Goal: Task Accomplishment & Management: Manage account settings

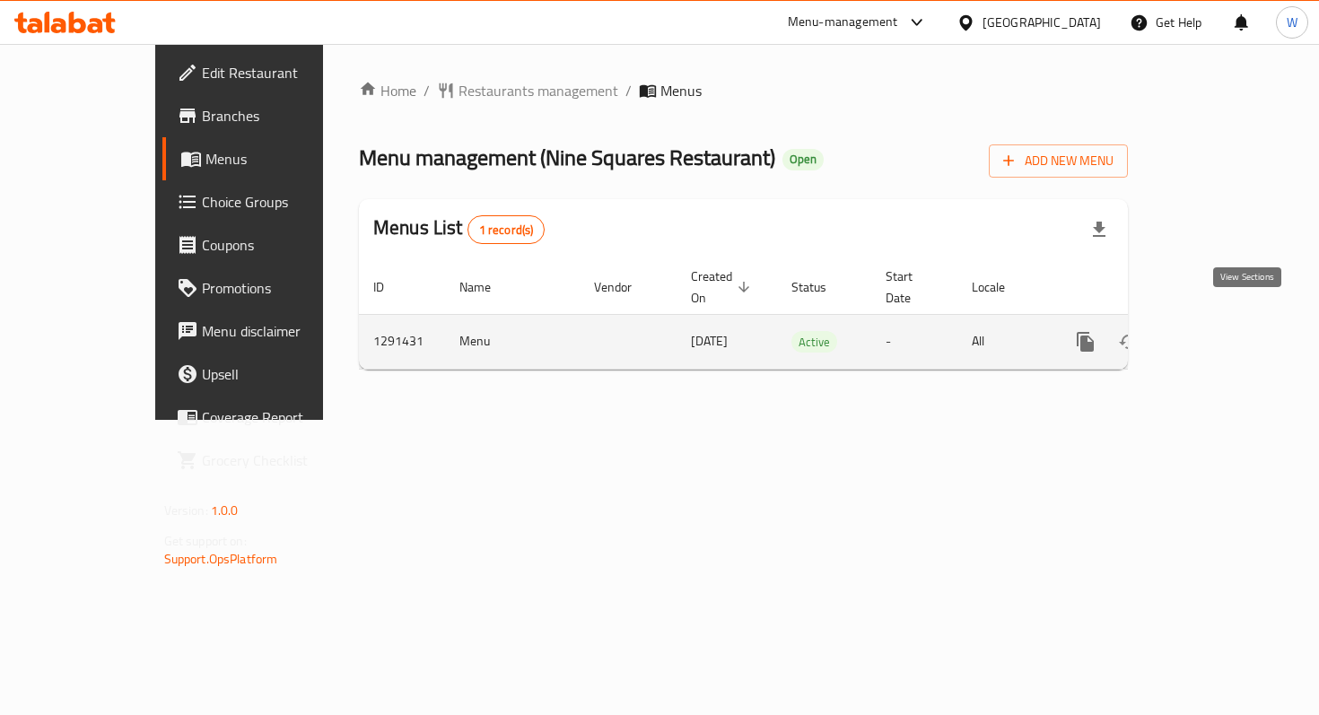
click at [1226, 331] on icon "enhanced table" at bounding box center [1215, 342] width 22 height 22
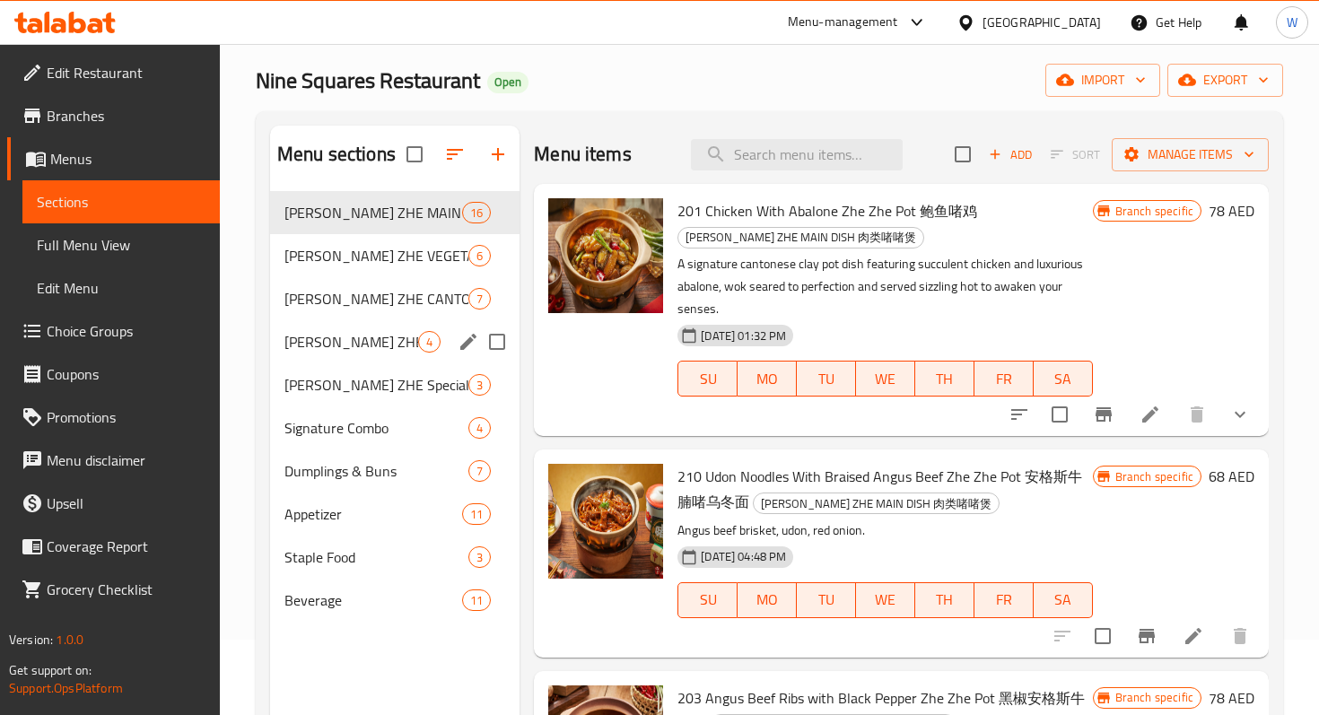
scroll to position [68, 0]
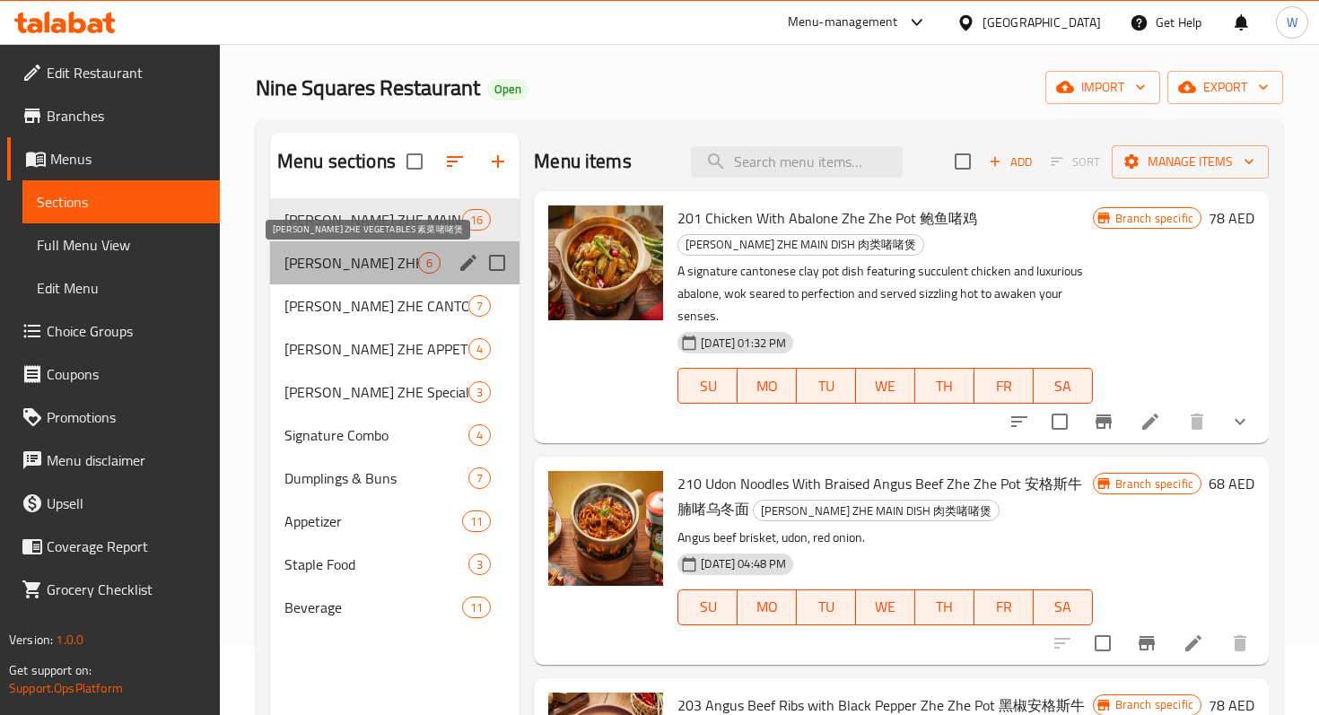
click at [380, 260] on span "[PERSON_NAME] ZHE VEGETABLES 素菜啫啫煲" at bounding box center [351, 263] width 134 height 22
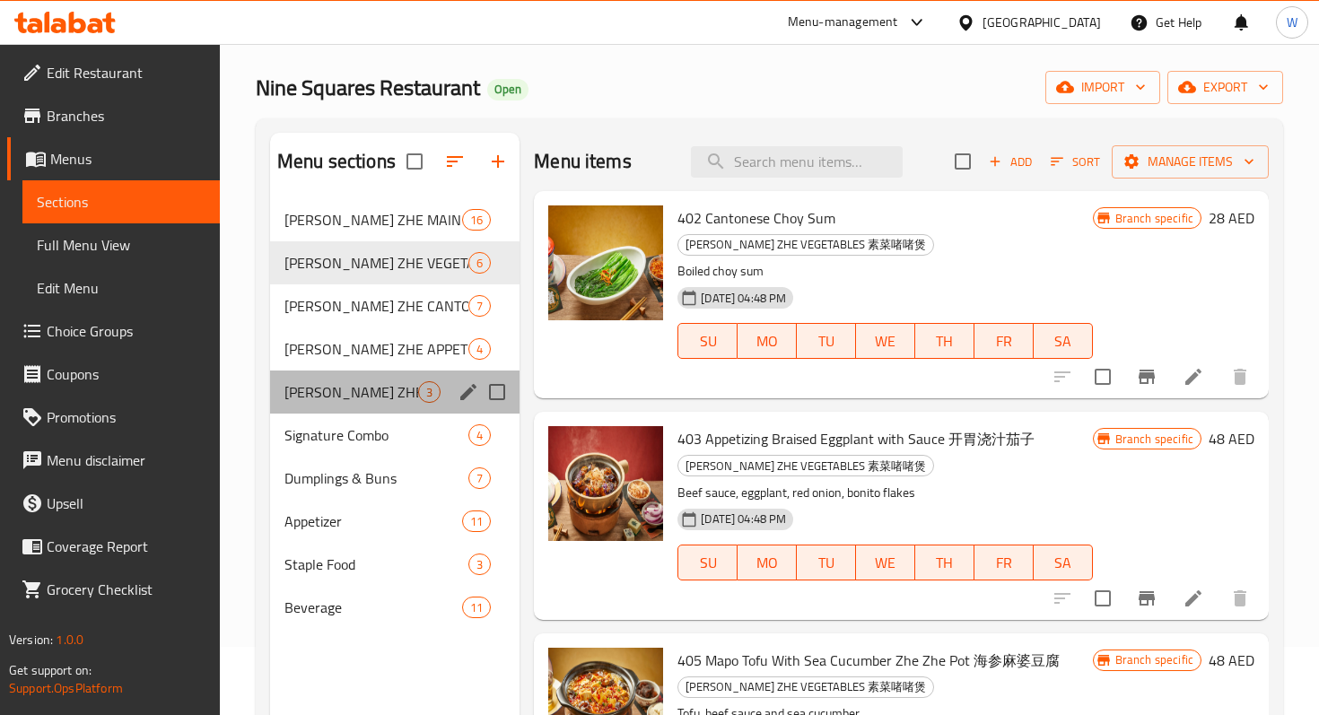
click at [354, 403] on div "[PERSON_NAME] ZHE Special Claypot Rice 煲仔饭 3" at bounding box center [394, 392] width 249 height 43
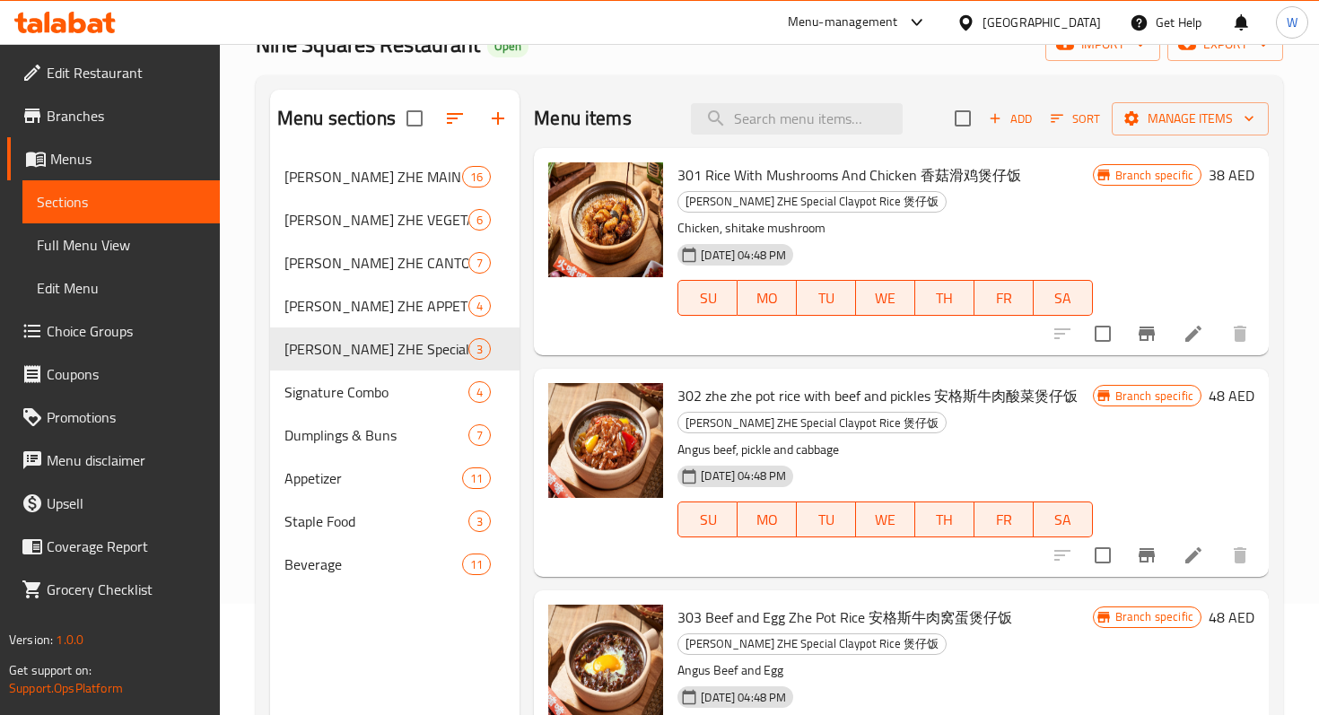
scroll to position [119, 0]
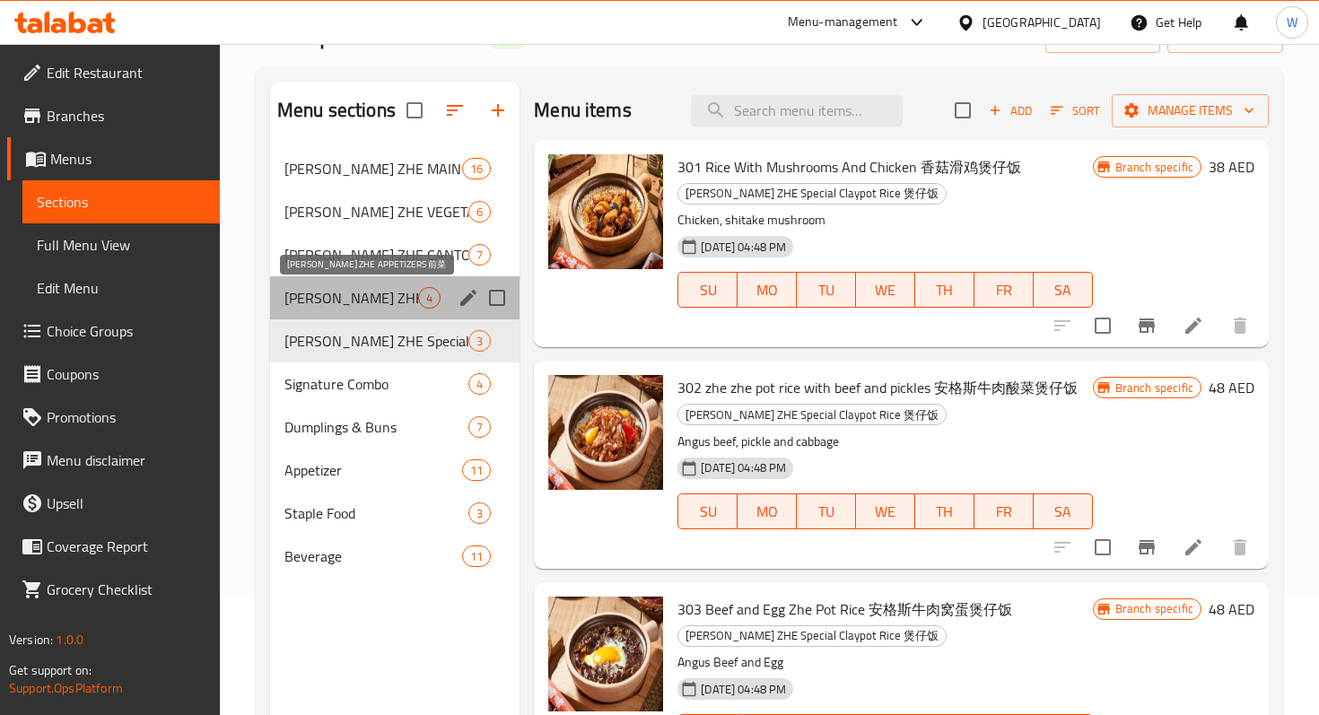
click at [364, 304] on span "[PERSON_NAME] ZHE APPETIZERS 前菜" at bounding box center [351, 298] width 134 height 22
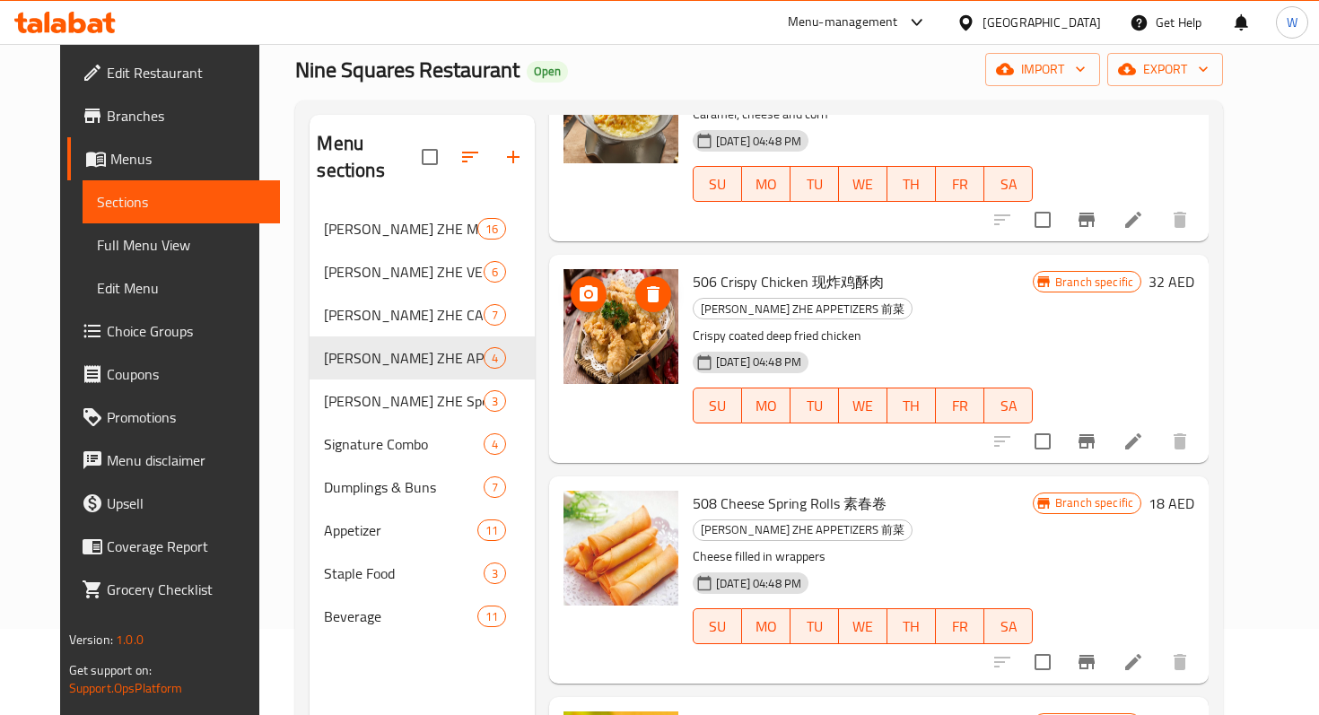
scroll to position [28, 0]
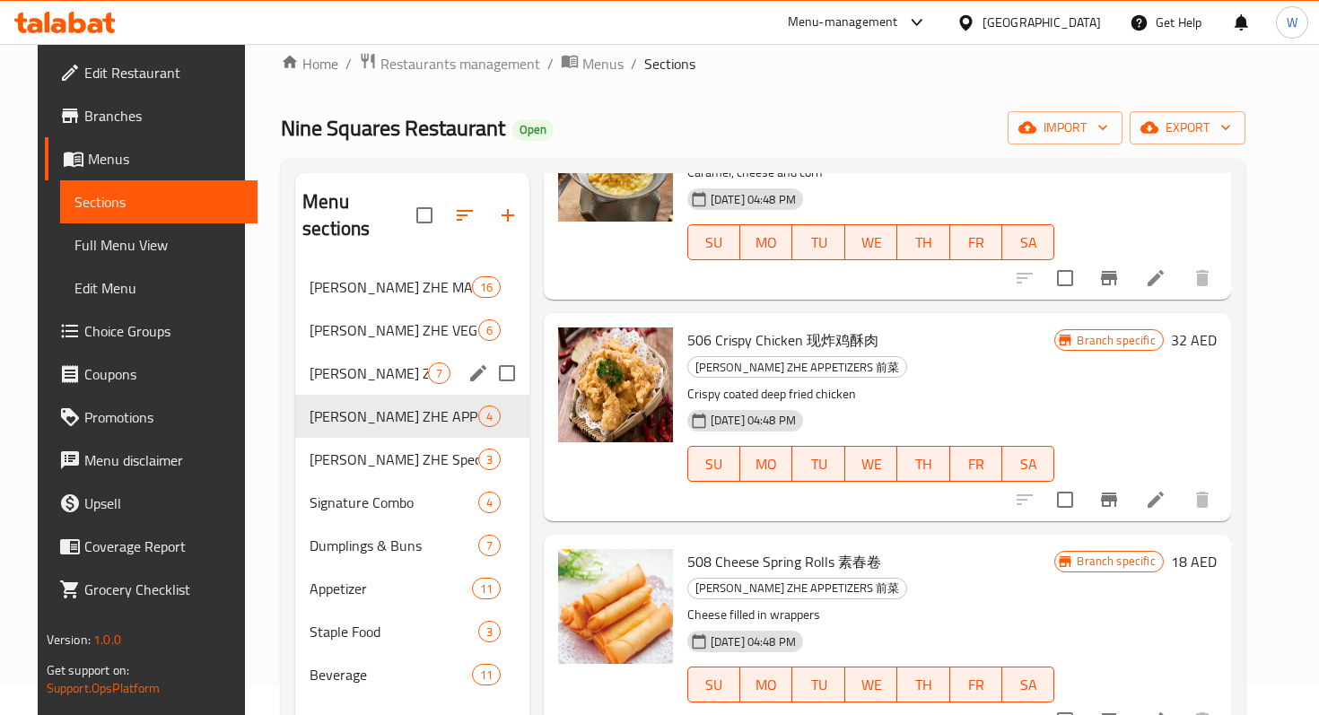
click at [349, 358] on div "[PERSON_NAME] ZHE CANTONESE DIM SUM 广式点心 7" at bounding box center [412, 373] width 234 height 43
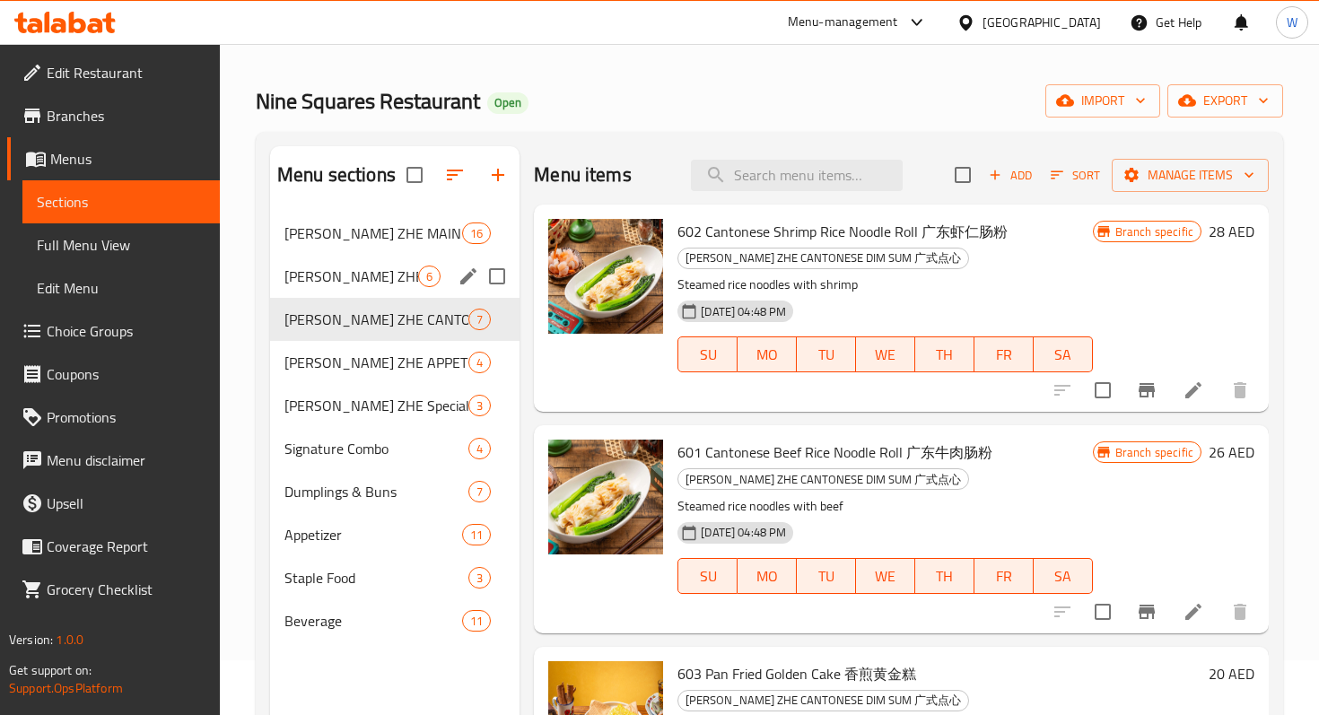
click at [359, 281] on span "[PERSON_NAME] ZHE VEGETABLES 素菜啫啫煲" at bounding box center [351, 277] width 134 height 22
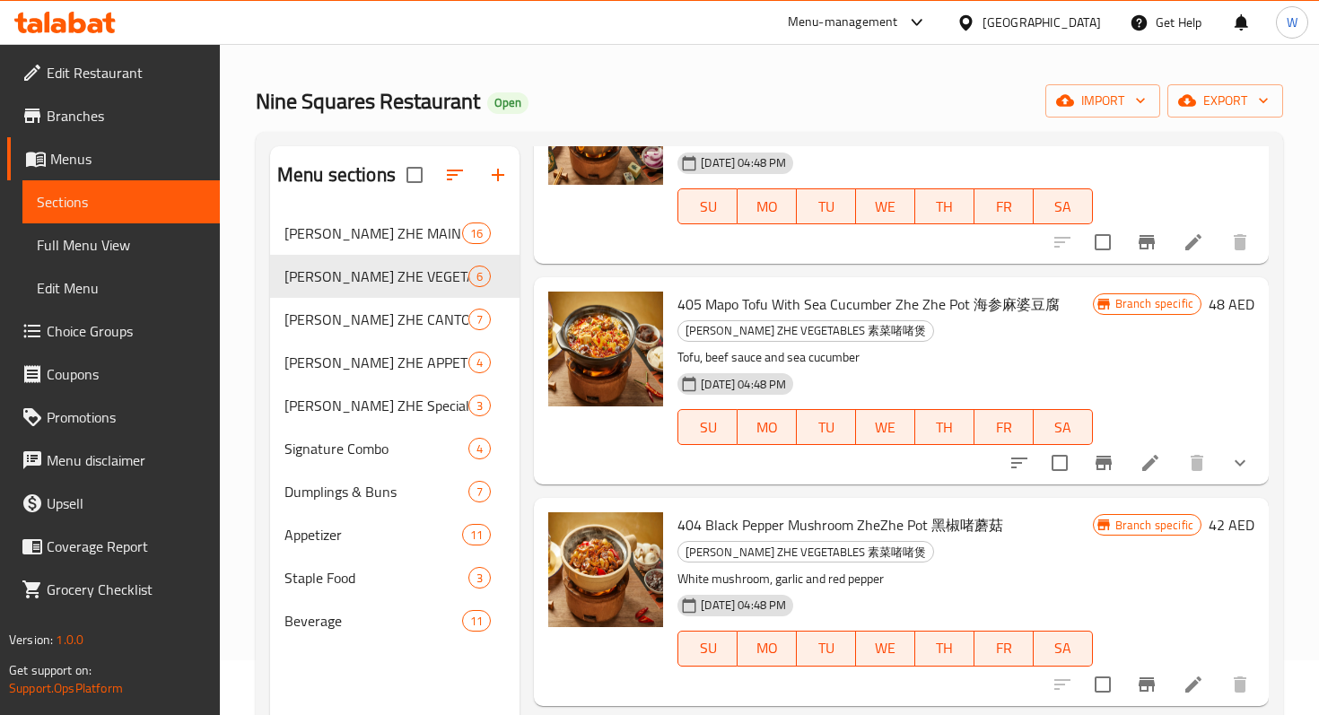
scroll to position [631, 0]
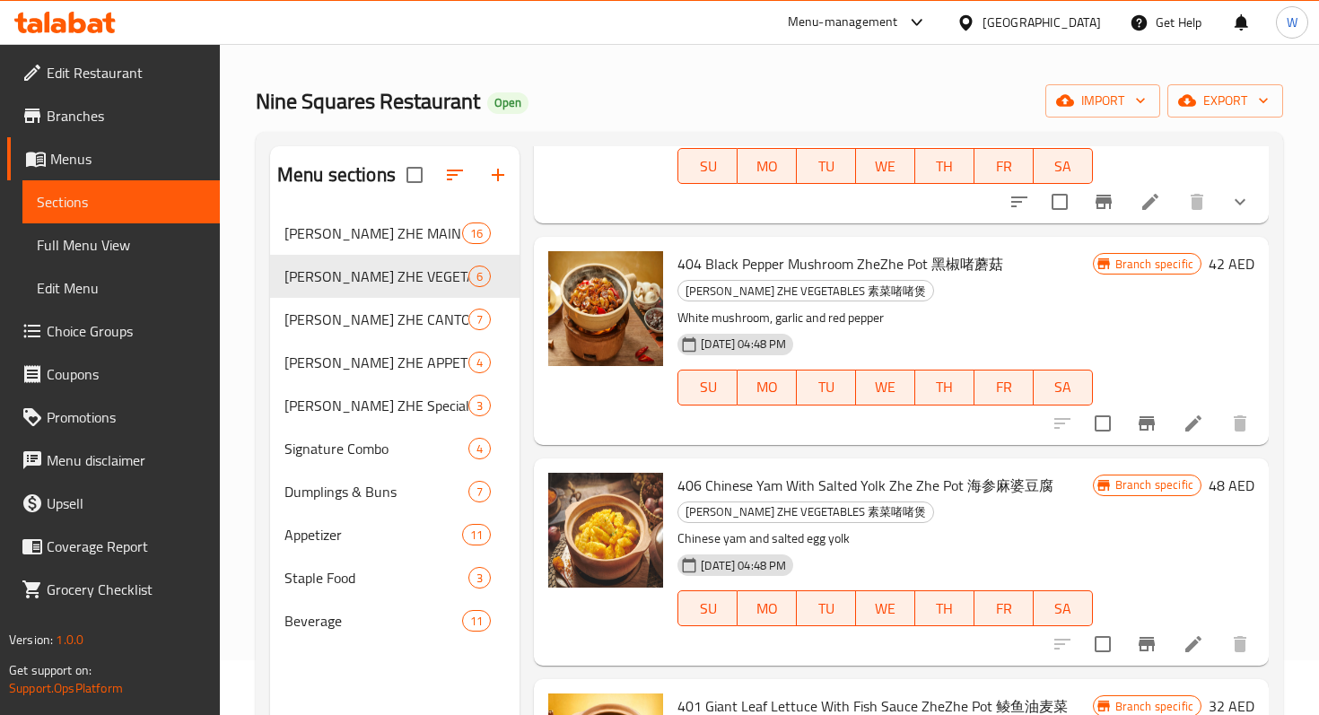
click at [118, 339] on span "Choice Groups" at bounding box center [126, 331] width 159 height 22
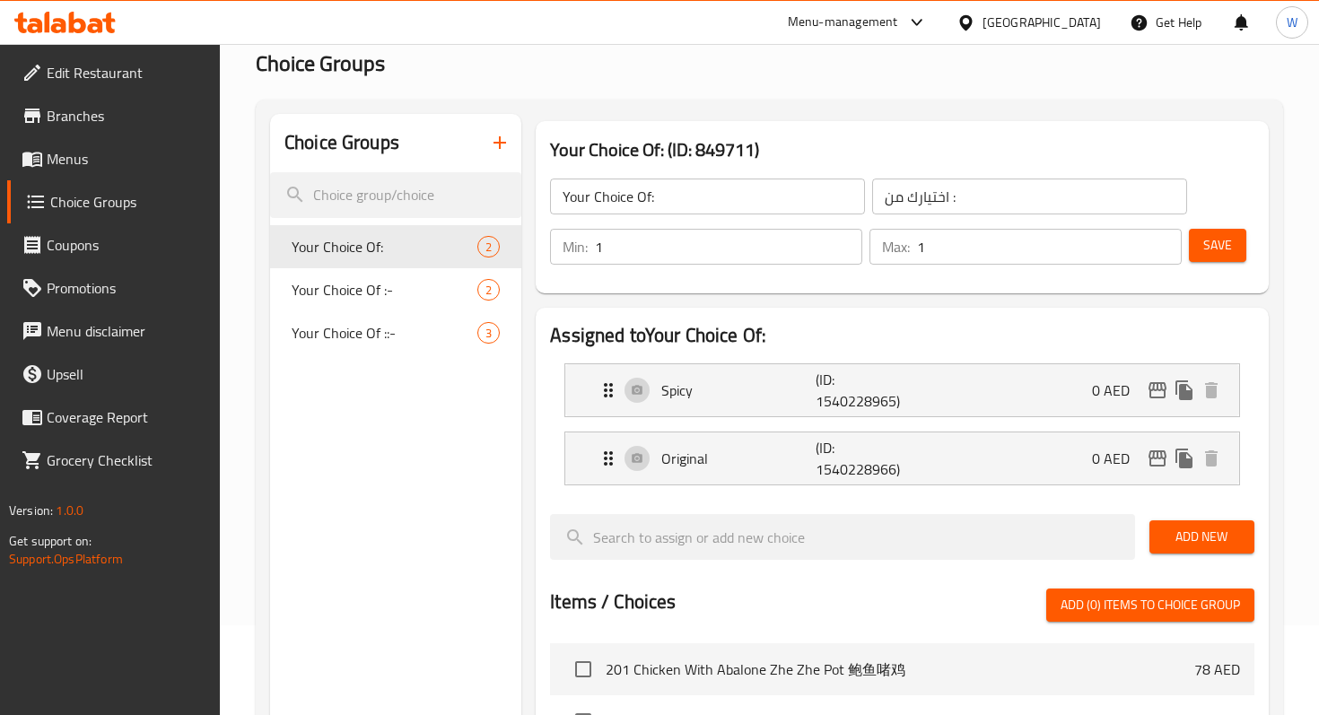
scroll to position [93, 0]
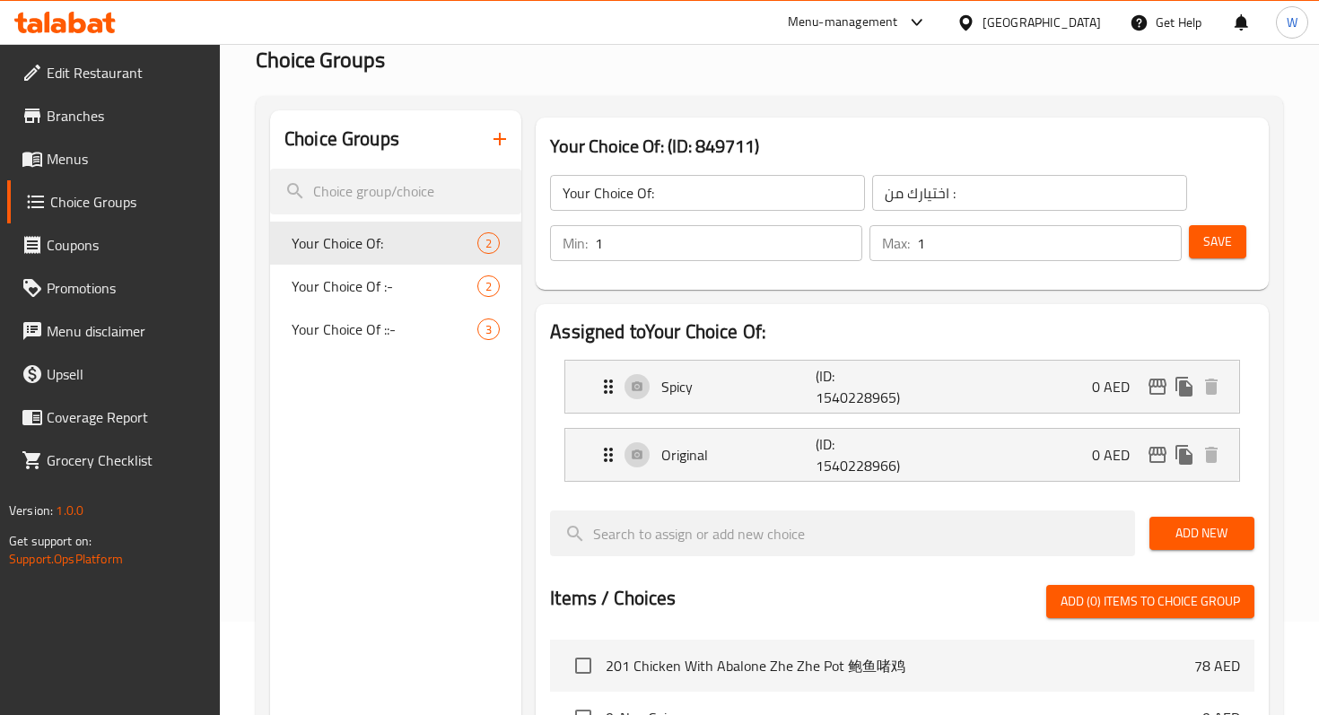
click at [495, 141] on icon "button" at bounding box center [500, 139] width 22 height 22
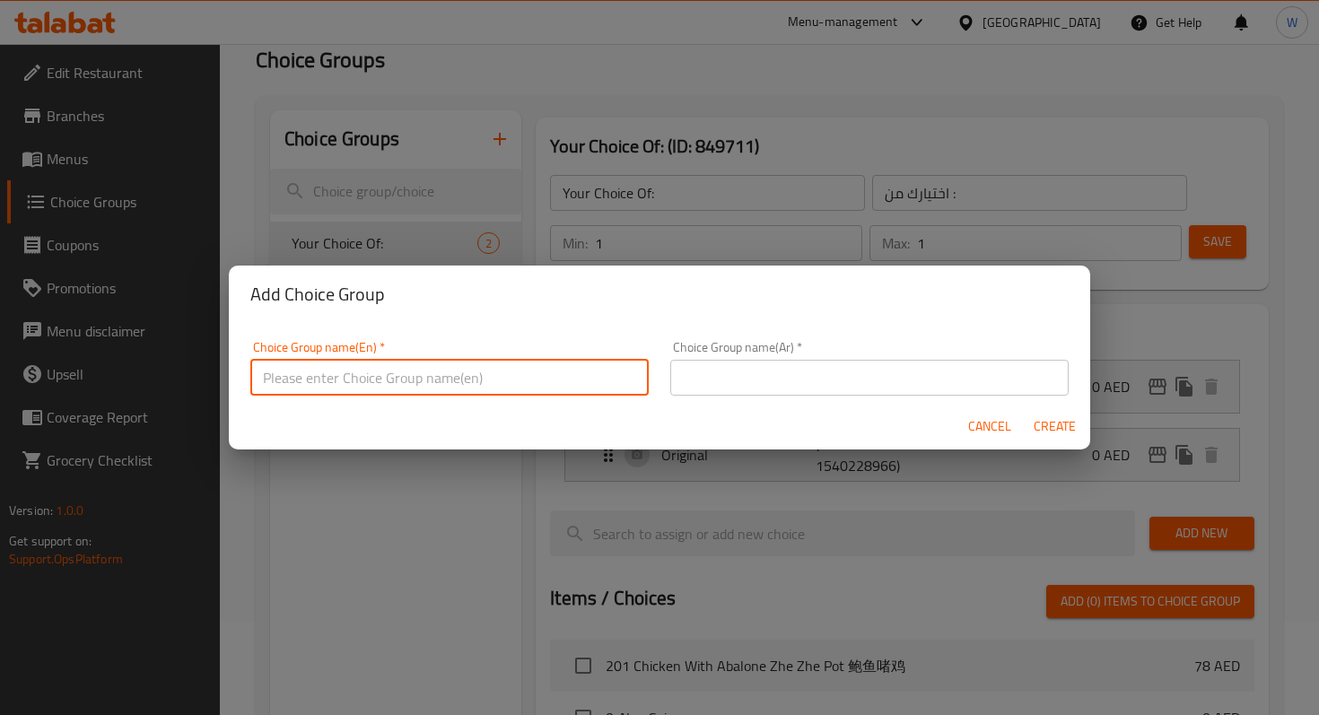
click at [506, 376] on input "text" at bounding box center [449, 378] width 398 height 36
drag, startPoint x: 401, startPoint y: 361, endPoint x: 231, endPoint y: 359, distance: 170.5
click at [231, 359] on div "Choice Group name(En)   * Free Side Dish Choice Group name(En) * Choice Group n…" at bounding box center [659, 363] width 861 height 80
drag, startPoint x: 397, startPoint y: 379, endPoint x: 238, endPoint y: 379, distance: 158.8
click at [238, 379] on div "Choice Group name(En)   * Free Side Dish Choice Group name(En) * Choice Group n…" at bounding box center [659, 363] width 861 height 80
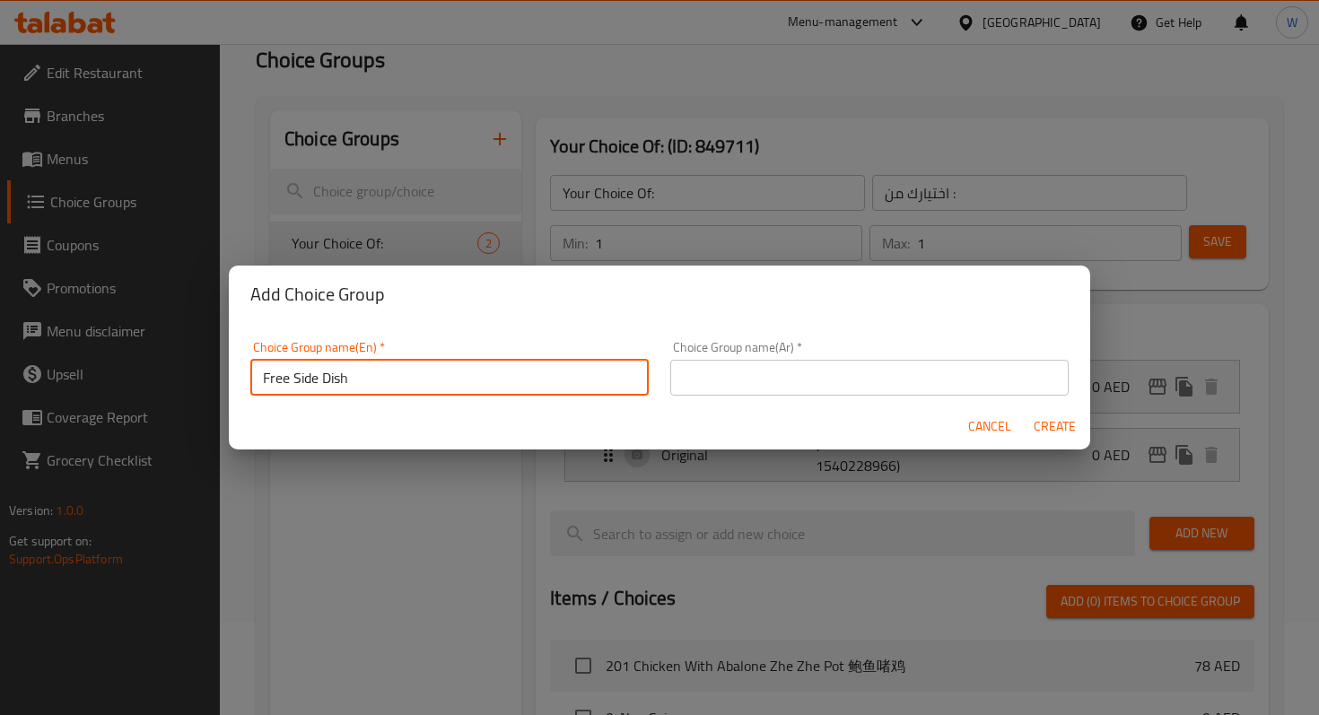
type input "Free Side Dish"
click at [760, 380] on input "text" at bounding box center [869, 378] width 398 height 36
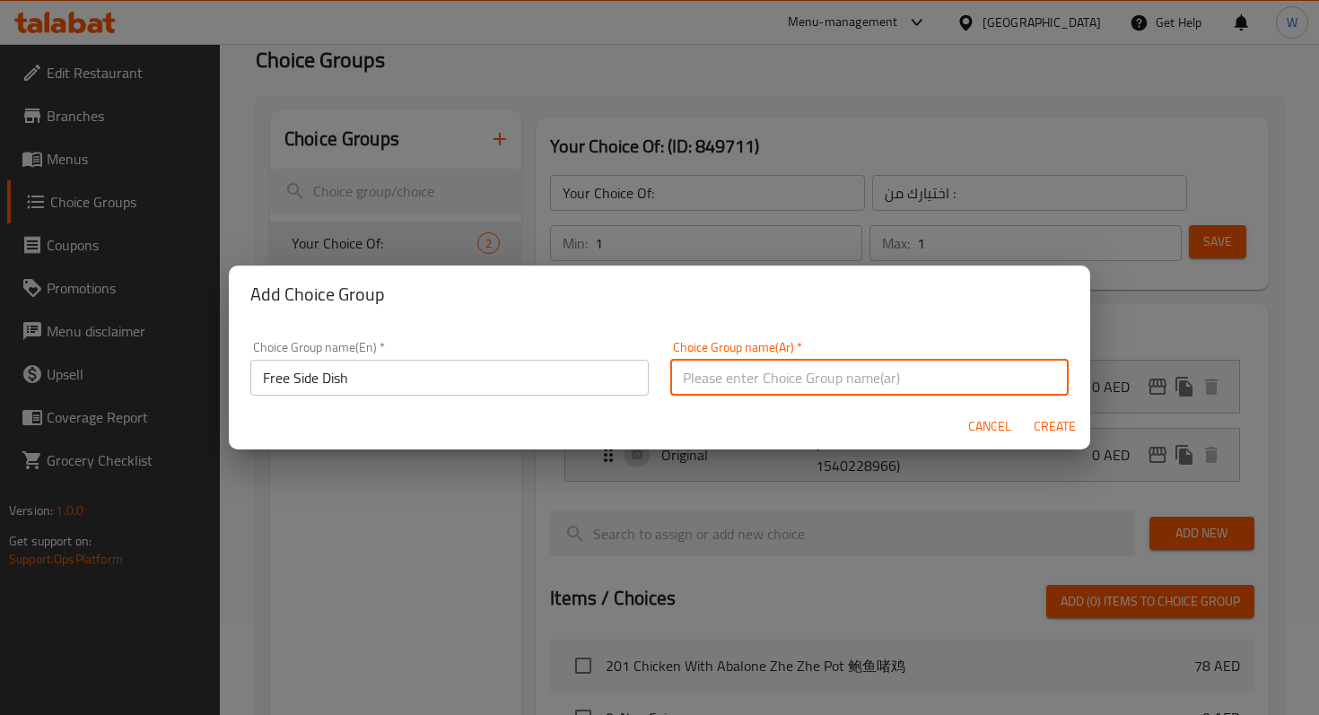
paste input "طبق جانبي مجاني"
type input "طبق جانبي مجاني"
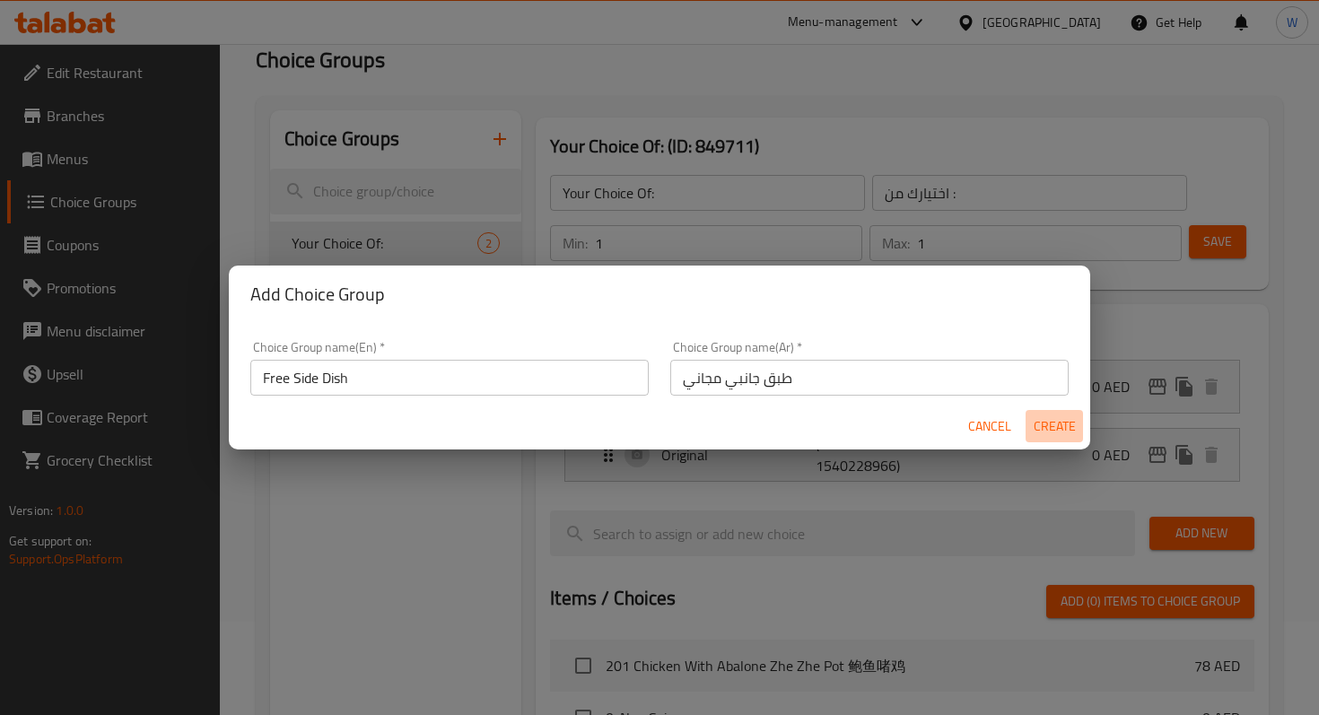
click at [1061, 432] on span "Create" at bounding box center [1054, 426] width 43 height 22
type input "Free Side Dish"
type input "طبق جانبي مجاني"
type input "0"
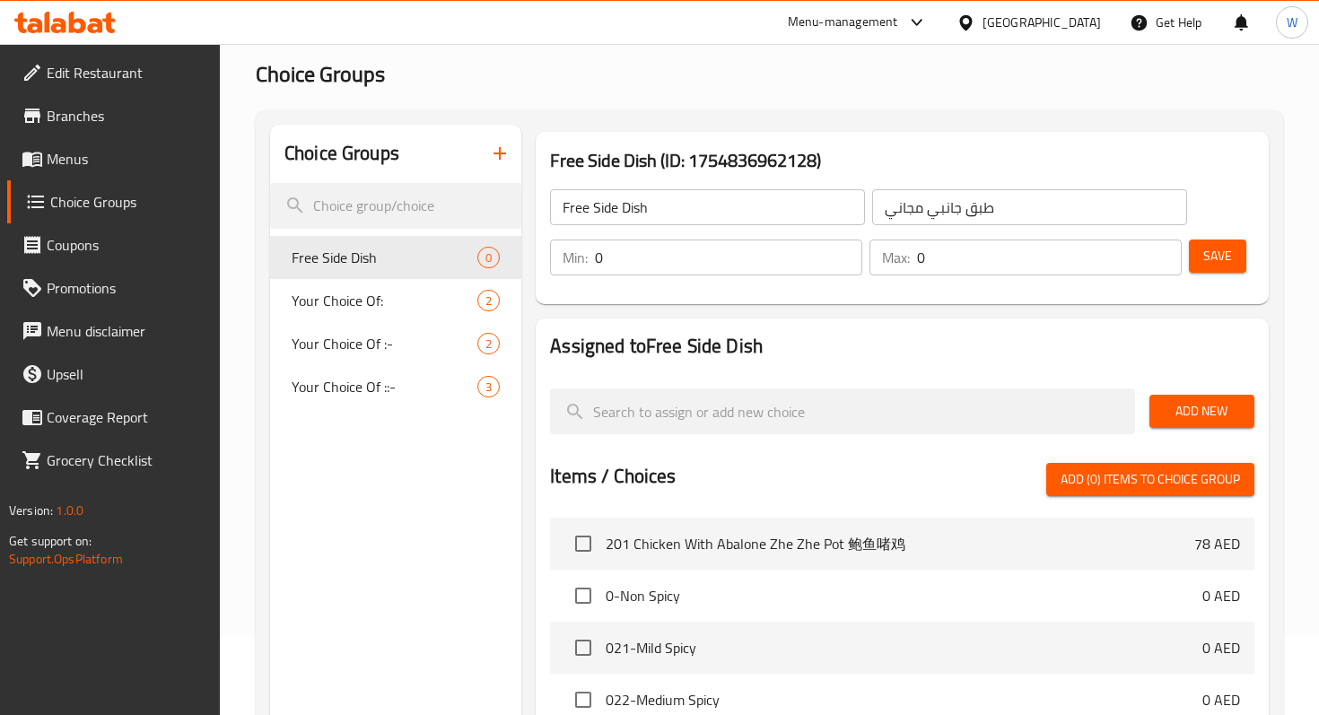
scroll to position [78, 0]
type input "1"
click at [843, 255] on input "1" at bounding box center [728, 258] width 267 height 36
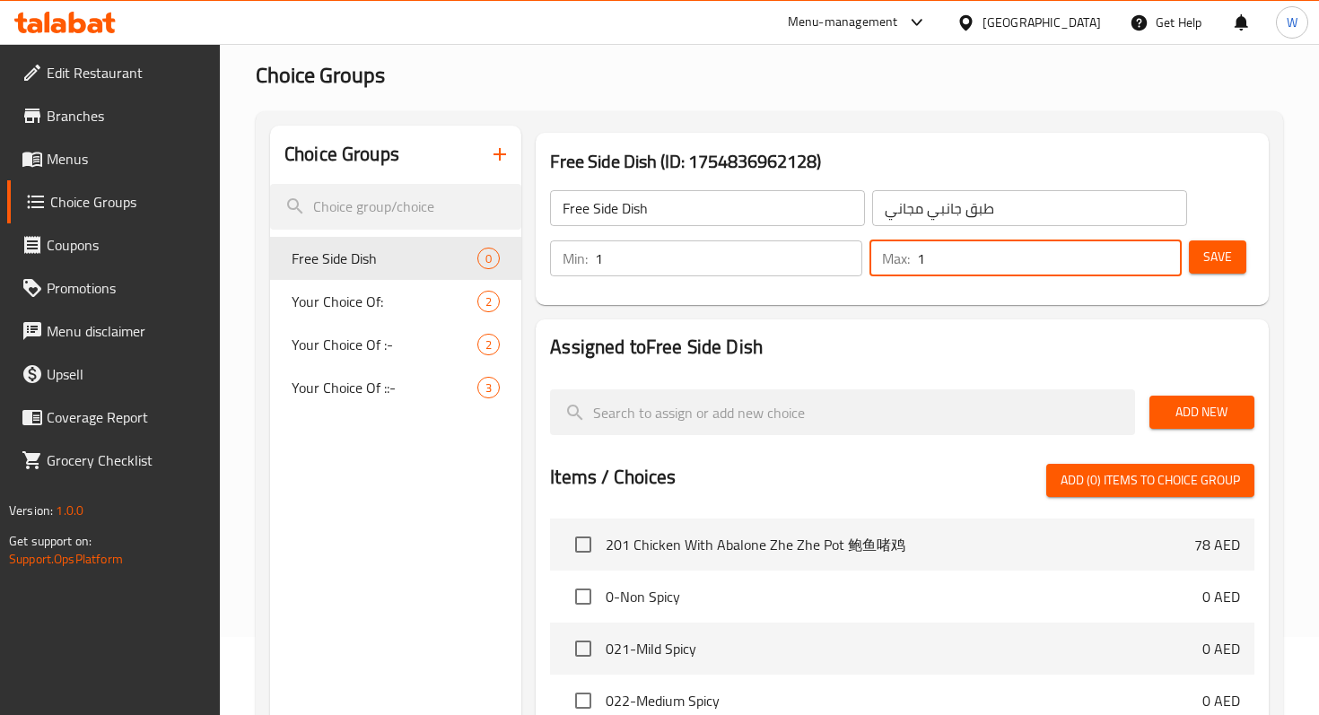
type input "1"
click at [1163, 256] on input "1" at bounding box center [1049, 258] width 265 height 36
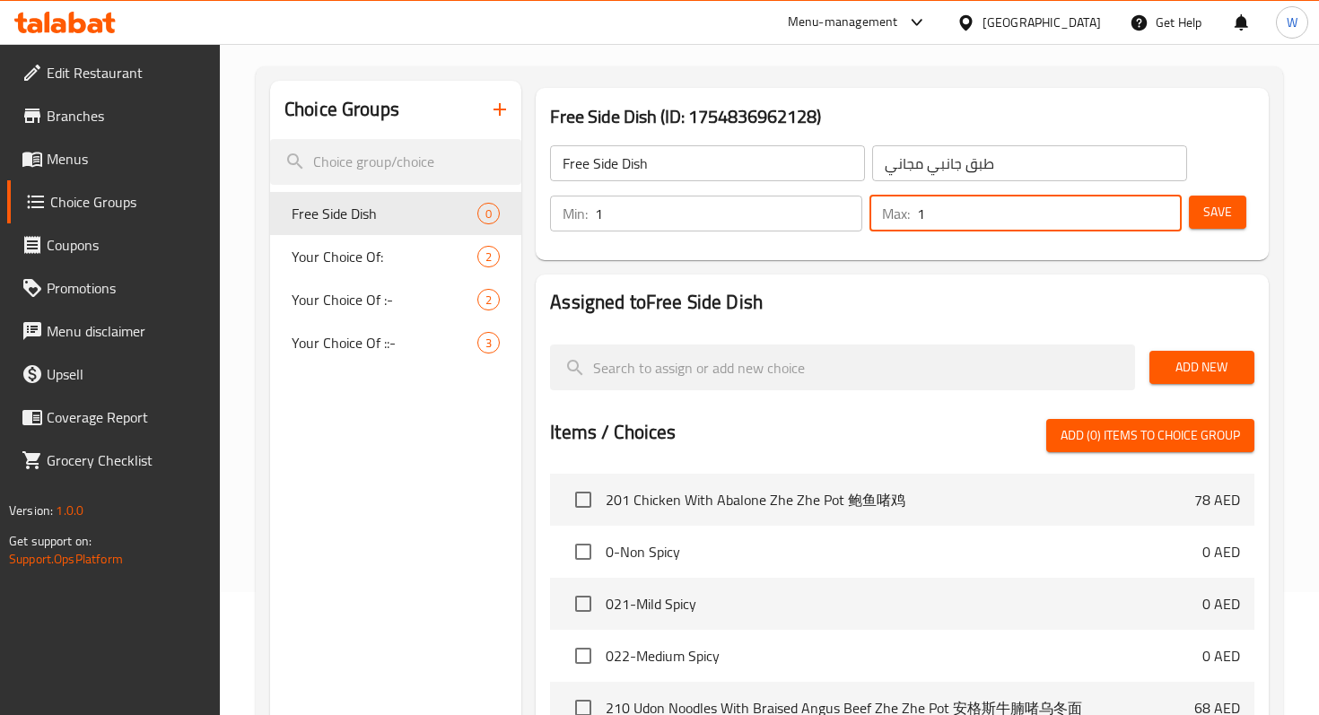
scroll to position [122, 0]
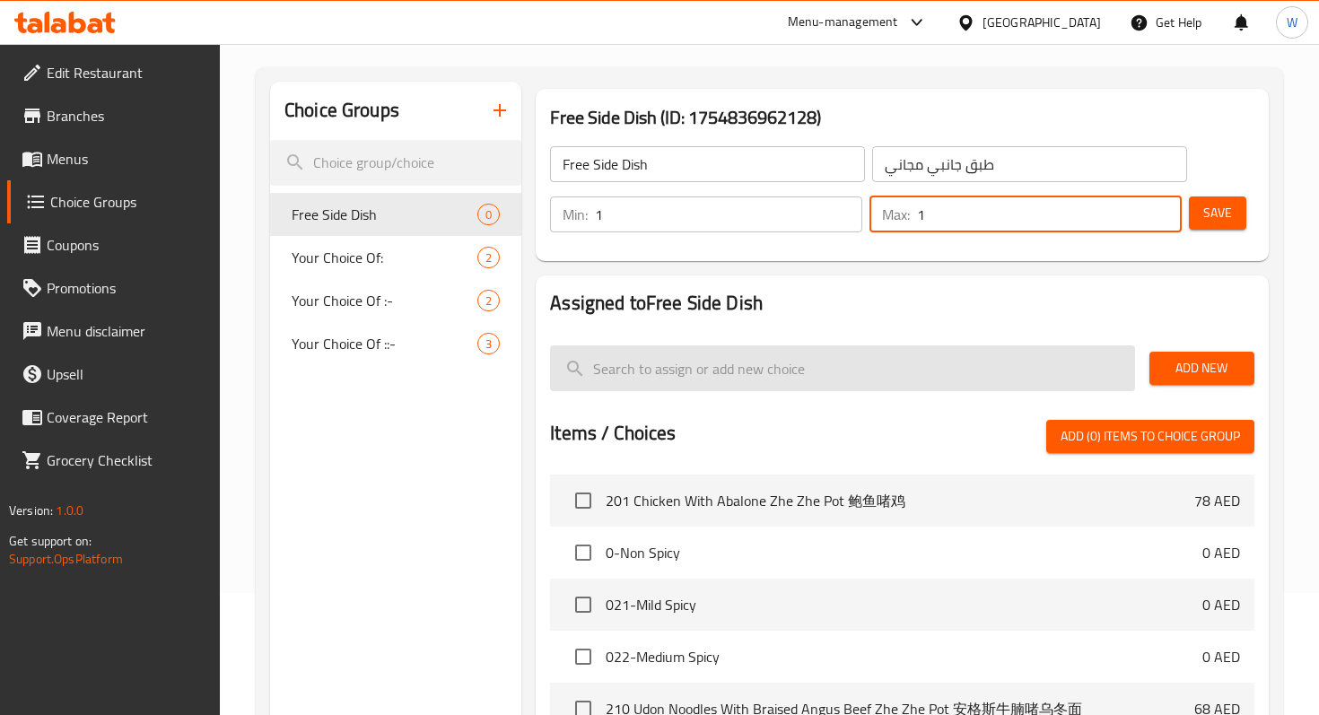
click at [972, 366] on input "search" at bounding box center [842, 368] width 584 height 46
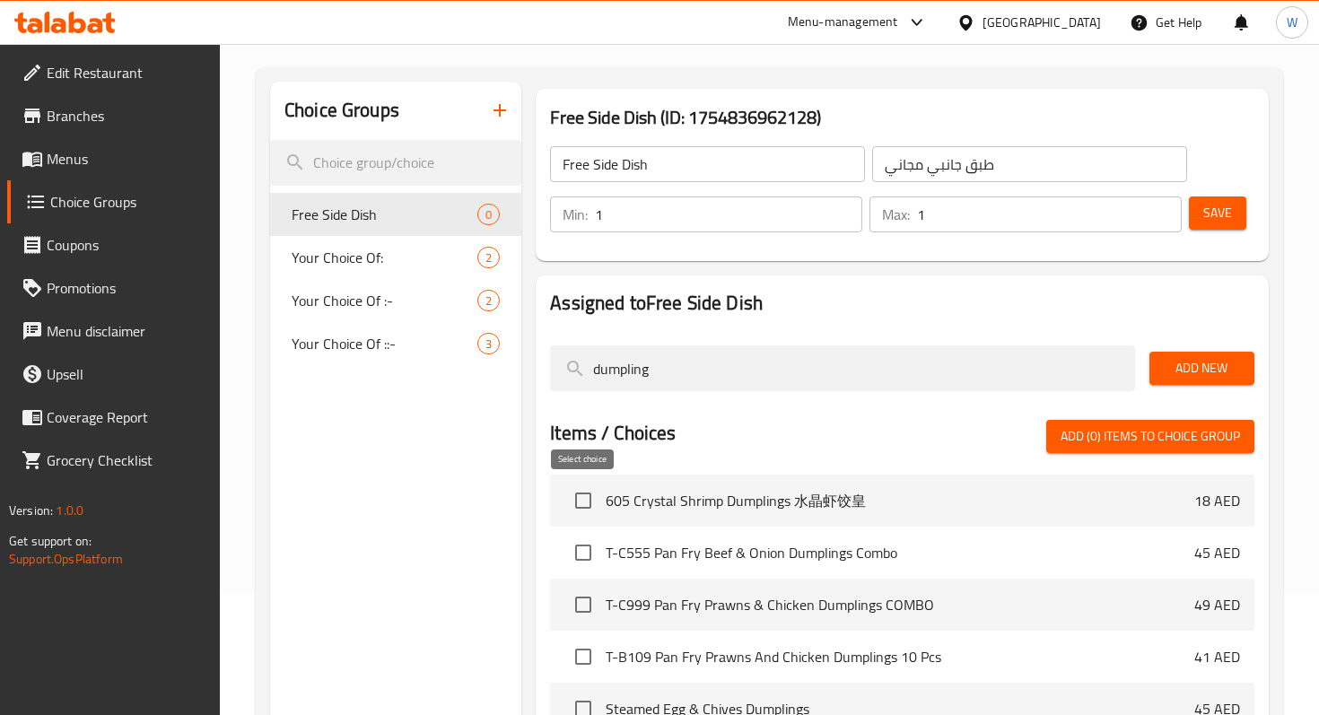
type input "dumpling"
click at [583, 504] on input "checkbox" at bounding box center [583, 501] width 38 height 38
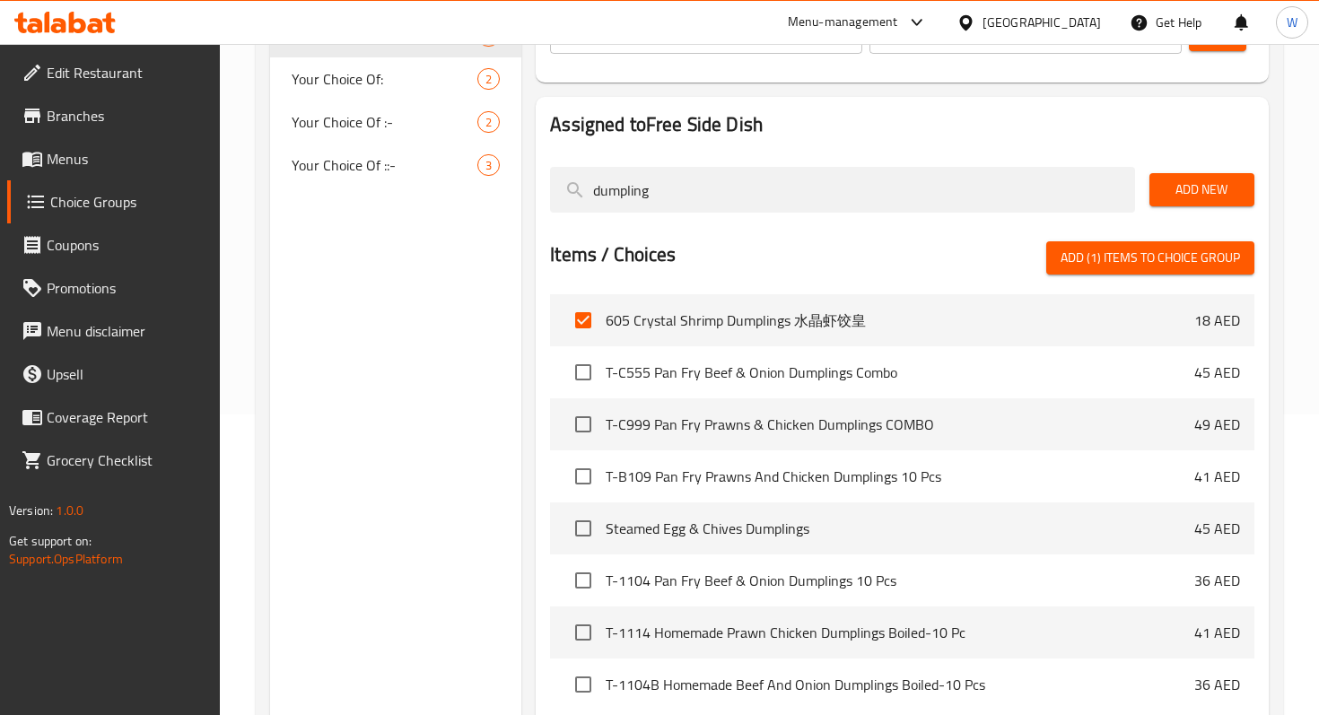
scroll to position [163, 0]
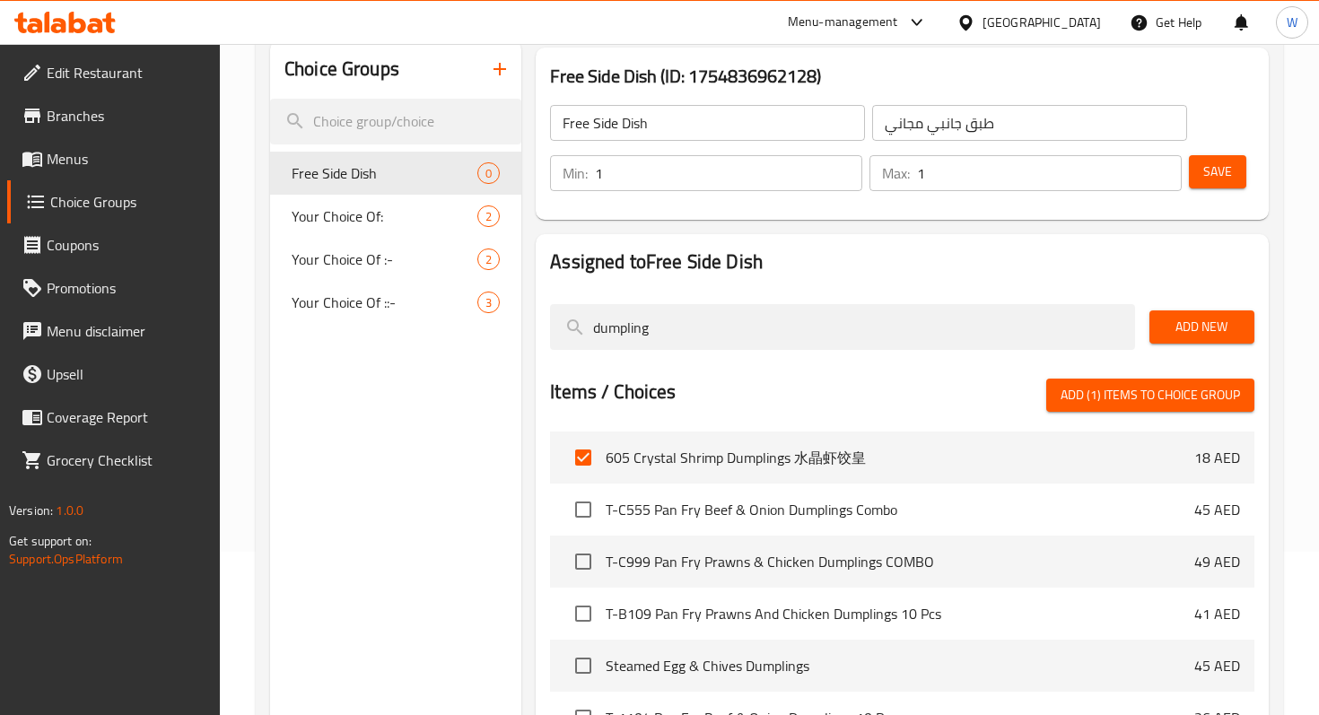
click at [1203, 397] on span "Add (1) items to choice group" at bounding box center [1150, 395] width 179 height 22
checkbox input "false"
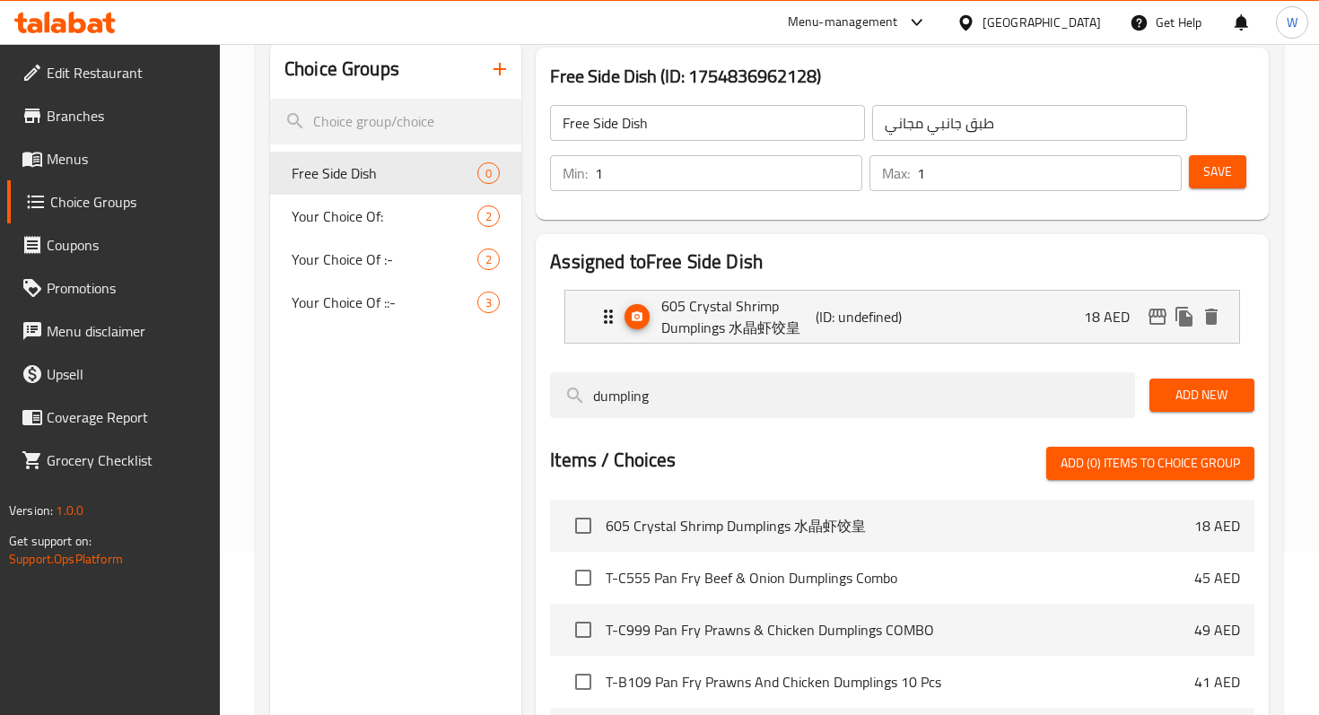
drag, startPoint x: 677, startPoint y: 392, endPoint x: 496, endPoint y: 390, distance: 180.4
click at [496, 390] on div "Choice Groups Free Side Dish 0 Your Choice Of: 2 Your Choice Of :- 2 Your Choic…" at bounding box center [773, 555] width 1006 height 1030
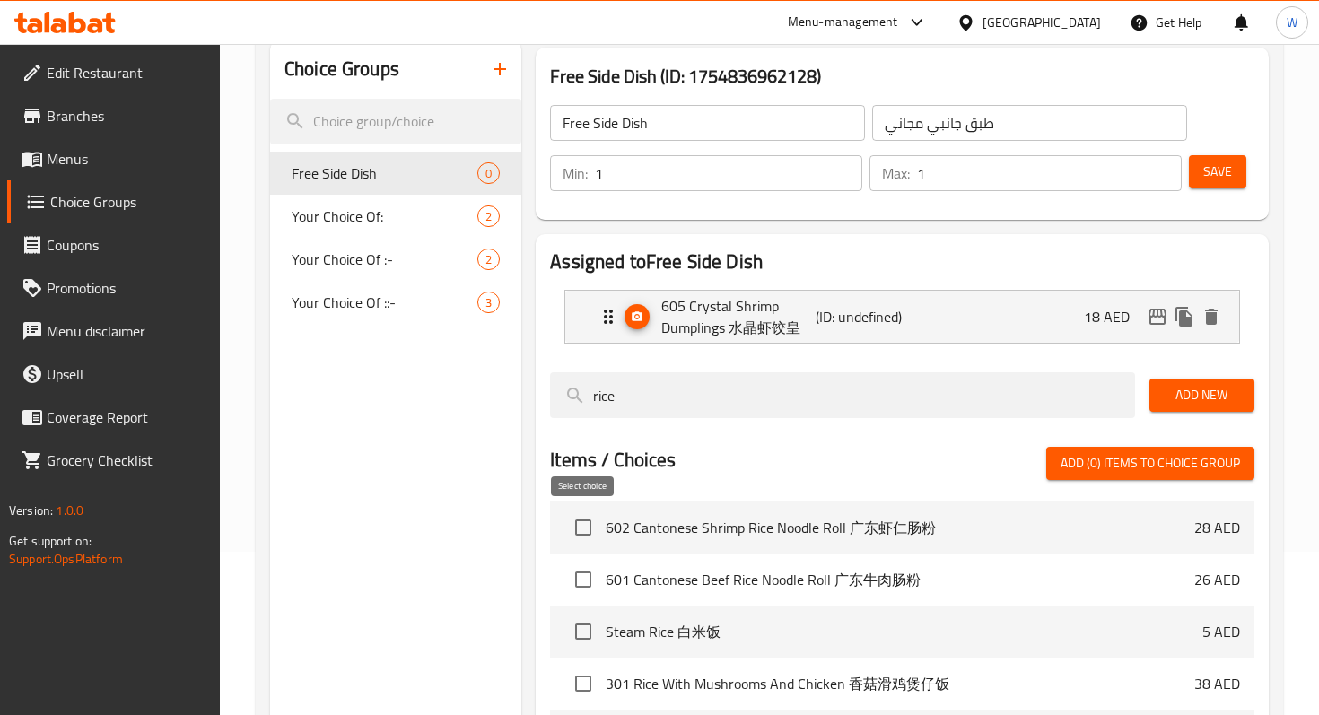
type input "rice"
click at [584, 524] on input "checkbox" at bounding box center [583, 528] width 38 height 38
checkbox input "true"
click at [582, 574] on input "checkbox" at bounding box center [583, 580] width 38 height 38
checkbox input "true"
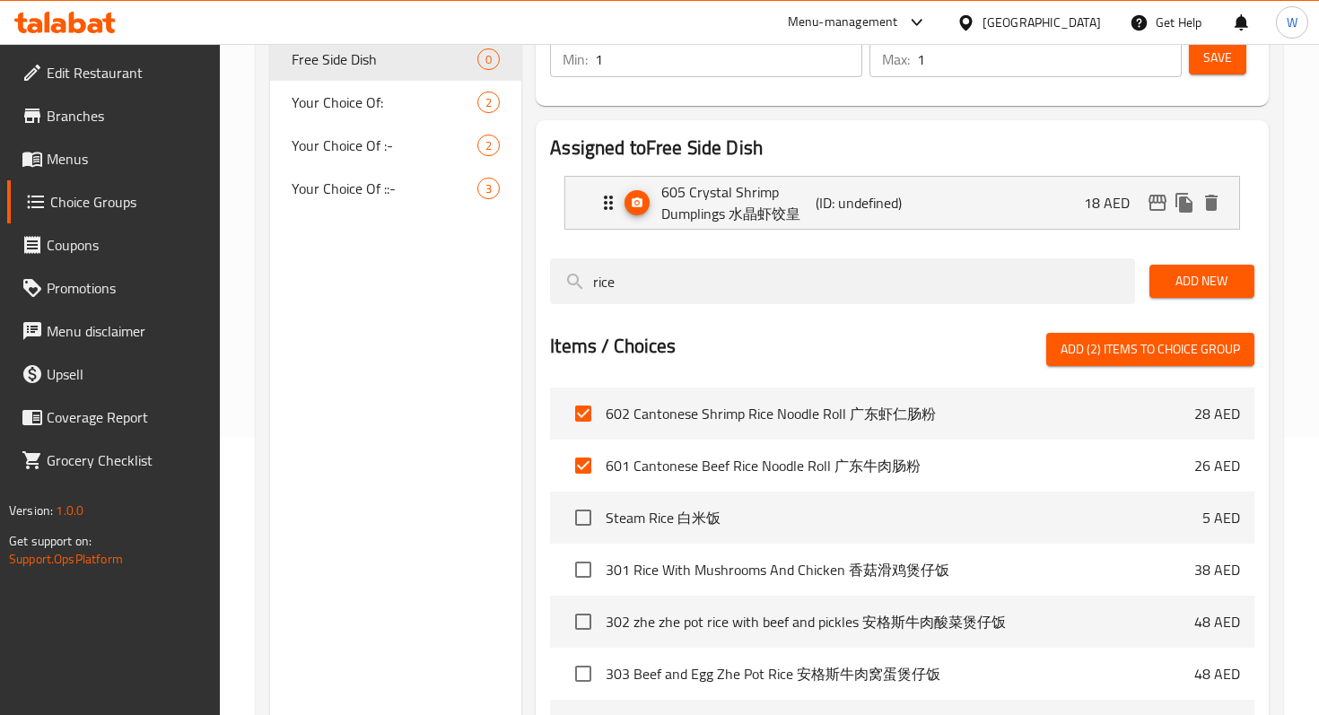
scroll to position [244, 0]
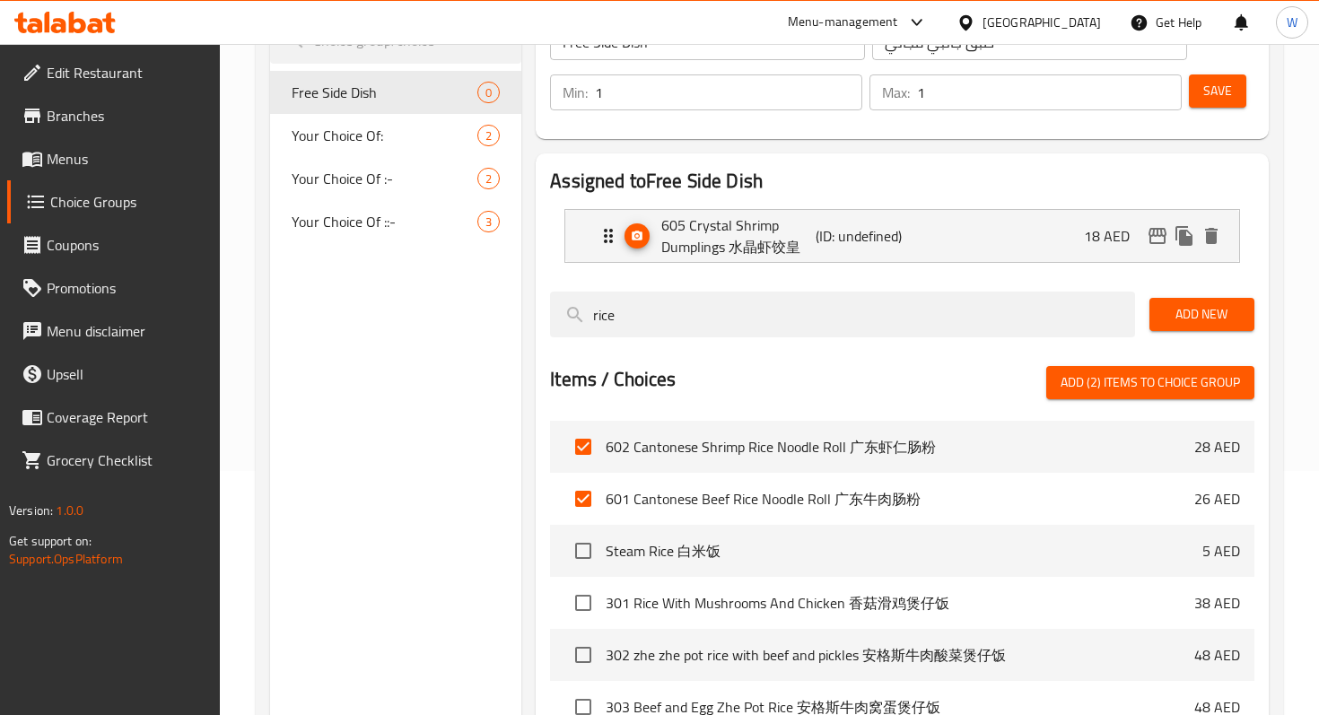
click at [1126, 385] on span "Add (2) items to choice group" at bounding box center [1150, 382] width 179 height 22
checkbox input "false"
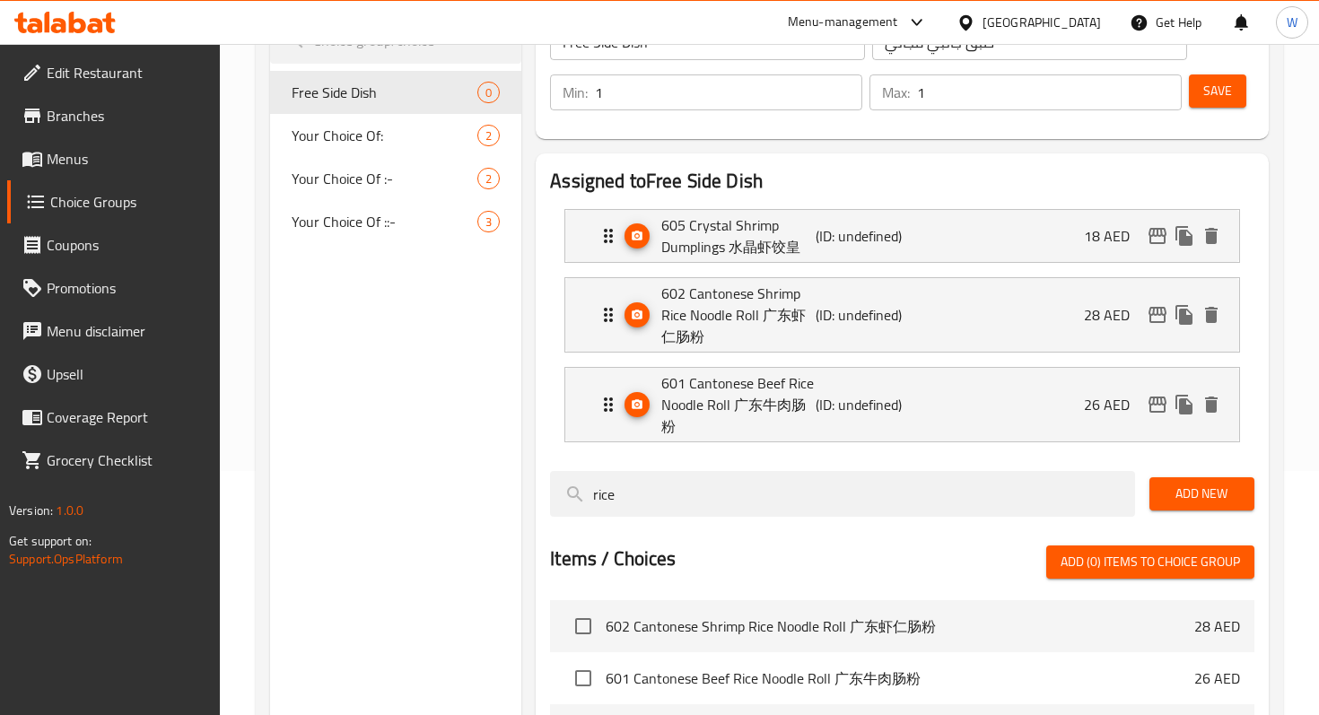
drag, startPoint x: 649, startPoint y: 487, endPoint x: 499, endPoint y: 487, distance: 149.8
click at [499, 487] on div "Choice Groups Free Side Dish 0 Your Choice Of: 2 Your Choice Of :- 2 Your Choic…" at bounding box center [773, 539] width 1006 height 1159
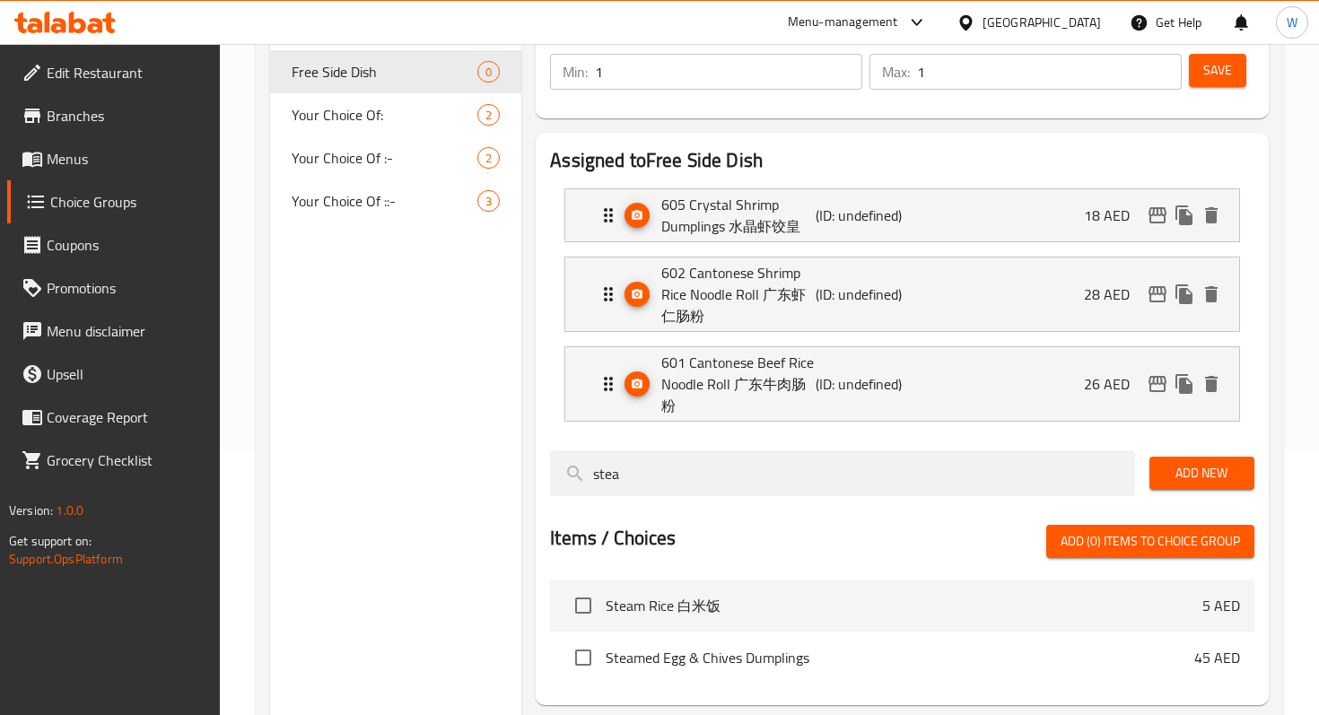
scroll to position [263, 0]
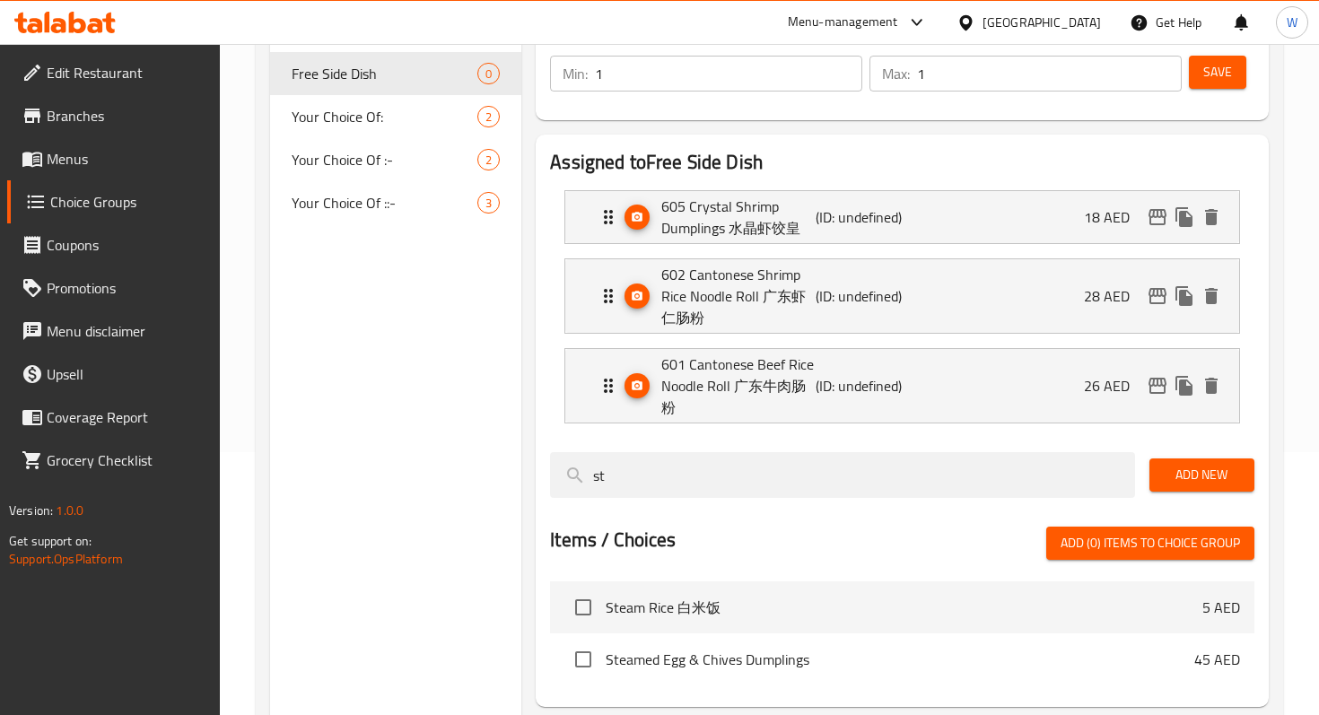
type input "s"
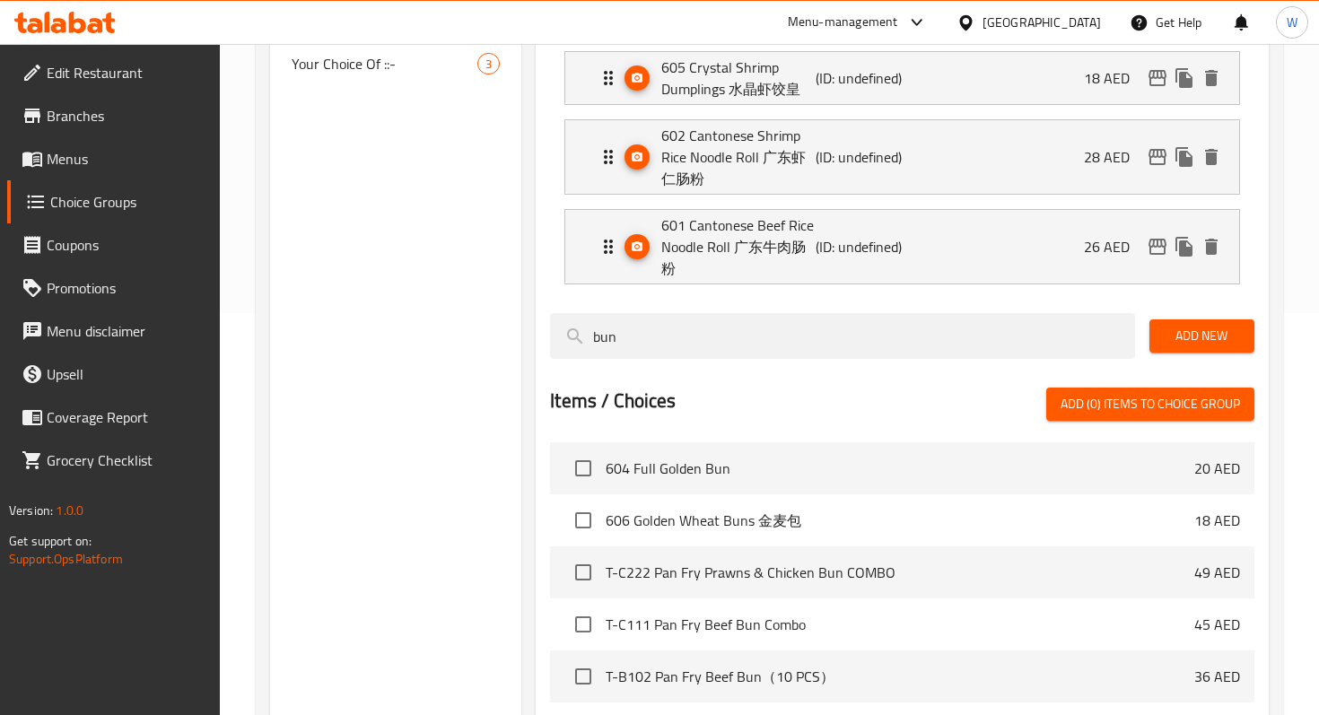
scroll to position [408, 0]
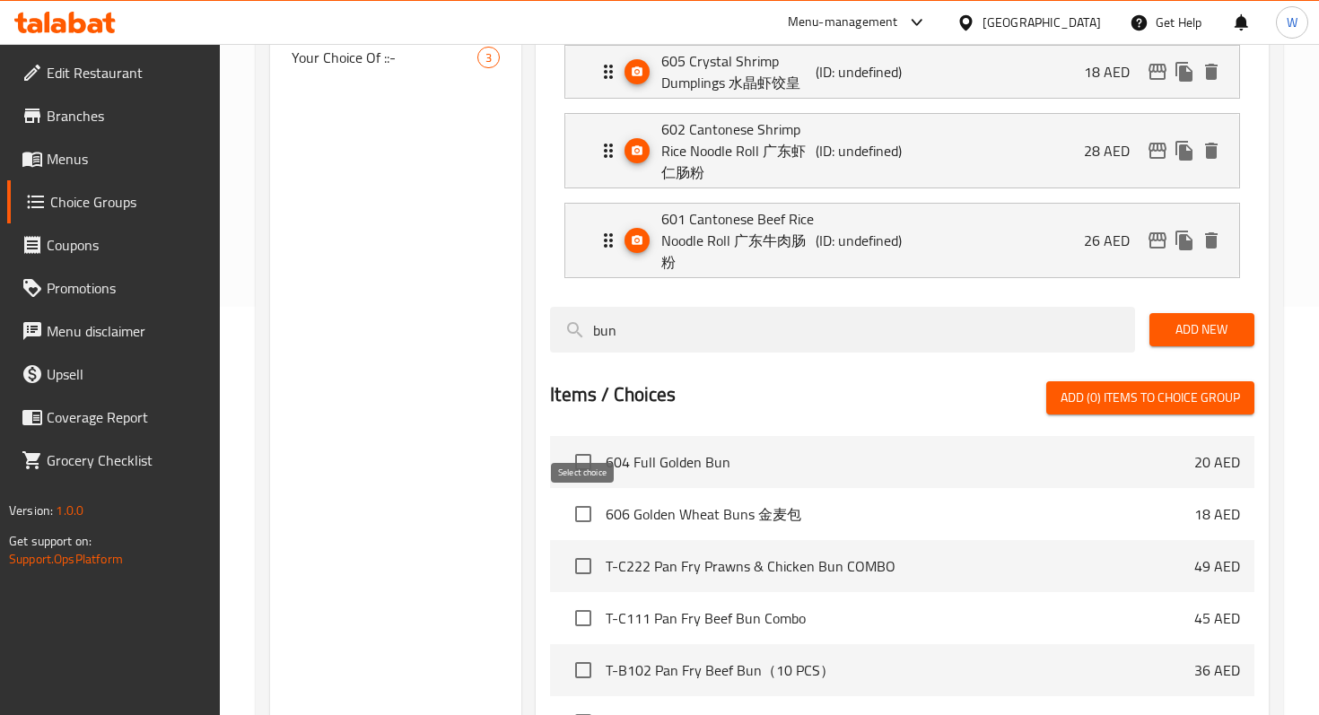
type input "bun"
click at [582, 517] on input "checkbox" at bounding box center [583, 514] width 38 height 38
checkbox input "true"
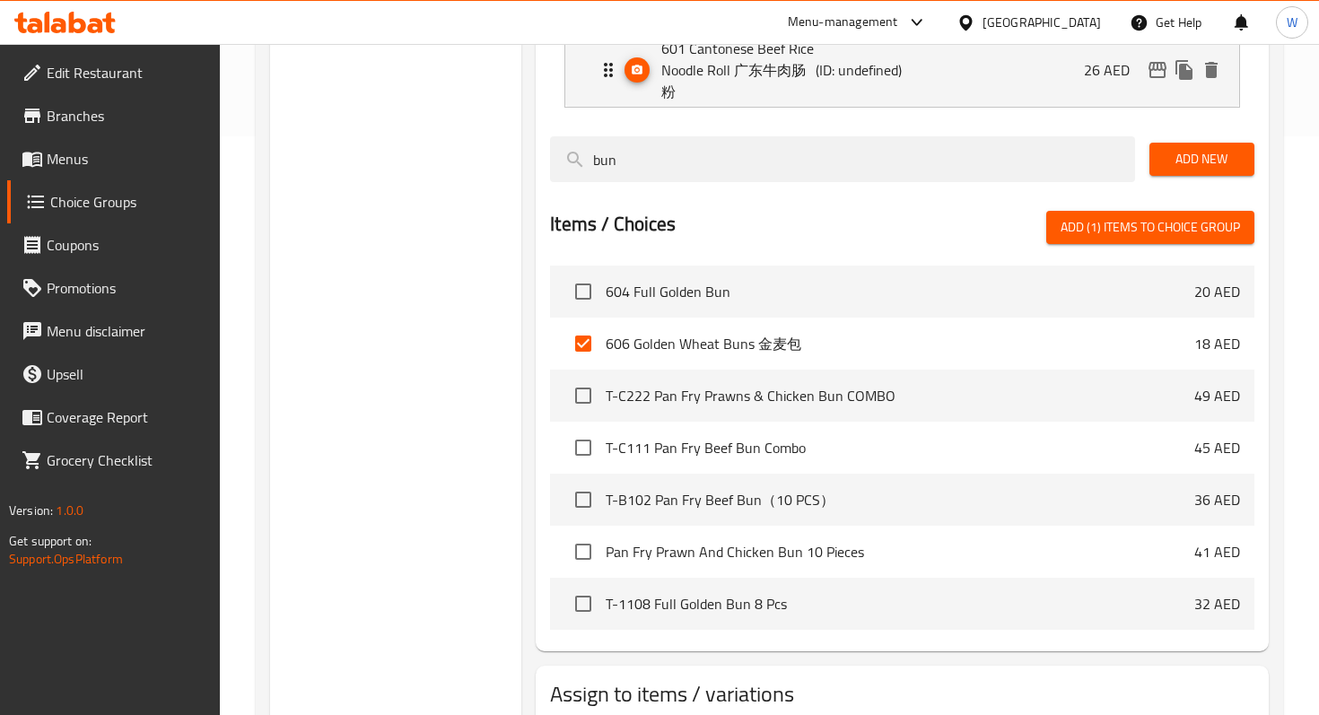
scroll to position [577, 0]
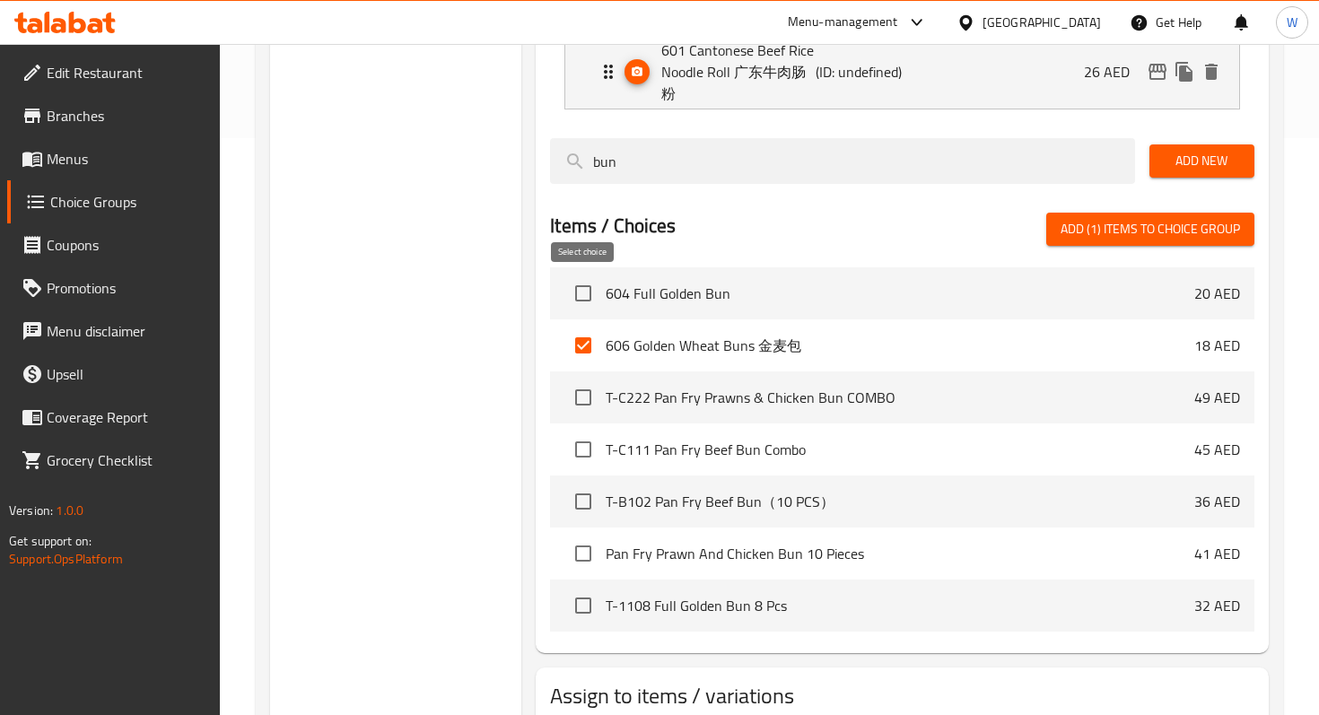
click at [577, 288] on input "checkbox" at bounding box center [583, 294] width 38 height 38
click at [1071, 229] on span "Add (2) items to choice group" at bounding box center [1150, 229] width 179 height 22
checkbox input "false"
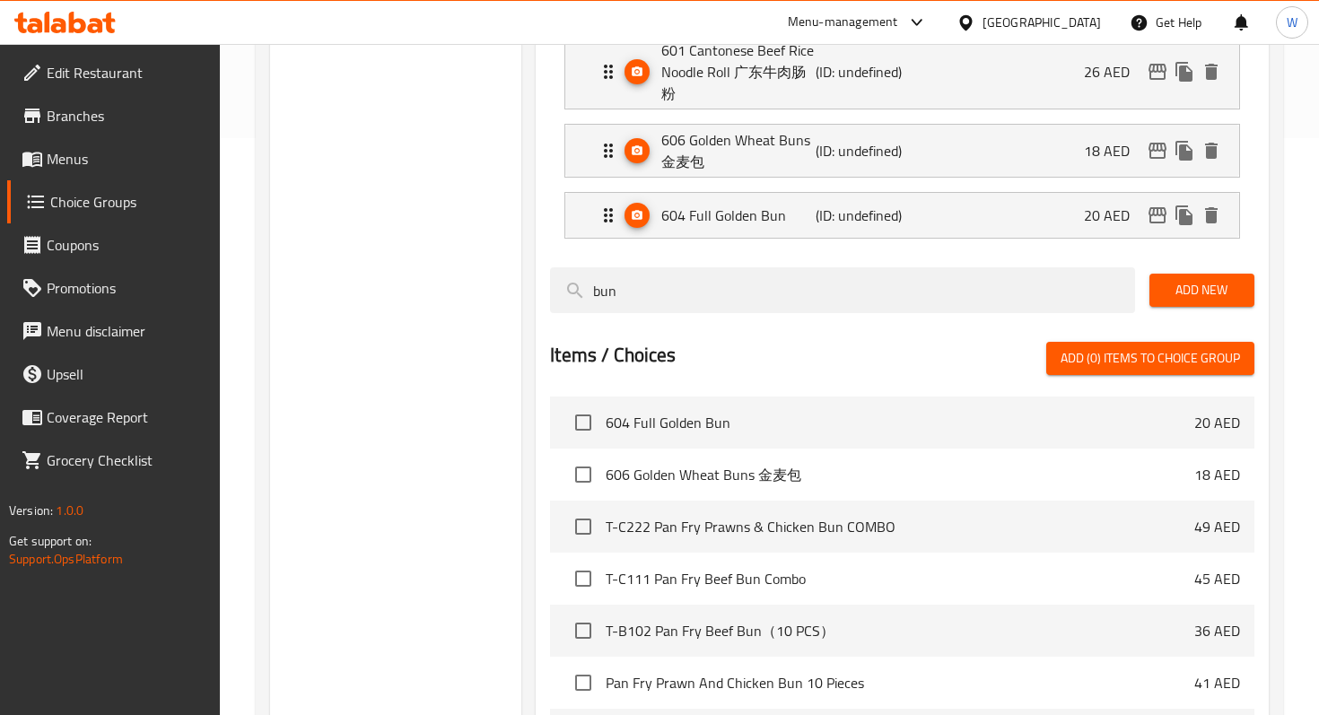
scroll to position [555, 0]
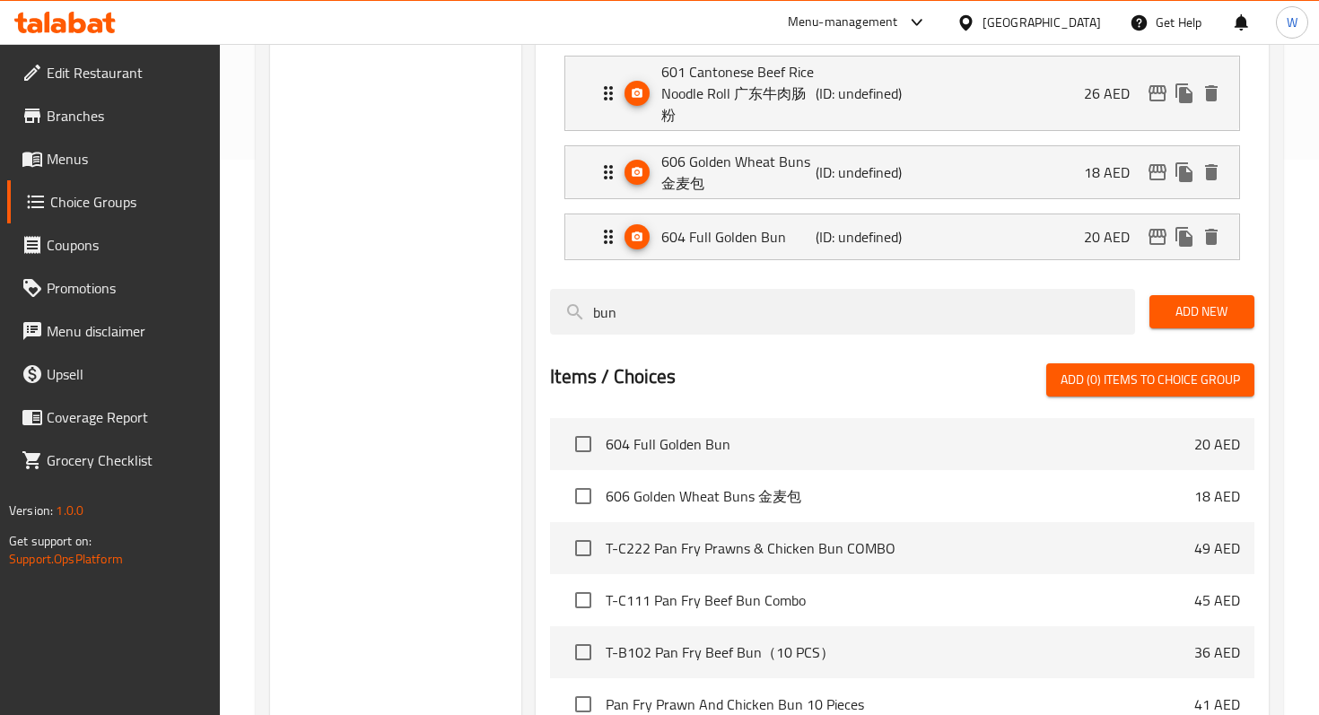
drag, startPoint x: 687, startPoint y: 306, endPoint x: 527, endPoint y: 300, distance: 160.7
click at [527, 300] on div "Free Side Dish (ID: 1754836962128) Free Side Dish ​ طبق جانبي مجاني ​ Min: 1 ​ …" at bounding box center [898, 292] width 755 height 1288
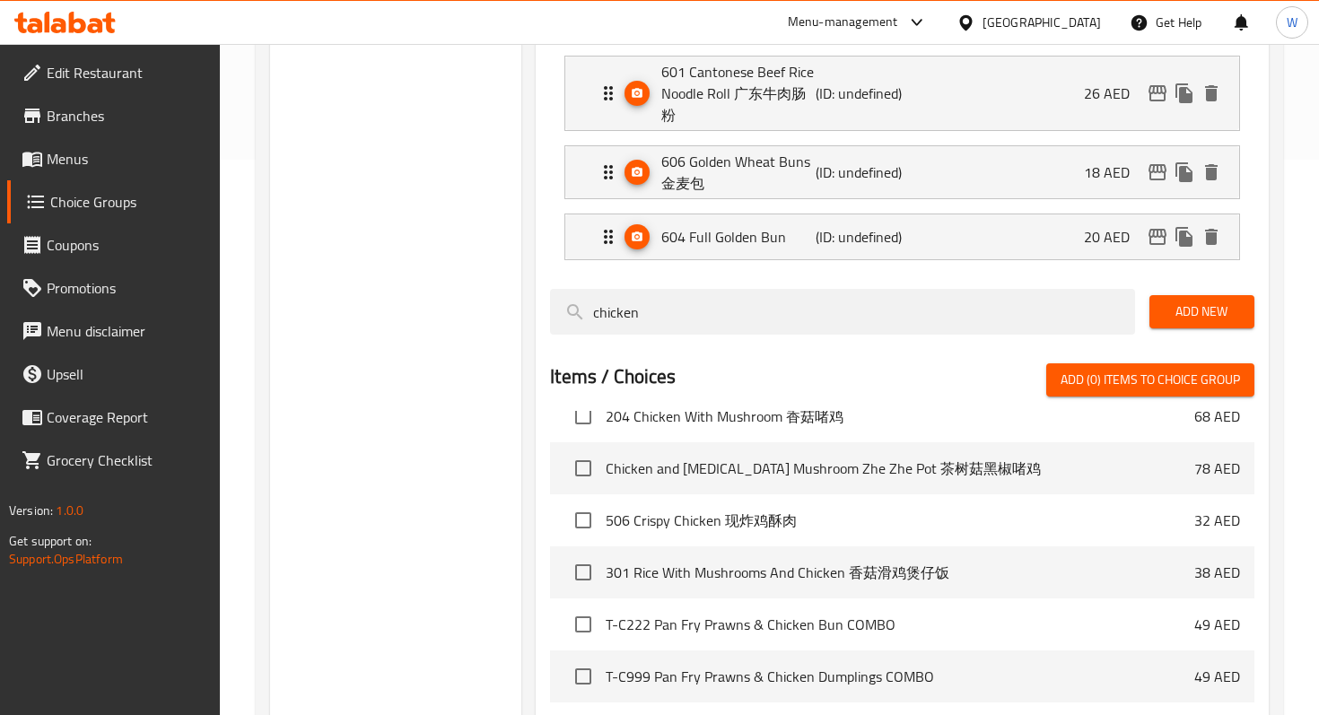
scroll to position [81, 0]
type input "chicken"
click at [584, 517] on input "checkbox" at bounding box center [583, 520] width 38 height 38
checkbox input "true"
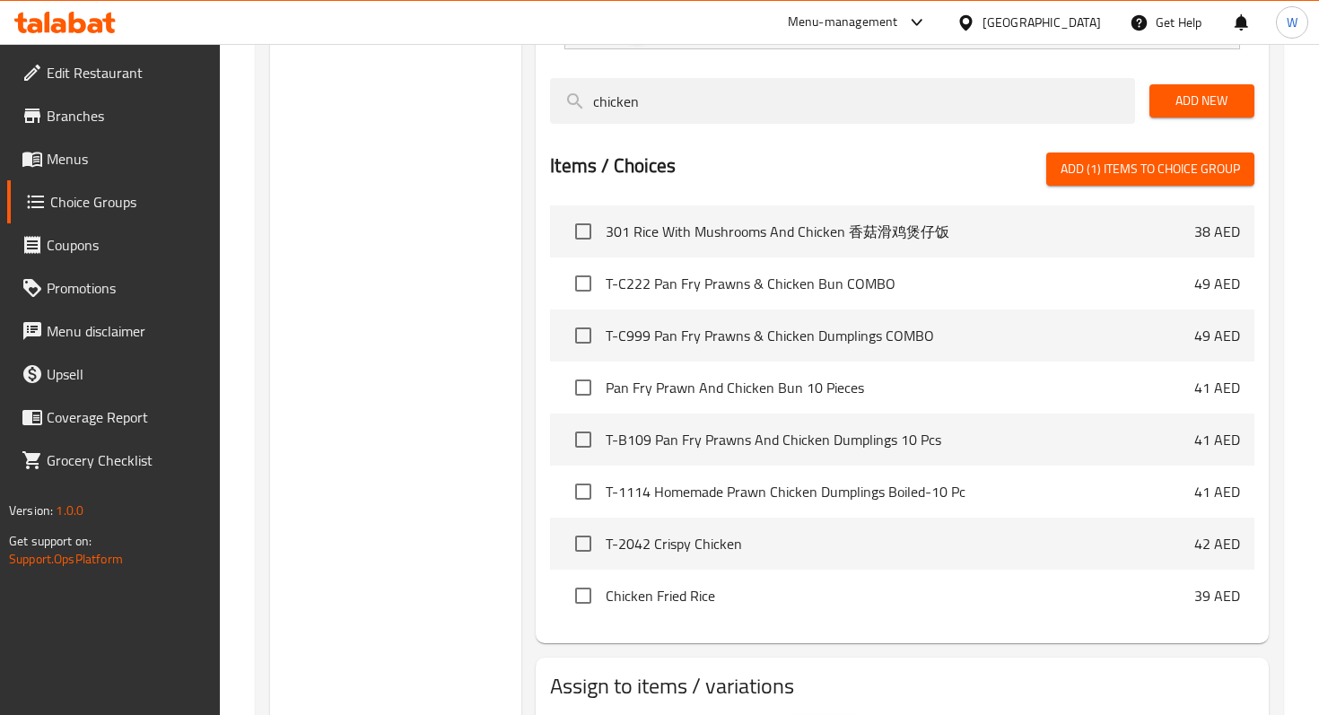
scroll to position [770, 0]
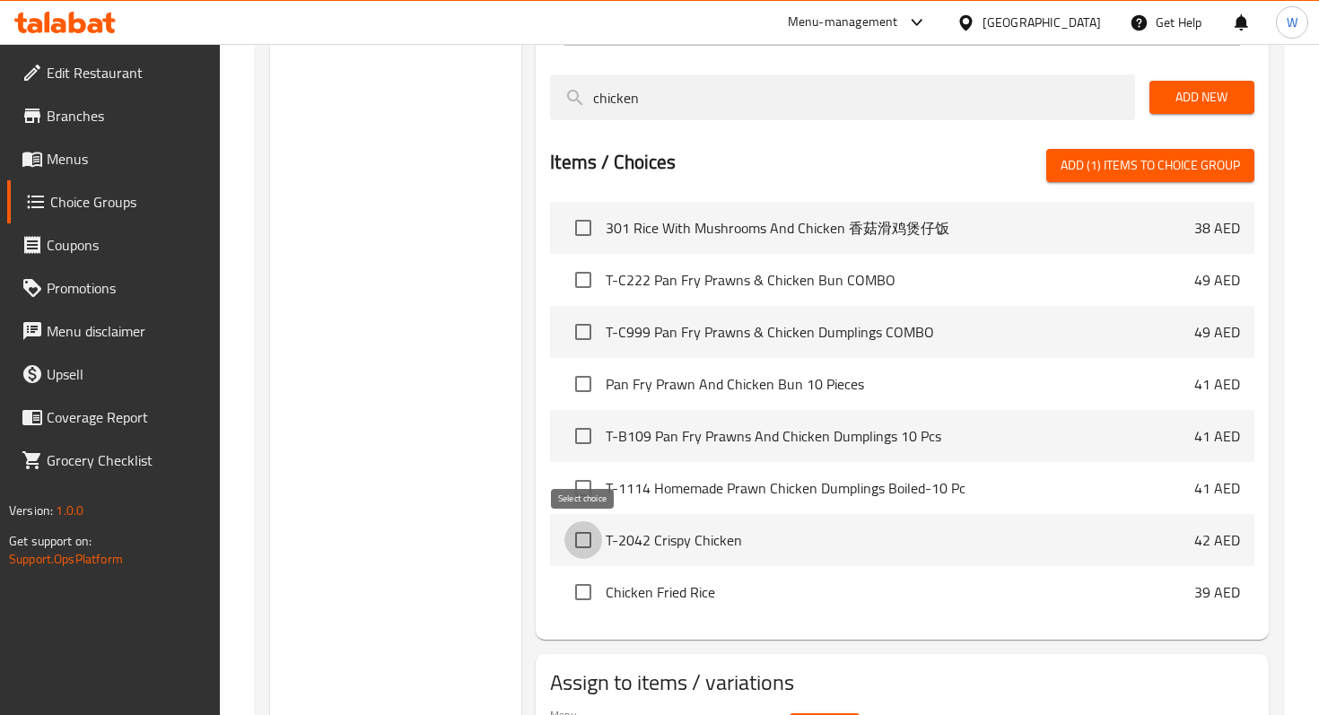
click at [585, 546] on input "checkbox" at bounding box center [583, 540] width 38 height 38
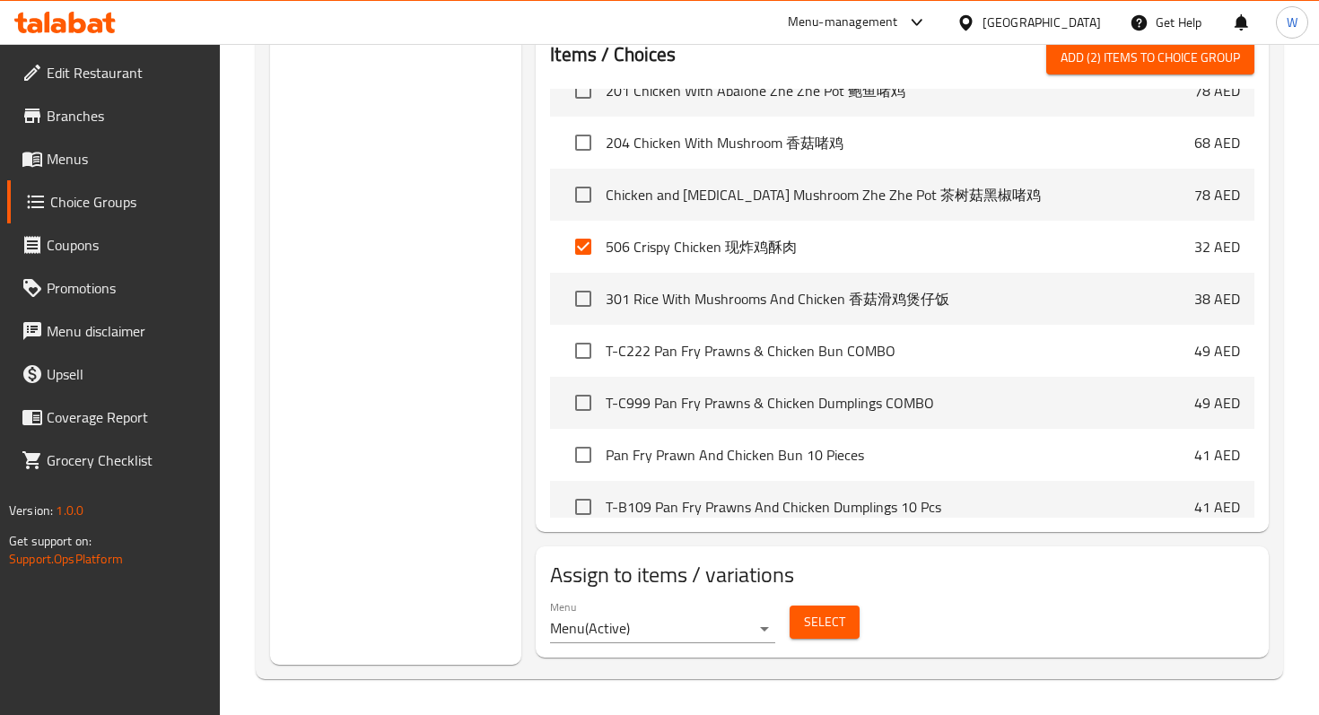
scroll to position [210, 0]
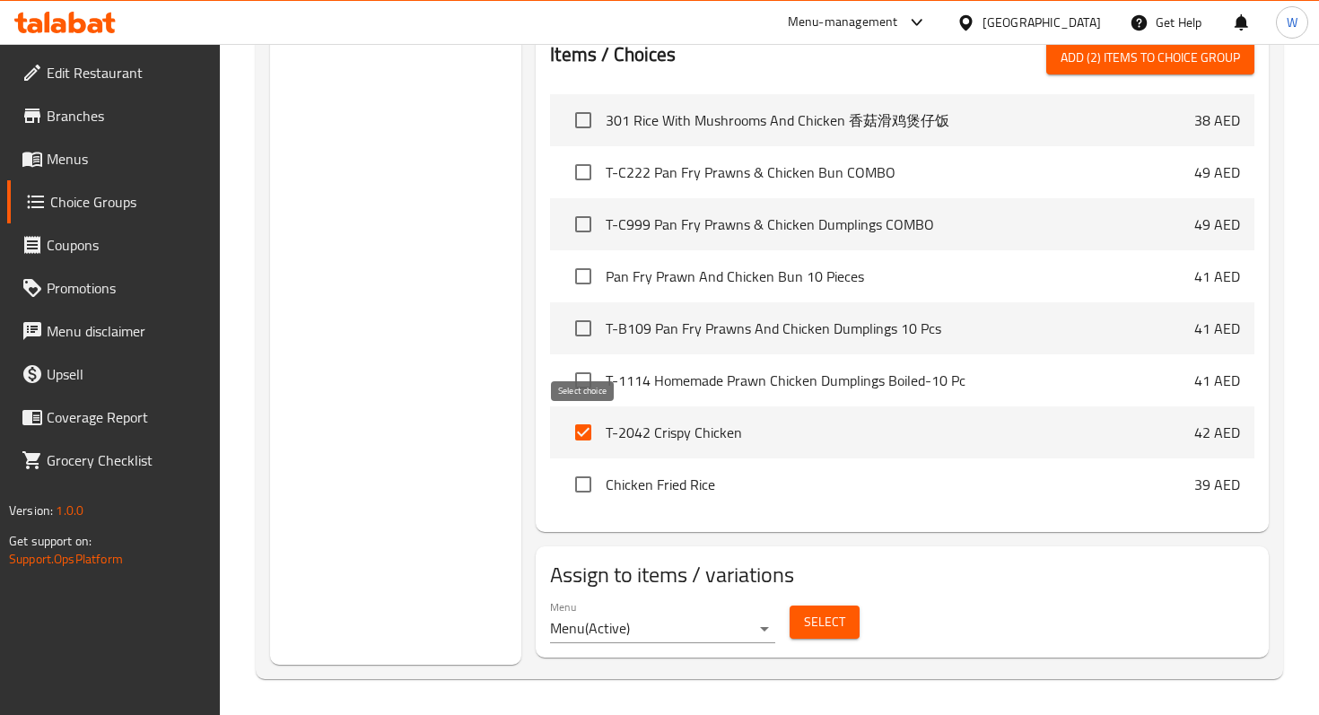
click at [581, 432] on input "checkbox" at bounding box center [583, 433] width 38 height 38
checkbox input "false"
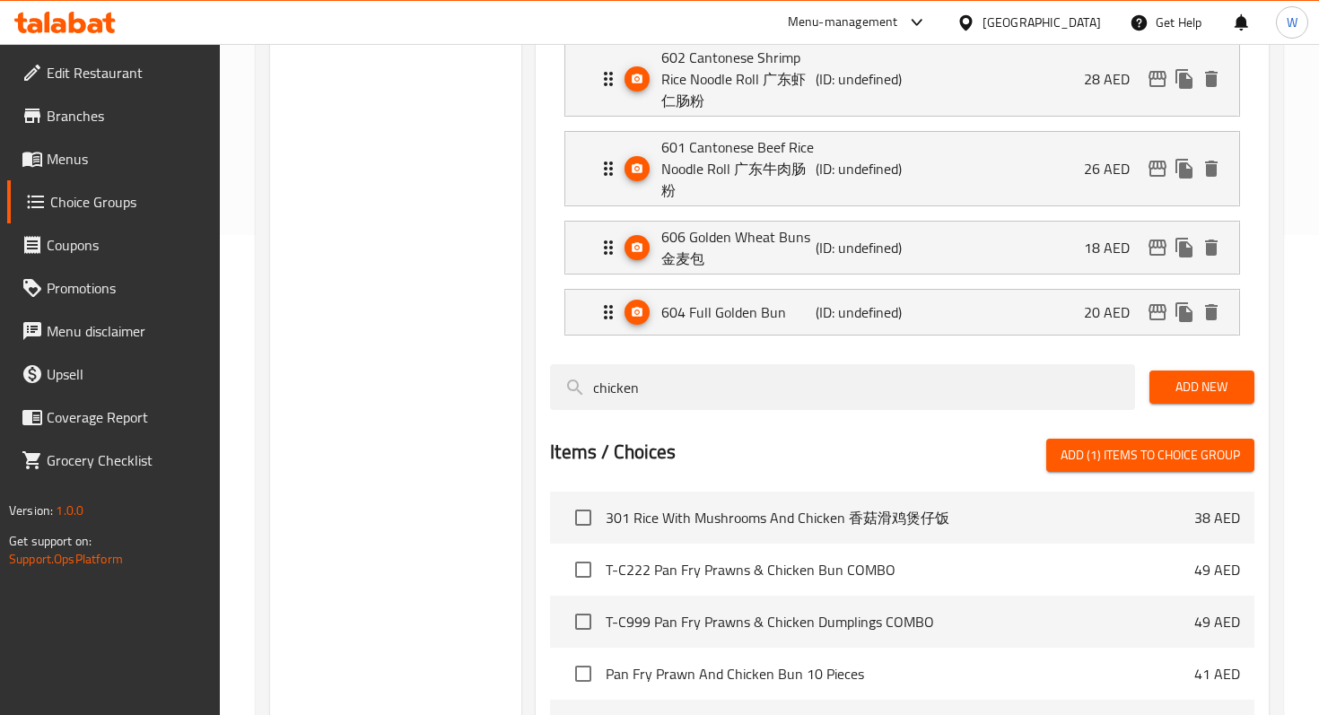
scroll to position [430, 0]
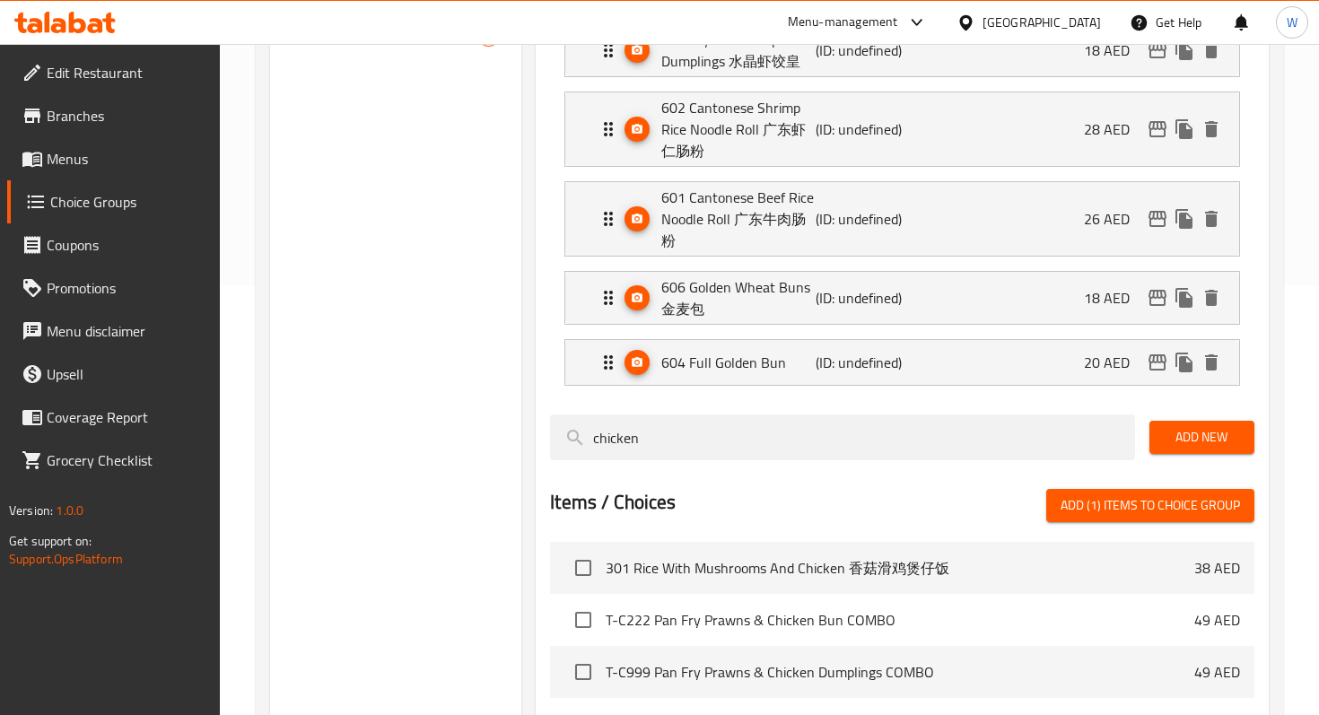
click at [1227, 442] on span "Add New" at bounding box center [1202, 437] width 76 height 22
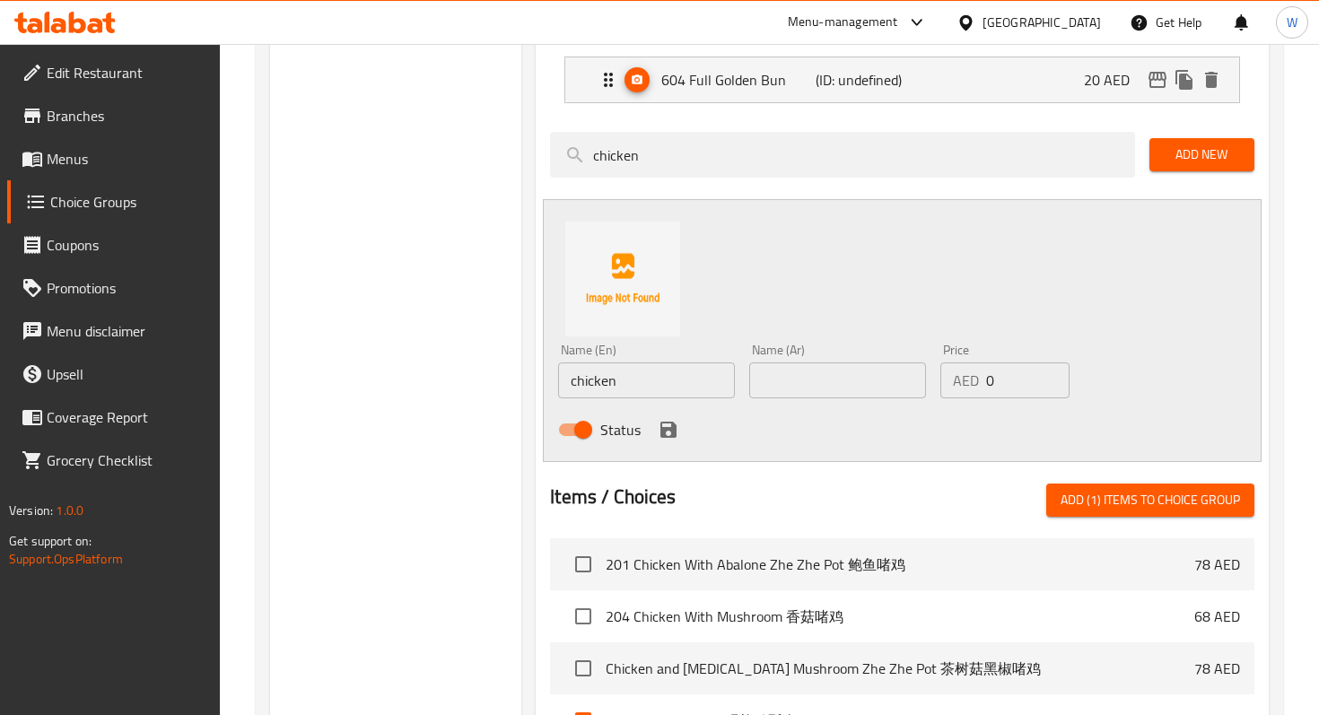
scroll to position [709, 0]
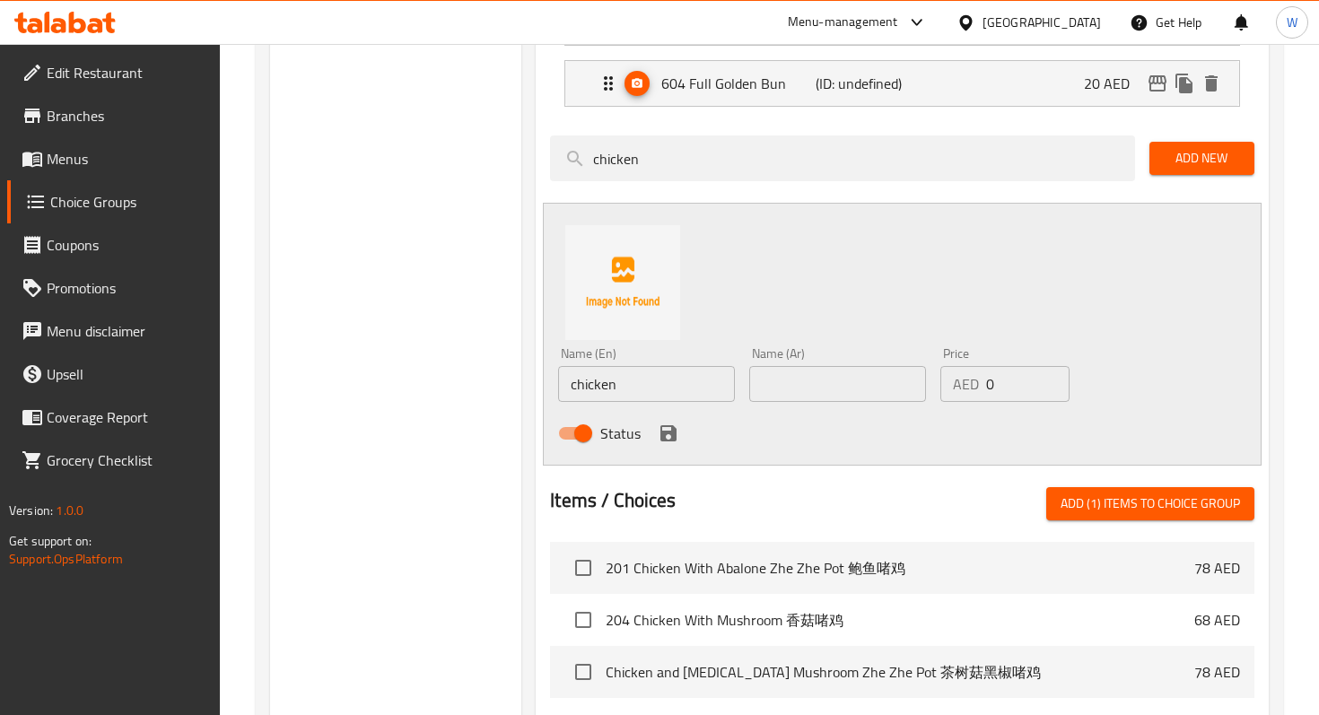
click at [1130, 496] on span "Add (1) items to choice group" at bounding box center [1150, 504] width 179 height 22
checkbox input "false"
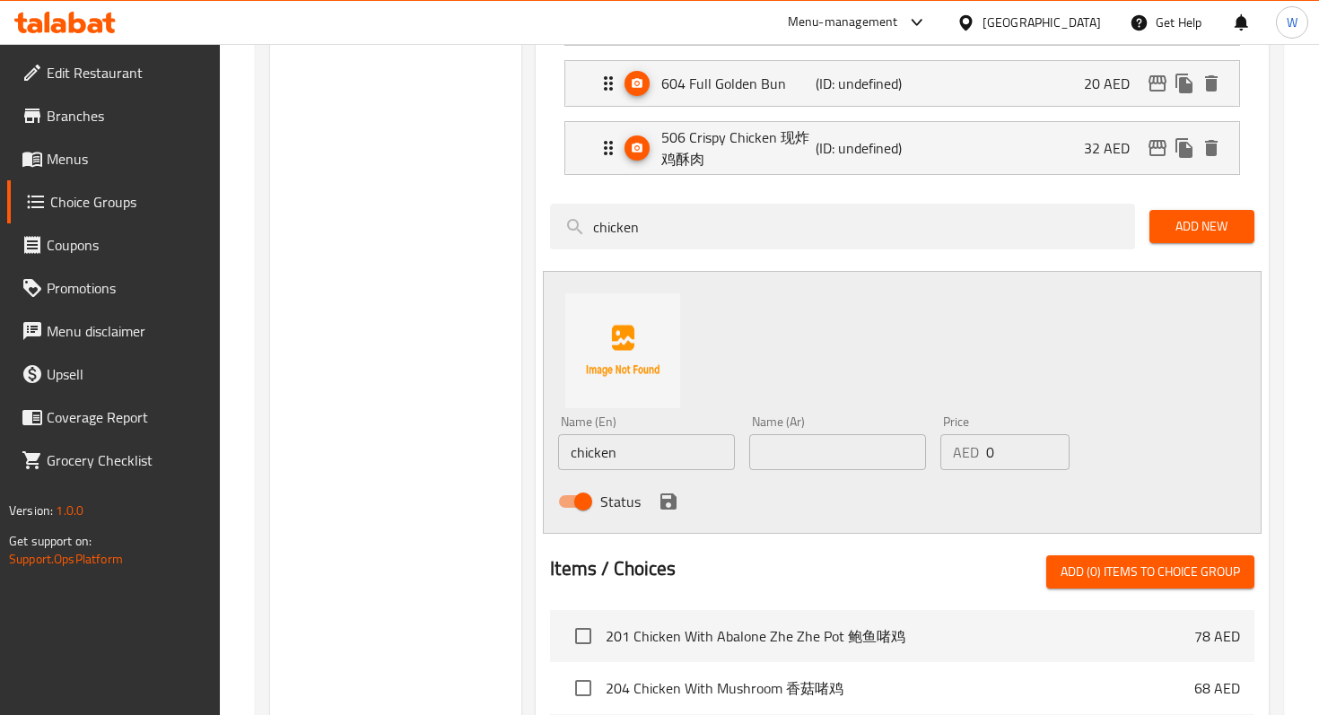
click at [619, 537] on div at bounding box center [902, 534] width 704 height 14
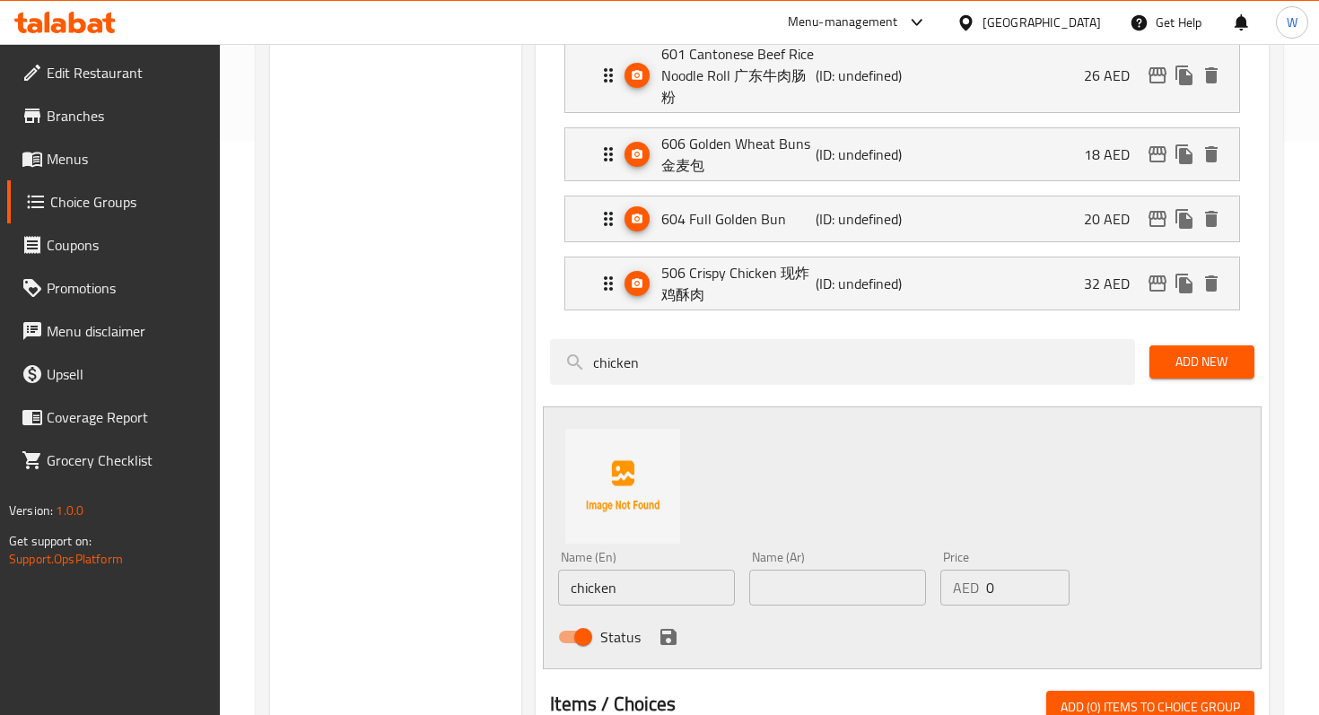
scroll to position [572, 0]
drag, startPoint x: 689, startPoint y: 362, endPoint x: 484, endPoint y: 362, distance: 205.5
click at [484, 362] on div "Choice Groups Free Side Dish 0 Your Choice Of: 2 Your Choice Of :- 2 Your Choic…" at bounding box center [773, 473] width 1006 height 1684
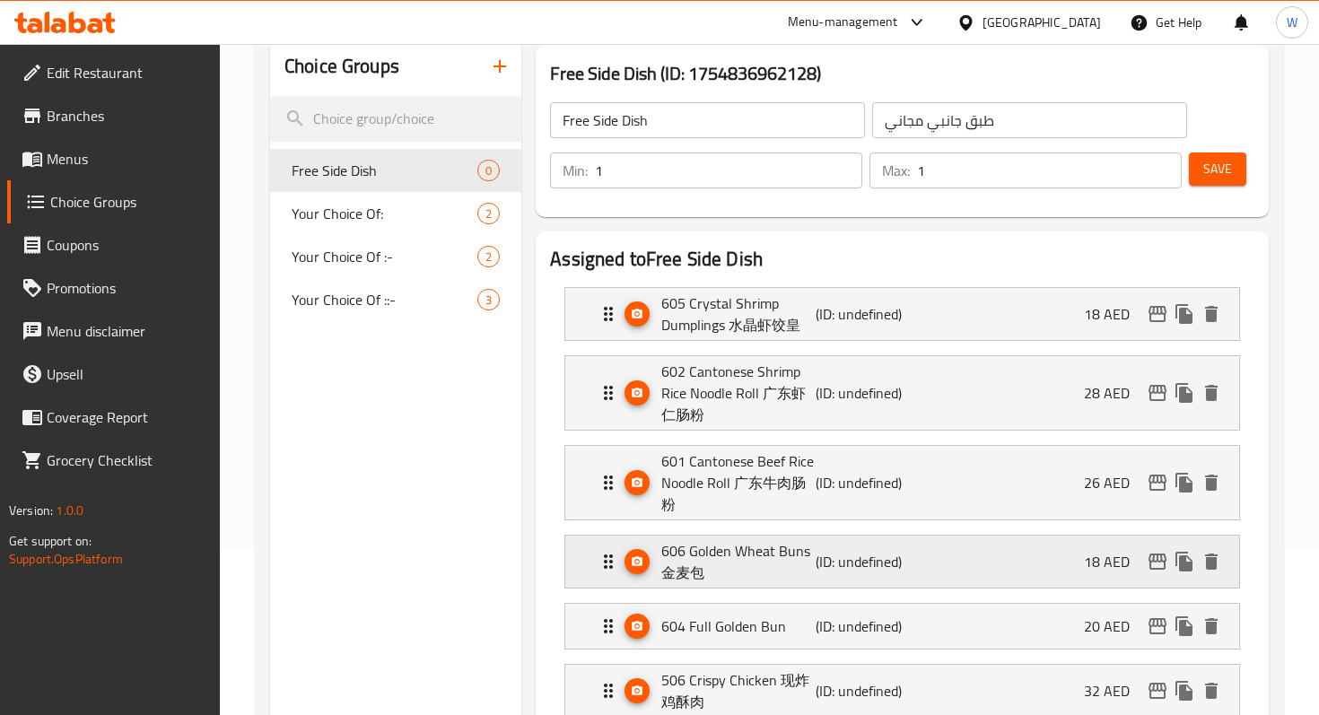
scroll to position [175, 0]
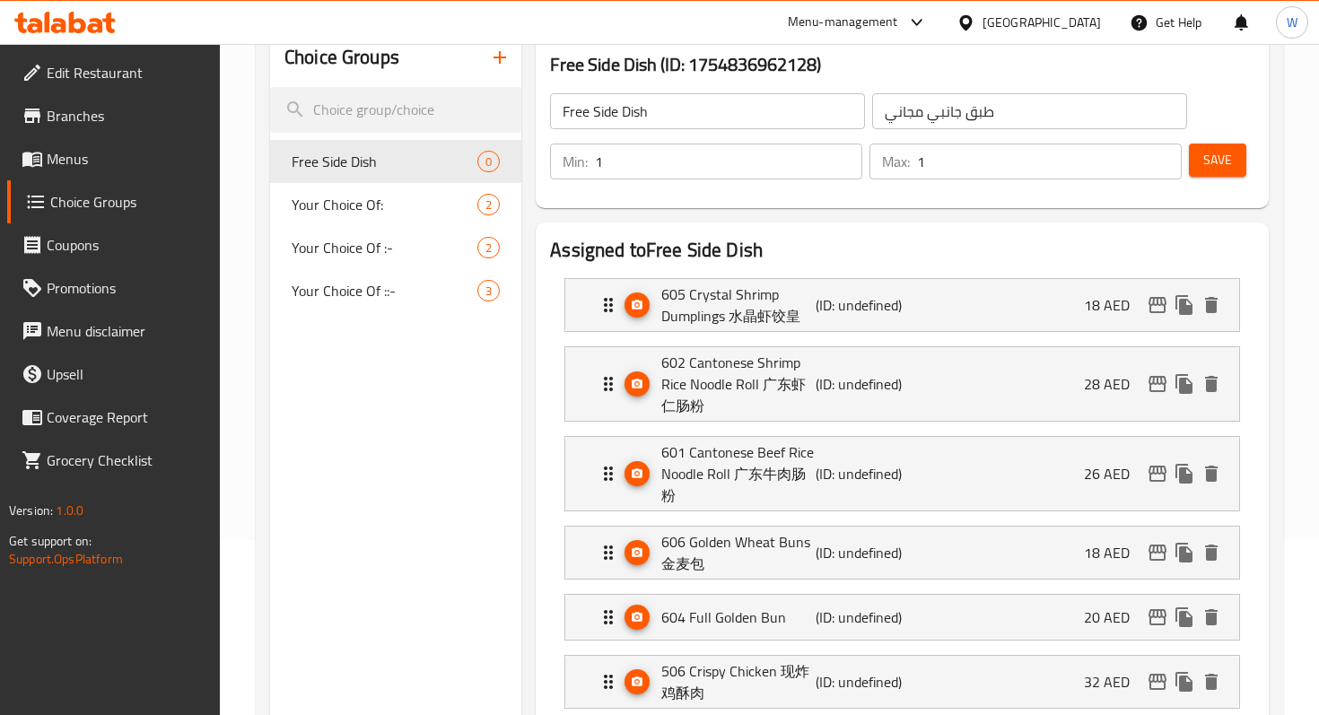
type input "feet"
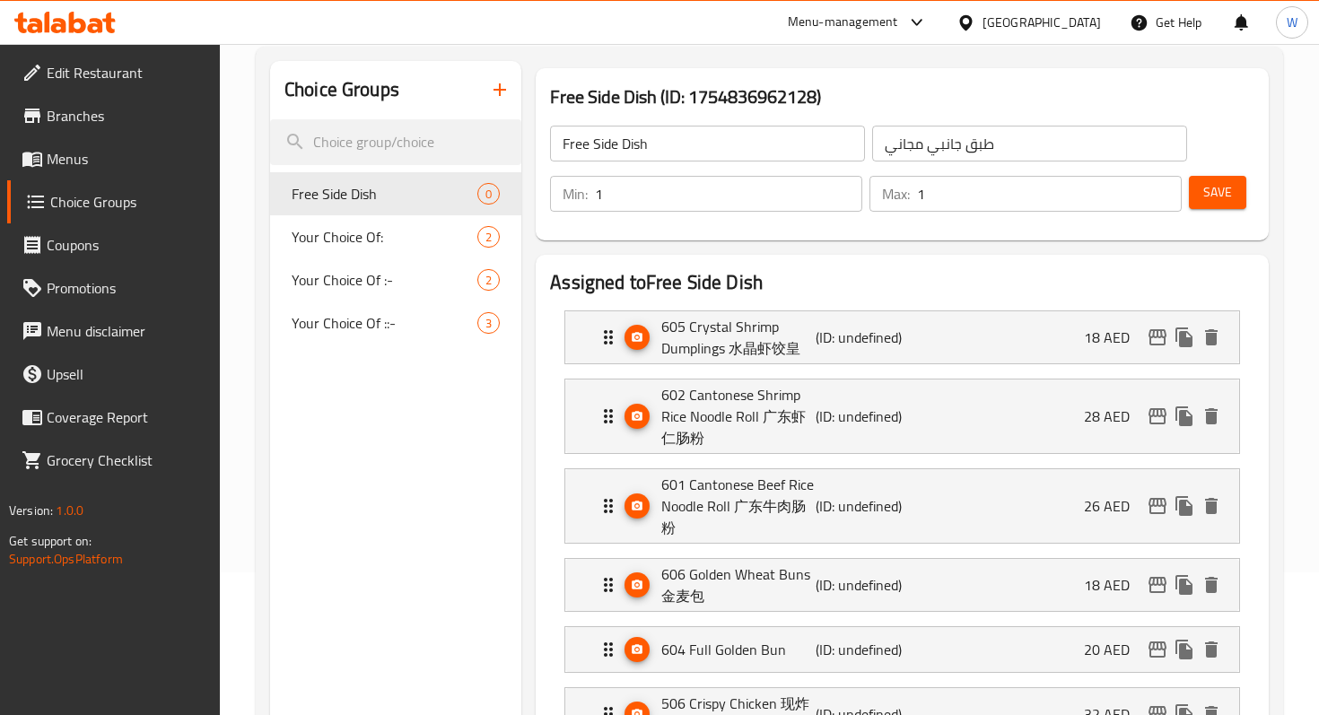
scroll to position [141, 0]
click at [1216, 192] on span "Save" at bounding box center [1217, 194] width 29 height 22
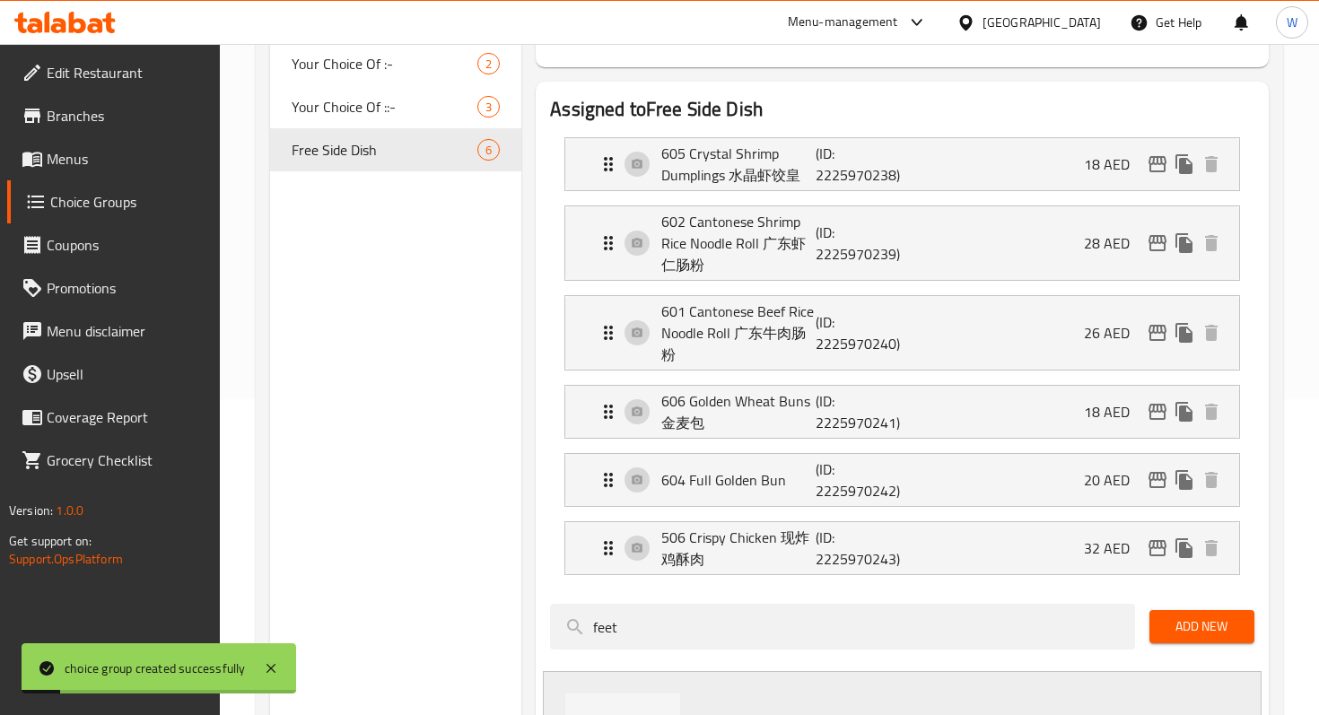
scroll to position [311, 0]
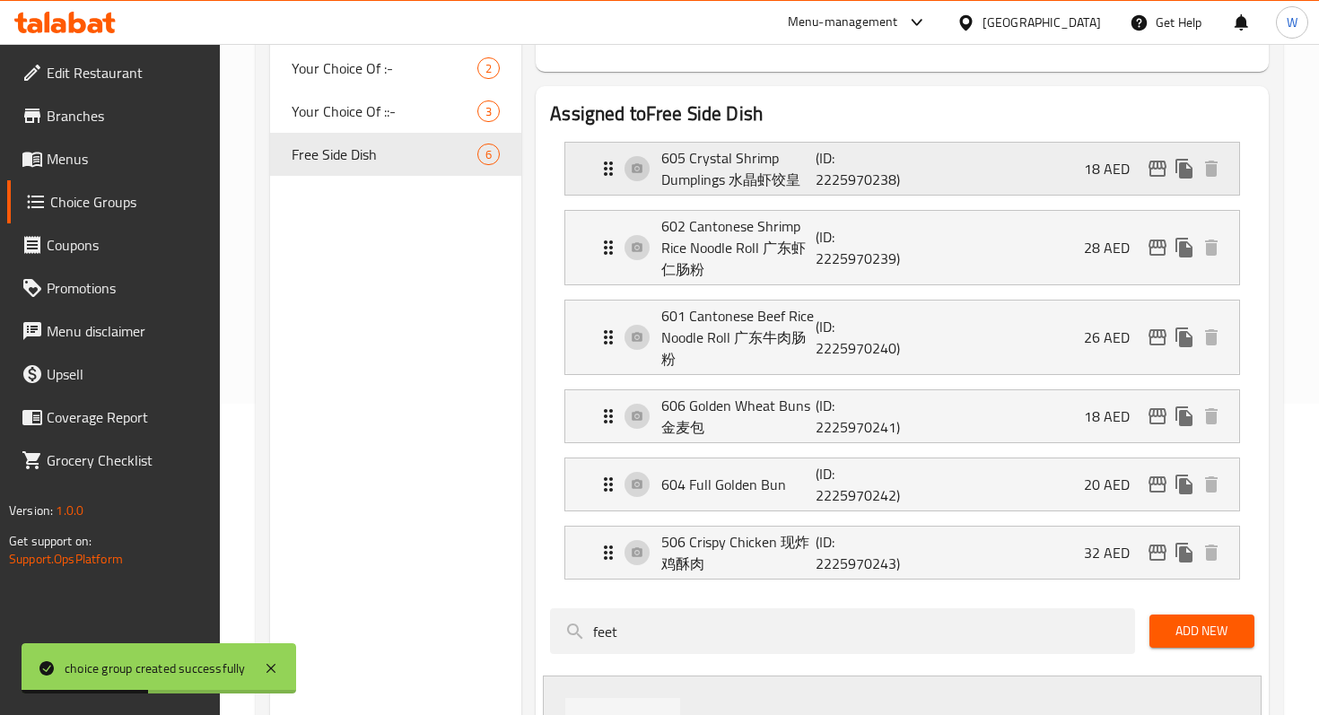
click at [617, 166] on icon "Expand" at bounding box center [609, 169] width 22 height 22
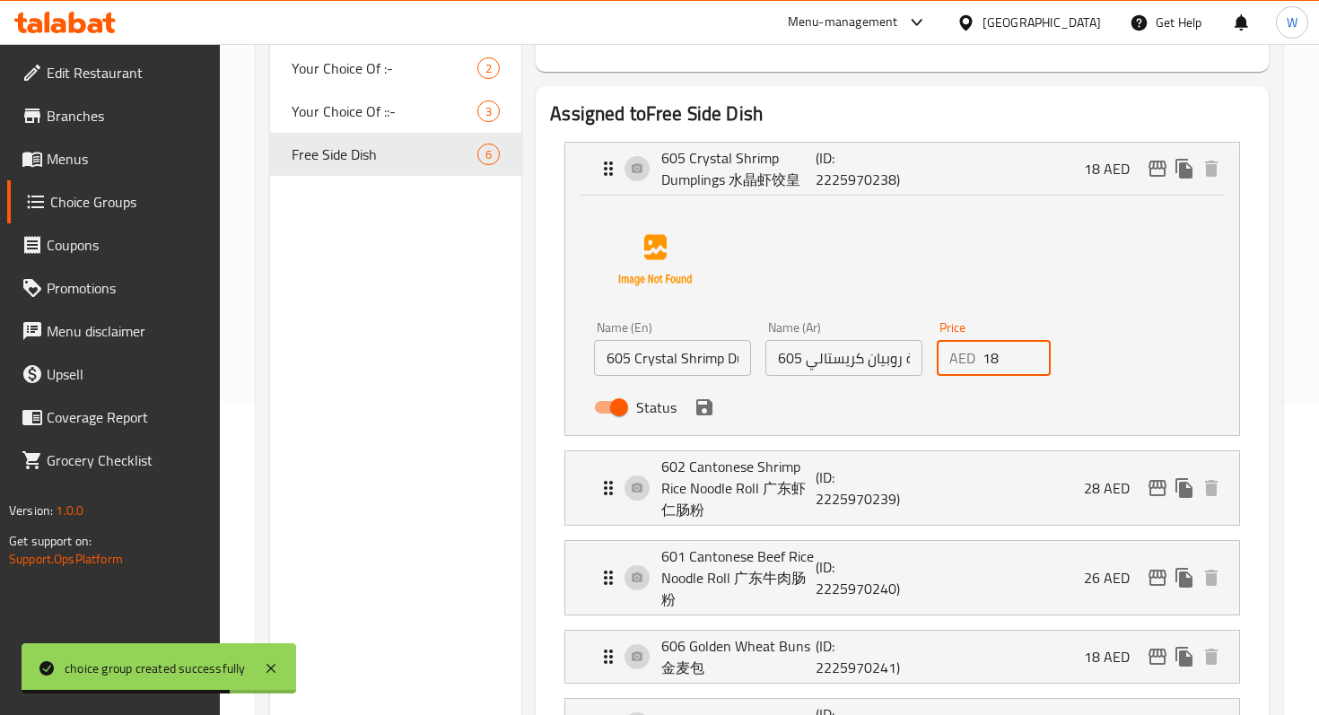
drag, startPoint x: 1009, startPoint y: 362, endPoint x: 953, endPoint y: 361, distance: 56.5
click at [953, 361] on div "AED 18 Price" at bounding box center [994, 358] width 114 height 36
click at [712, 416] on icon "save" at bounding box center [705, 408] width 22 height 22
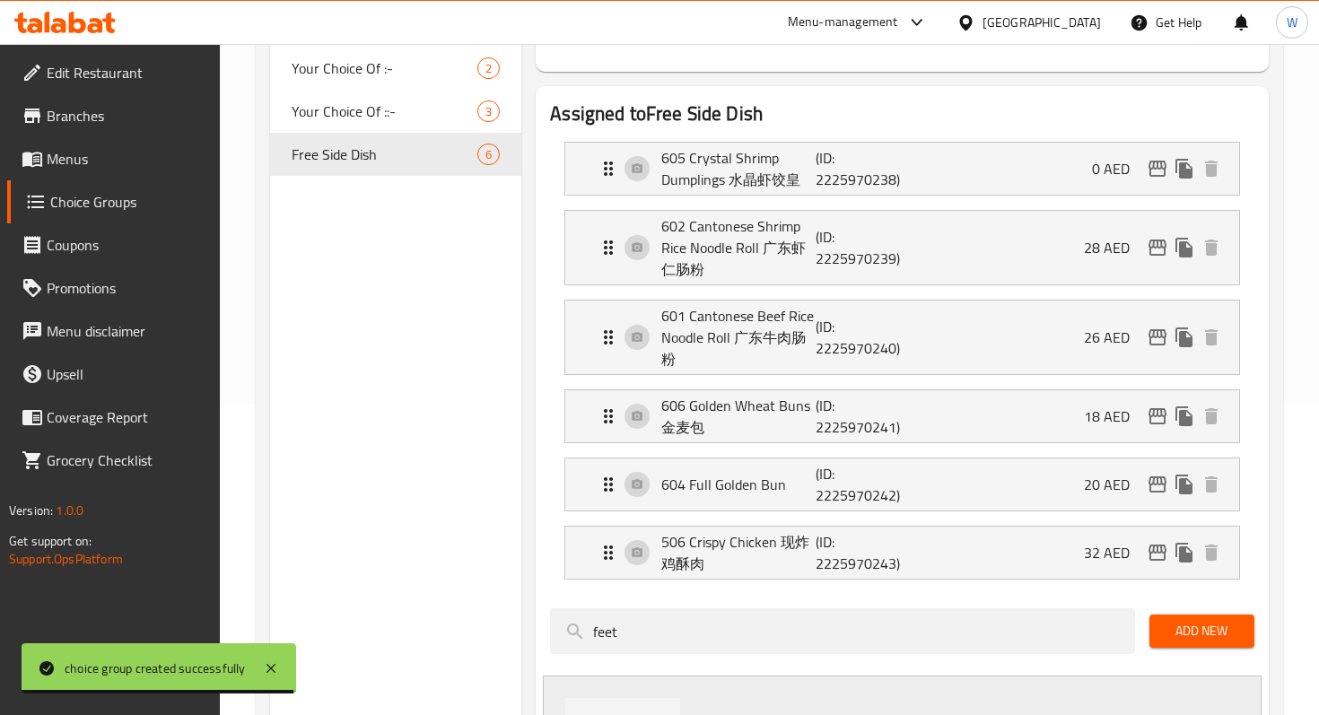
type input "0"
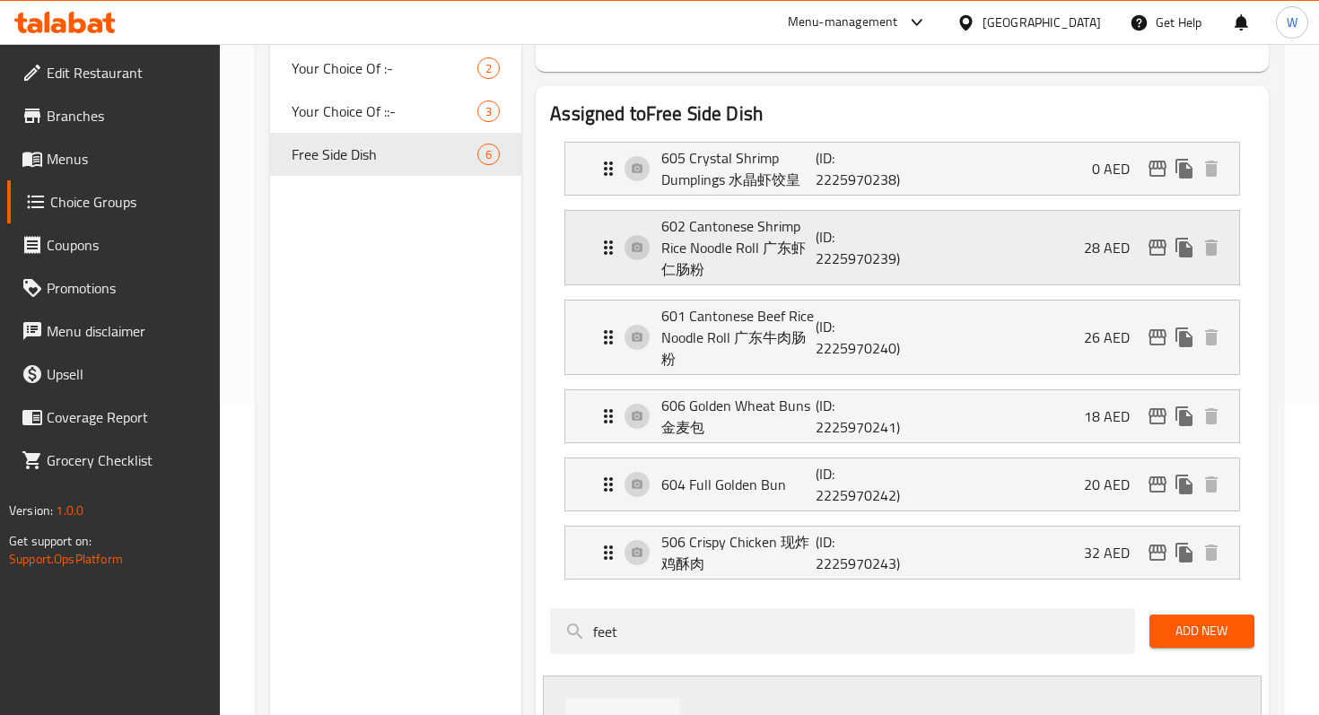
click at [611, 253] on icon "Expand" at bounding box center [608, 247] width 9 height 14
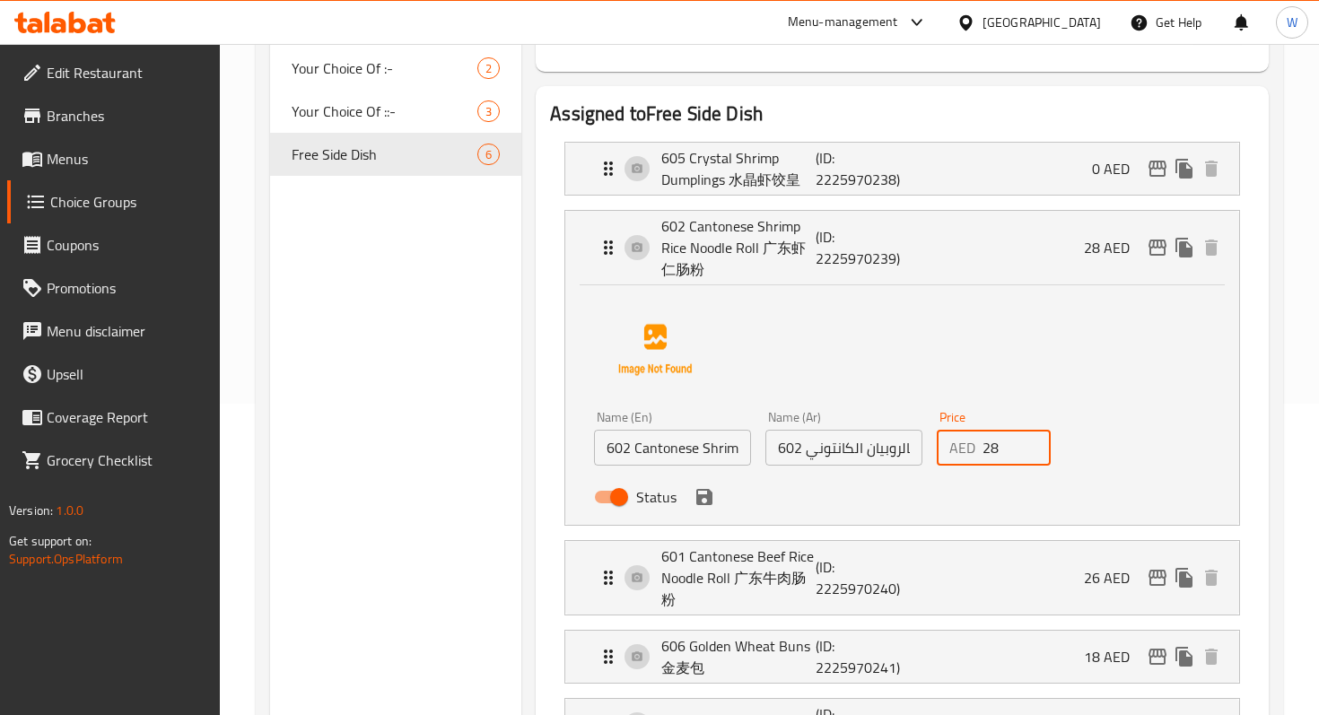
drag, startPoint x: 1001, startPoint y: 451, endPoint x: 970, endPoint y: 451, distance: 31.4
click at [970, 451] on div "AED 28 Price" at bounding box center [994, 448] width 114 height 36
click at [712, 494] on icon "save" at bounding box center [705, 497] width 22 height 22
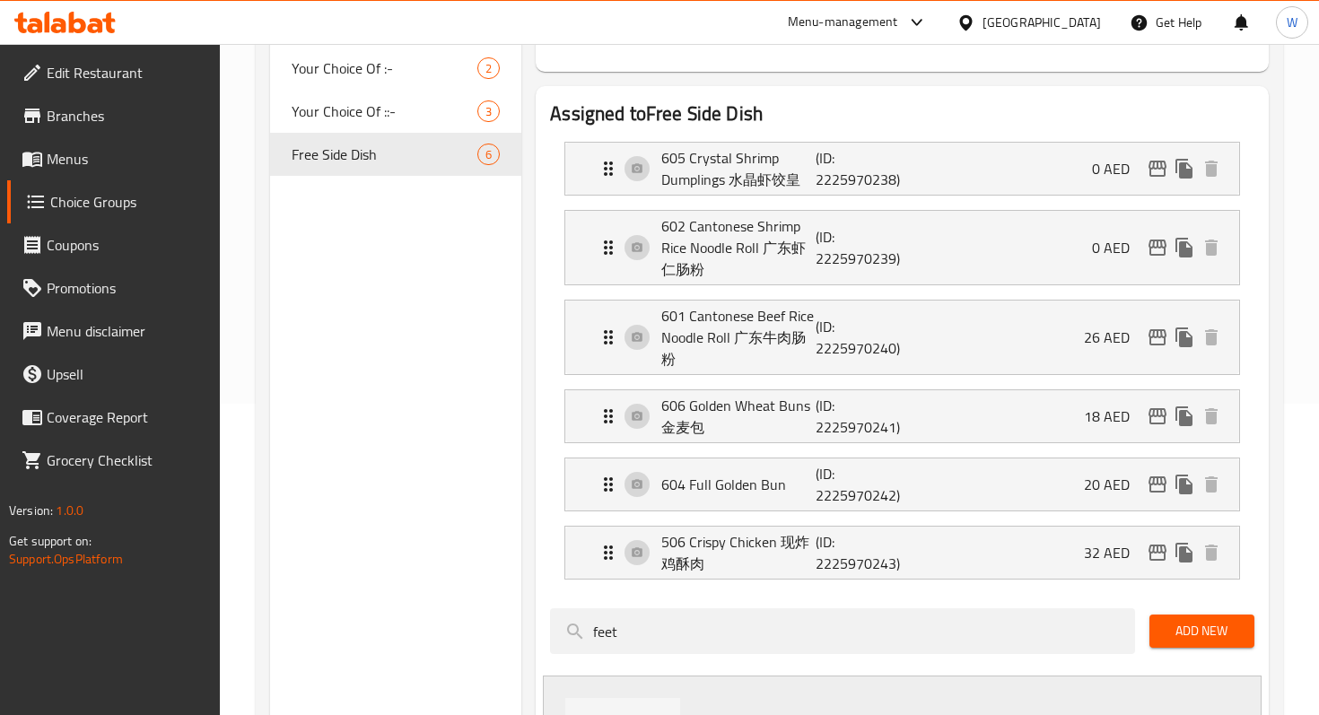
type input "0"
click at [609, 343] on icon "Expand" at bounding box center [609, 338] width 22 height 22
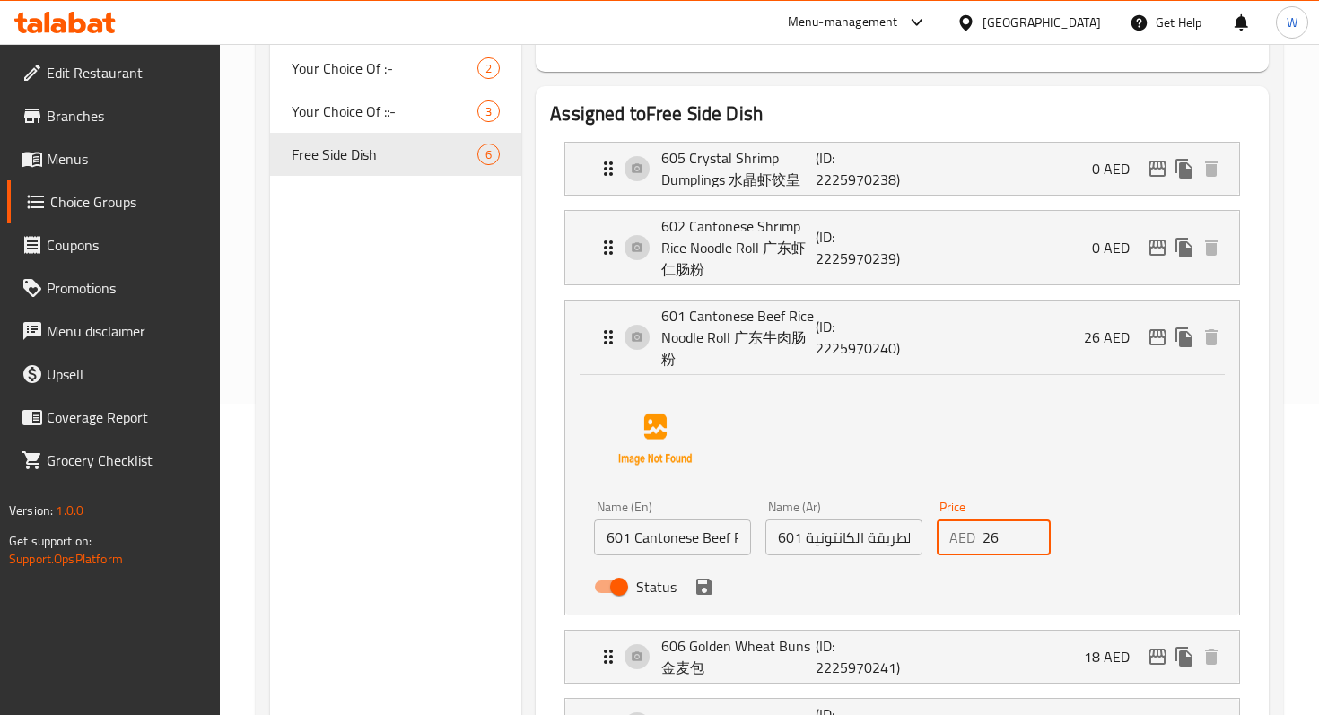
drag, startPoint x: 1005, startPoint y: 534, endPoint x: 956, endPoint y: 536, distance: 49.4
click at [955, 535] on div "AED 26 Price" at bounding box center [994, 537] width 114 height 36
click at [712, 598] on div "Status" at bounding box center [843, 587] width 513 height 48
type input "0"
click at [703, 598] on button "save" at bounding box center [704, 586] width 27 height 27
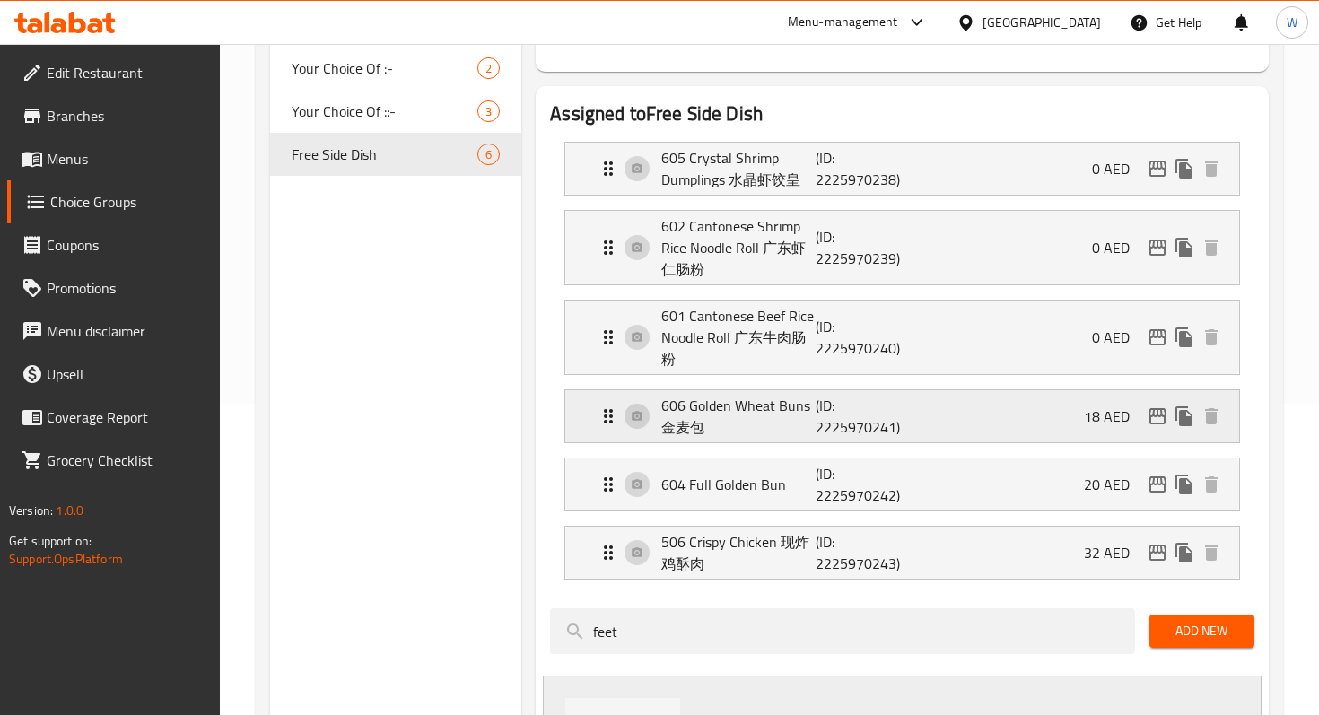
click at [606, 415] on icon "Expand" at bounding box center [608, 416] width 9 height 14
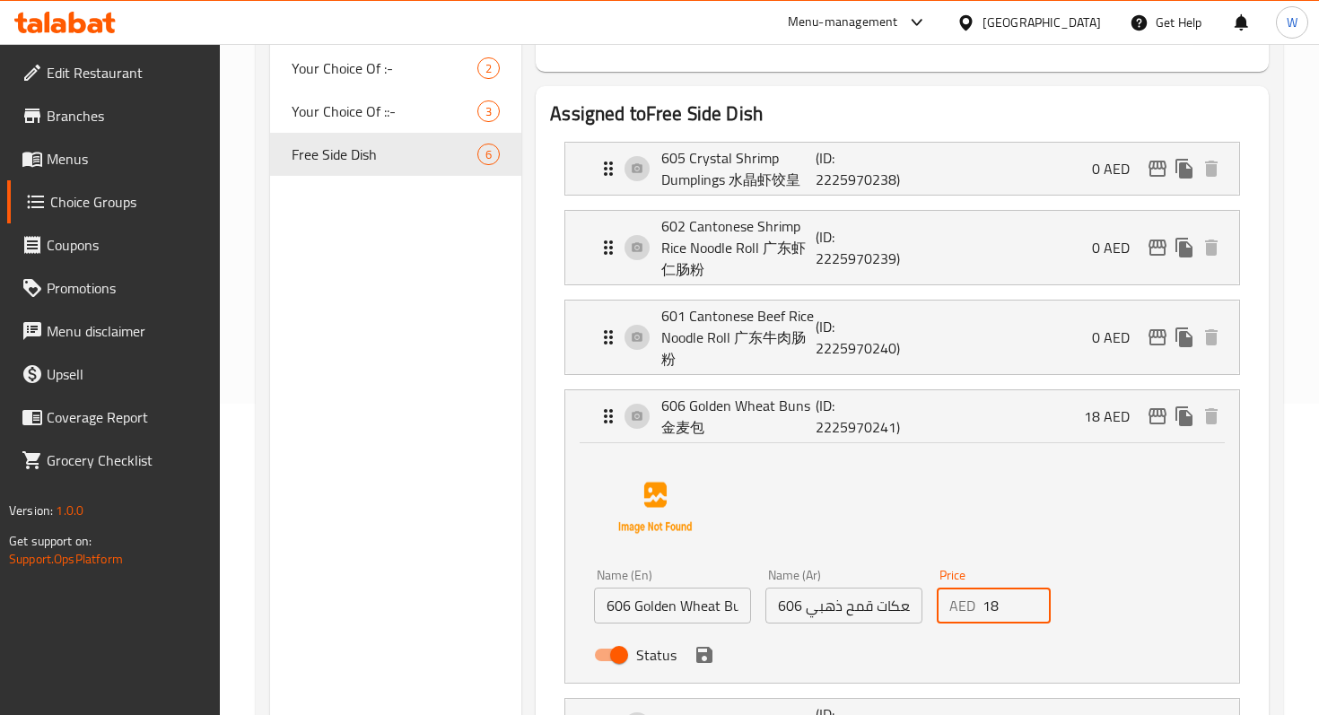
drag, startPoint x: 1018, startPoint y: 609, endPoint x: 965, endPoint y: 608, distance: 52.9
click at [965, 608] on div "AED 18 Price" at bounding box center [994, 606] width 114 height 36
type input "0"
click at [713, 659] on button "save" at bounding box center [704, 655] width 27 height 27
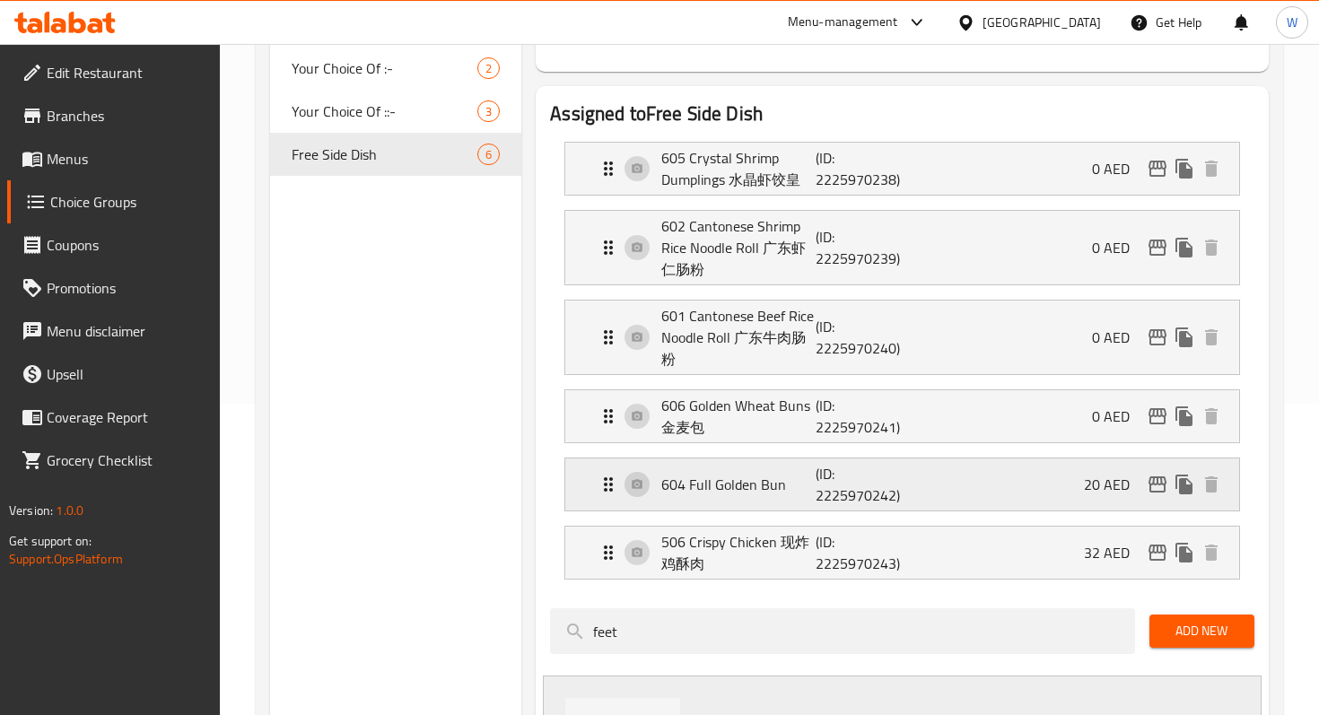
click at [604, 489] on icon "Expand" at bounding box center [608, 484] width 9 height 14
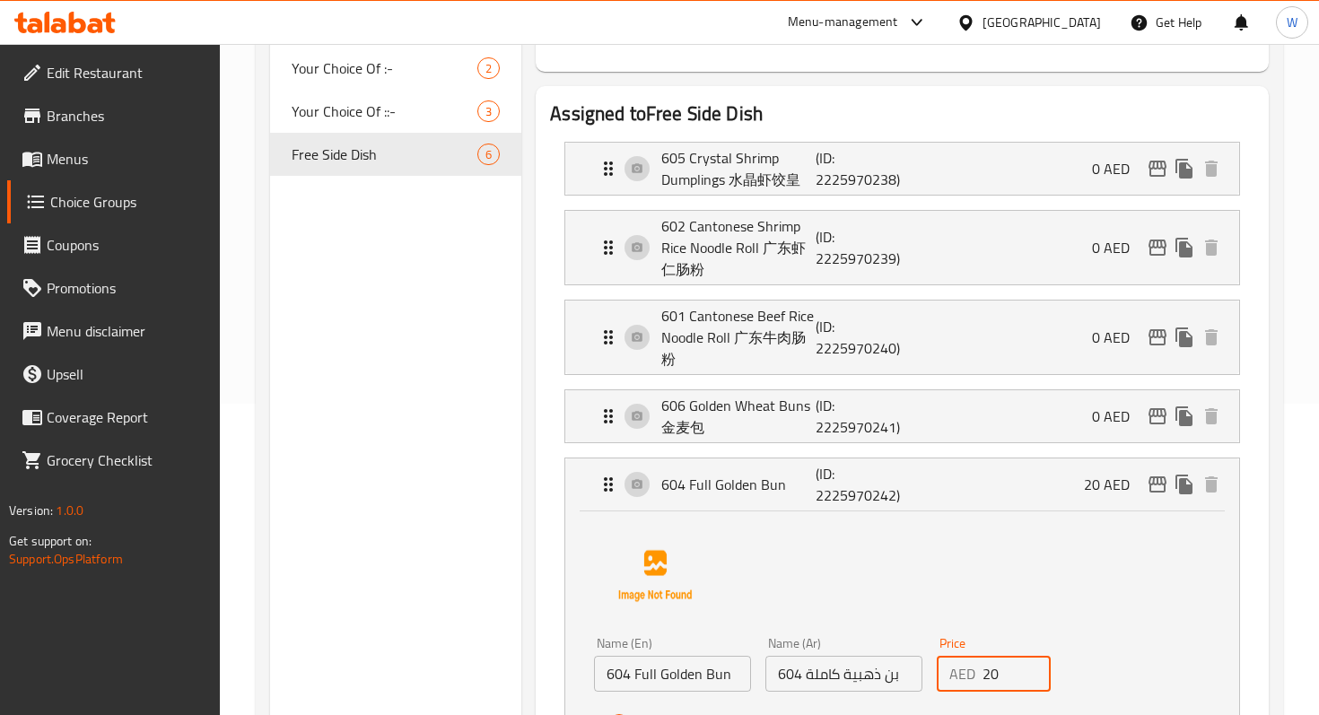
drag, startPoint x: 1005, startPoint y: 674, endPoint x: 960, endPoint y: 674, distance: 44.9
click at [960, 674] on div "AED 20 Price" at bounding box center [994, 674] width 114 height 36
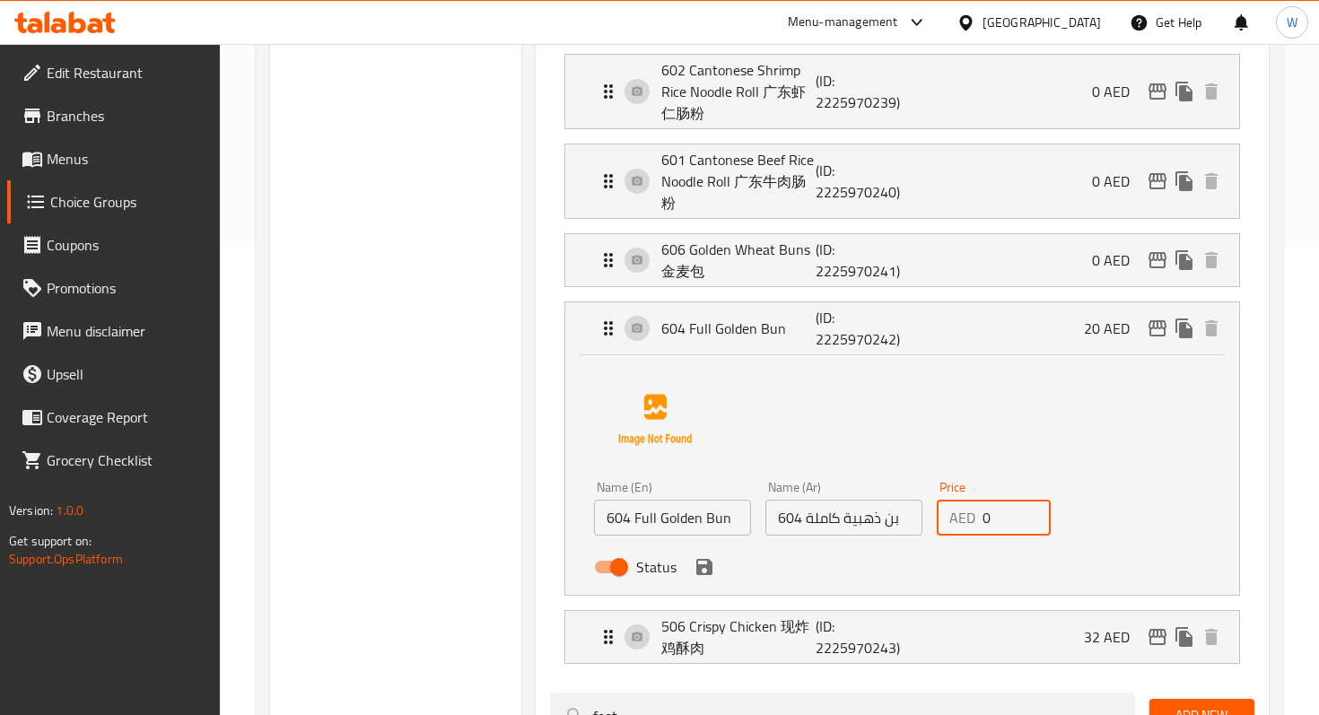
scroll to position [493, 0]
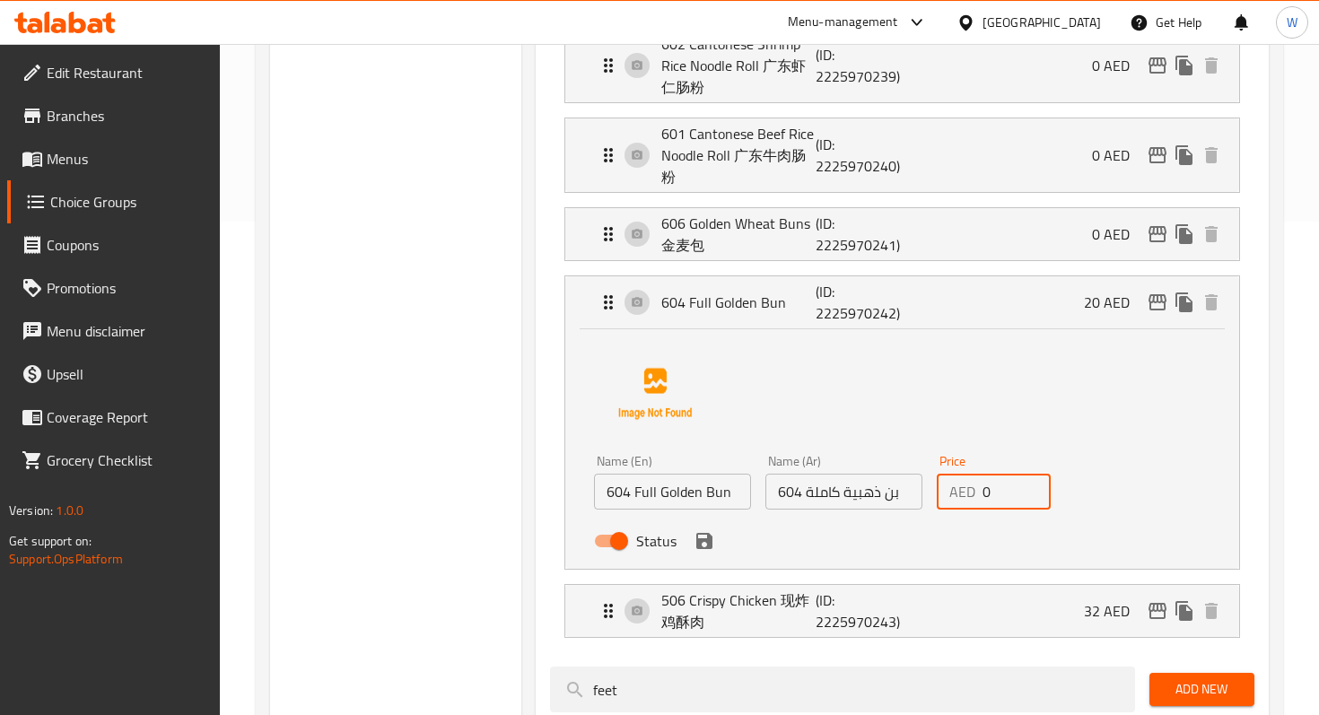
click at [709, 556] on div "Status" at bounding box center [843, 541] width 513 height 48
click at [702, 546] on icon "save" at bounding box center [704, 541] width 16 height 16
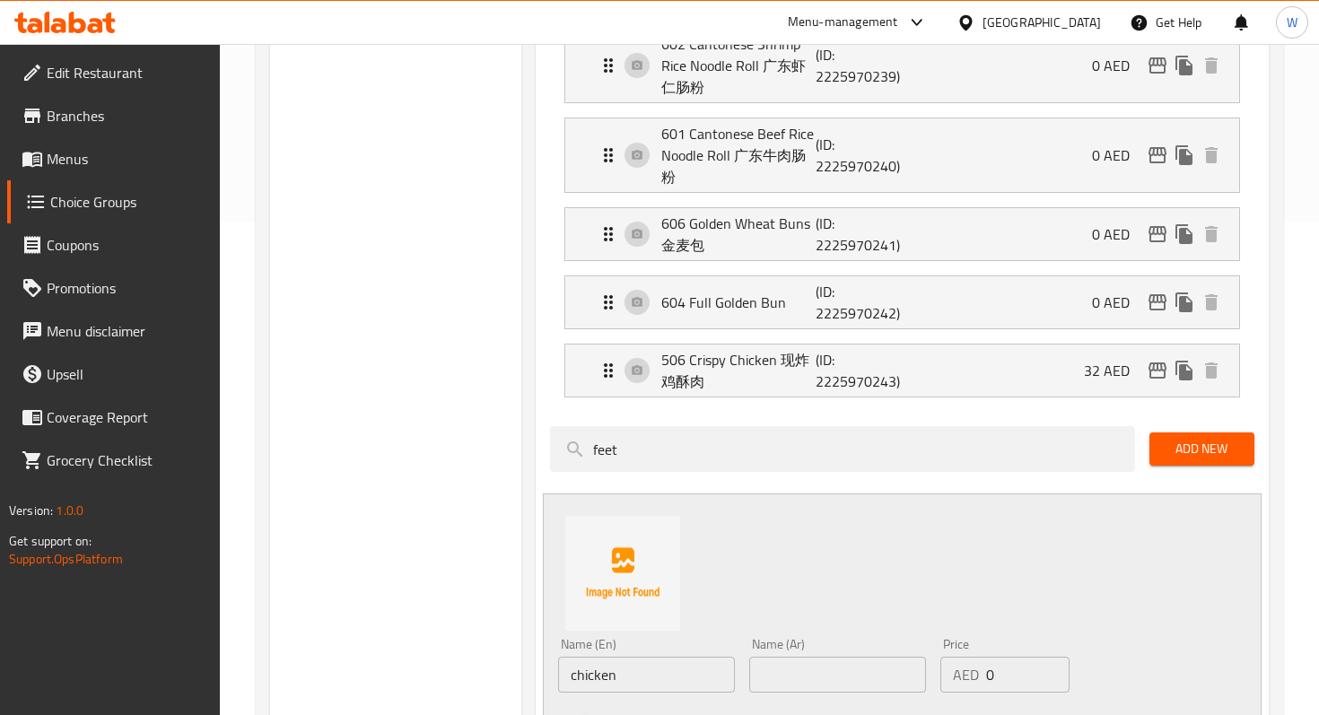
type input "0"
click at [607, 373] on icon "Expand" at bounding box center [609, 371] width 22 height 22
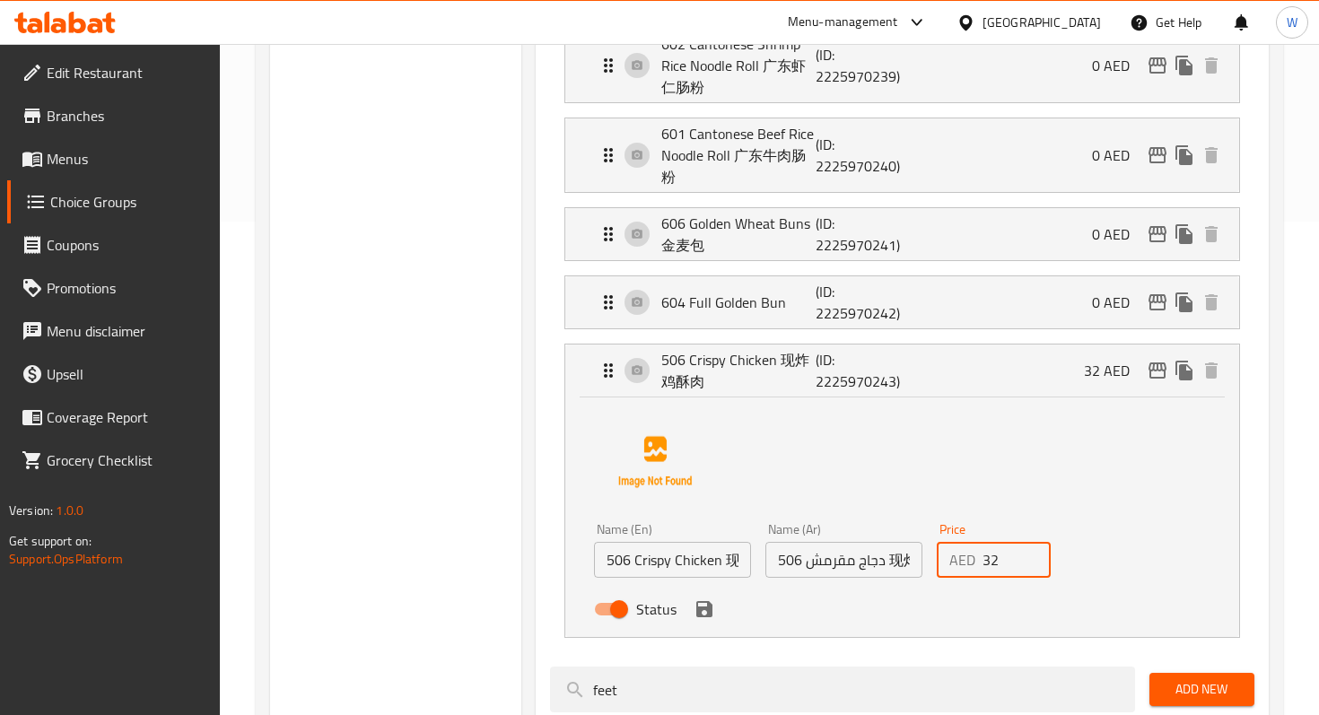
drag, startPoint x: 999, startPoint y: 568, endPoint x: 975, endPoint y: 567, distance: 23.3
click at [975, 568] on div "AED 32 Price" at bounding box center [994, 560] width 114 height 36
click at [708, 608] on icon "save" at bounding box center [704, 609] width 16 height 16
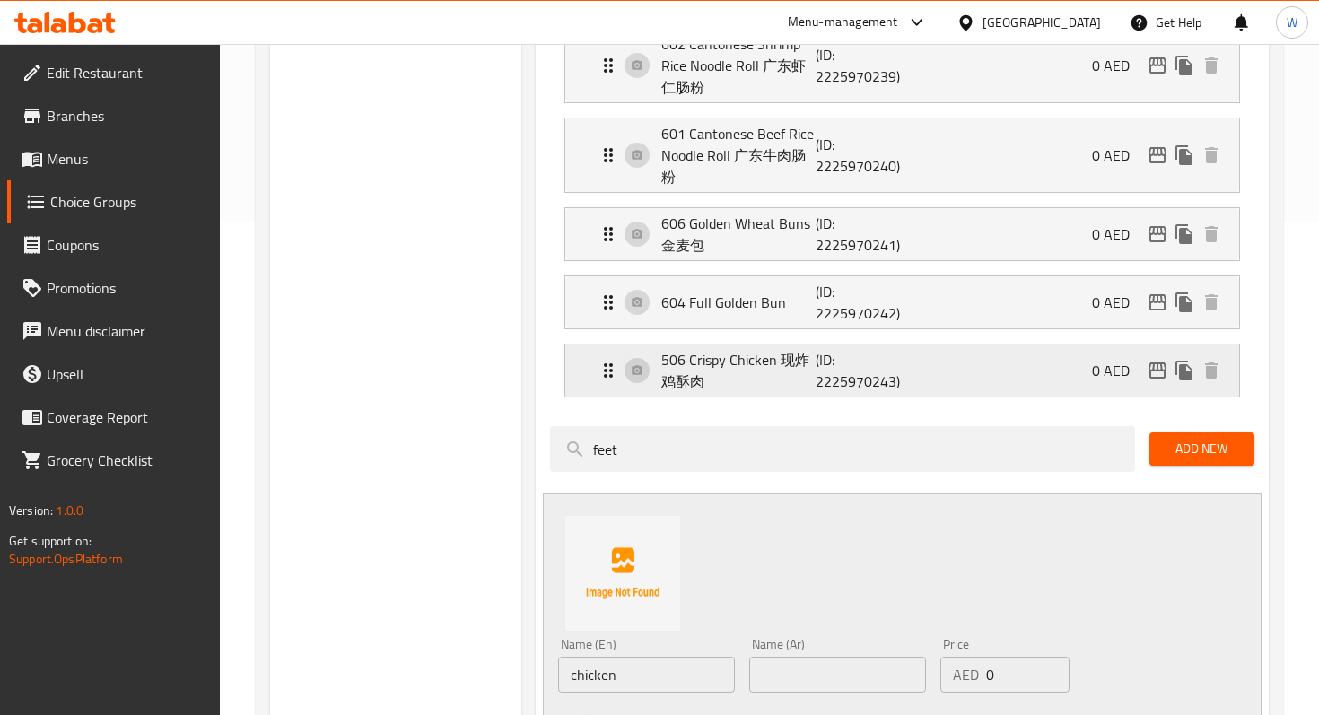
type input "0"
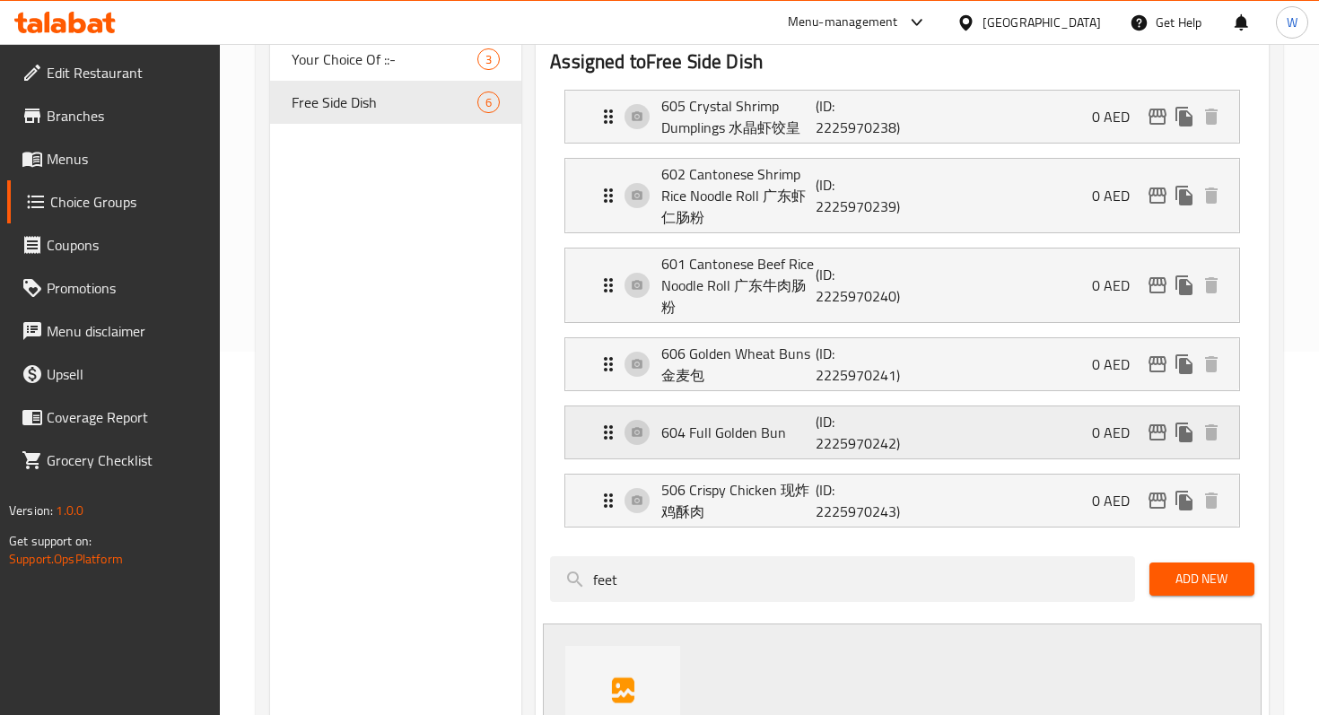
scroll to position [0, 0]
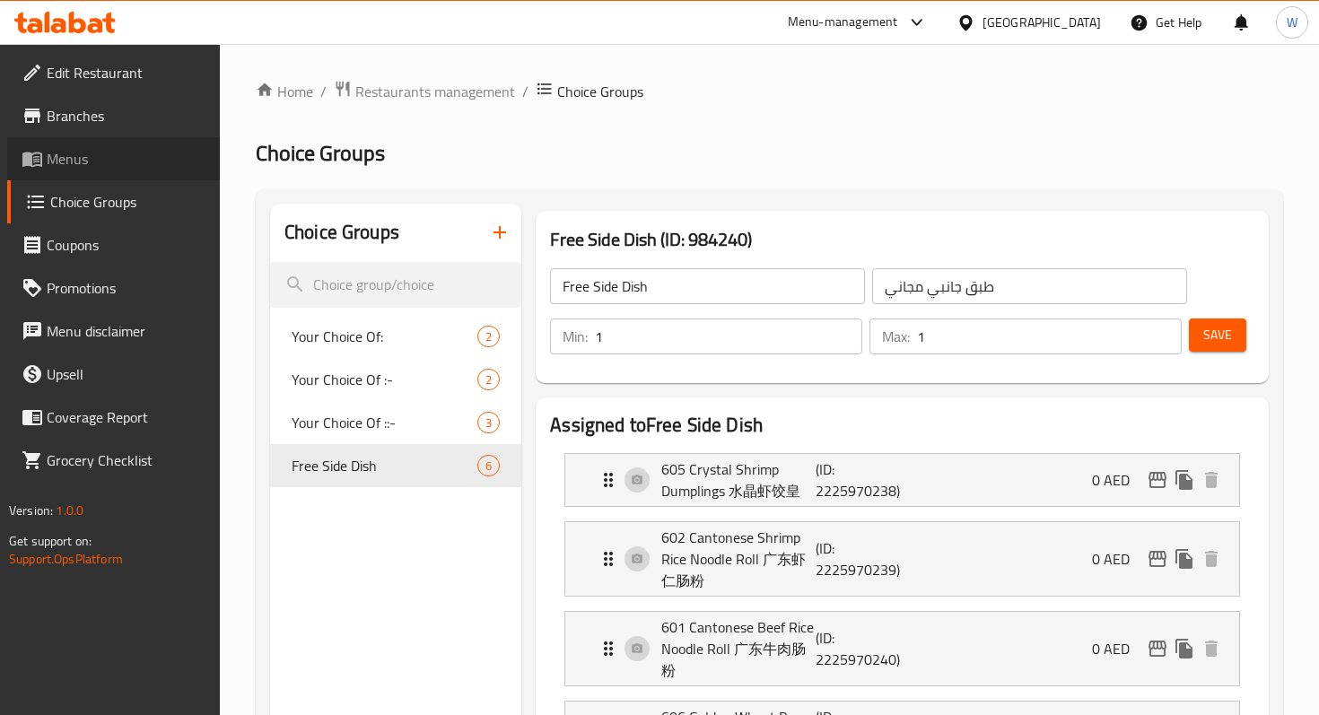
click at [90, 158] on span "Menus" at bounding box center [126, 159] width 159 height 22
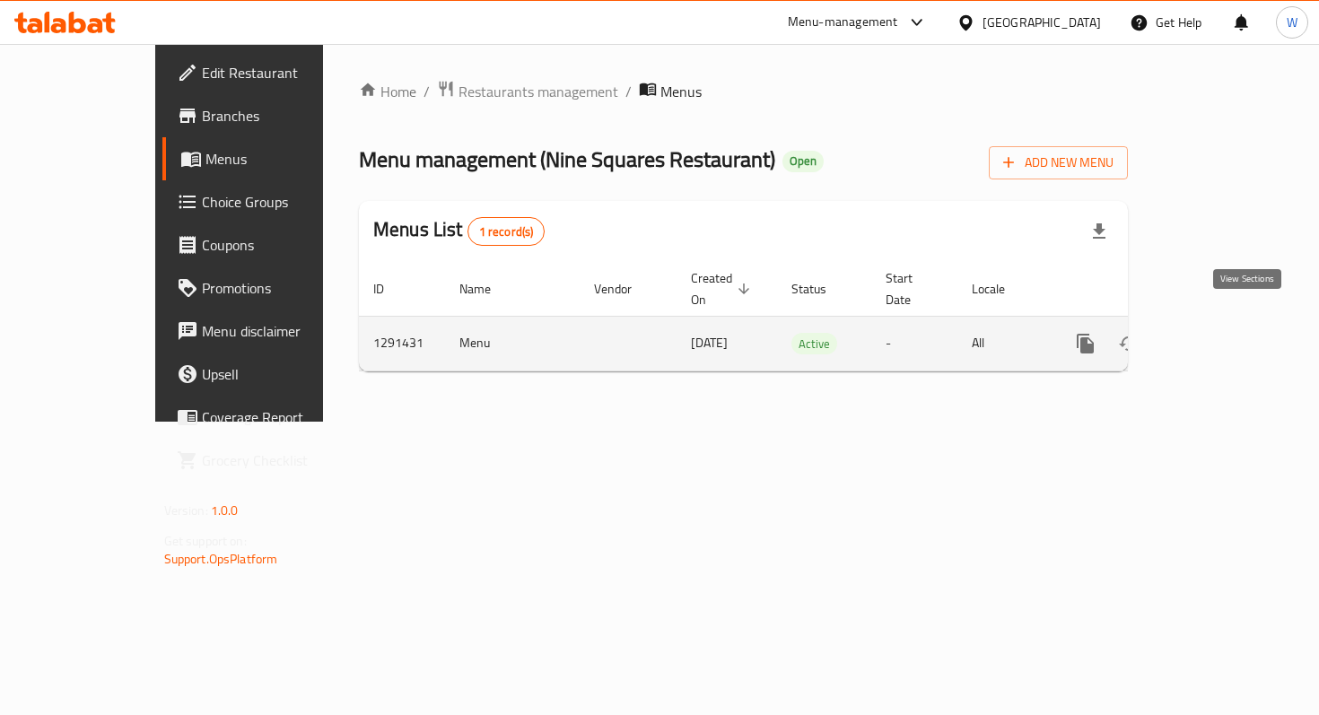
click at [1223, 336] on icon "enhanced table" at bounding box center [1215, 344] width 16 height 16
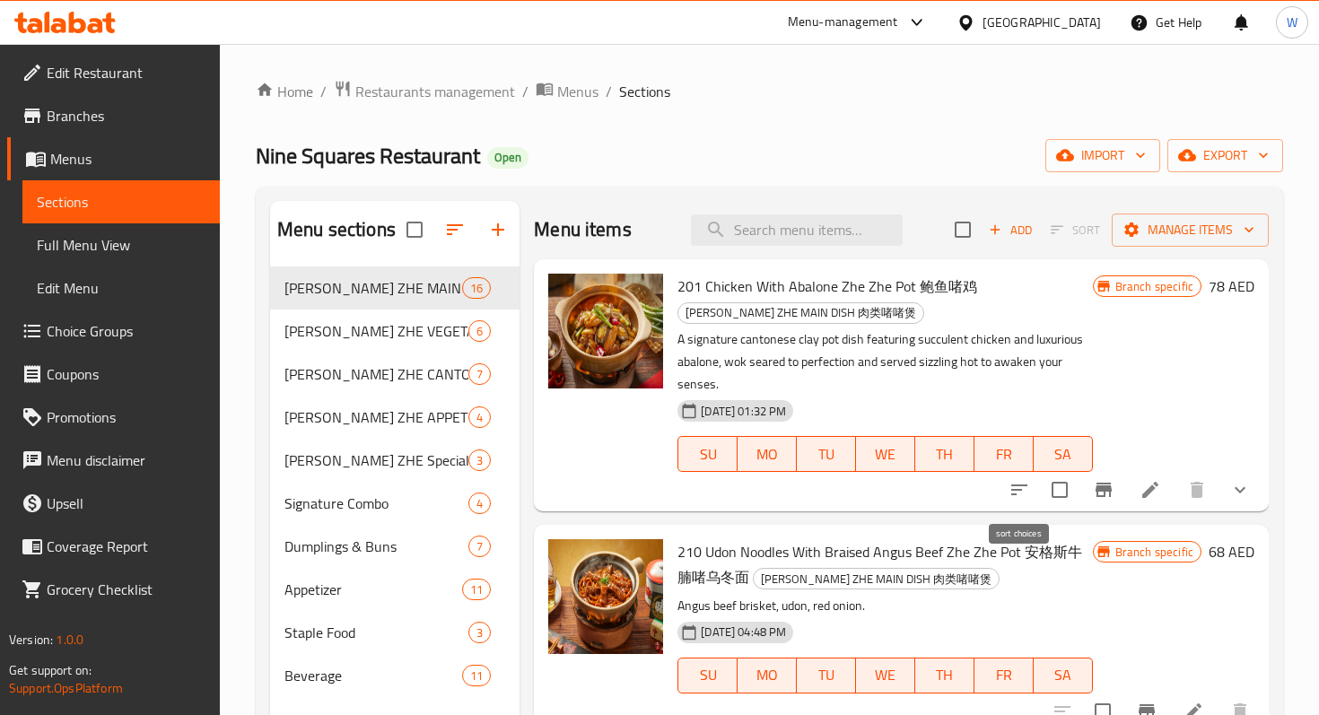
click at [1024, 491] on icon "sort-choices" at bounding box center [1019, 490] width 22 height 22
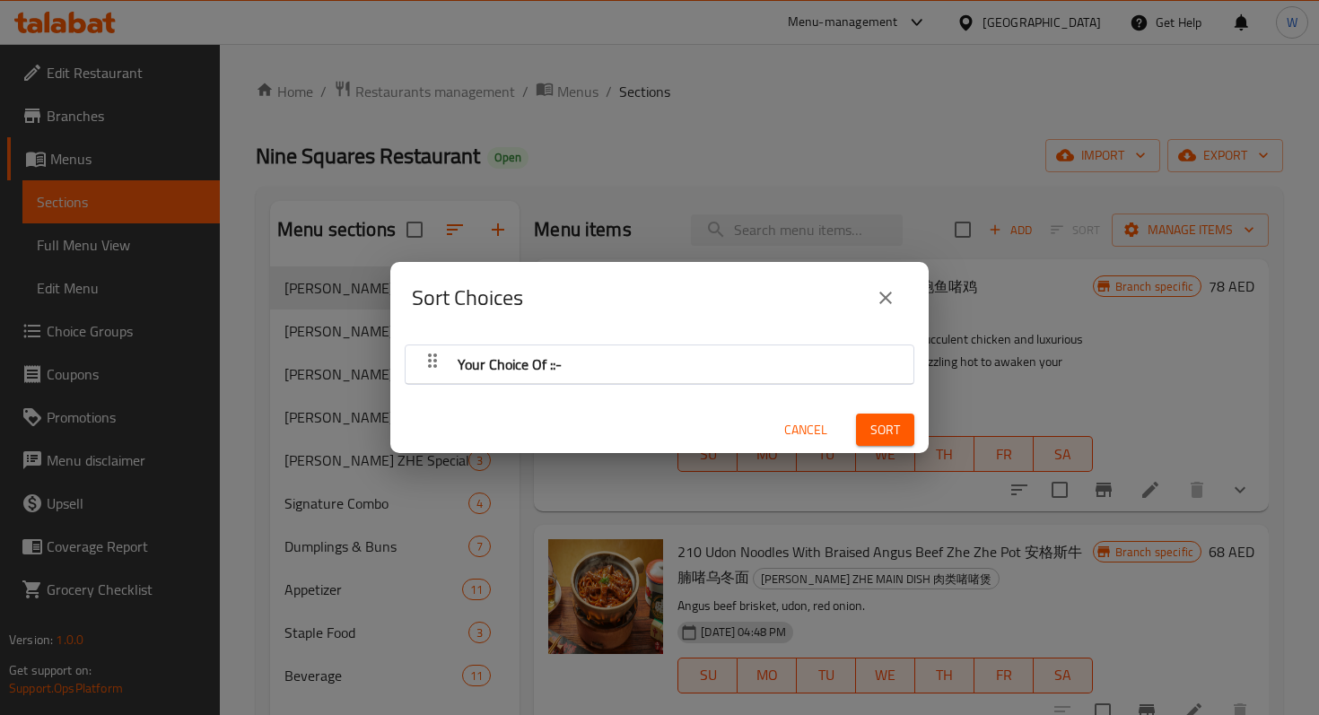
click at [887, 292] on icon "close" at bounding box center [886, 298] width 22 height 22
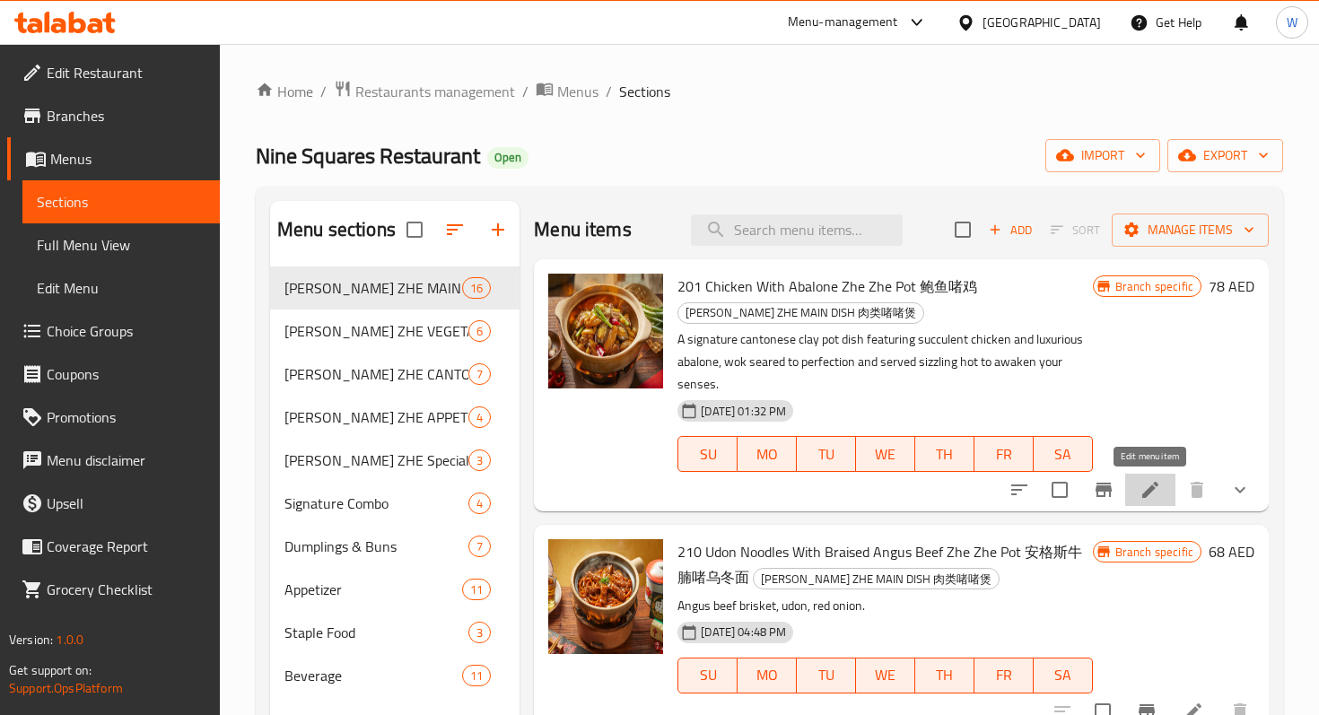
click at [1147, 482] on icon at bounding box center [1150, 490] width 22 height 22
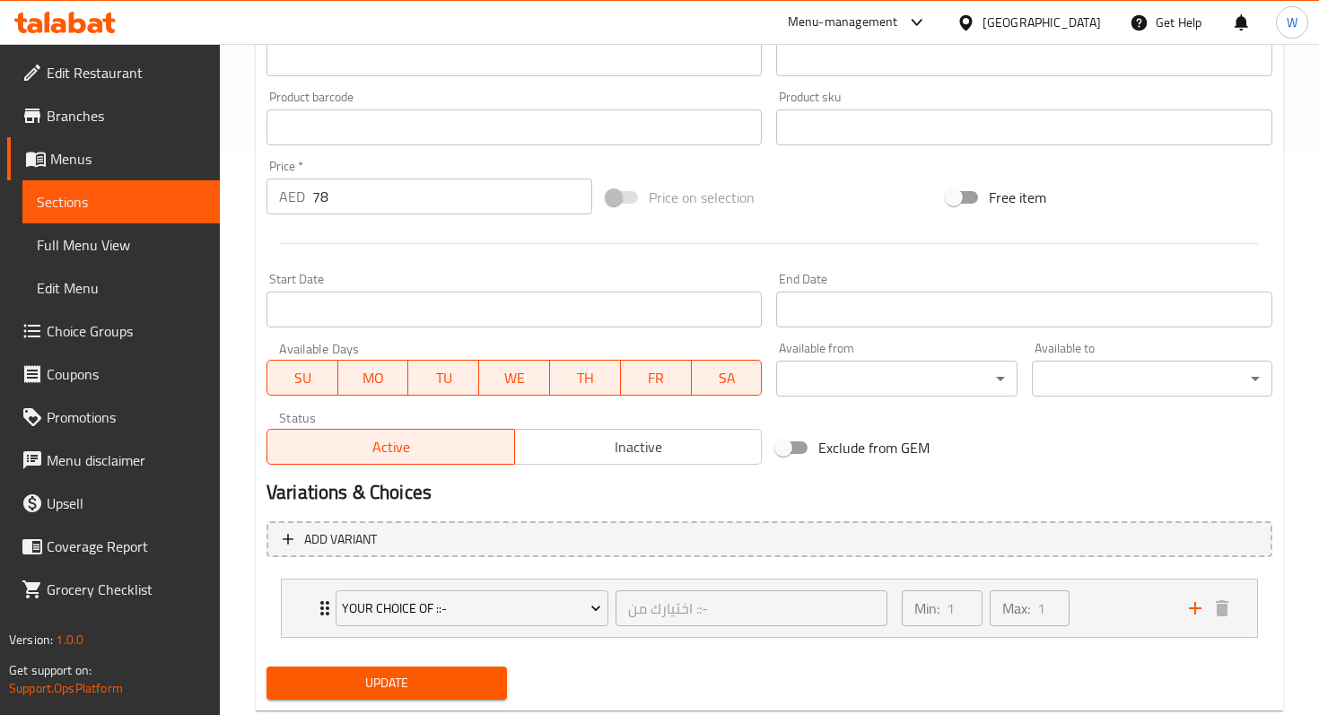
scroll to position [608, 0]
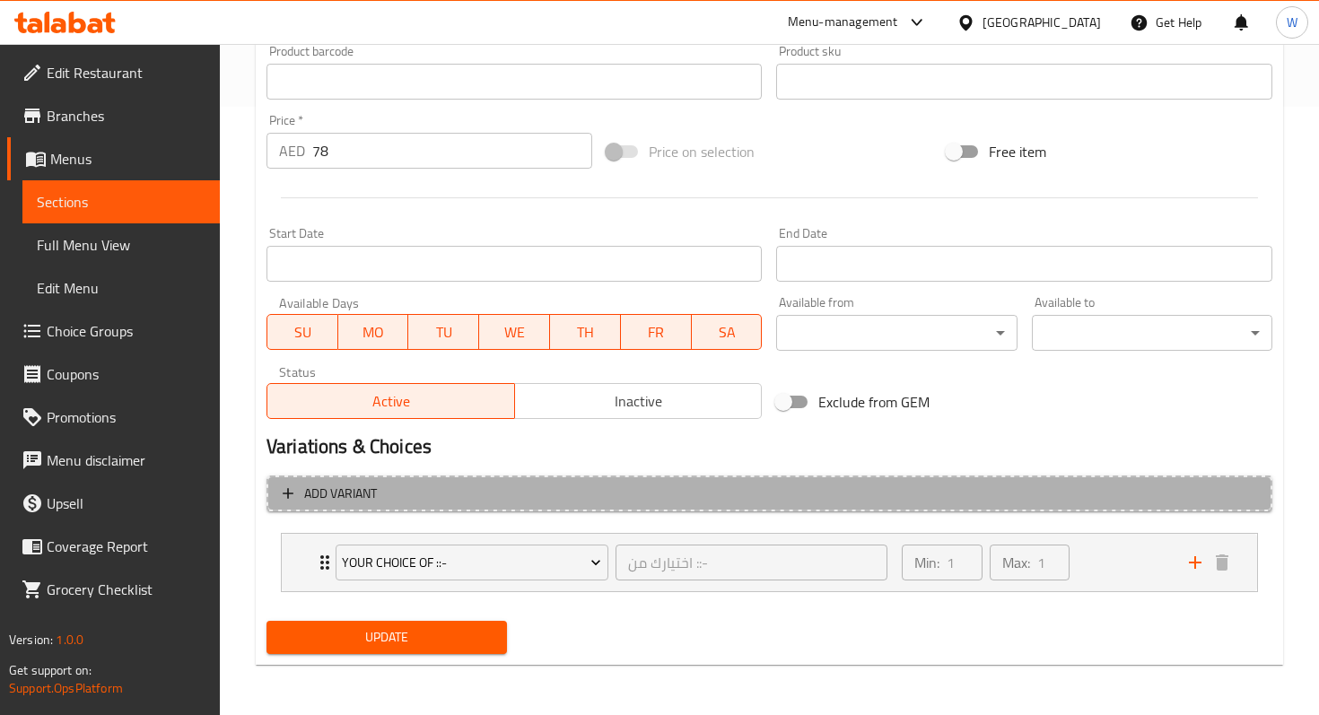
click at [288, 494] on icon "button" at bounding box center [288, 494] width 18 height 18
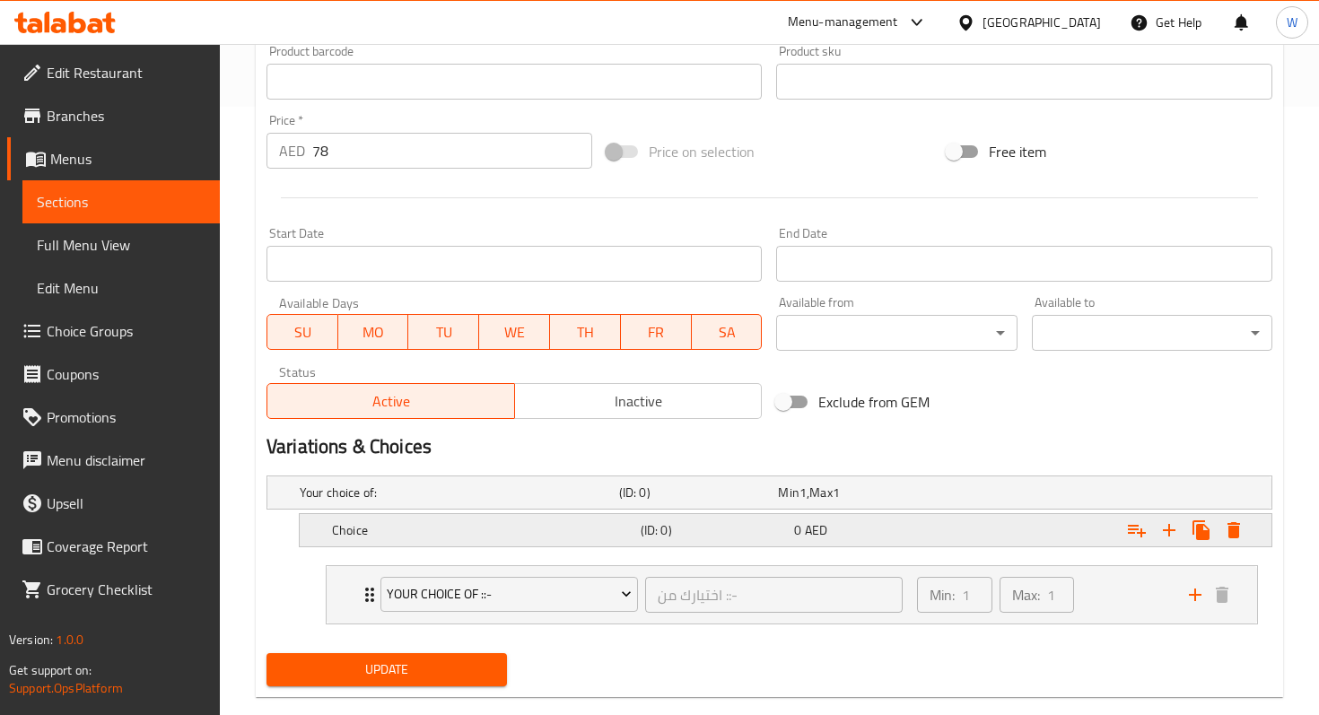
click at [378, 502] on h5 "Choice" at bounding box center [456, 493] width 312 height 18
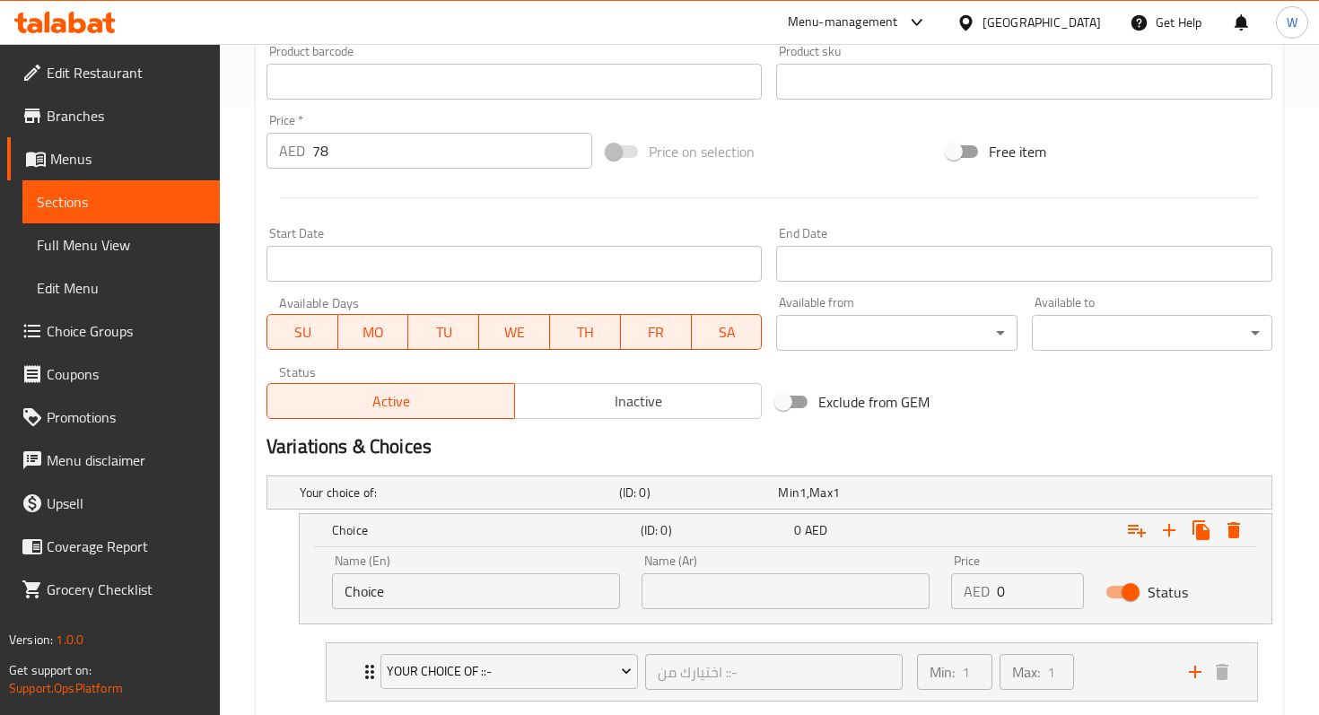
click at [430, 590] on input "Choice" at bounding box center [476, 591] width 288 height 36
click at [1241, 528] on icon "Expand" at bounding box center [1234, 530] width 22 height 22
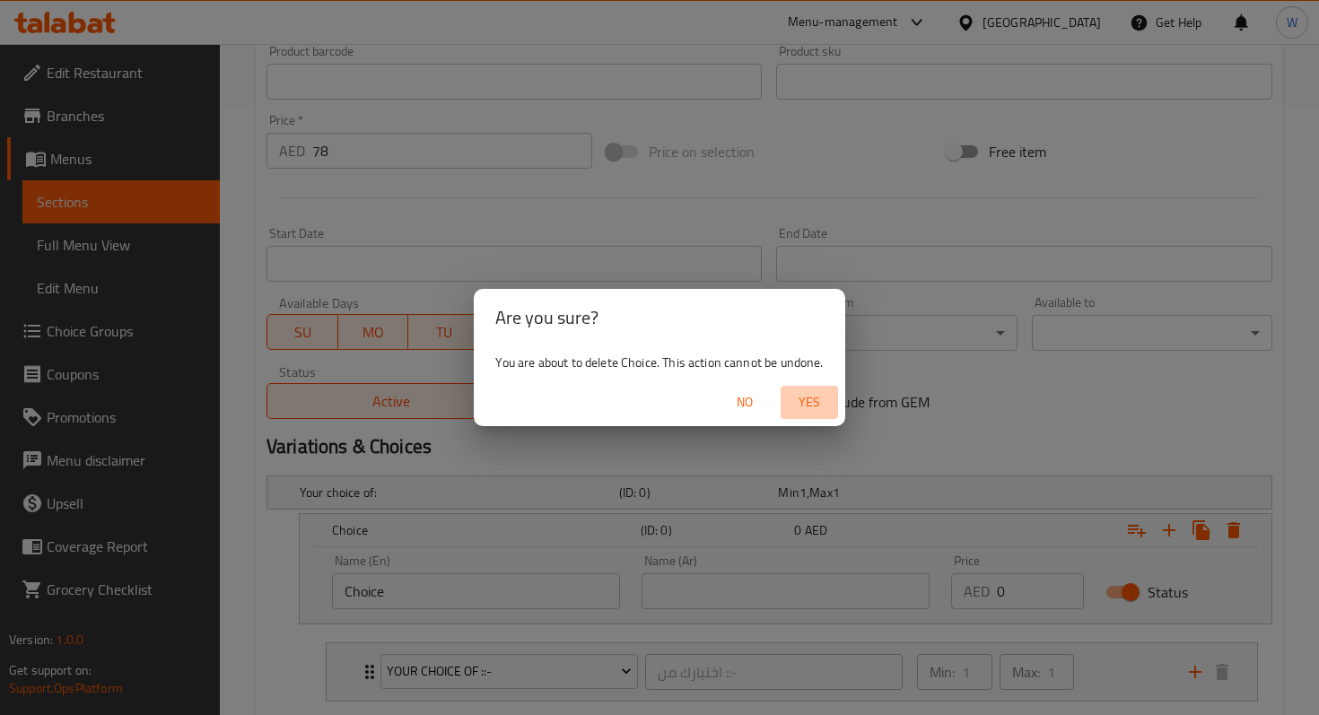
click at [824, 401] on span "Yes" at bounding box center [809, 402] width 43 height 22
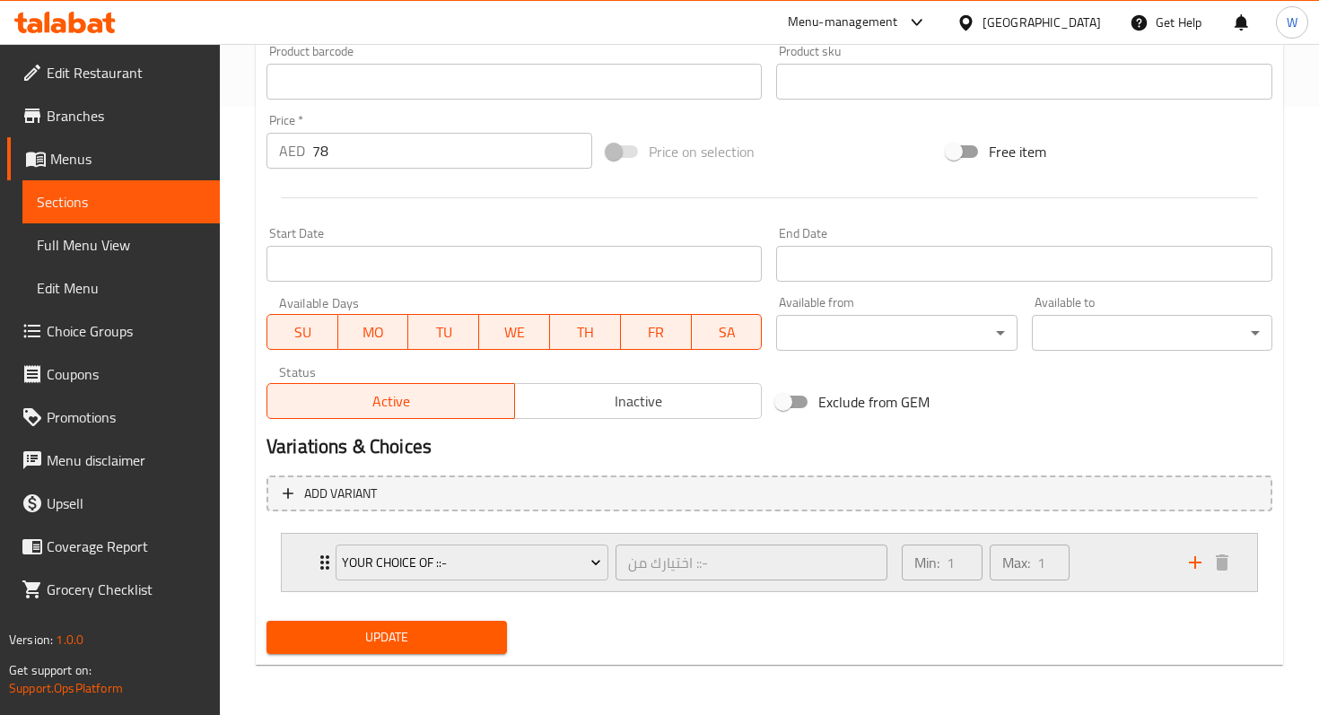
click at [325, 568] on div "Your Choice Of ::- اختيارك من ::- ​" at bounding box center [611, 562] width 573 height 57
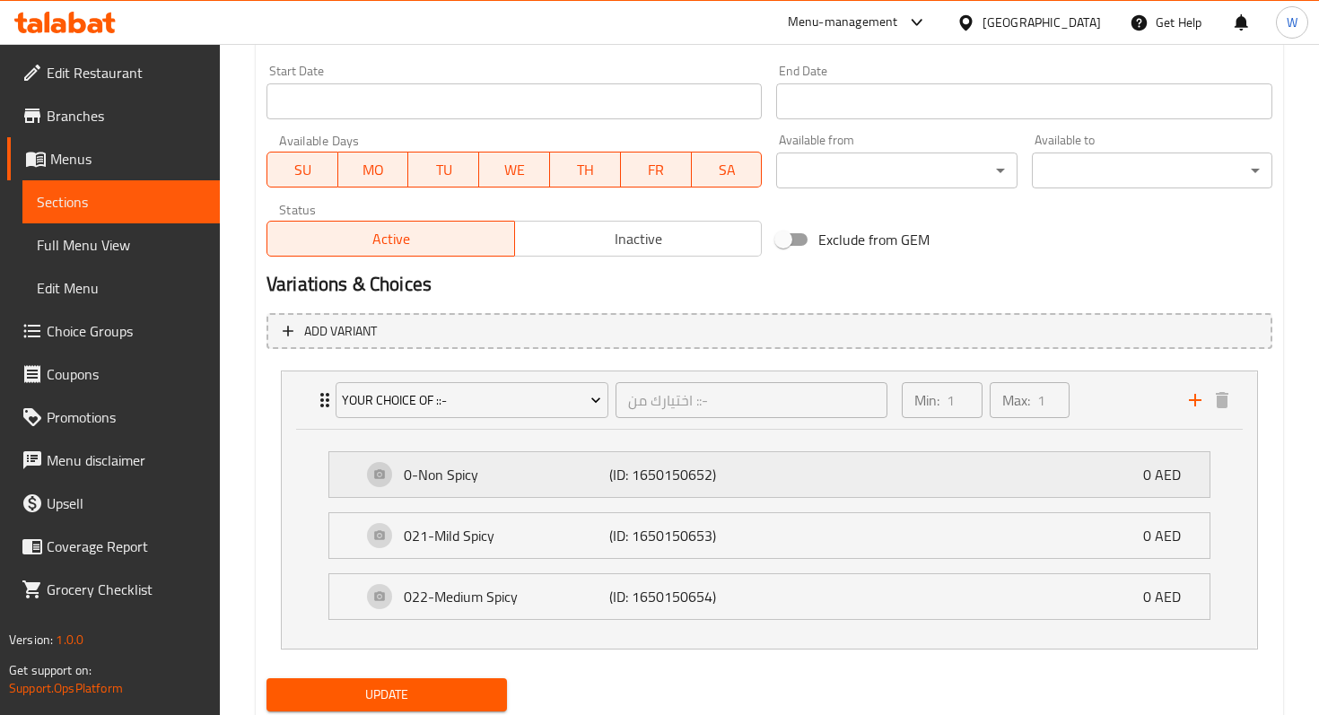
scroll to position [774, 0]
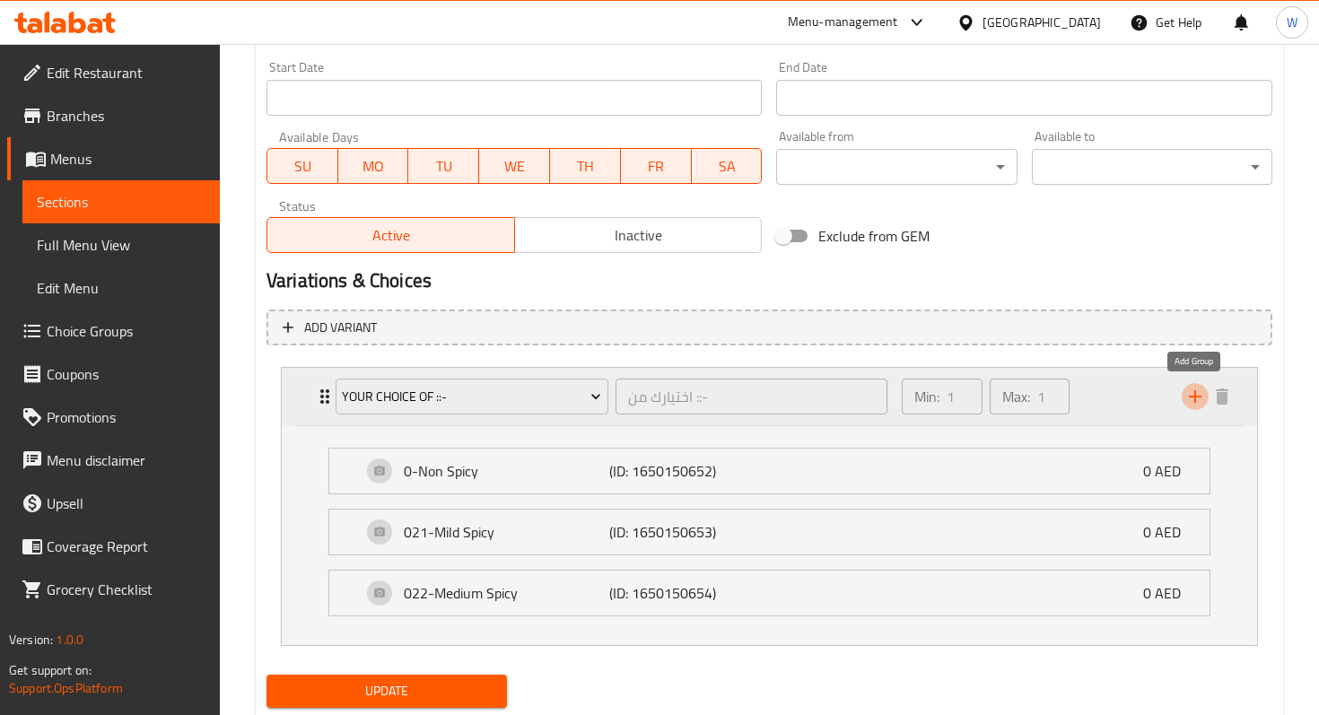
click at [1199, 392] on icon "add" at bounding box center [1195, 397] width 22 height 22
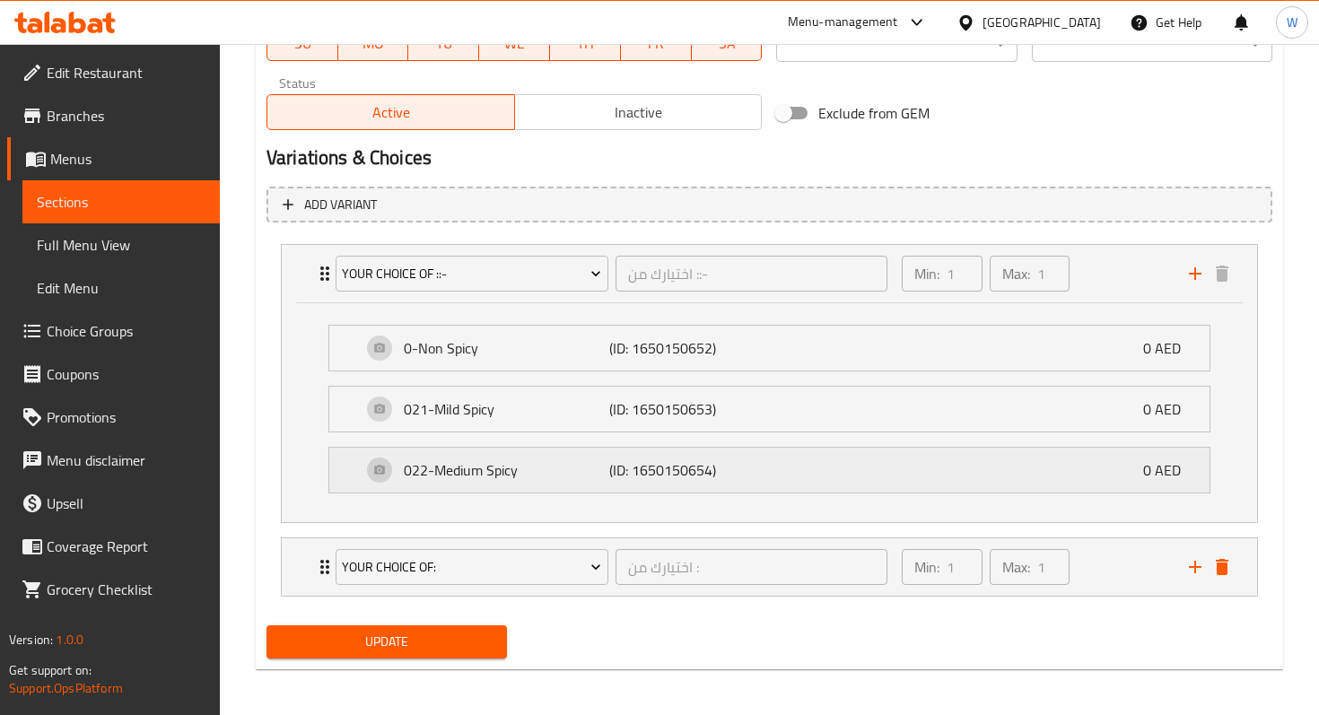
scroll to position [902, 0]
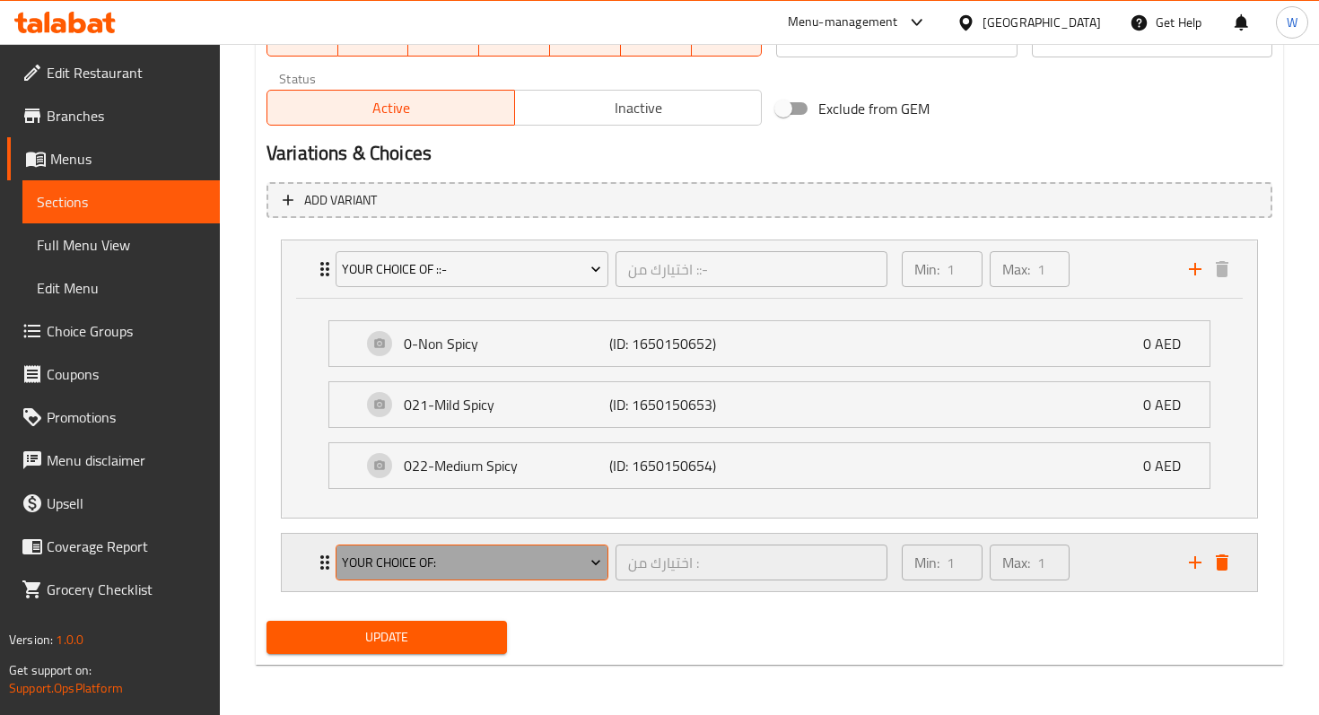
click at [563, 552] on span "Your Choice Of:" at bounding box center [471, 563] width 259 height 22
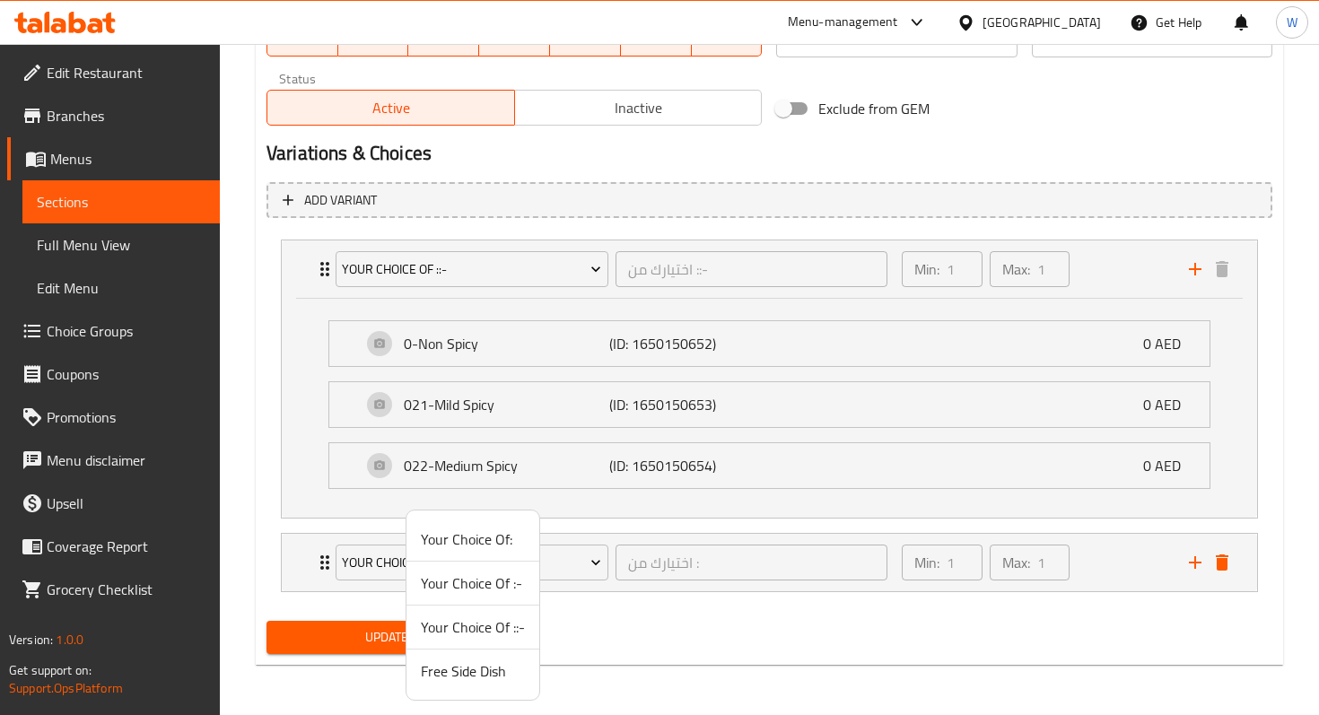
click at [477, 673] on span "Free Side Dish" at bounding box center [473, 671] width 104 height 22
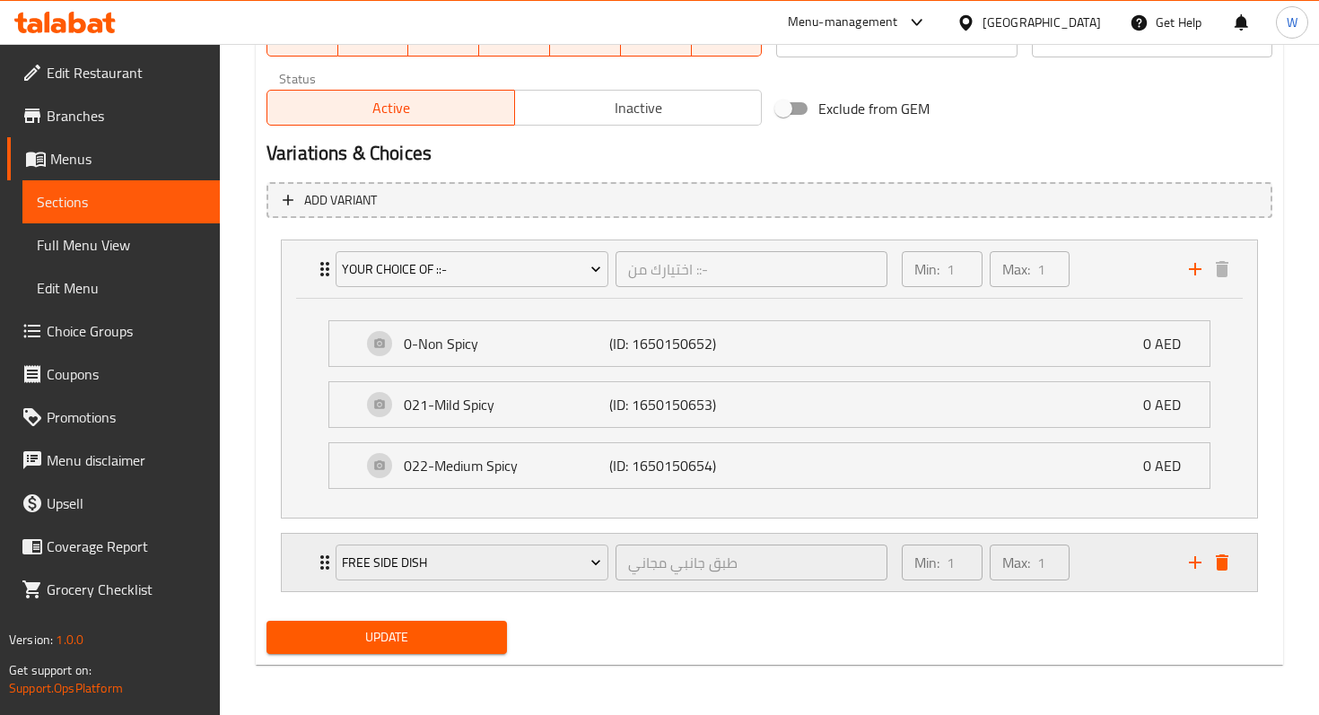
click at [326, 562] on div "Free Side Dish طبق جانبي مجاني ​" at bounding box center [611, 562] width 573 height 57
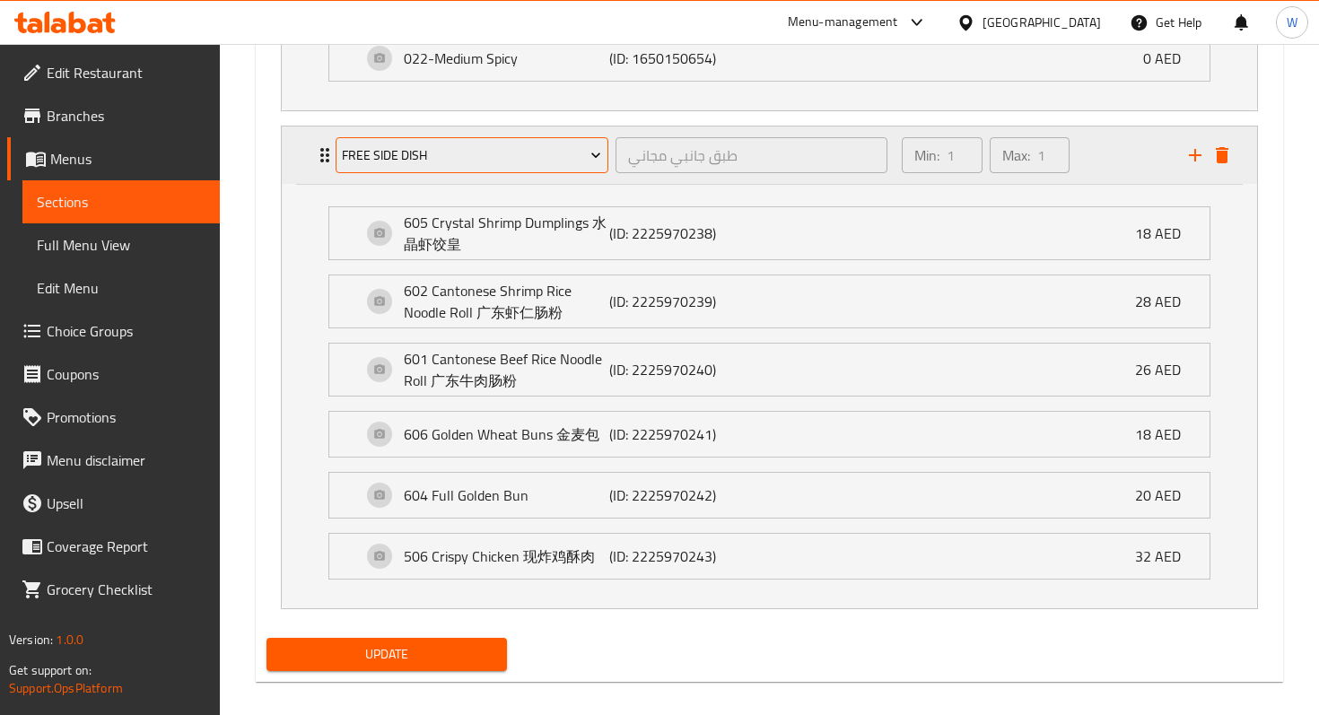
scroll to position [1305, 0]
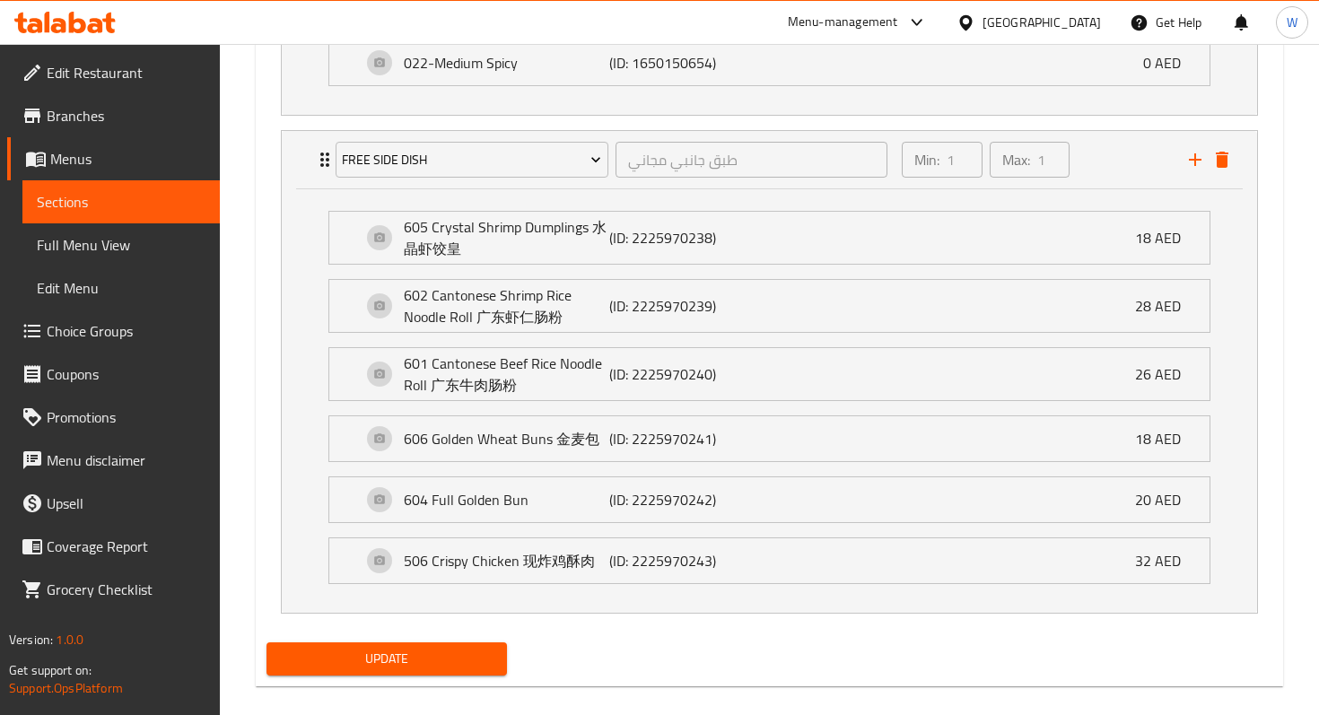
click at [397, 668] on span "Update" at bounding box center [387, 659] width 212 height 22
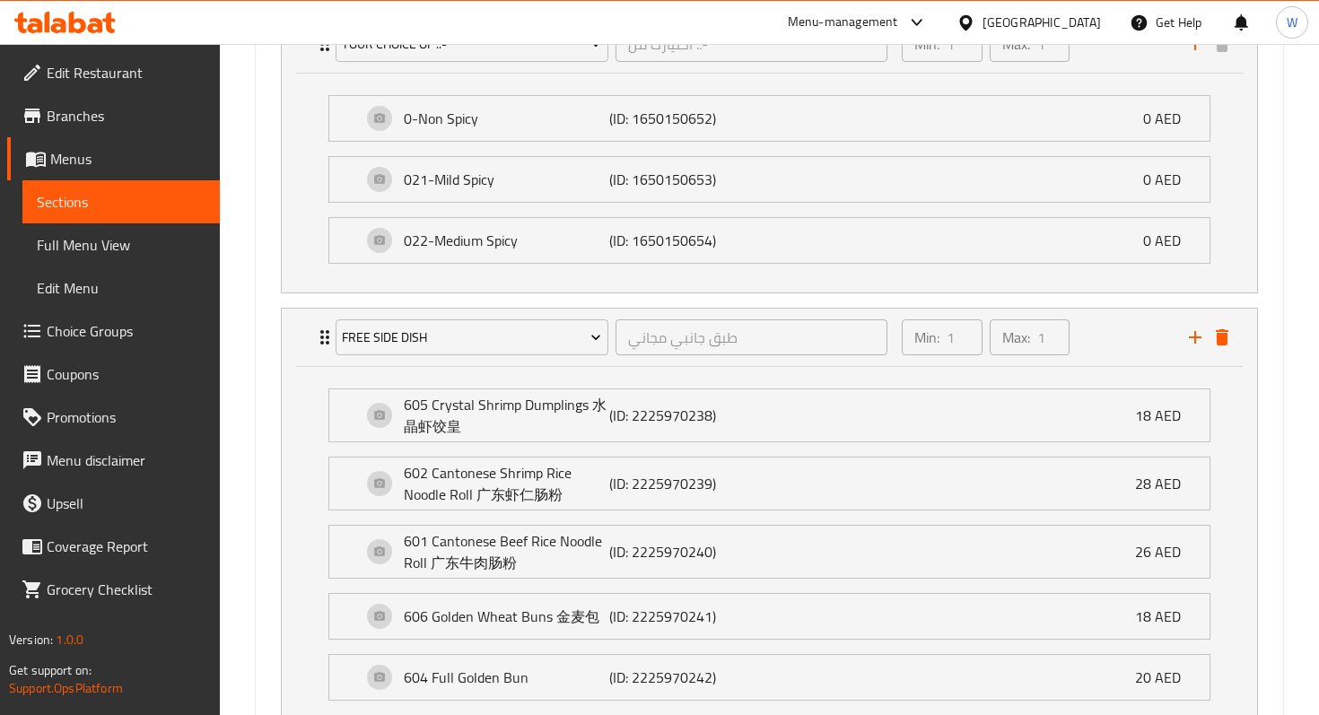
scroll to position [1346, 0]
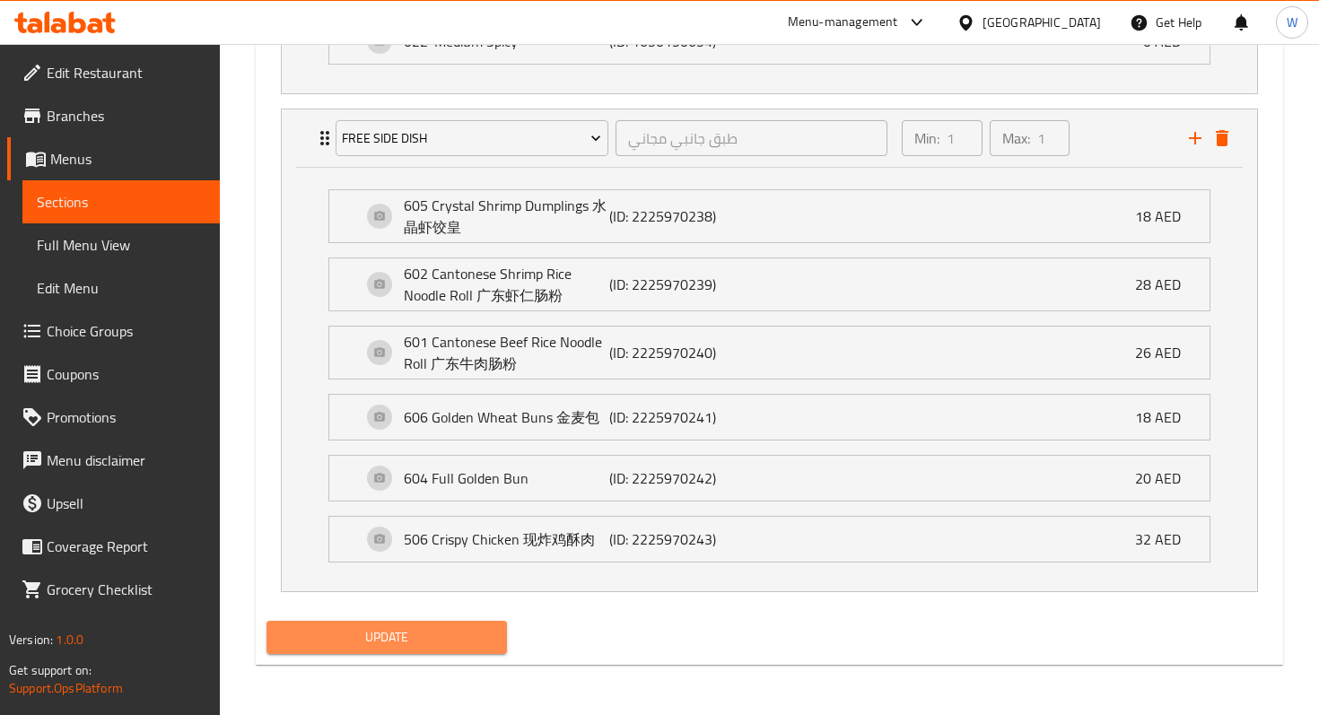
click at [371, 646] on span "Update" at bounding box center [387, 637] width 212 height 22
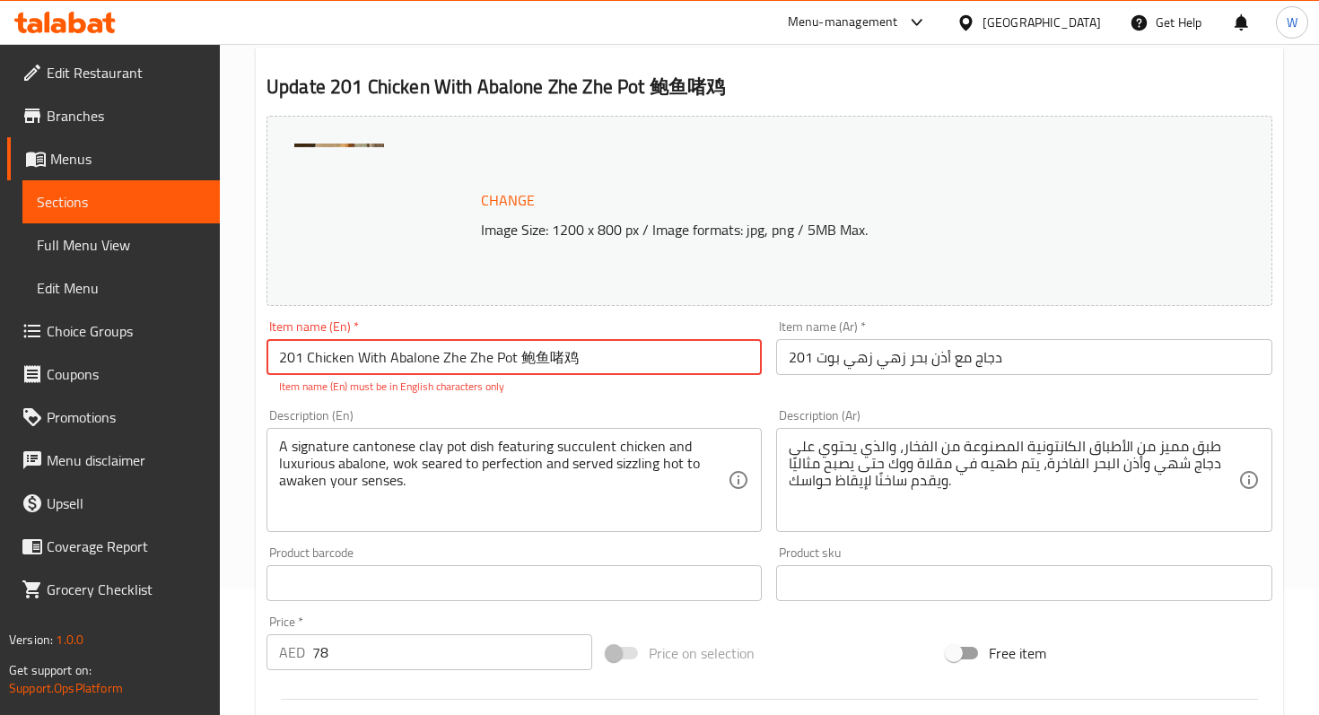
scroll to position [0, 0]
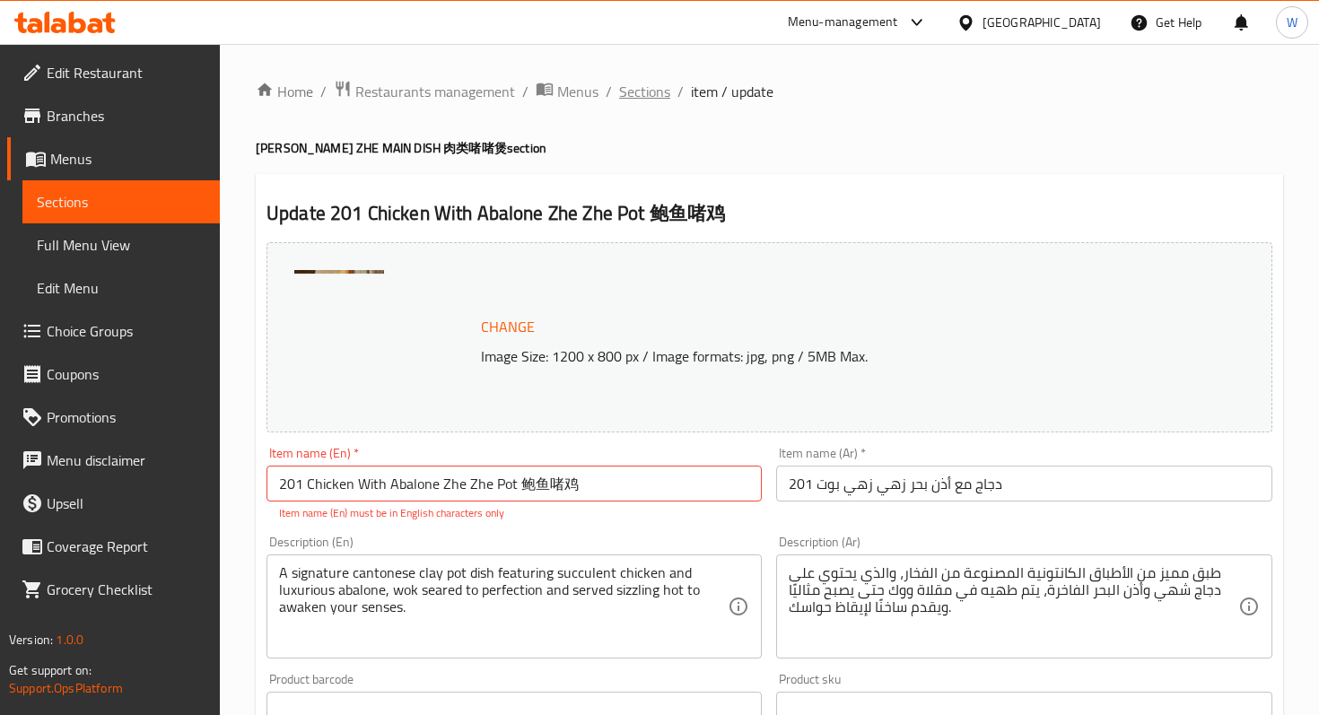
click at [640, 90] on span "Sections" at bounding box center [644, 92] width 51 height 22
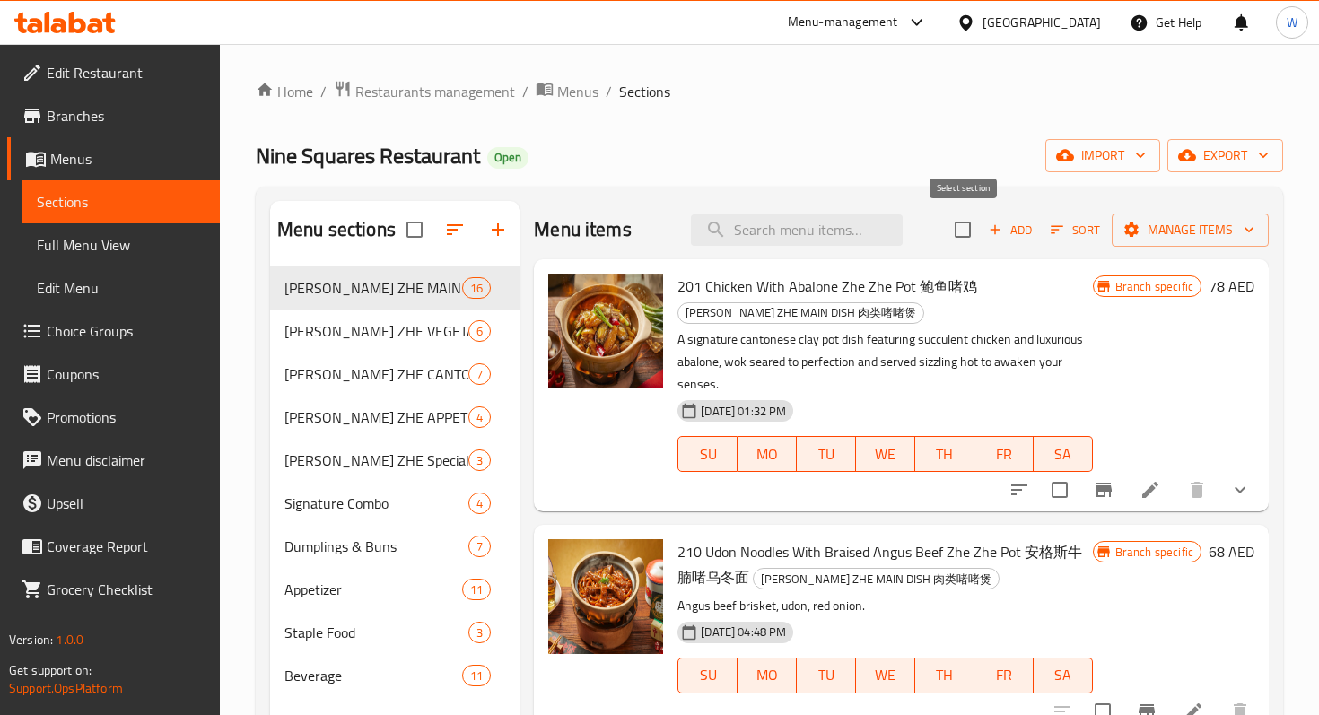
click at [967, 226] on input "checkbox" at bounding box center [963, 230] width 38 height 38
checkbox input "true"
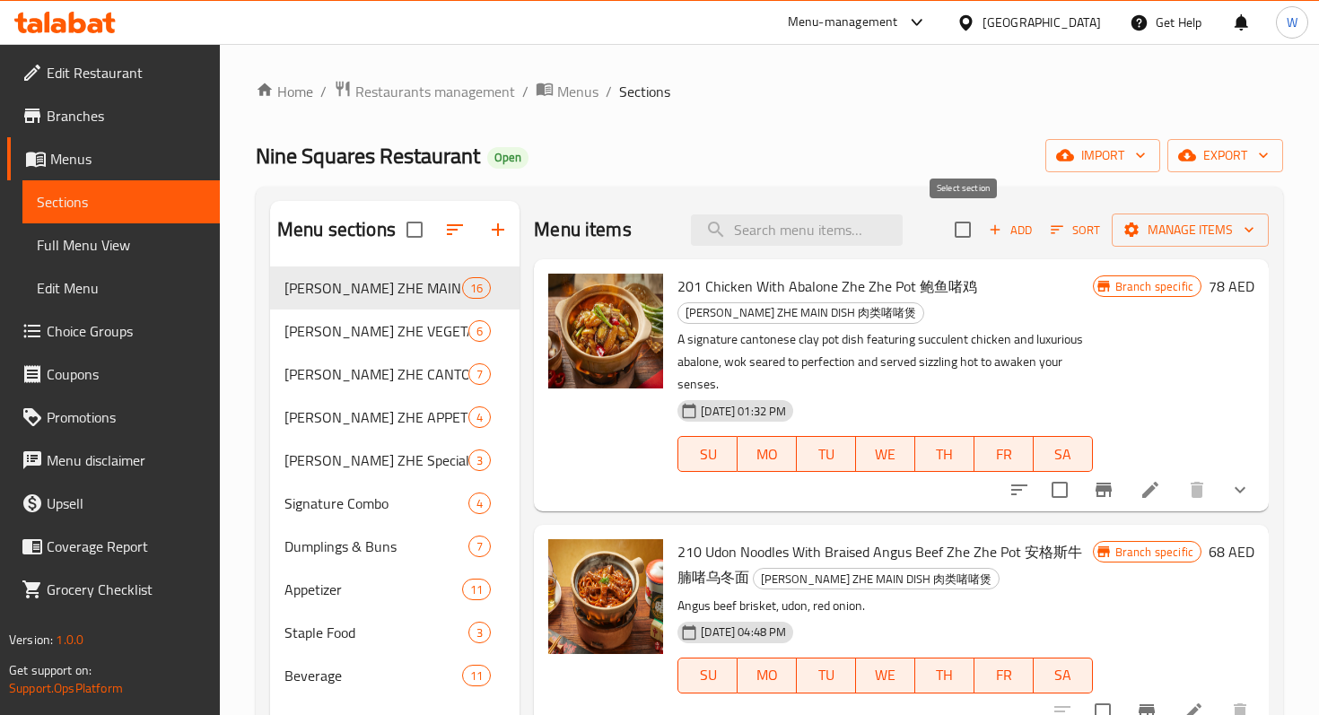
checkbox input "true"
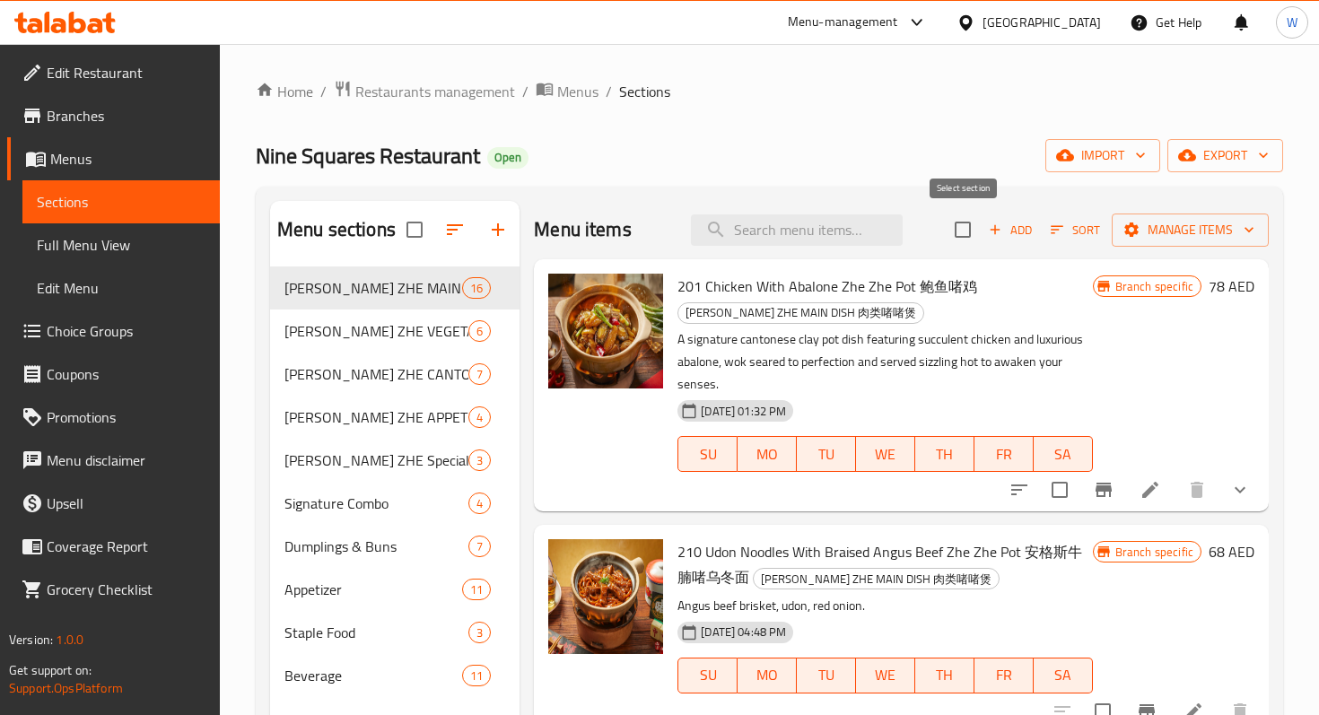
checkbox input "true"
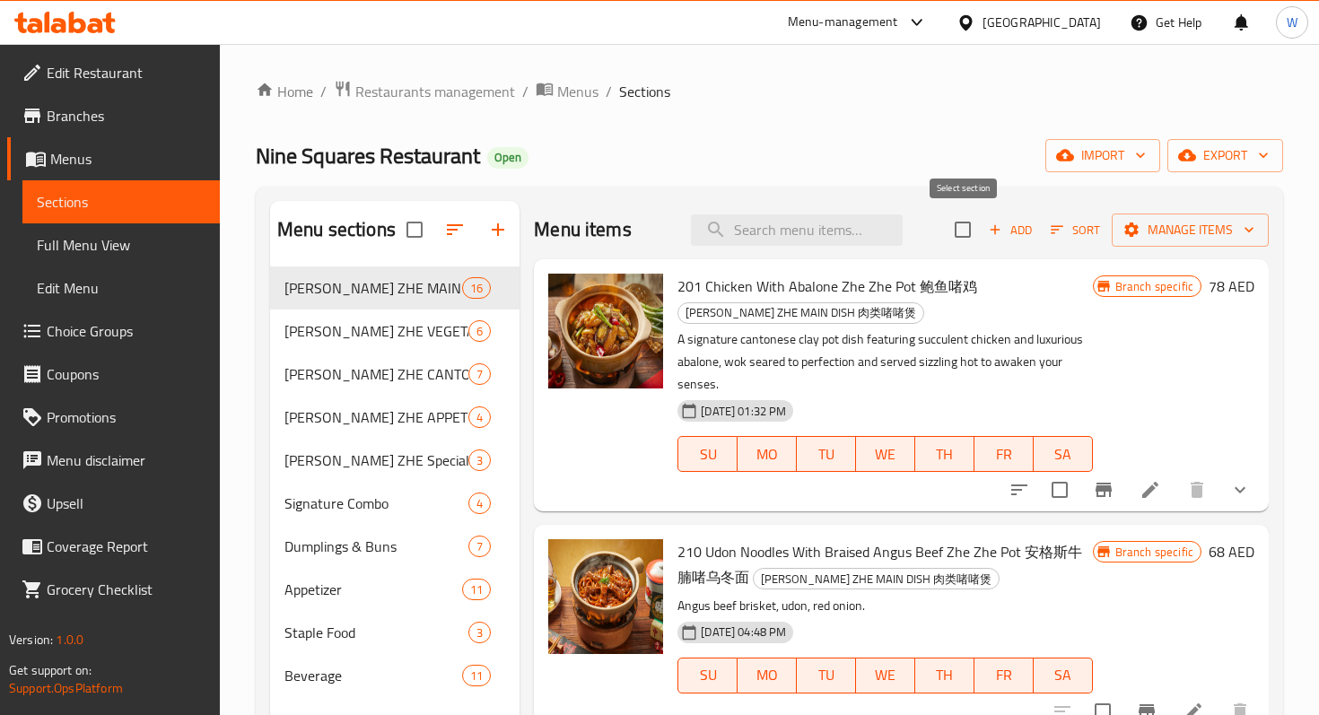
checkbox input "true"
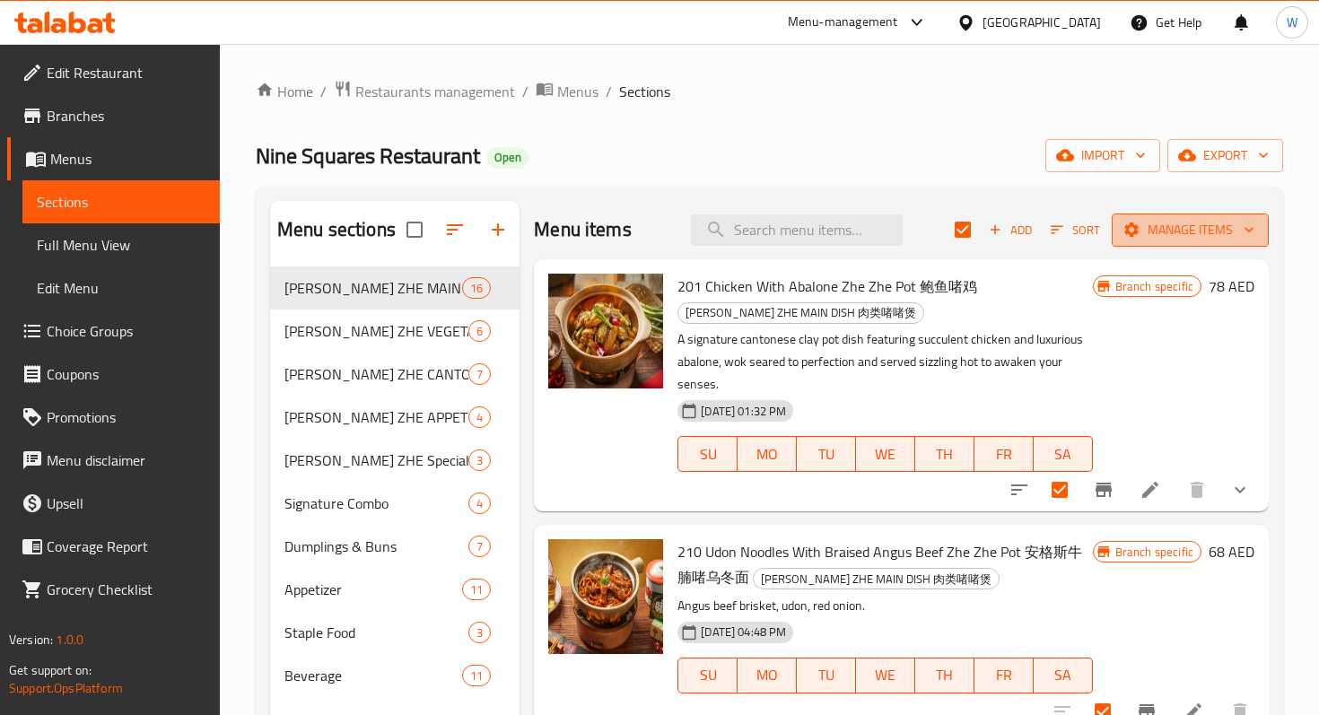
click at [1188, 222] on span "Manage items" at bounding box center [1190, 230] width 128 height 22
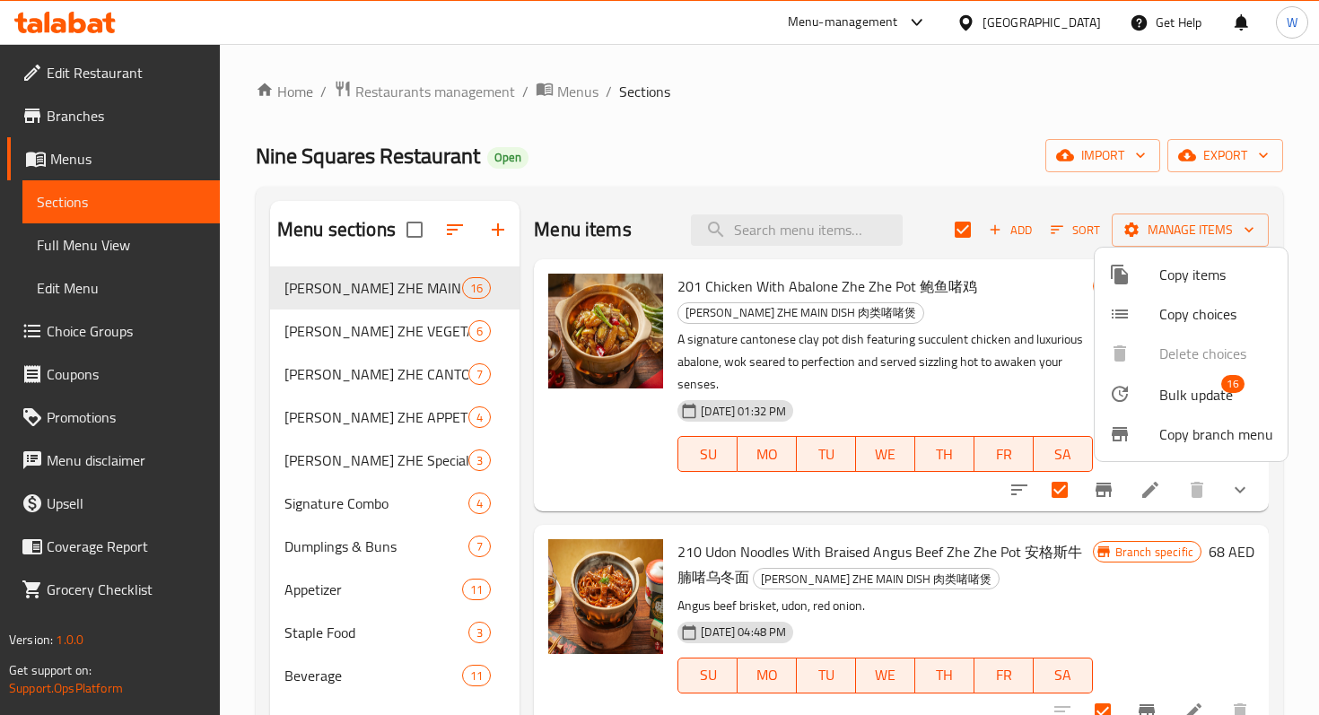
click at [1166, 404] on span "Bulk update" at bounding box center [1196, 395] width 74 height 22
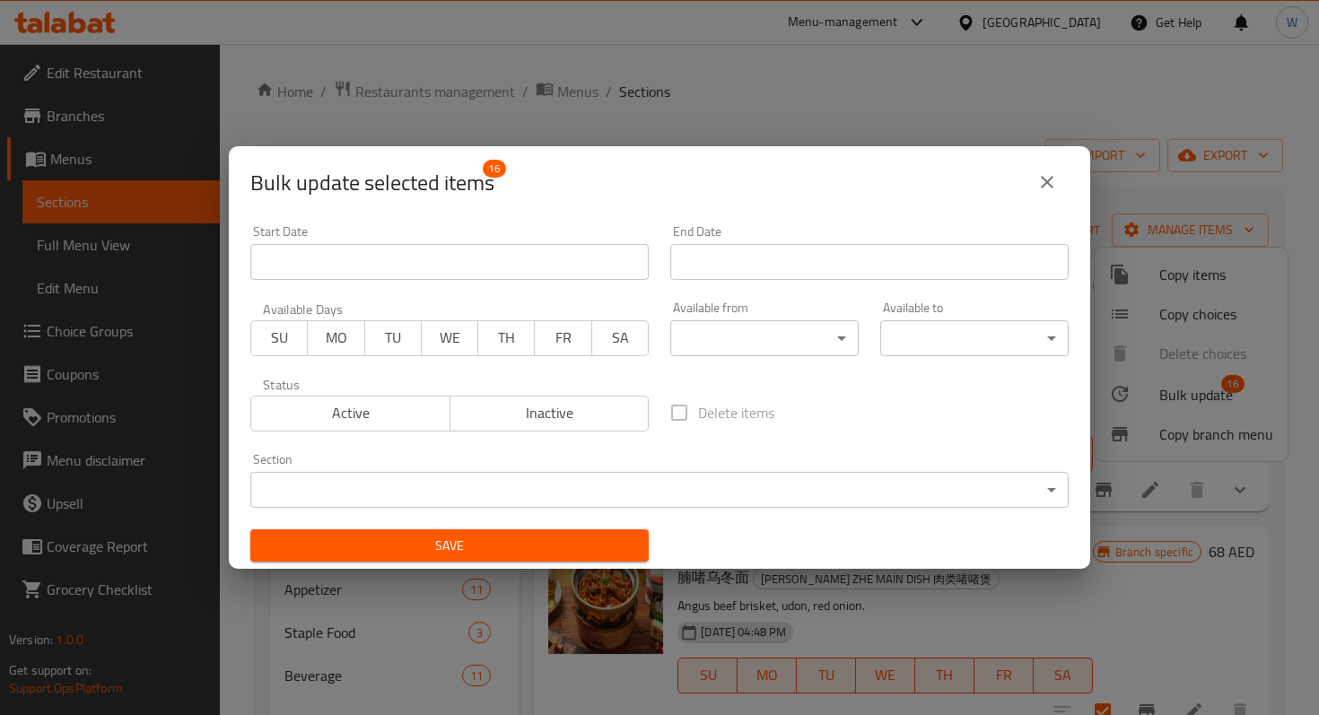
scroll to position [4, 0]
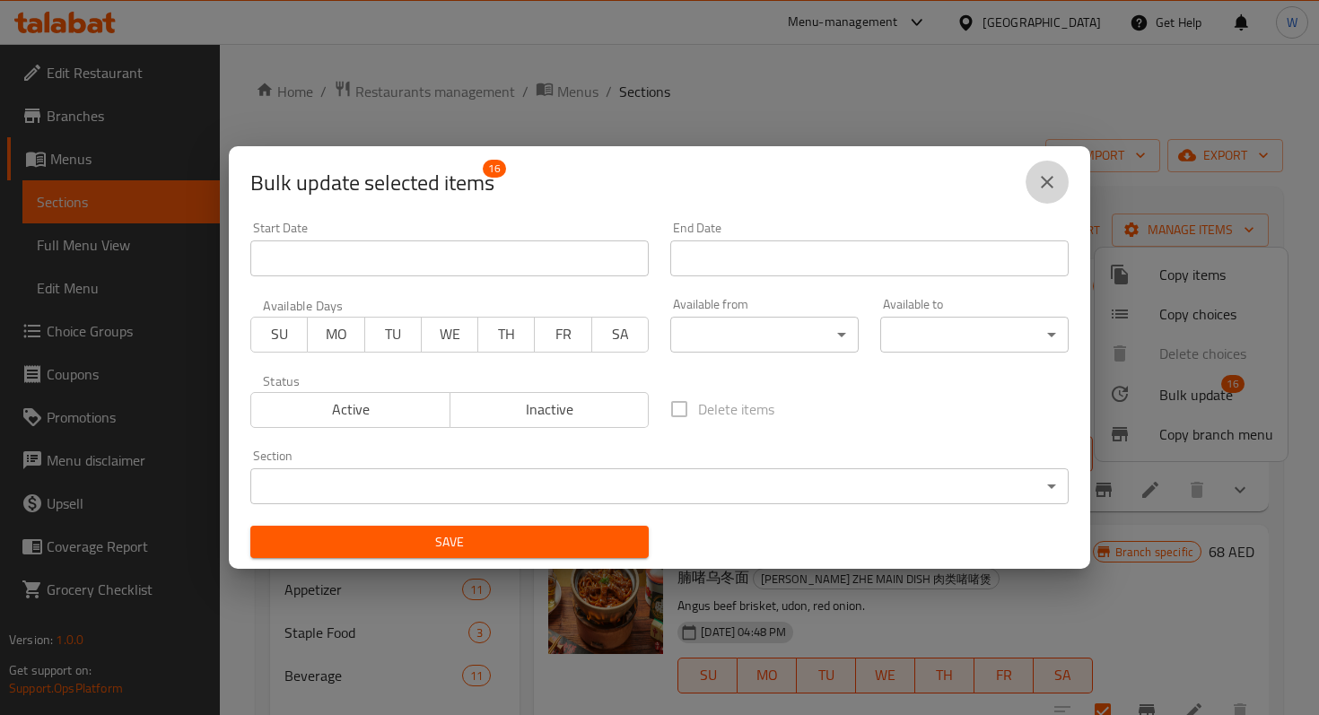
click at [1045, 179] on icon "close" at bounding box center [1047, 182] width 13 height 13
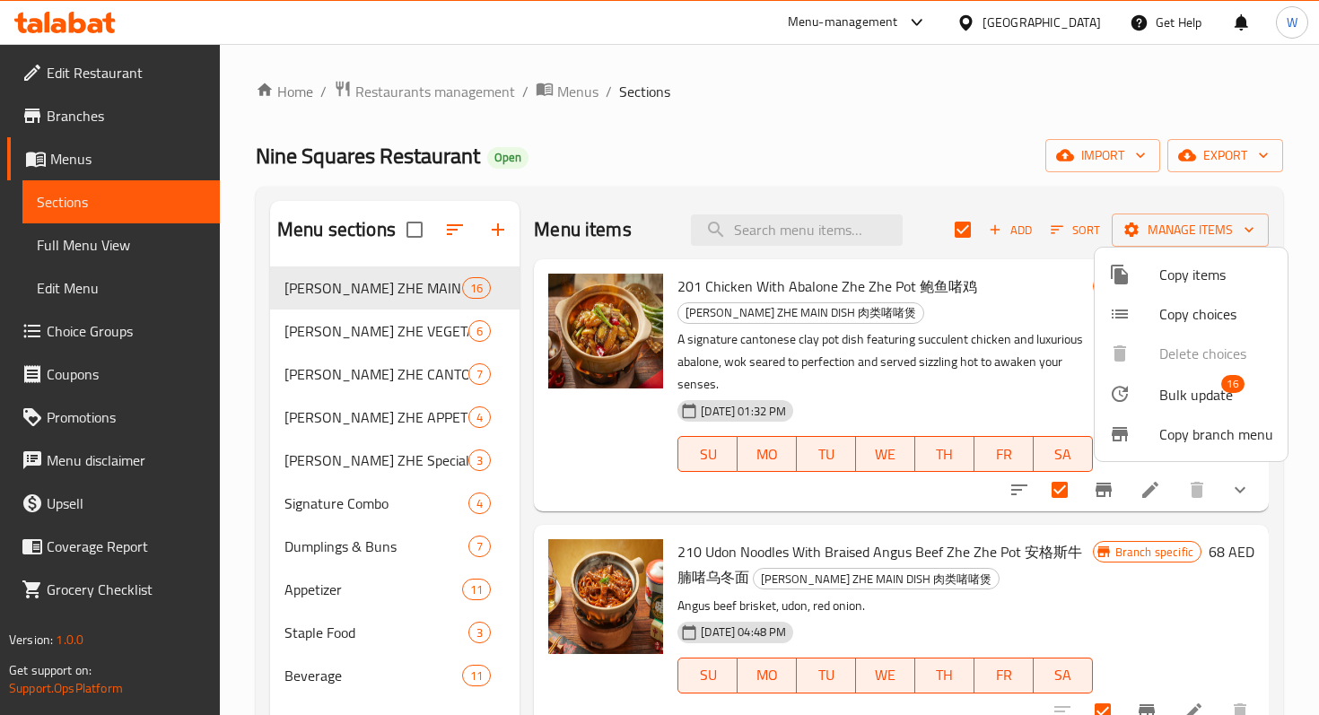
click at [346, 511] on div at bounding box center [659, 357] width 1319 height 715
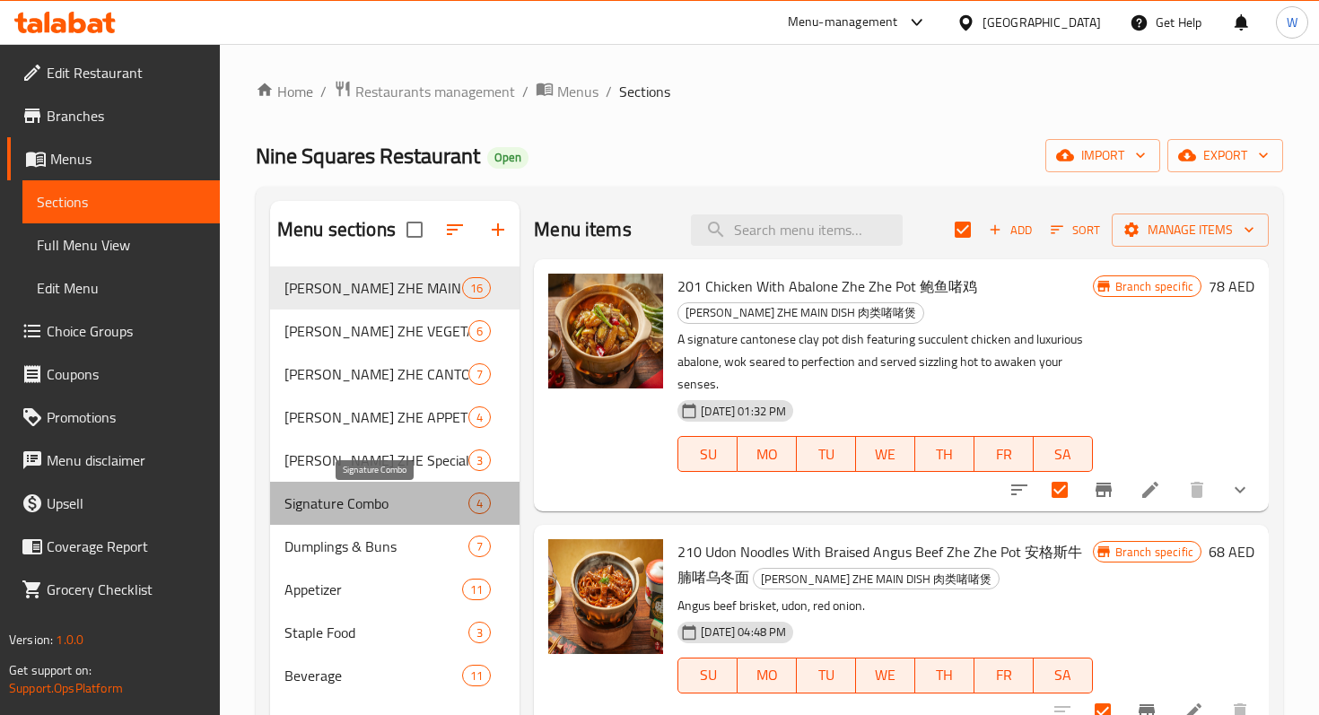
click at [351, 505] on span "Signature Combo" at bounding box center [376, 504] width 184 height 22
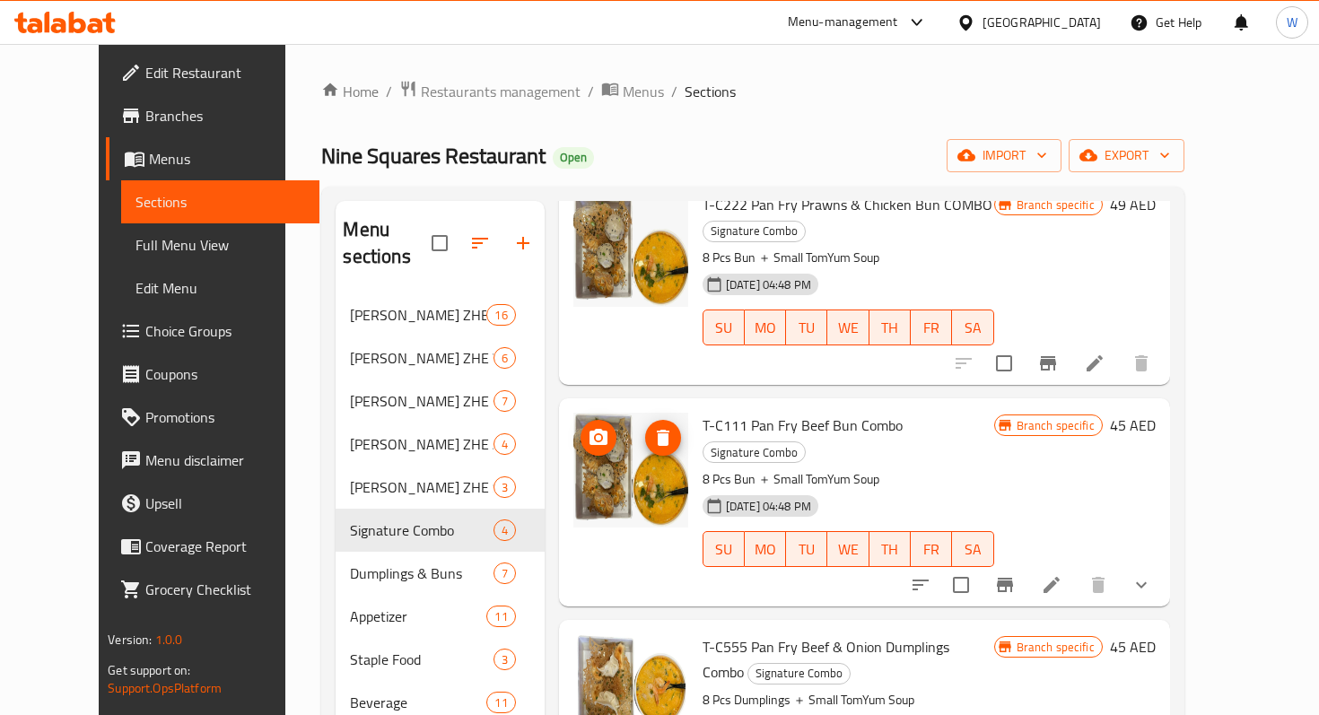
scroll to position [83, 0]
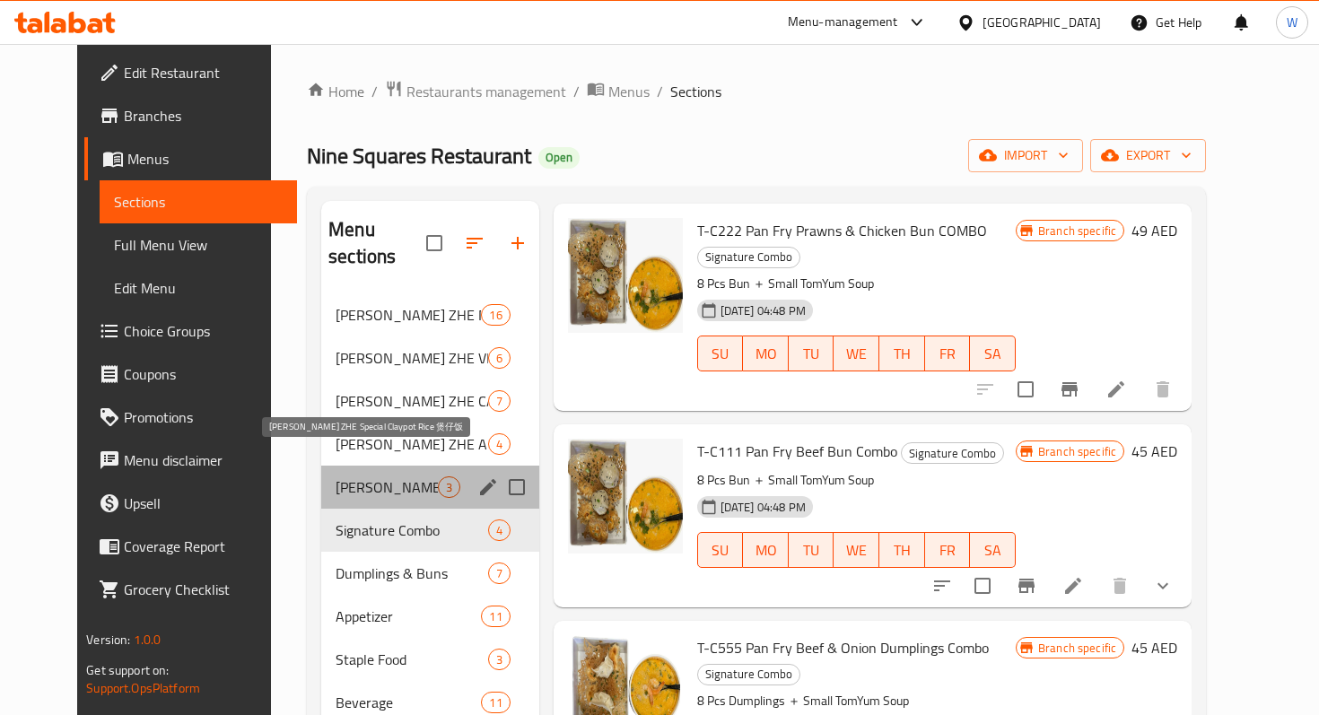
click at [336, 476] on span "[PERSON_NAME] ZHE Special Claypot Rice 煲仔饭" at bounding box center [386, 487] width 101 height 22
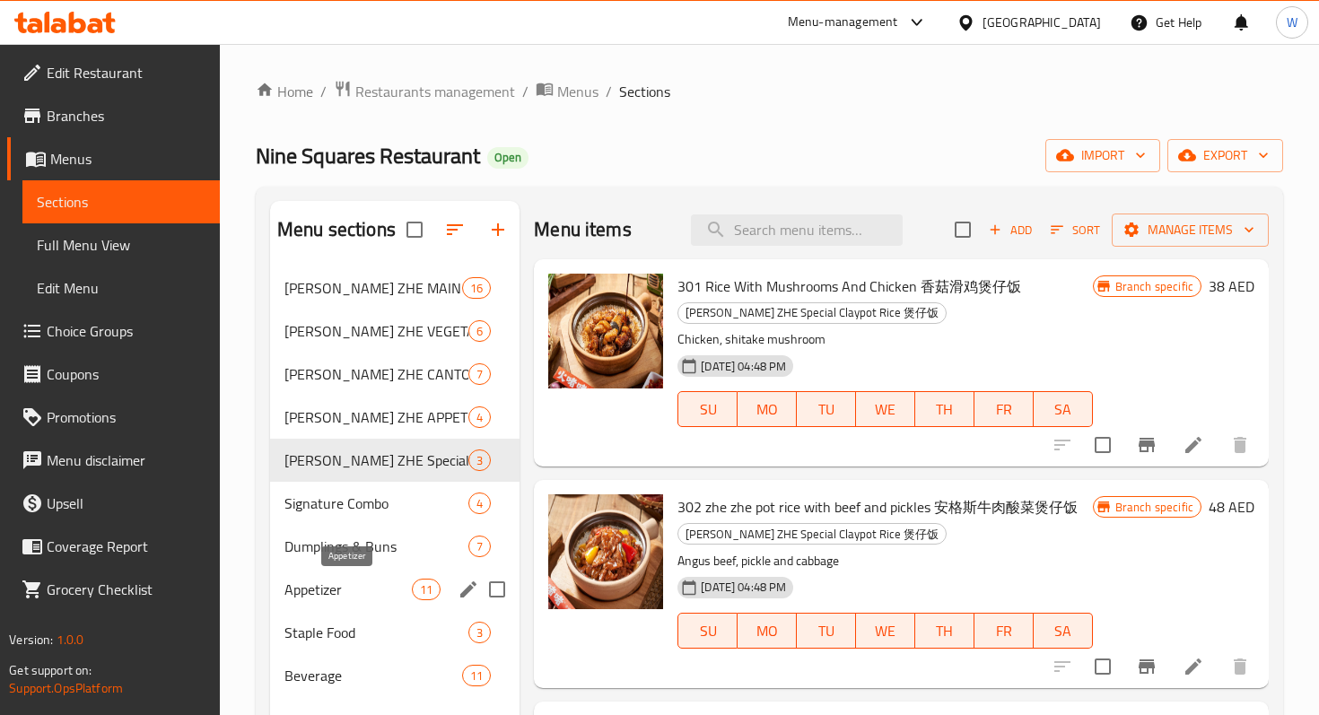
click at [328, 581] on span "Appetizer" at bounding box center [347, 590] width 127 height 22
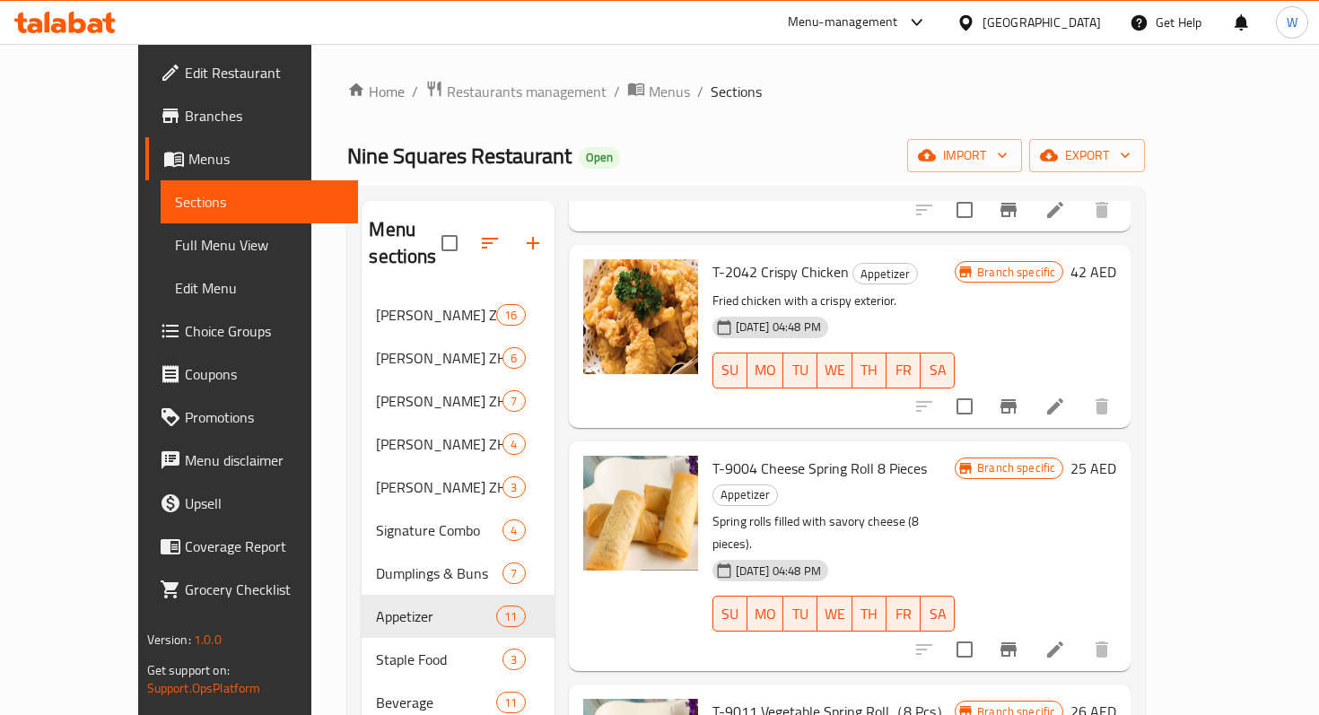
scroll to position [251, 0]
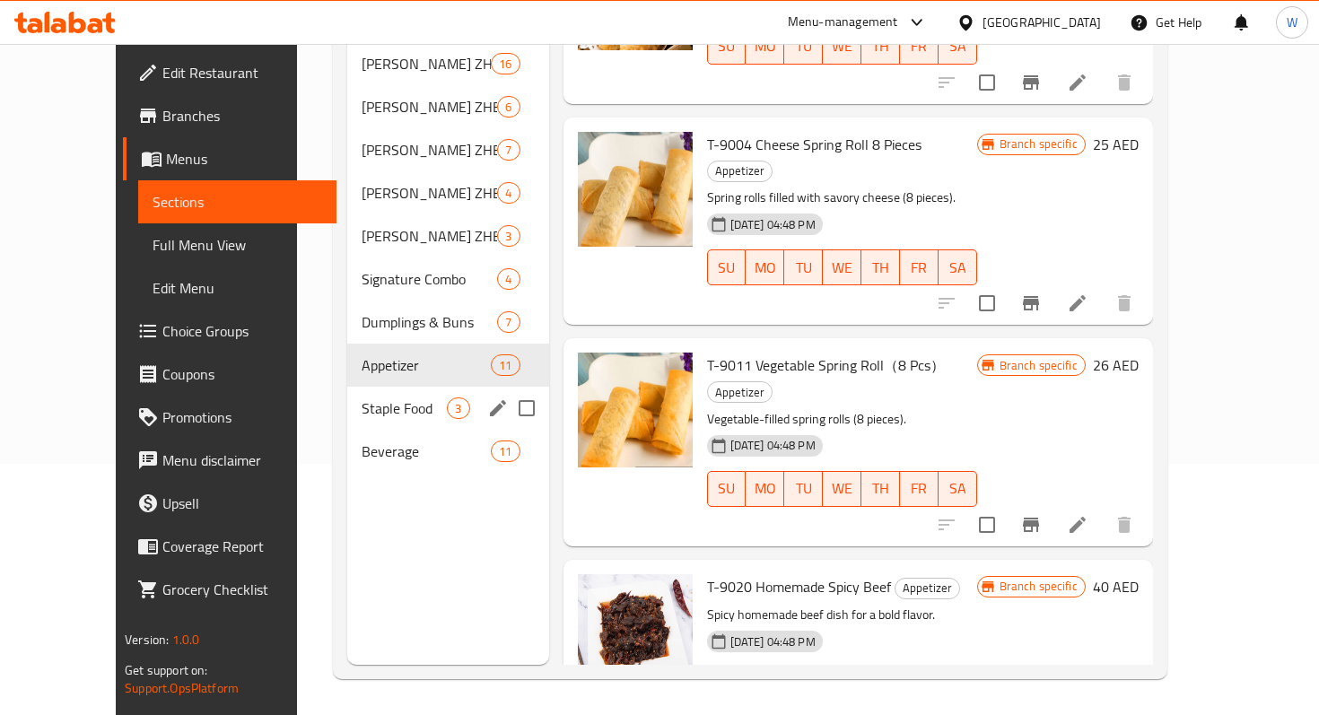
click at [362, 397] on span "Staple Food" at bounding box center [404, 408] width 85 height 22
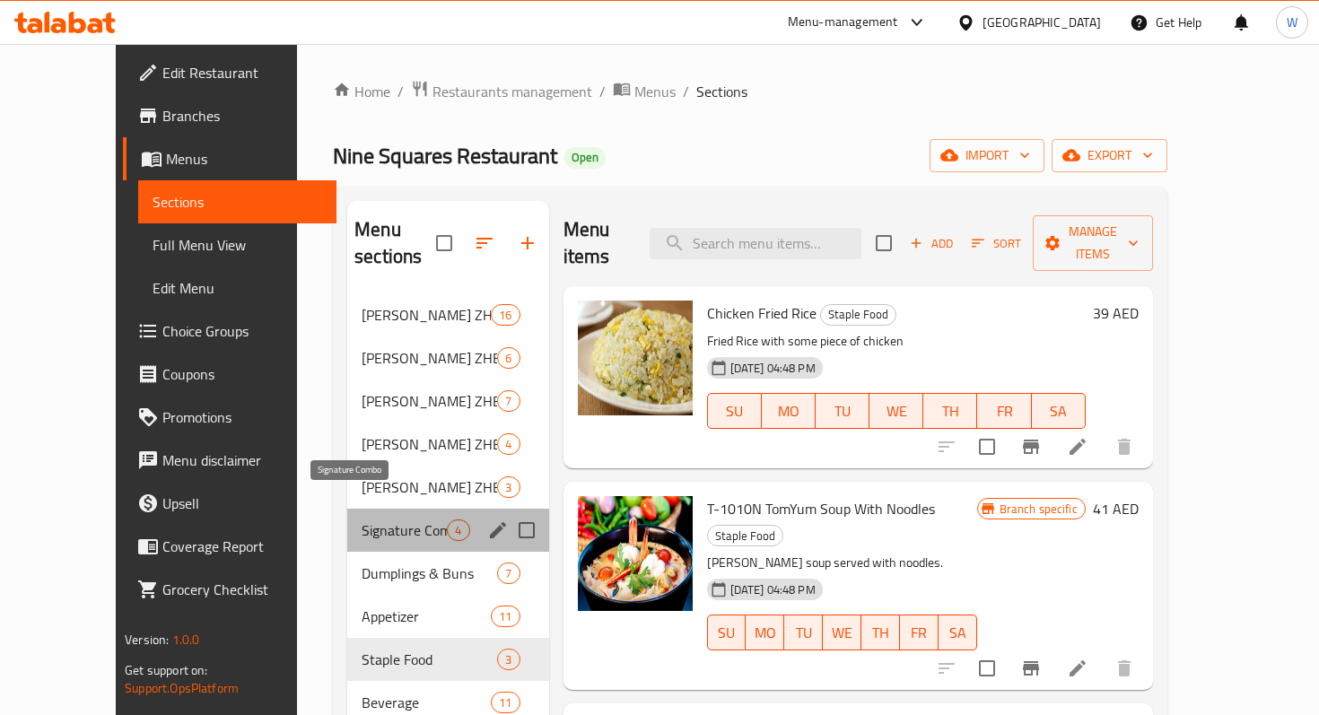
click at [362, 519] on span "Signature Combo" at bounding box center [404, 530] width 85 height 22
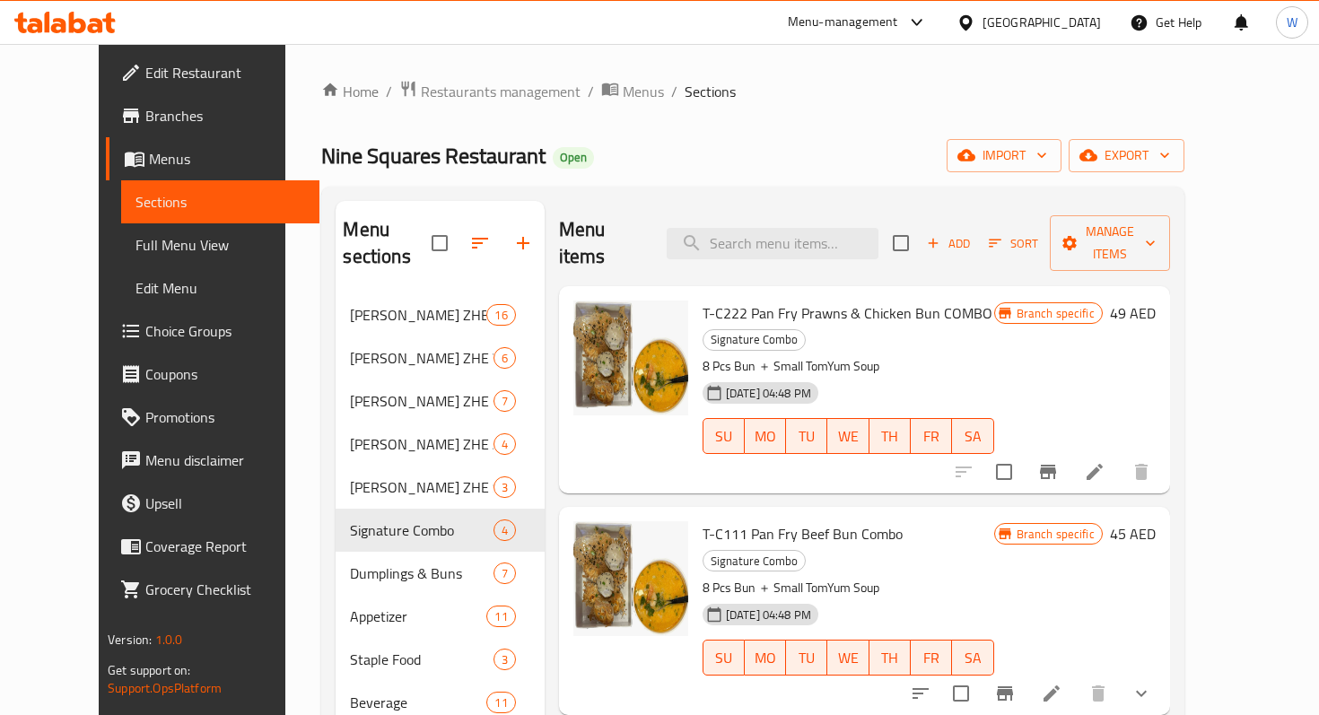
scroll to position [139, 0]
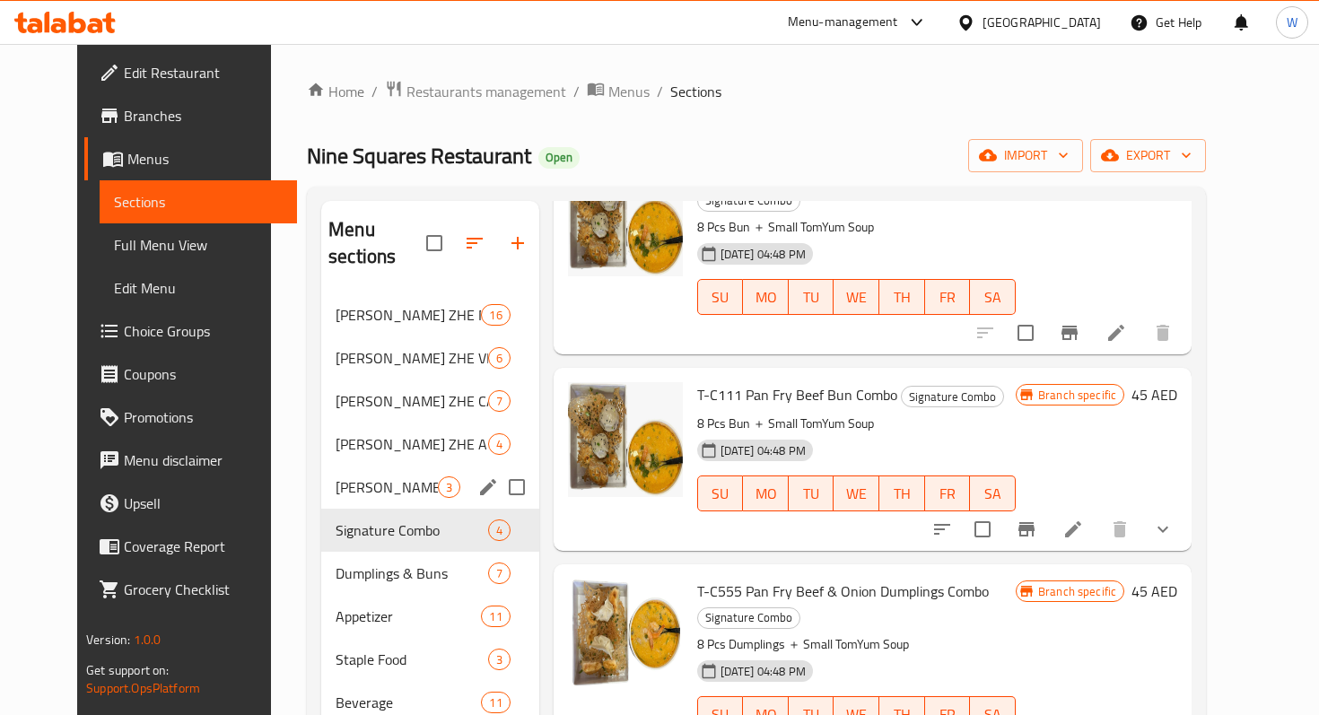
click at [354, 475] on div "[PERSON_NAME] ZHE Special Claypot Rice 煲仔饭 3" at bounding box center [430, 487] width 218 height 43
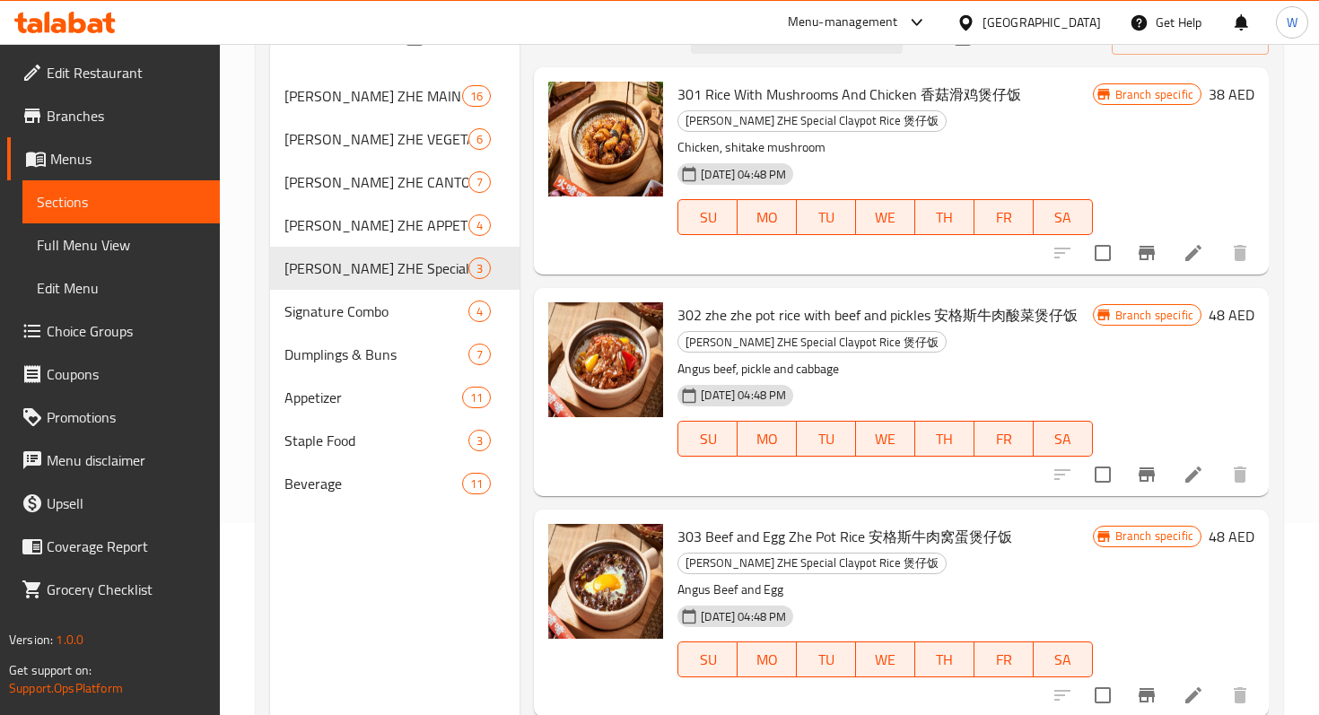
scroll to position [251, 0]
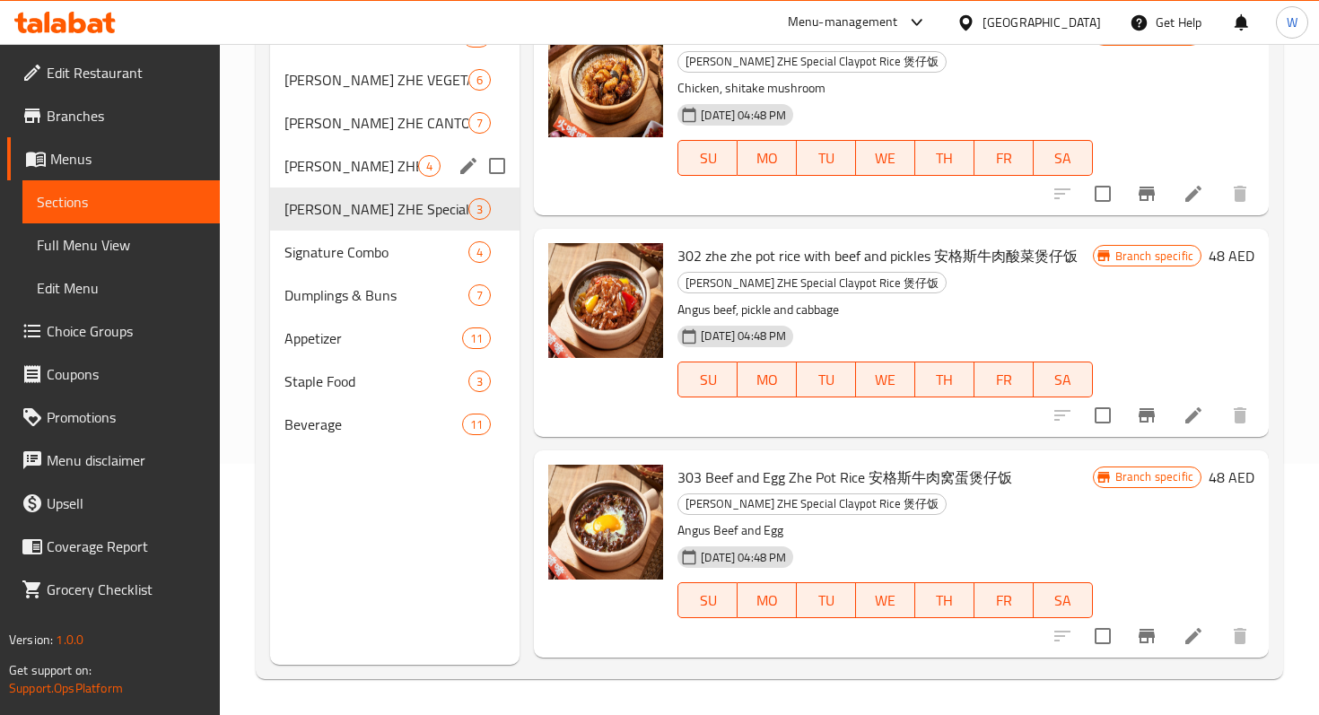
click at [382, 179] on div "[PERSON_NAME] ZHE APPETIZERS 前菜 4" at bounding box center [394, 165] width 249 height 43
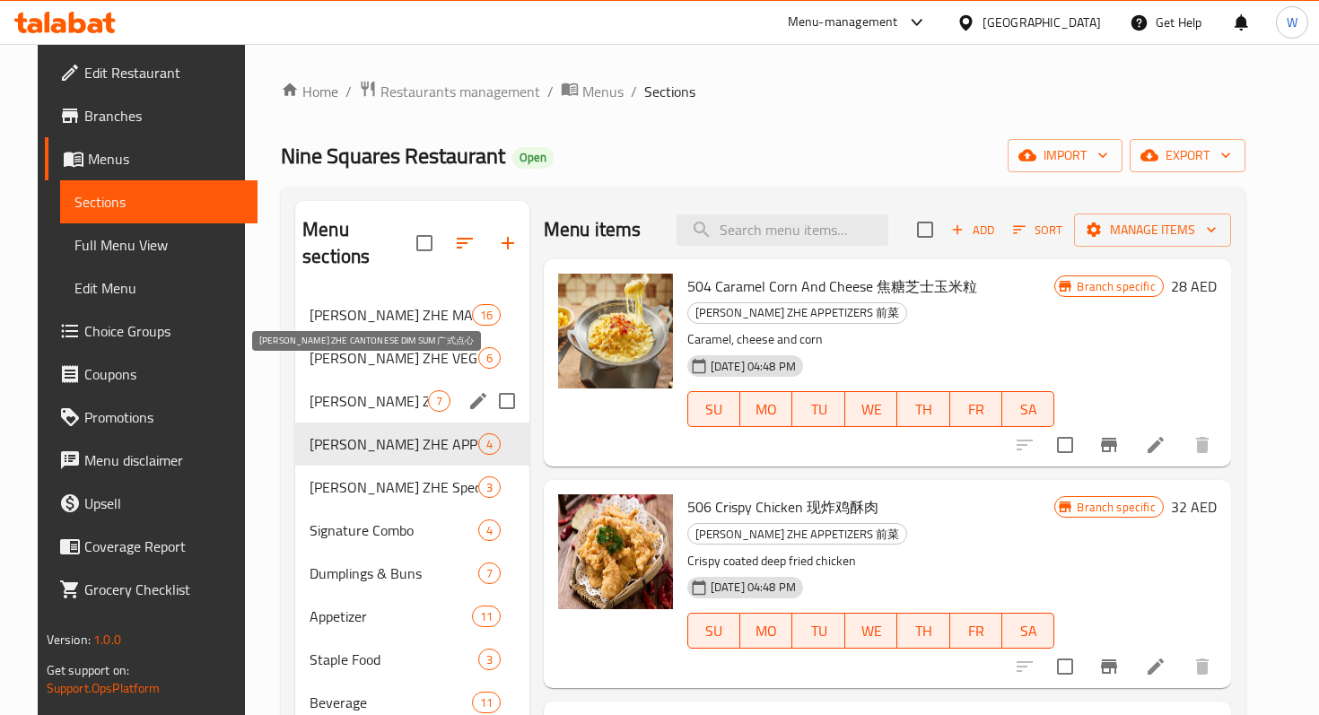
click at [345, 390] on span "[PERSON_NAME] ZHE CANTONESE DIM SUM 广式点心" at bounding box center [369, 401] width 118 height 22
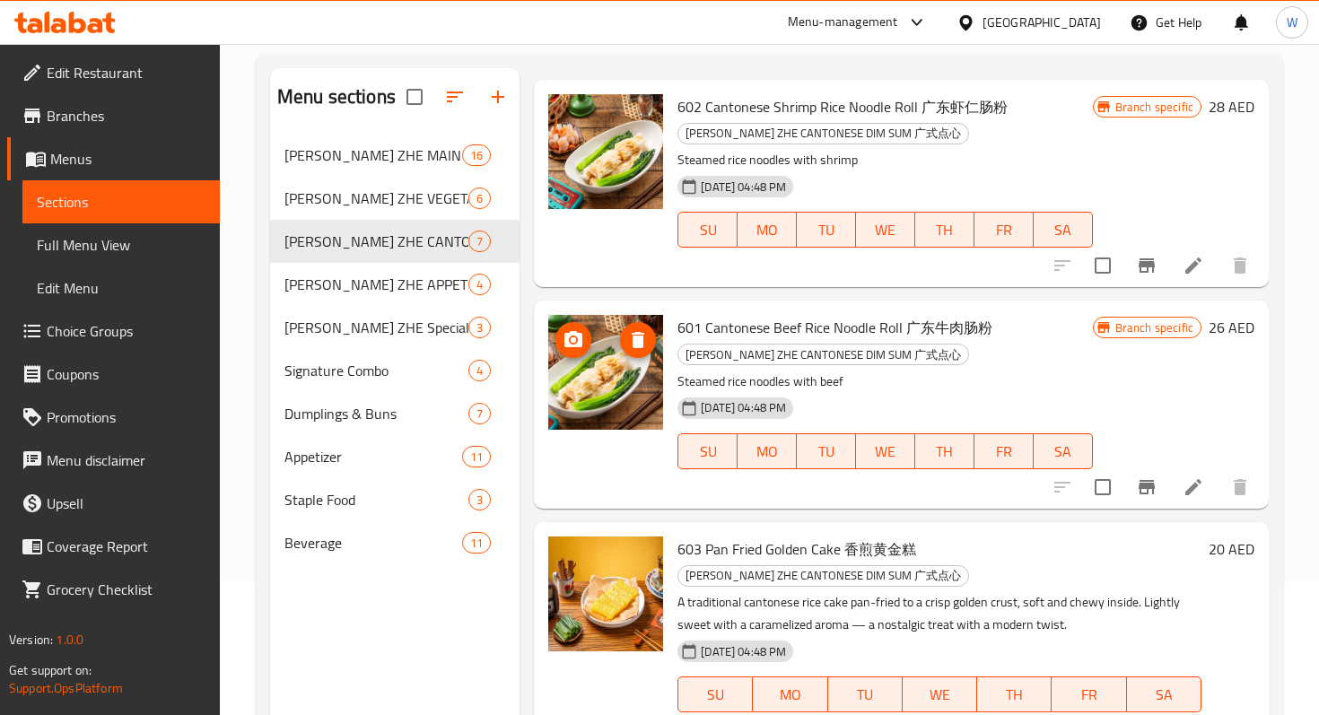
scroll to position [51, 0]
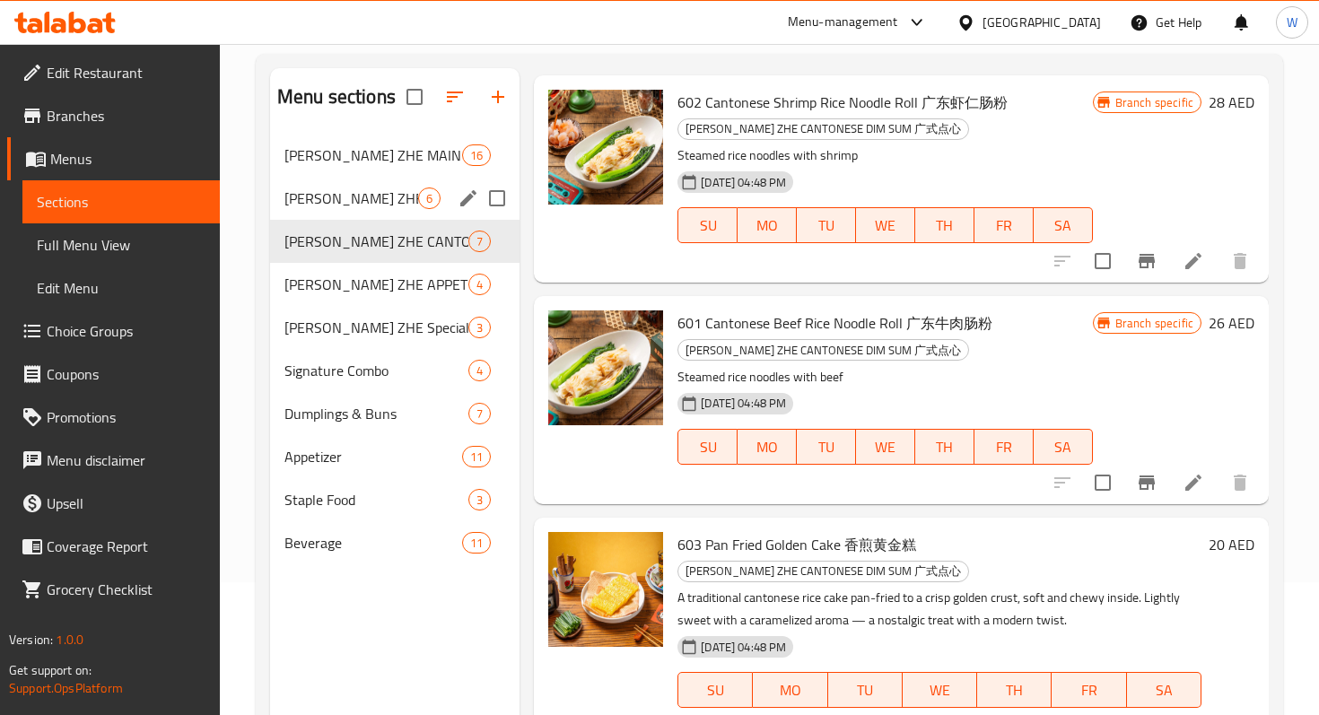
click at [362, 210] on div "[PERSON_NAME] ZHE VEGETABLES 素菜啫啫煲 6" at bounding box center [394, 198] width 249 height 43
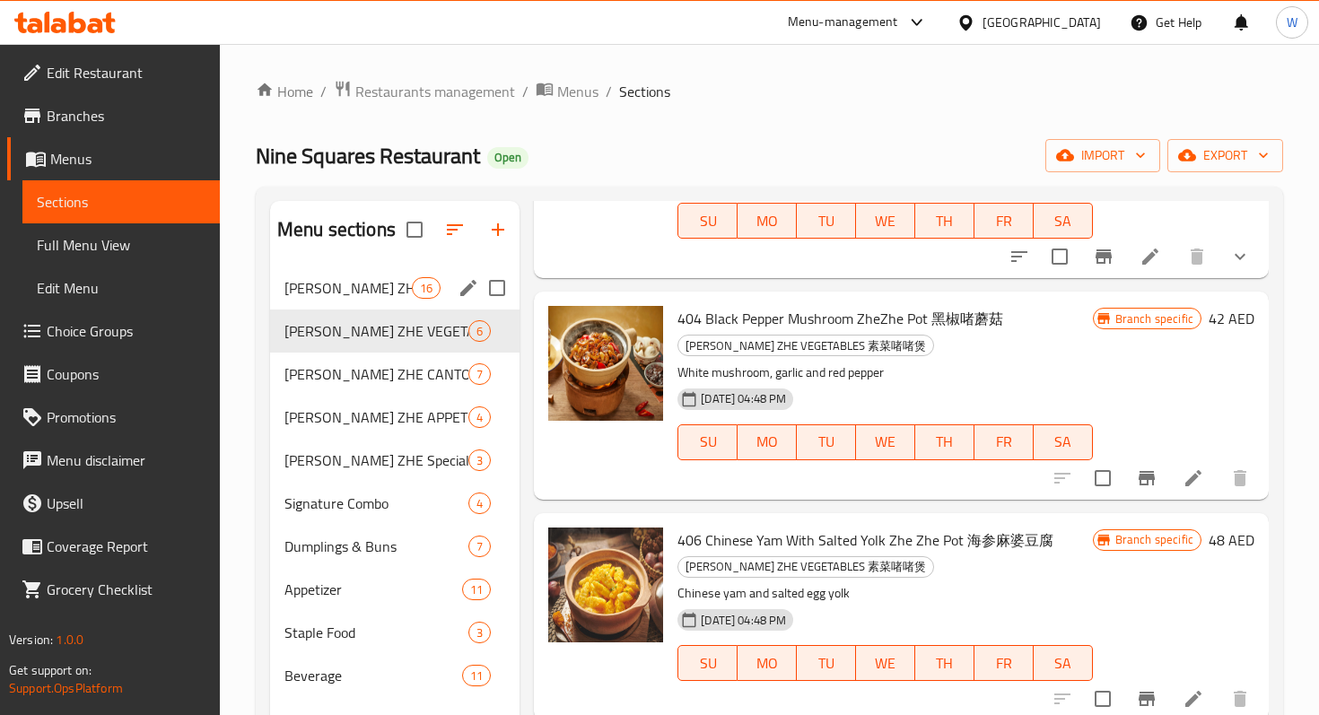
click at [376, 287] on span "[PERSON_NAME] ZHE MAIN DISH 肉类啫啫煲" at bounding box center [347, 288] width 127 height 22
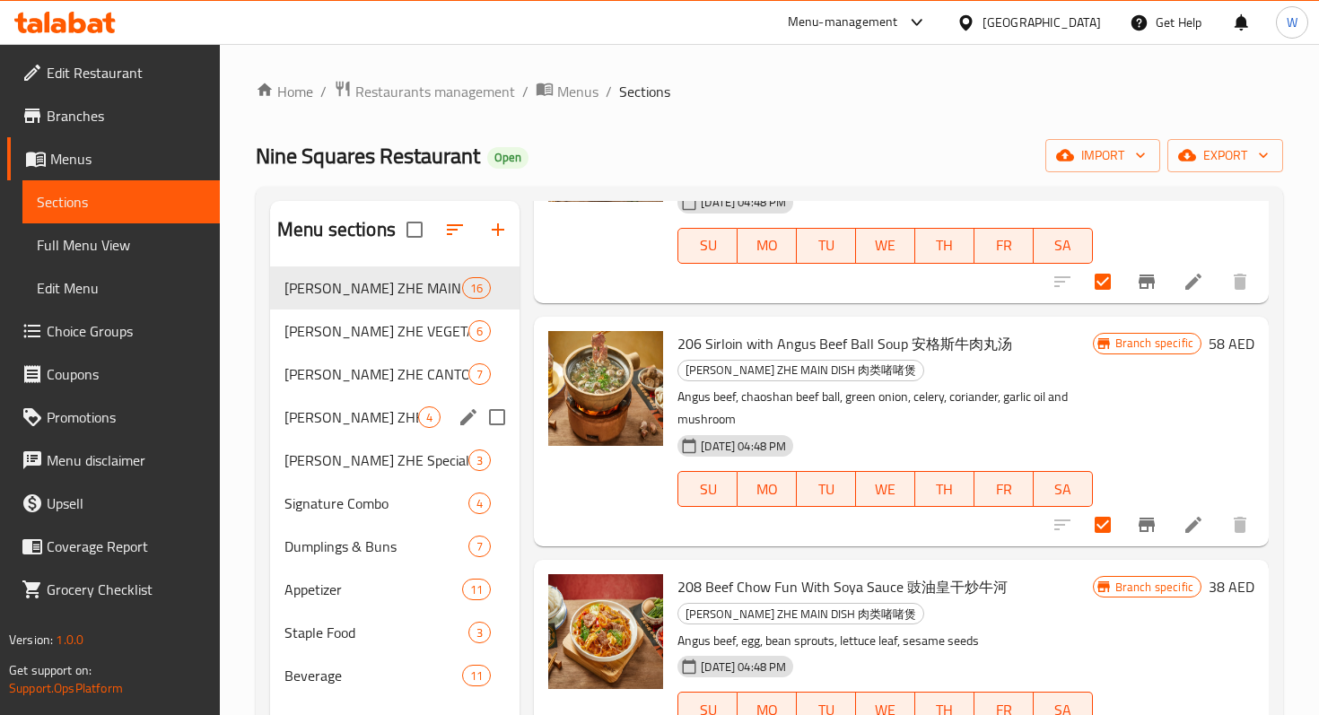
scroll to position [251, 0]
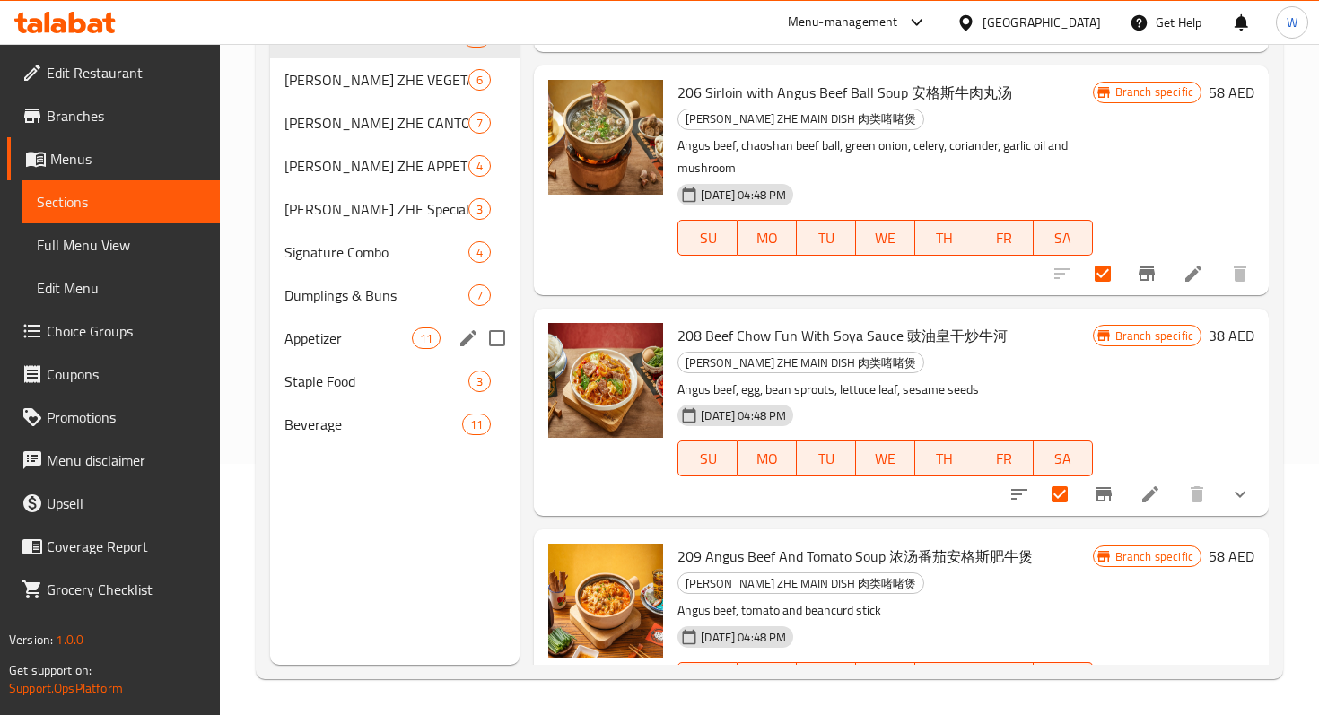
click at [338, 355] on div "Appetizer 11" at bounding box center [394, 338] width 249 height 43
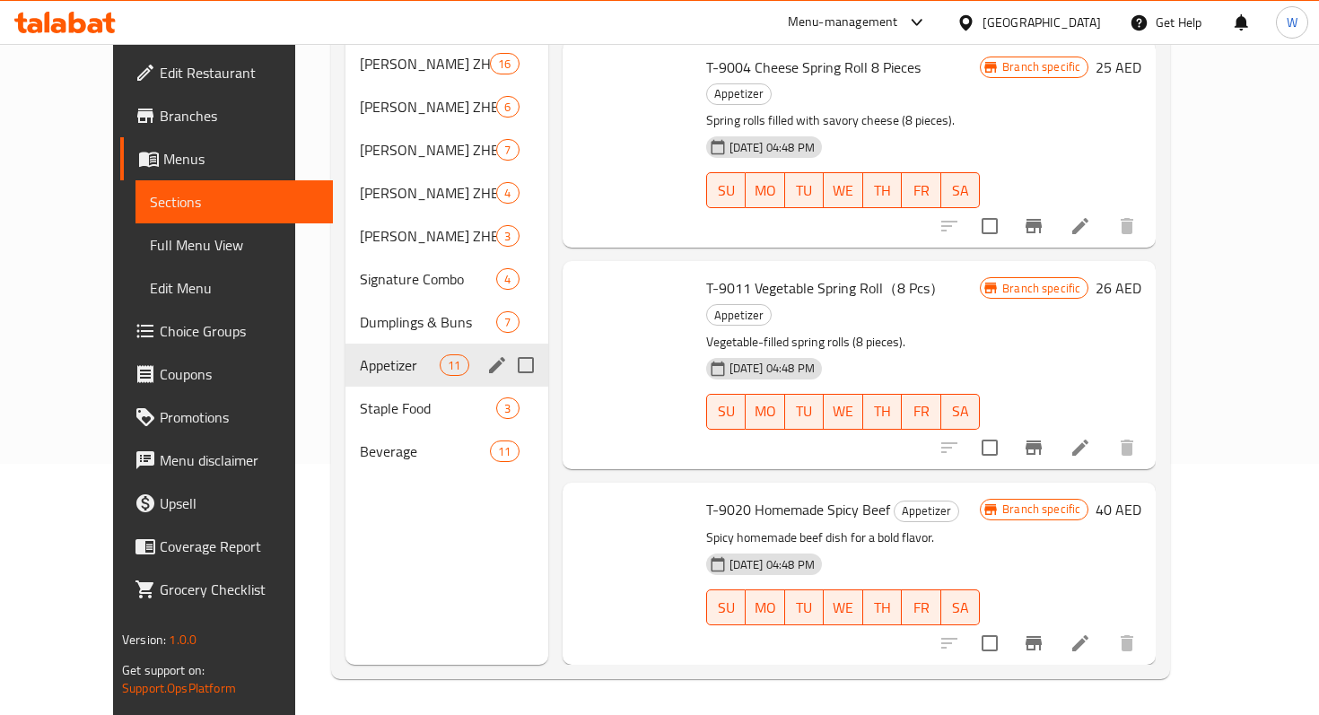
checkbox input "false"
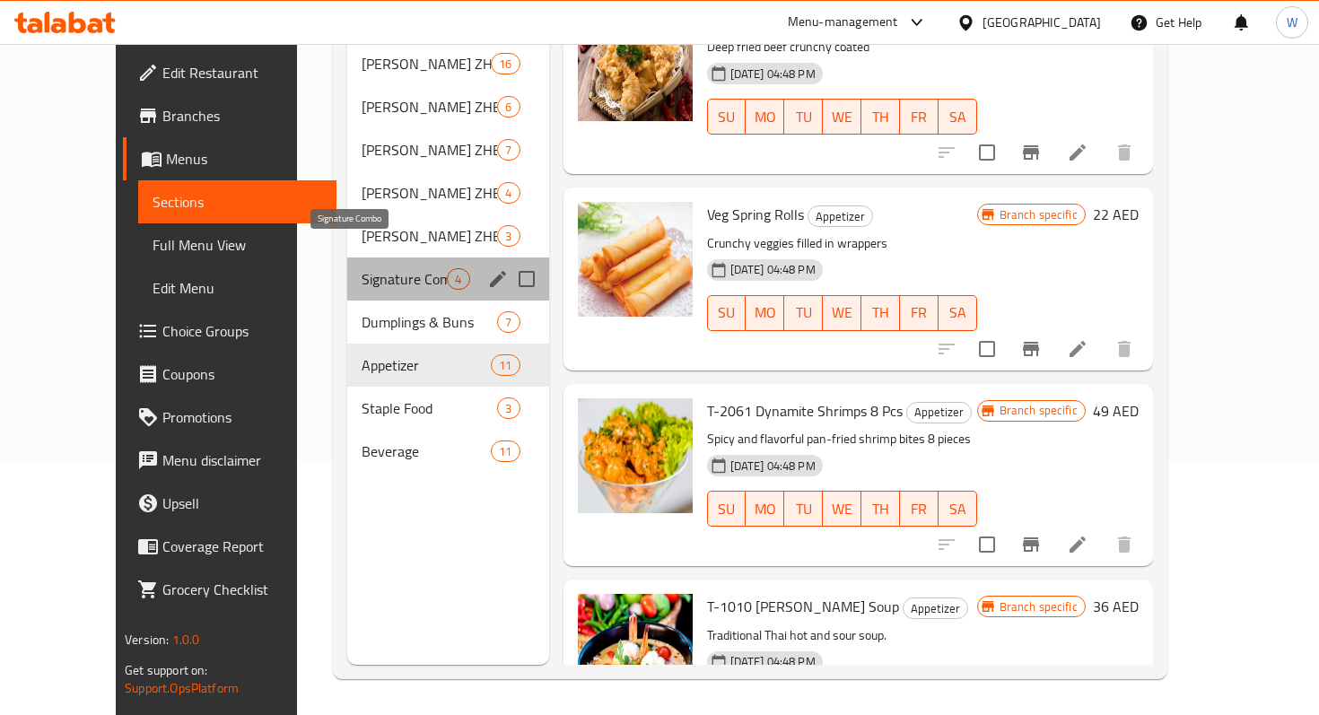
click at [383, 268] on span "Signature Combo" at bounding box center [404, 279] width 85 height 22
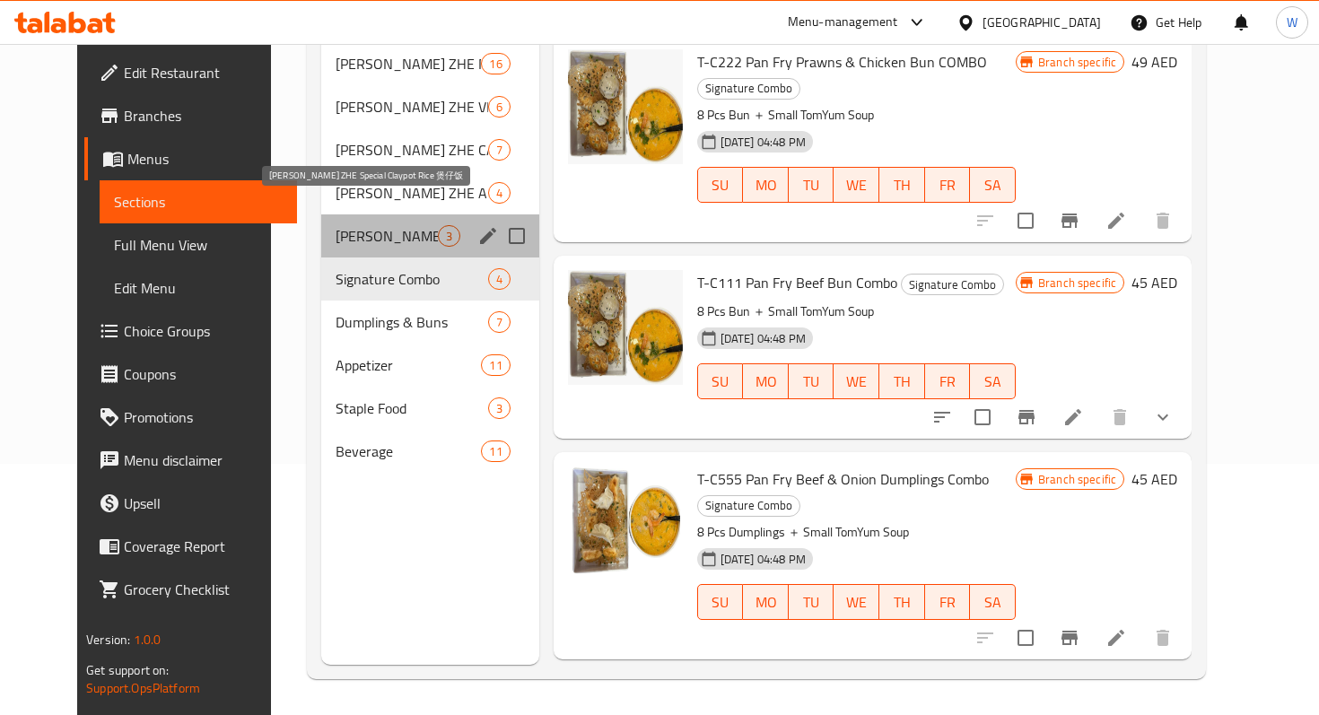
click at [367, 225] on span "[PERSON_NAME] ZHE Special Claypot Rice 煲仔饭" at bounding box center [386, 236] width 101 height 22
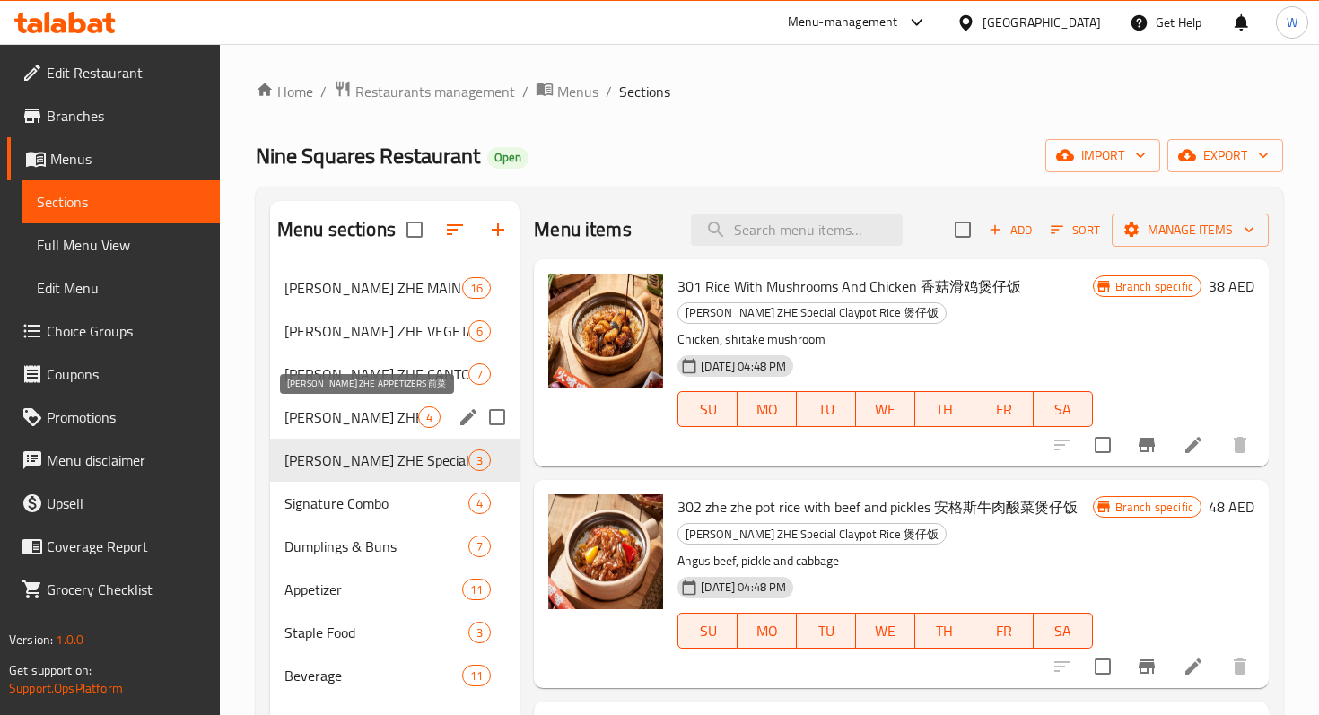
click at [362, 420] on span "[PERSON_NAME] ZHE APPETIZERS 前菜" at bounding box center [351, 417] width 134 height 22
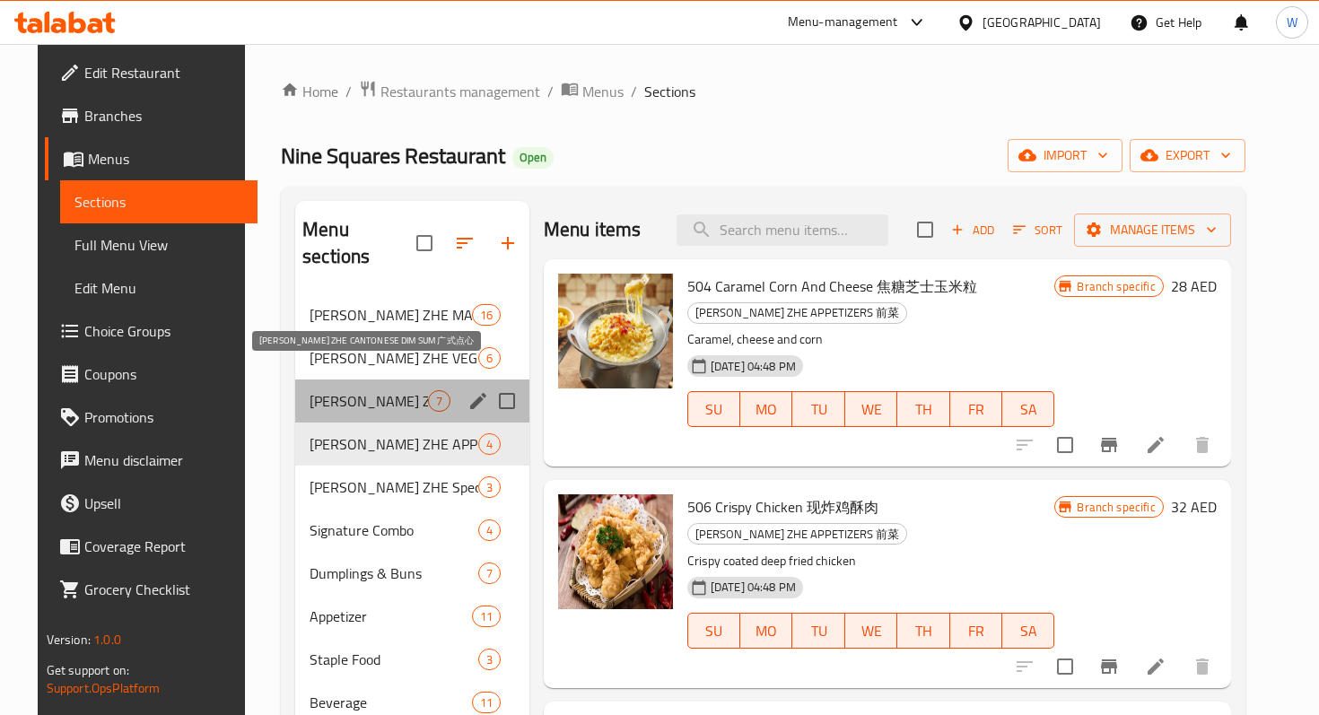
click at [384, 390] on span "[PERSON_NAME] ZHE CANTONESE DIM SUM 广式点心" at bounding box center [369, 401] width 118 height 22
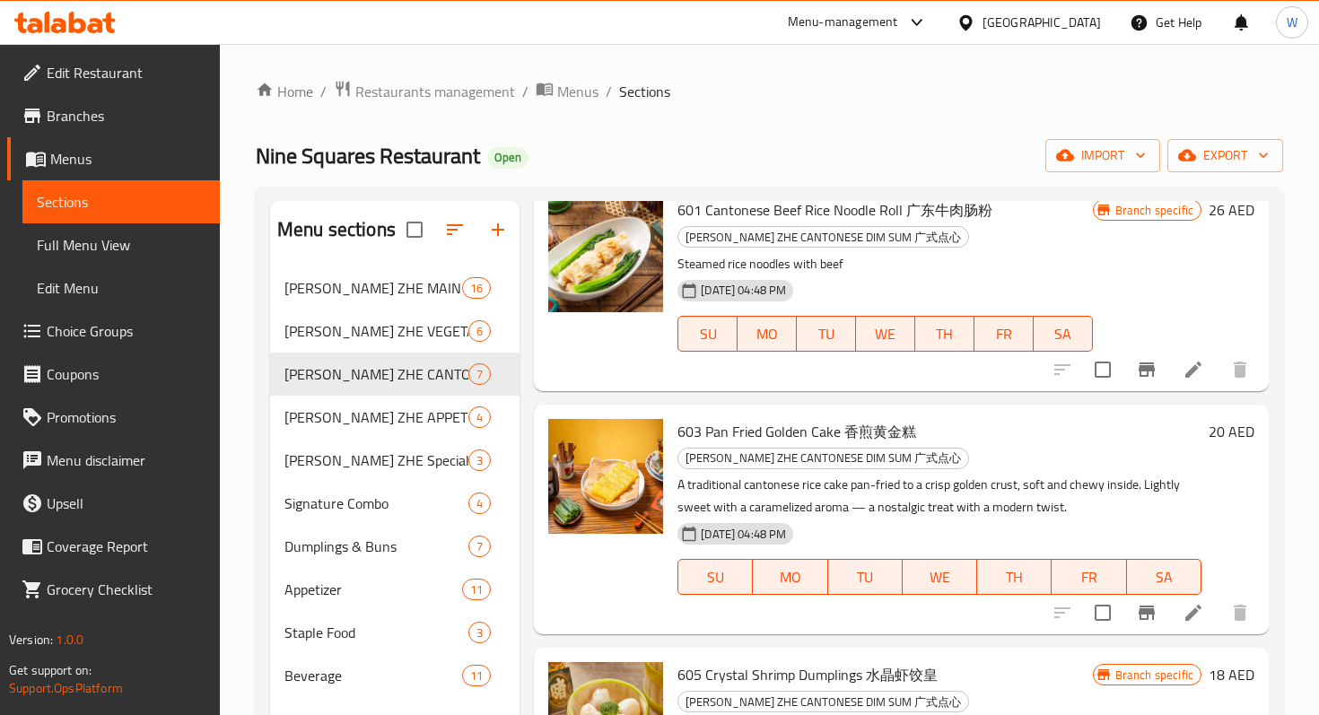
scroll to position [298, 0]
click at [101, 342] on span "Choice Groups" at bounding box center [126, 331] width 159 height 22
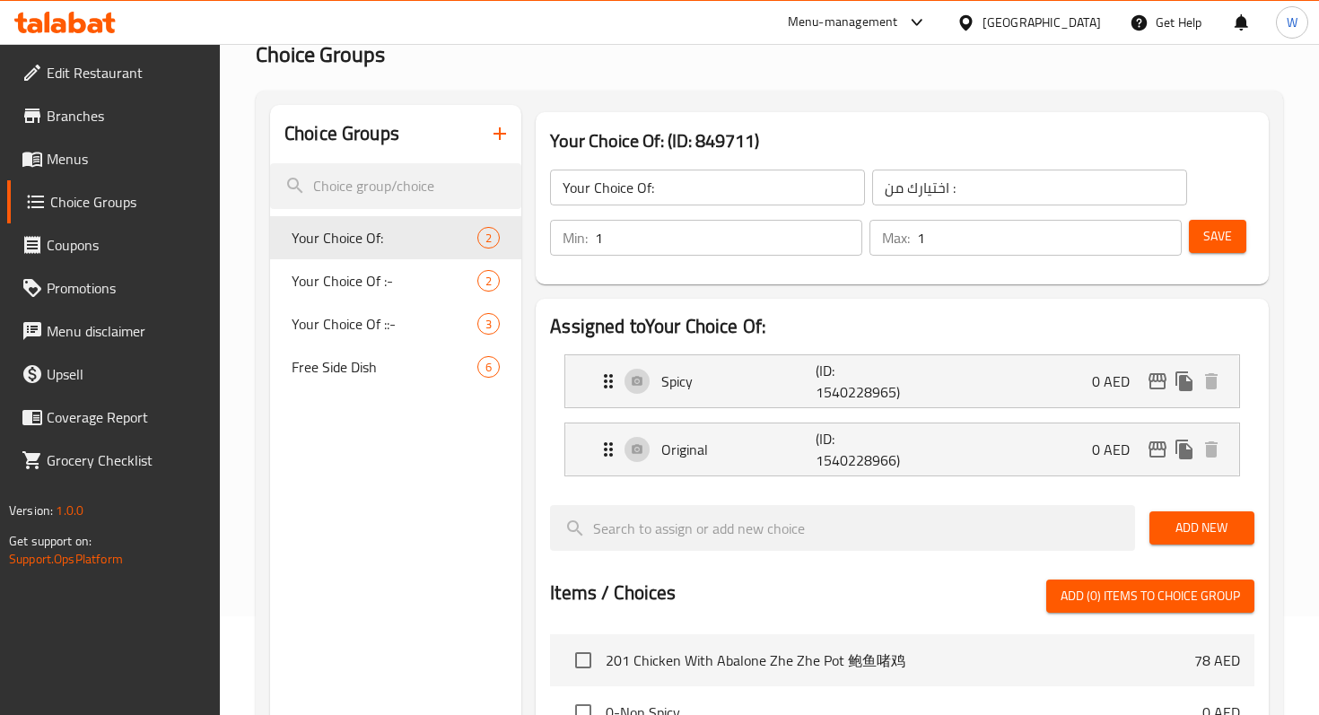
scroll to position [135, 0]
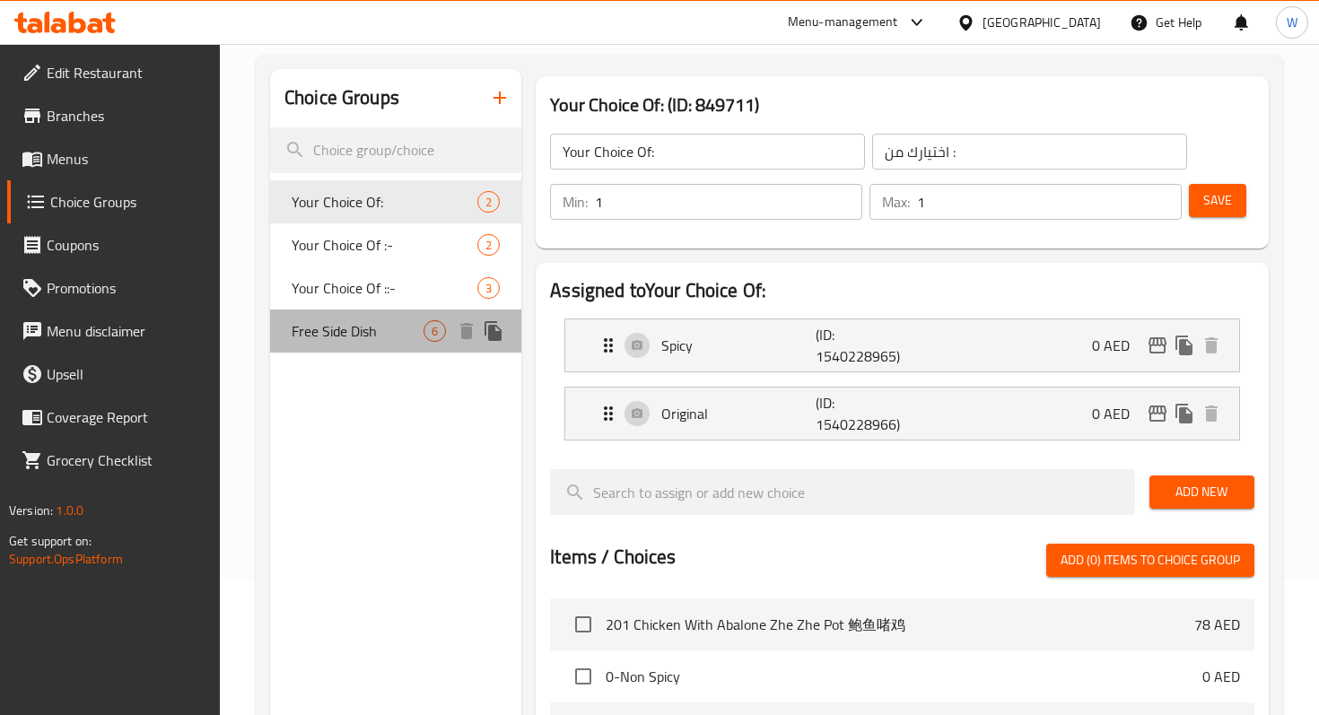
click at [405, 346] on div "Free Side Dish 6" at bounding box center [395, 331] width 251 height 43
type input "Free Side Dish"
type input "طبق جانبي مجاني"
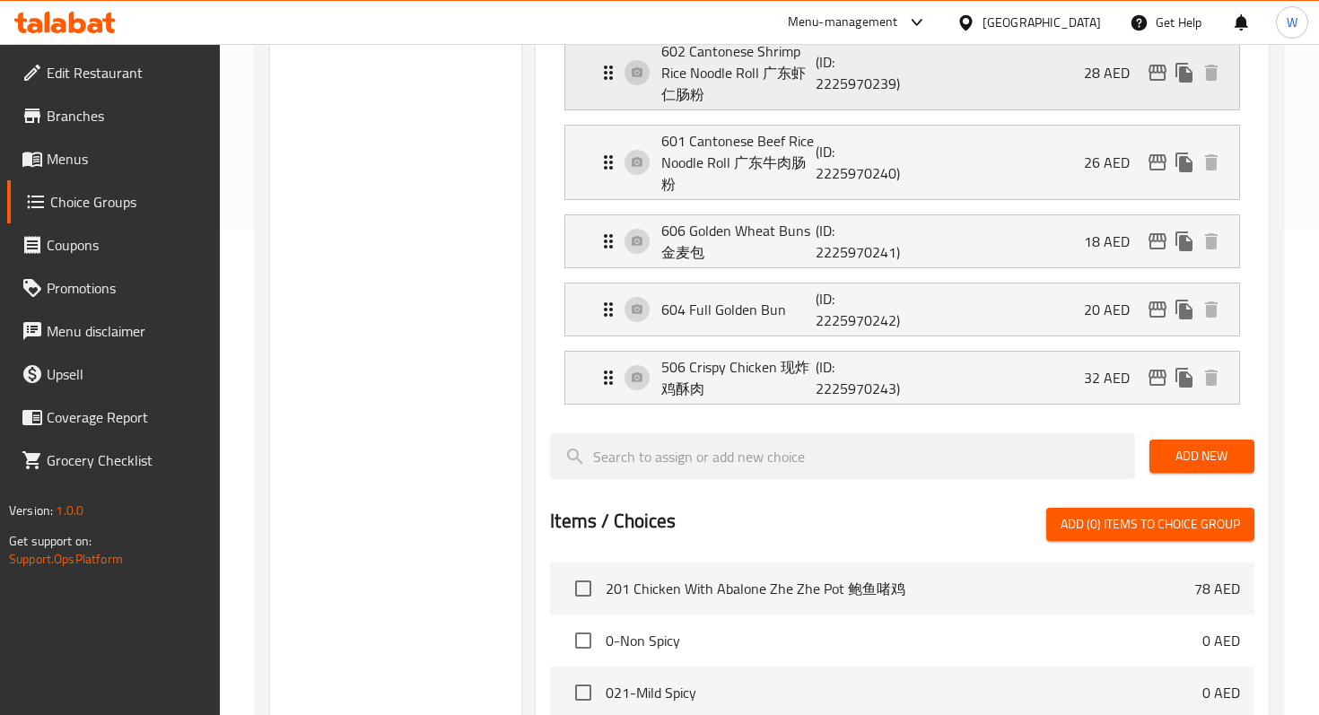
scroll to position [494, 0]
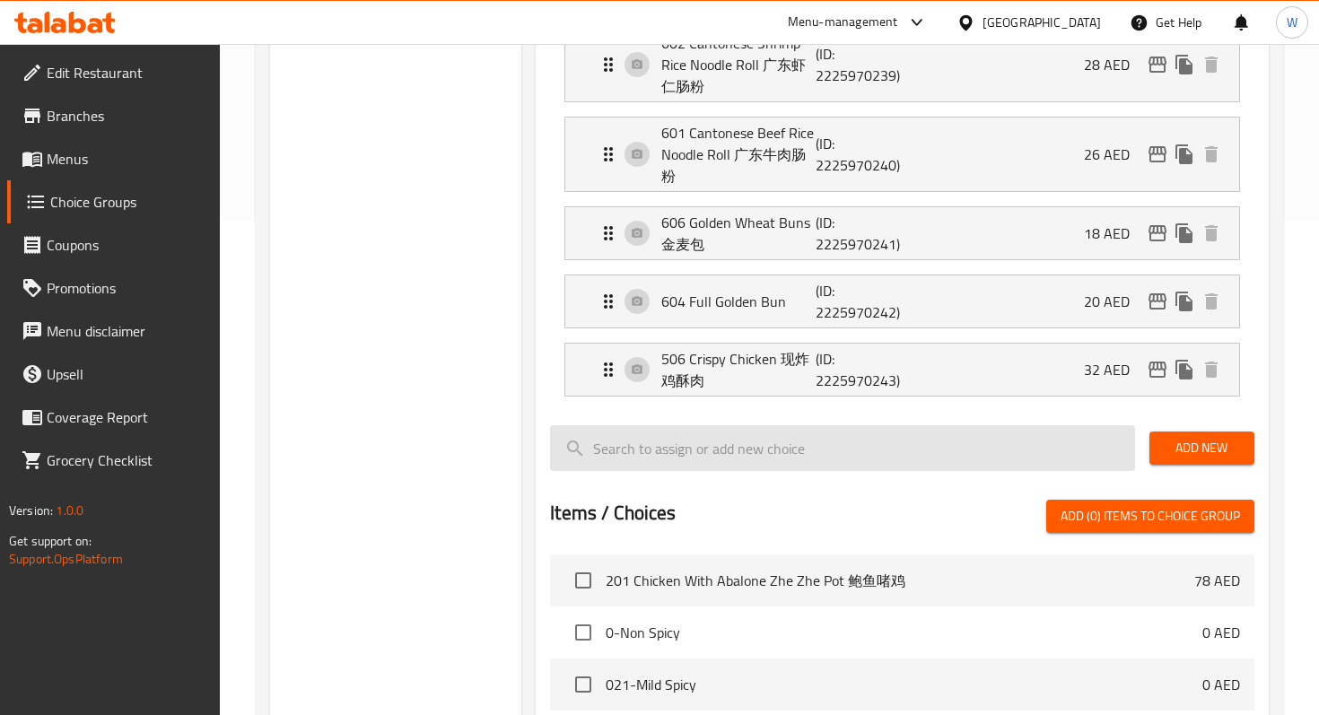
click at [789, 441] on input "search" at bounding box center [842, 448] width 584 height 46
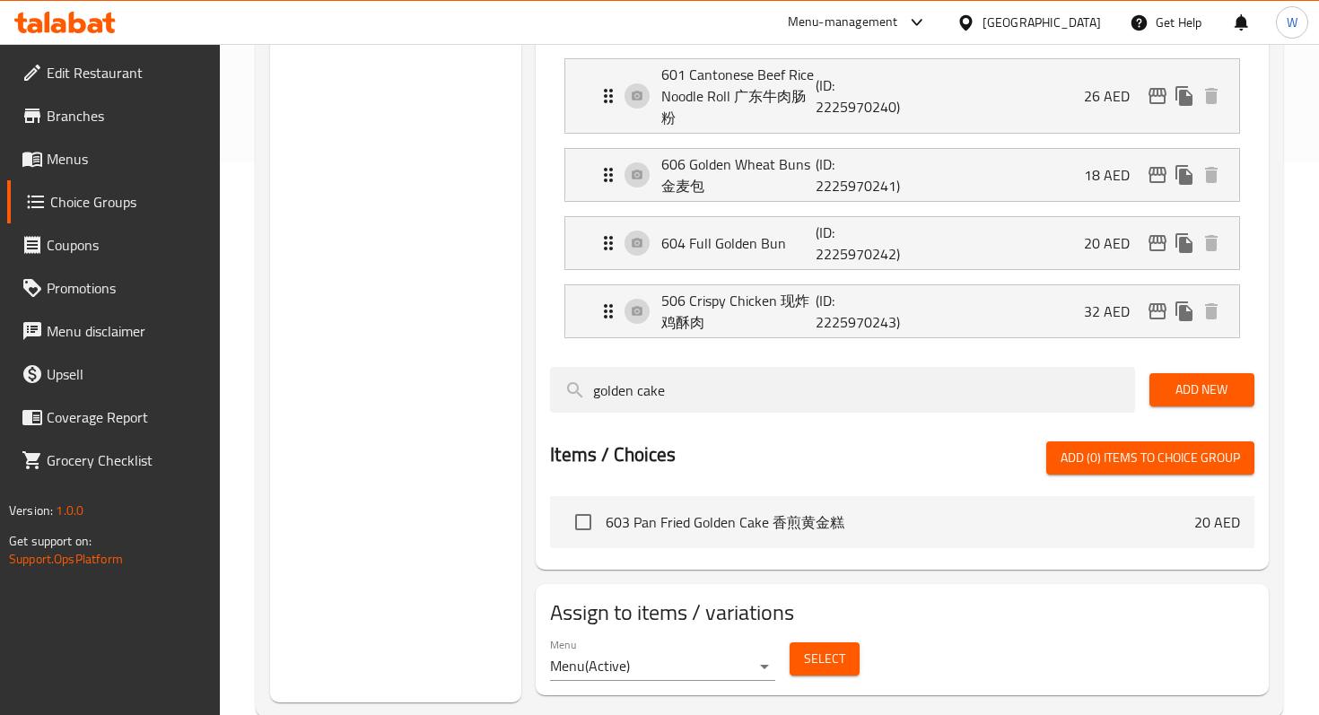
scroll to position [555, 0]
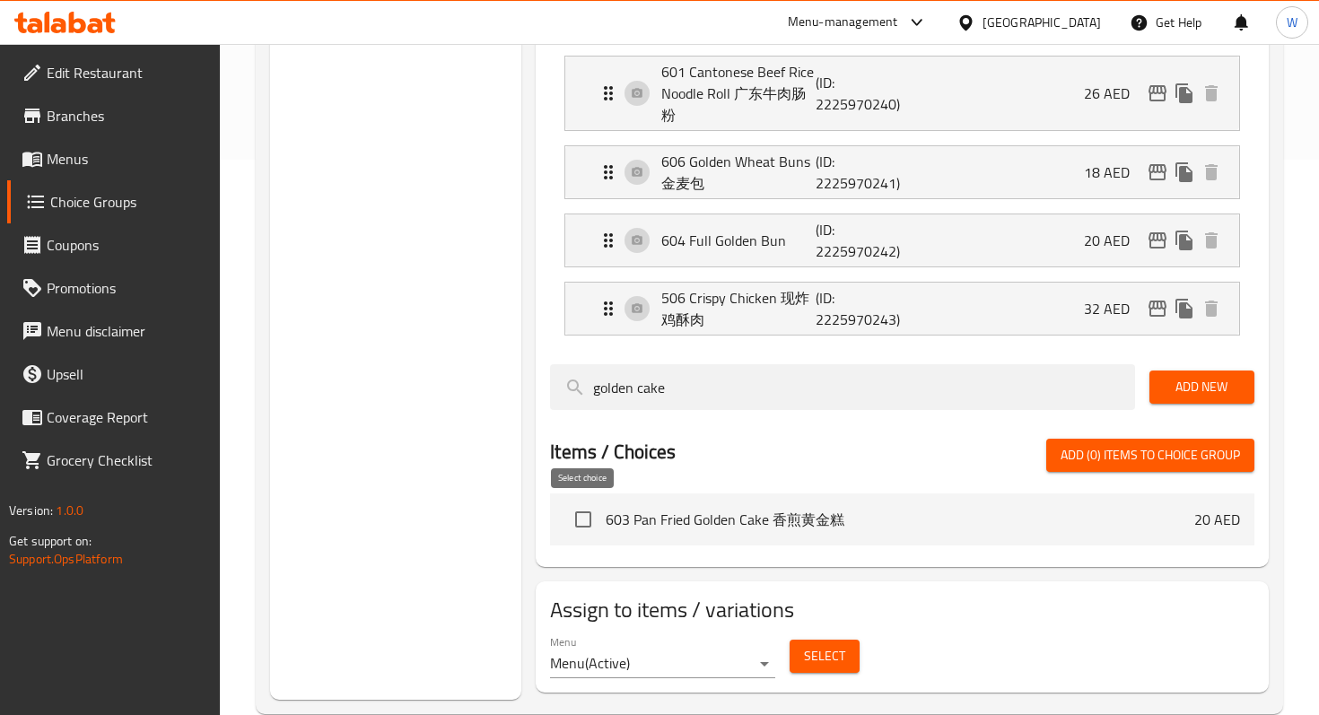
type input "golden cake"
click at [581, 519] on input "checkbox" at bounding box center [583, 520] width 38 height 38
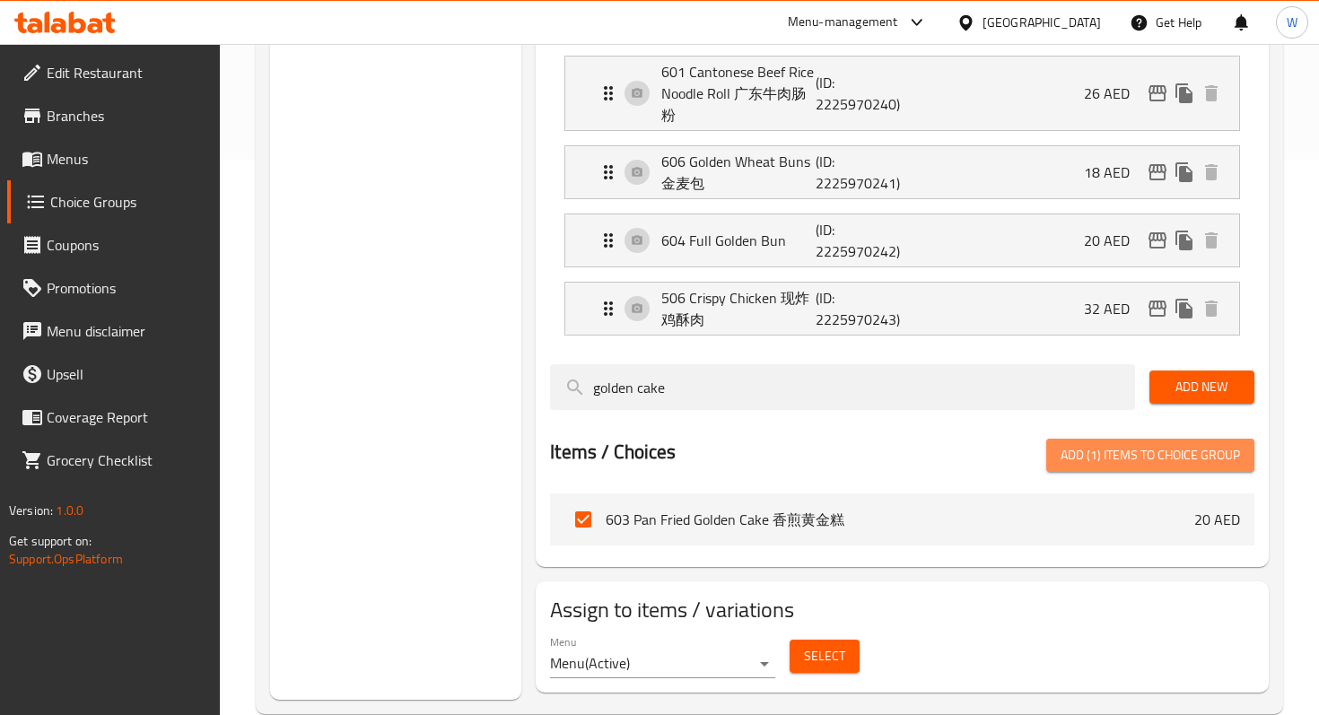
click at [1089, 460] on span "Add (1) items to choice group" at bounding box center [1150, 455] width 179 height 22
checkbox input "false"
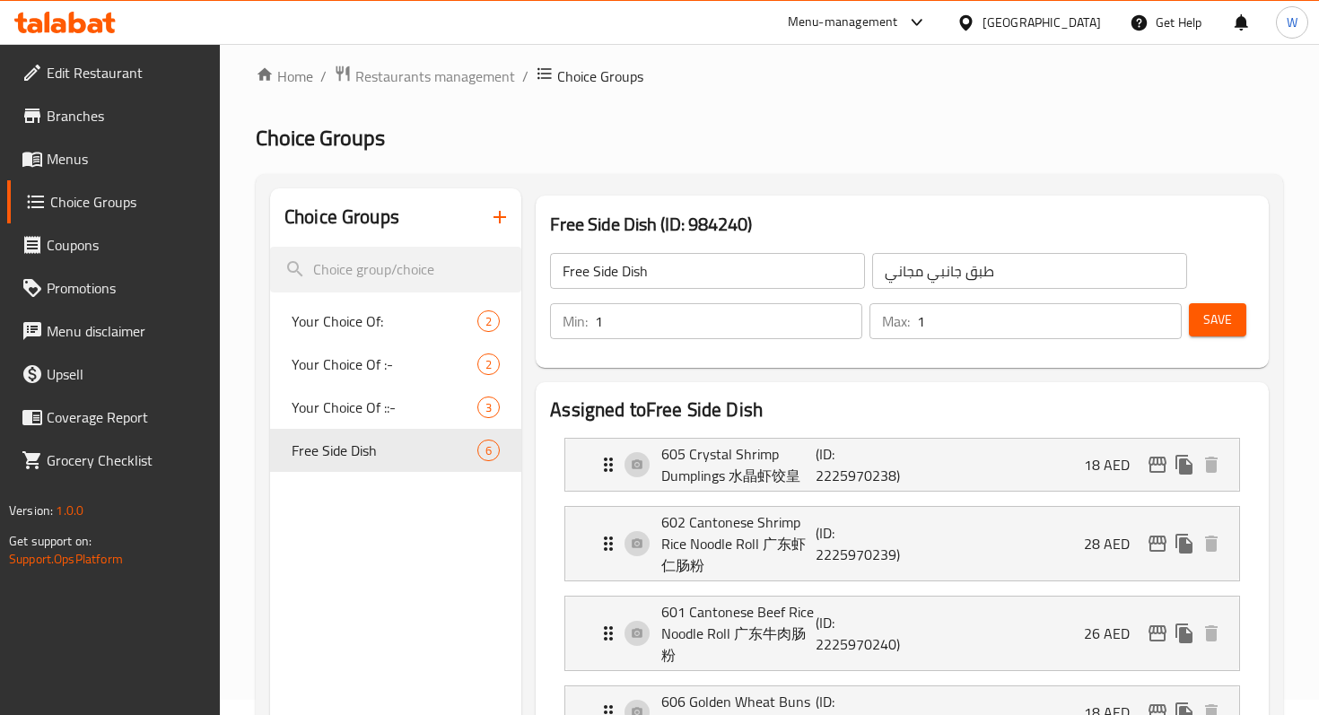
scroll to position [0, 0]
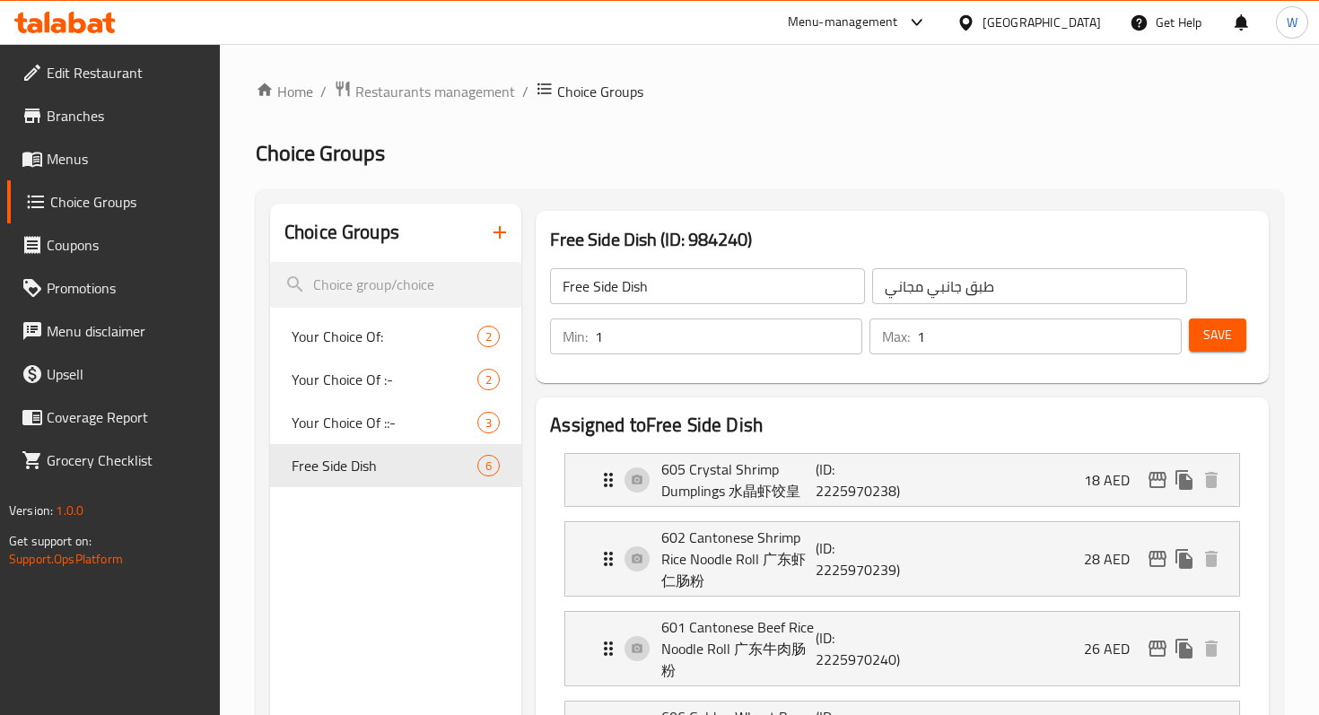
click at [1231, 333] on span "Save" at bounding box center [1217, 335] width 29 height 22
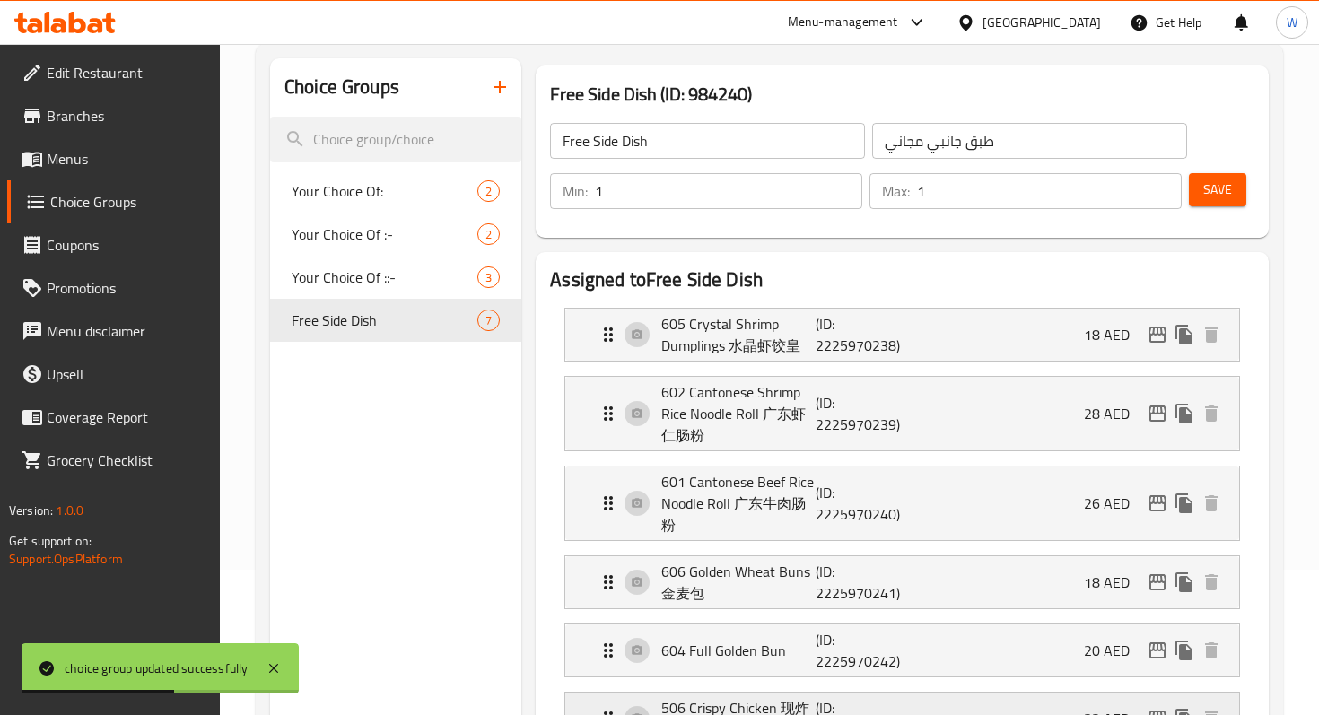
scroll to position [144, 0]
click at [1074, 343] on div "605 Crystal Shrimp Dumplings 水晶虾饺皇 (ID: 2225970238) 18 AED" at bounding box center [908, 336] width 620 height 52
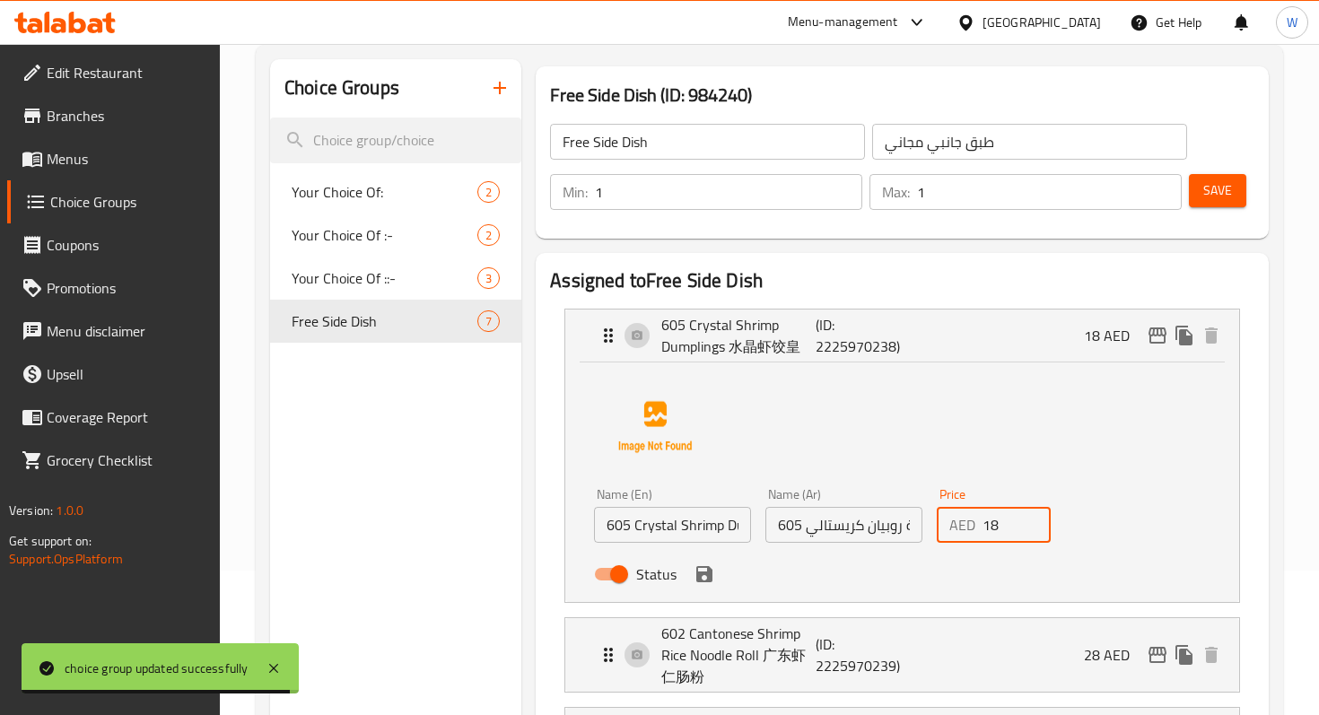
drag, startPoint x: 1008, startPoint y: 537, endPoint x: 957, endPoint y: 536, distance: 51.1
click at [957, 536] on div "AED 18 Price" at bounding box center [994, 525] width 114 height 36
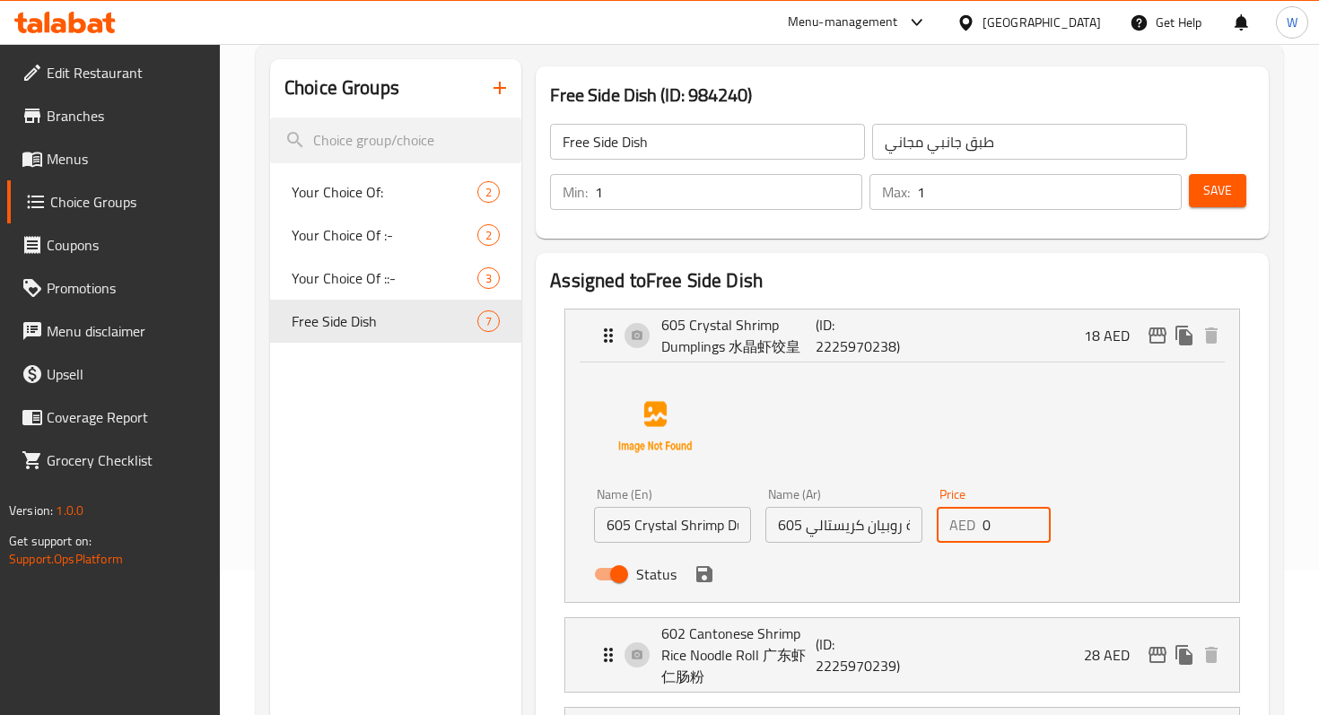
click at [705, 584] on icon "save" at bounding box center [705, 574] width 22 height 22
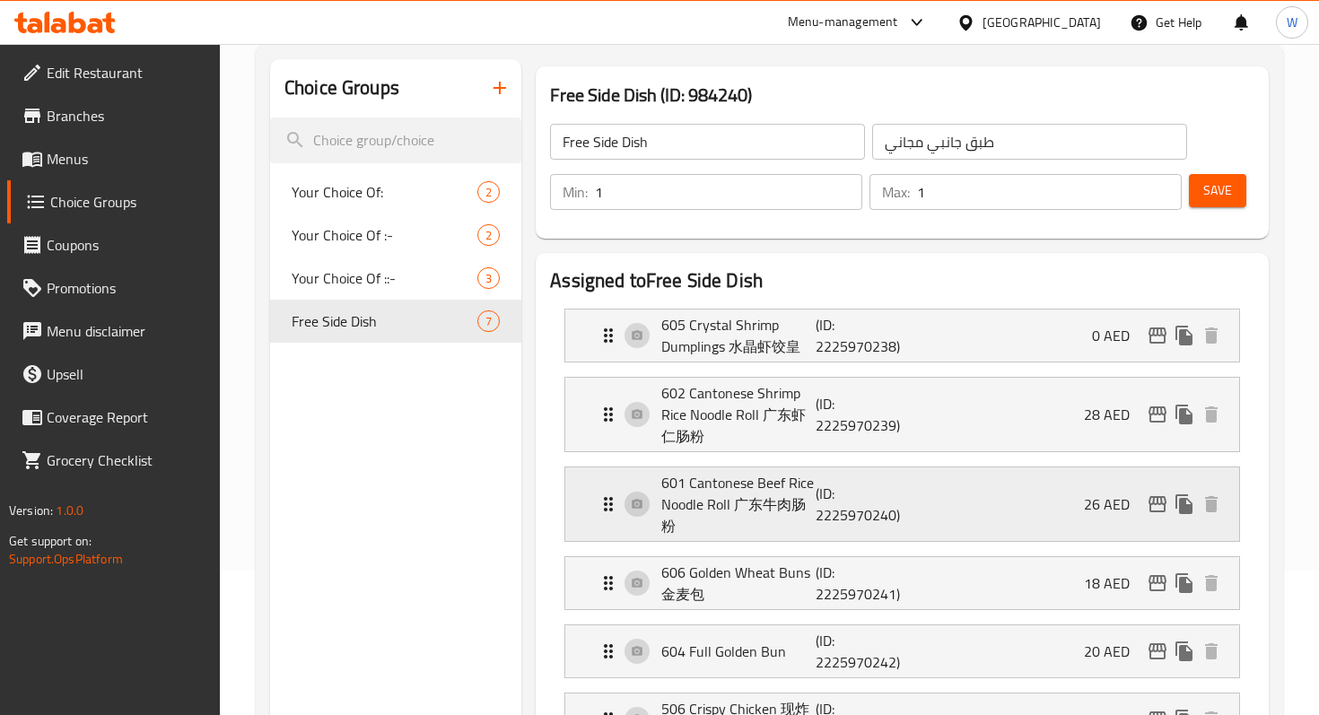
type input "0"
click at [1011, 427] on div "602 Cantonese Shrimp Rice Noodle Roll 广东虾仁肠粉 (ID: 2225970239) 28 AED" at bounding box center [908, 415] width 620 height 74
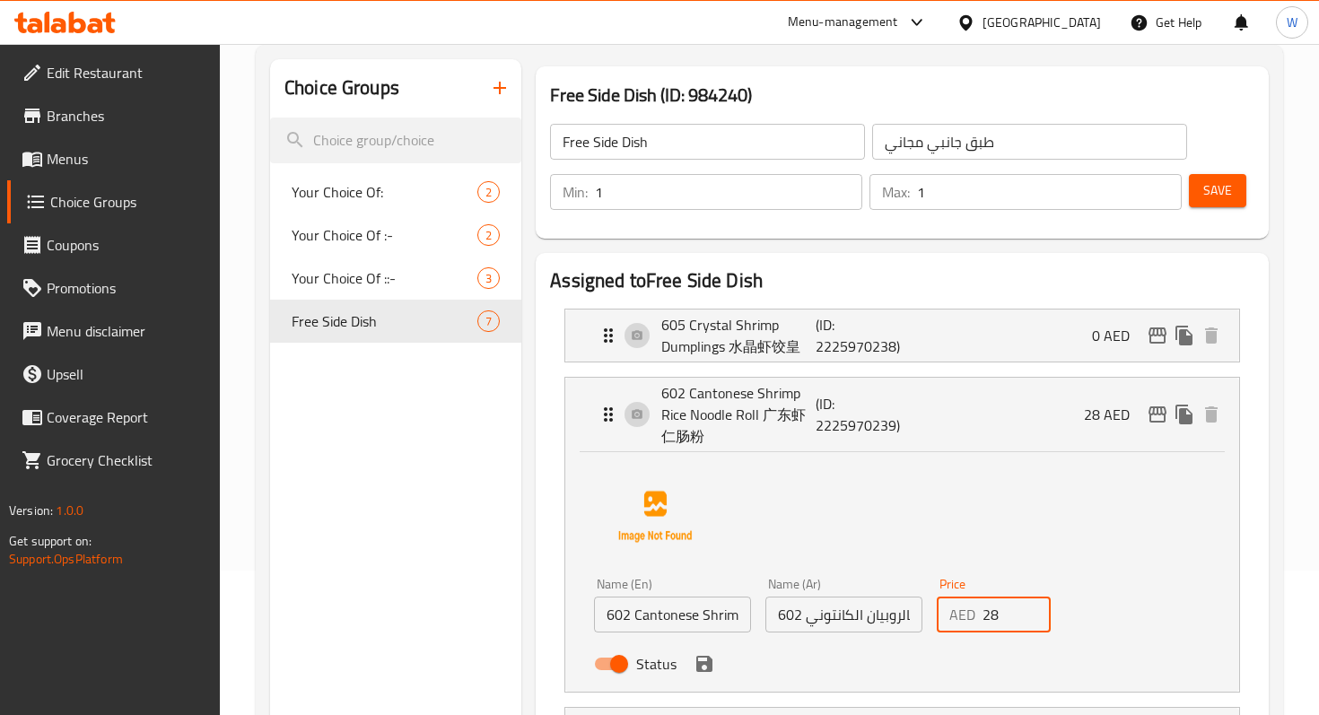
drag, startPoint x: 1001, startPoint y: 608, endPoint x: 972, endPoint y: 608, distance: 29.6
click at [972, 608] on div "AED 28 Price" at bounding box center [994, 615] width 114 height 36
type input "0"
click at [705, 675] on button "save" at bounding box center [704, 663] width 27 height 27
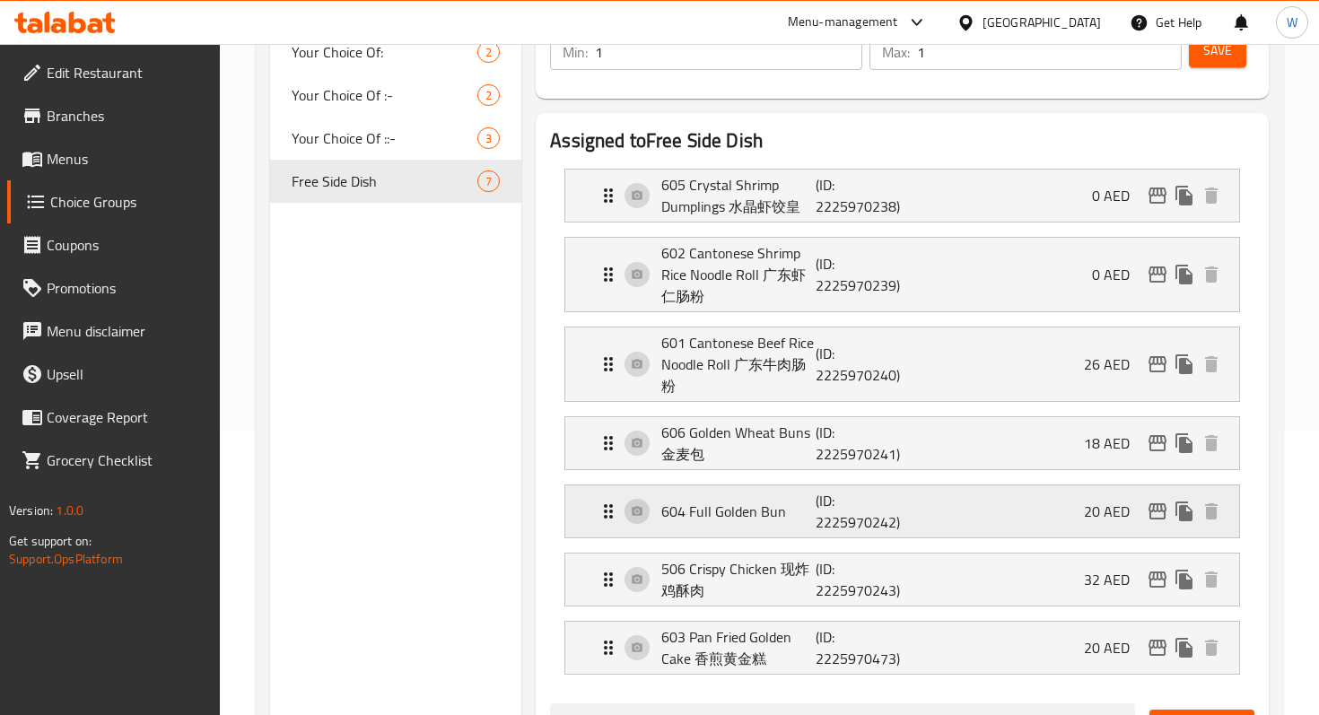
scroll to position [298, 0]
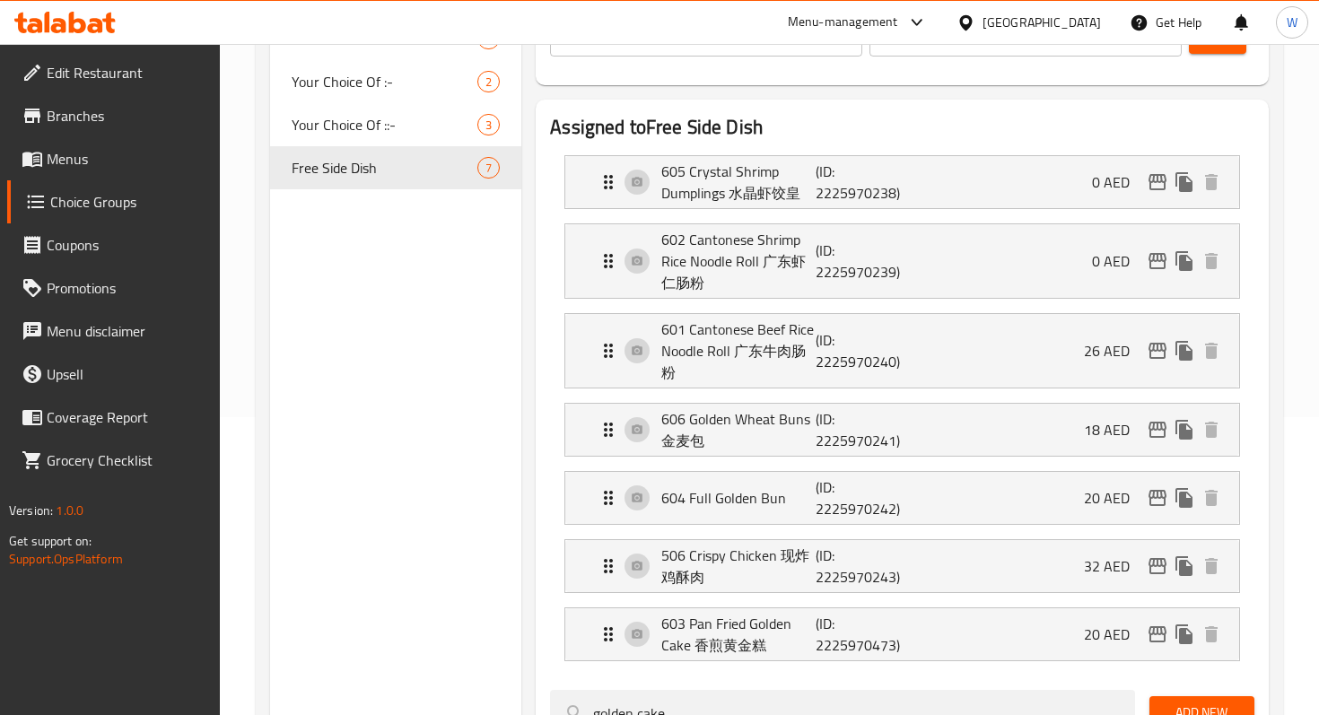
click at [943, 389] on li "601 Cantonese Beef Rice Noodle Roll 广东牛肉肠粉 (ID: 2225970240) 26 AED Name (En) 60…" at bounding box center [902, 351] width 704 height 90
click at [735, 343] on p "601 Cantonese Beef Rice Noodle Roll 广东牛肉肠粉" at bounding box center [737, 351] width 153 height 65
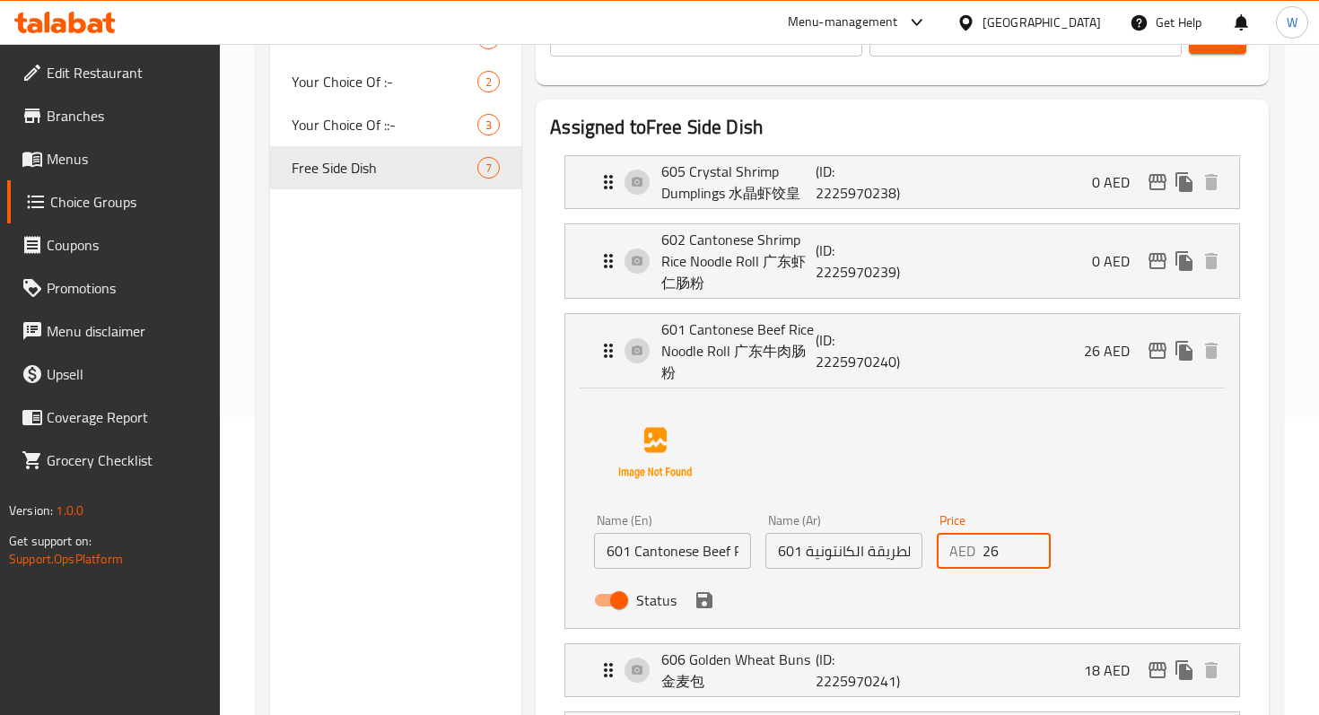
drag, startPoint x: 994, startPoint y: 549, endPoint x: 965, endPoint y: 549, distance: 28.7
click at [965, 549] on div "AED 26 Price" at bounding box center [994, 551] width 114 height 36
click at [707, 616] on div "Status" at bounding box center [843, 600] width 513 height 48
click at [703, 598] on icon "save" at bounding box center [704, 600] width 16 height 16
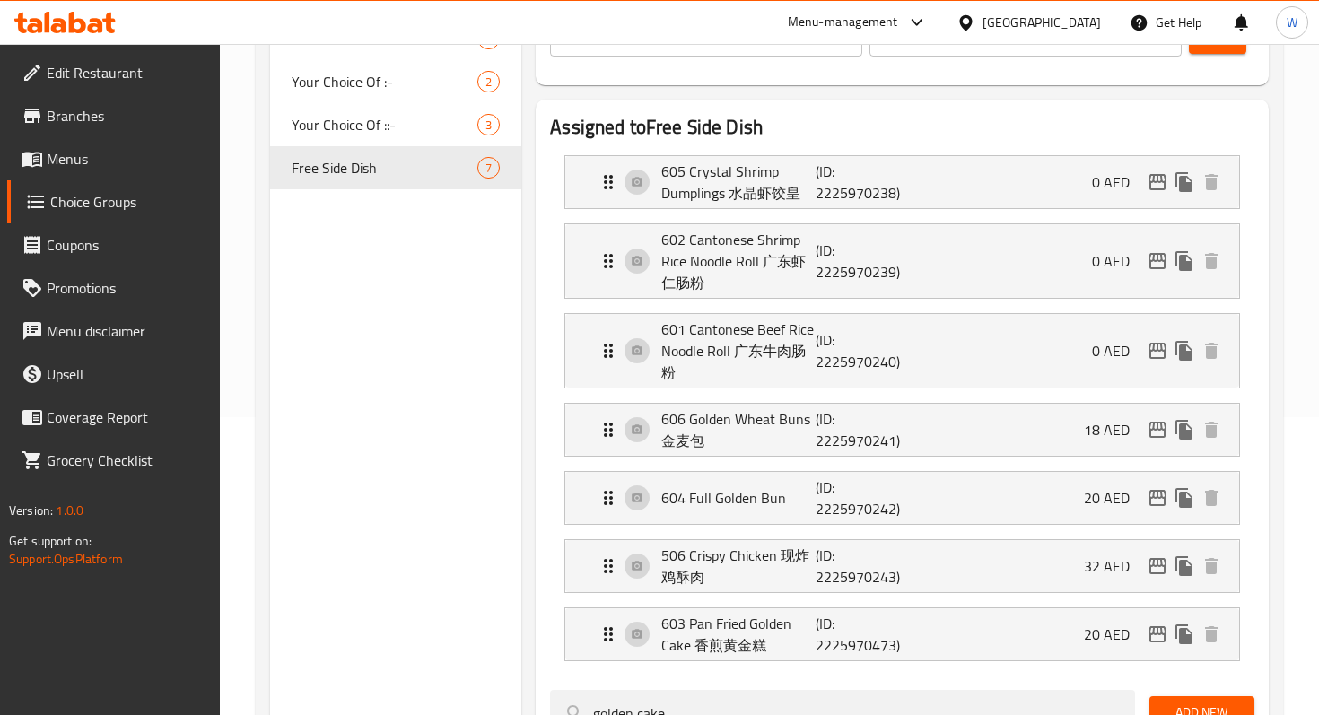
type input "0"
click at [807, 443] on p "606 Golden Wheat Buns 金麦包" at bounding box center [737, 429] width 153 height 43
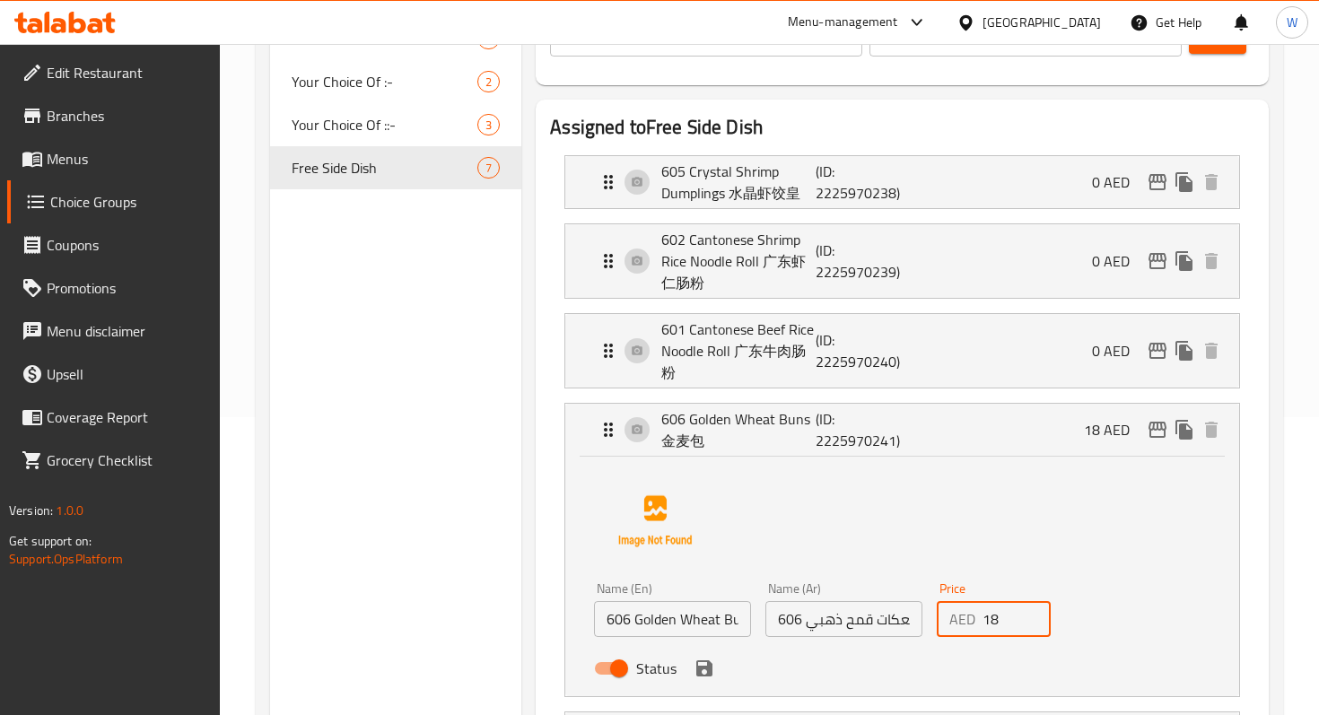
drag, startPoint x: 1003, startPoint y: 624, endPoint x: 978, endPoint y: 624, distance: 25.1
click at [978, 624] on div "AED 18 Price" at bounding box center [994, 619] width 114 height 36
click at [707, 674] on icon "save" at bounding box center [704, 668] width 16 height 16
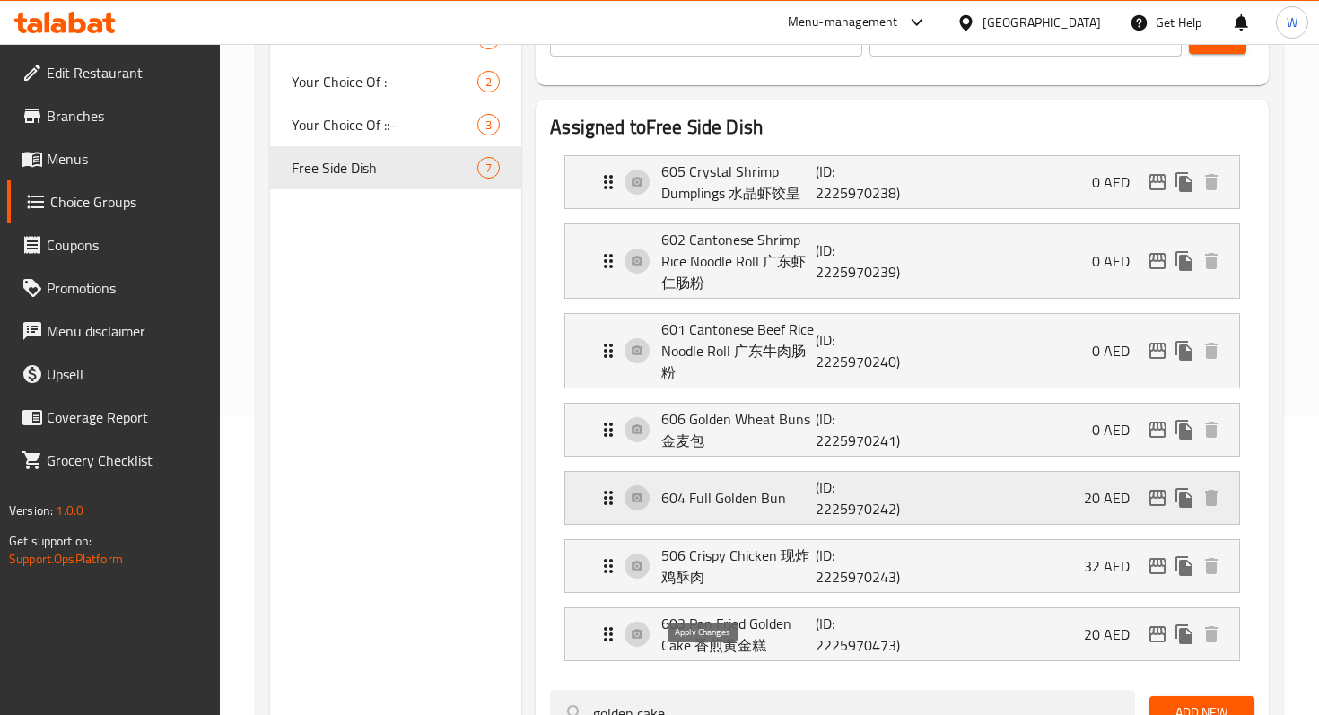
type input "0"
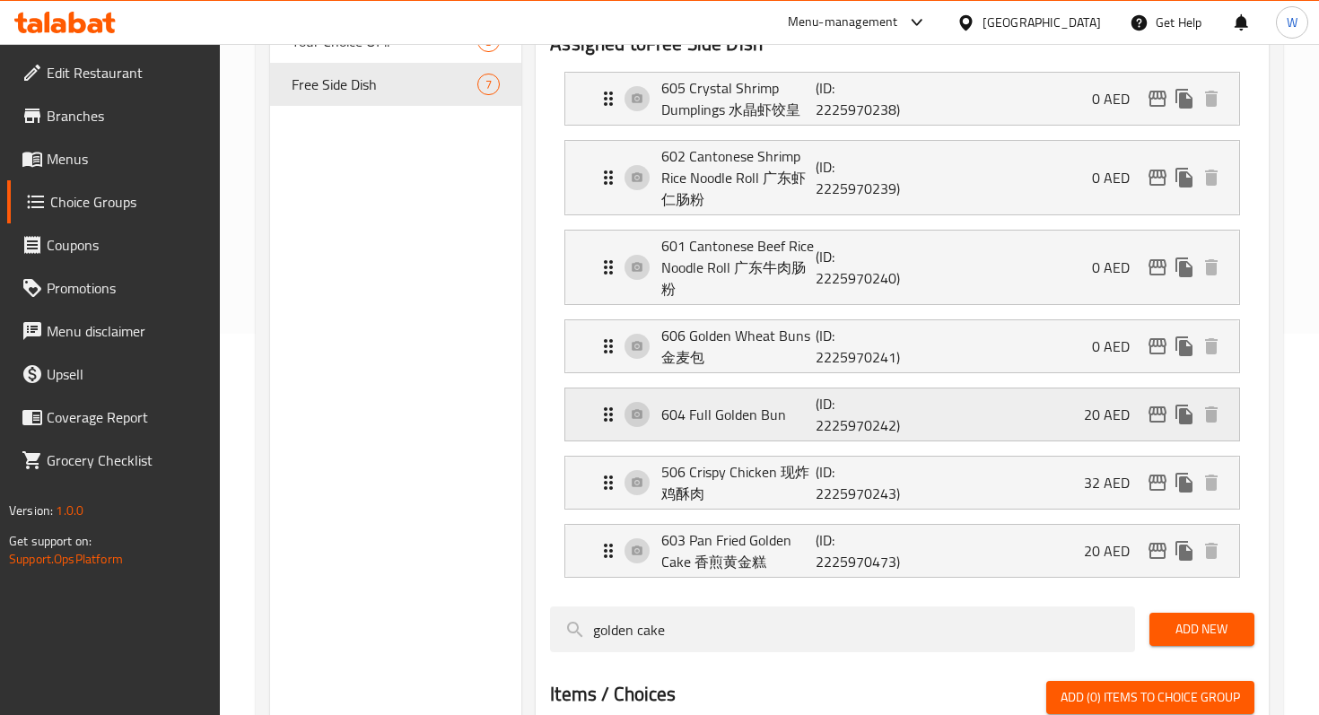
scroll to position [383, 0]
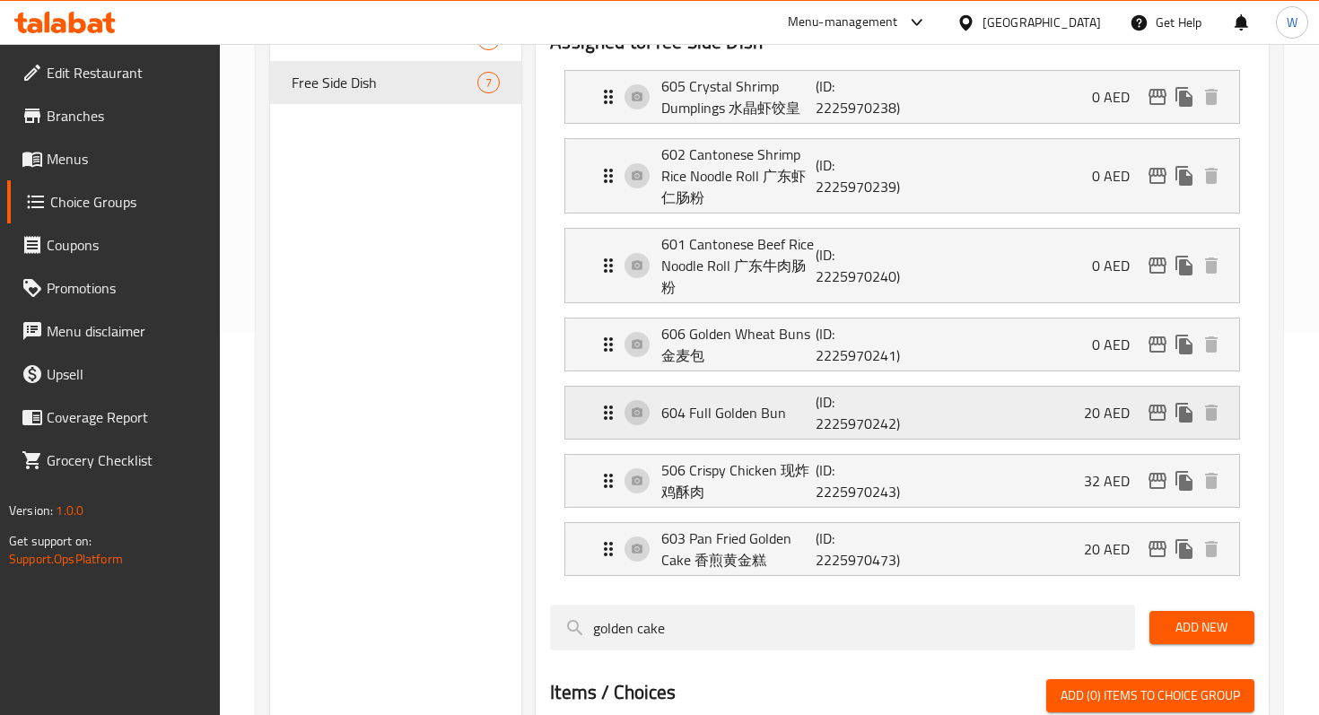
click at [814, 424] on div "604 Full Golden Bun (ID: 2225970242) 20 AED" at bounding box center [908, 413] width 620 height 52
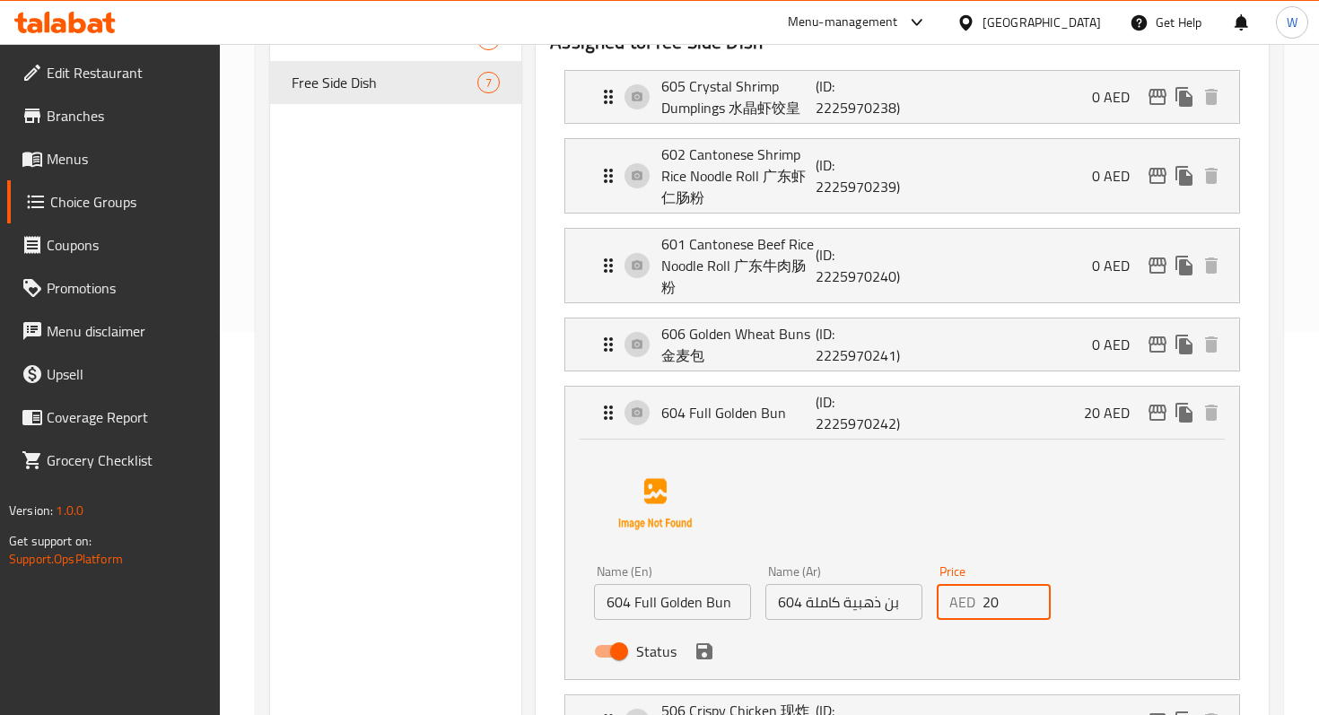
drag, startPoint x: 1001, startPoint y: 601, endPoint x: 960, endPoint y: 601, distance: 41.3
click at [960, 601] on div "AED 20 Price" at bounding box center [994, 602] width 114 height 36
click at [711, 656] on icon "save" at bounding box center [704, 651] width 16 height 16
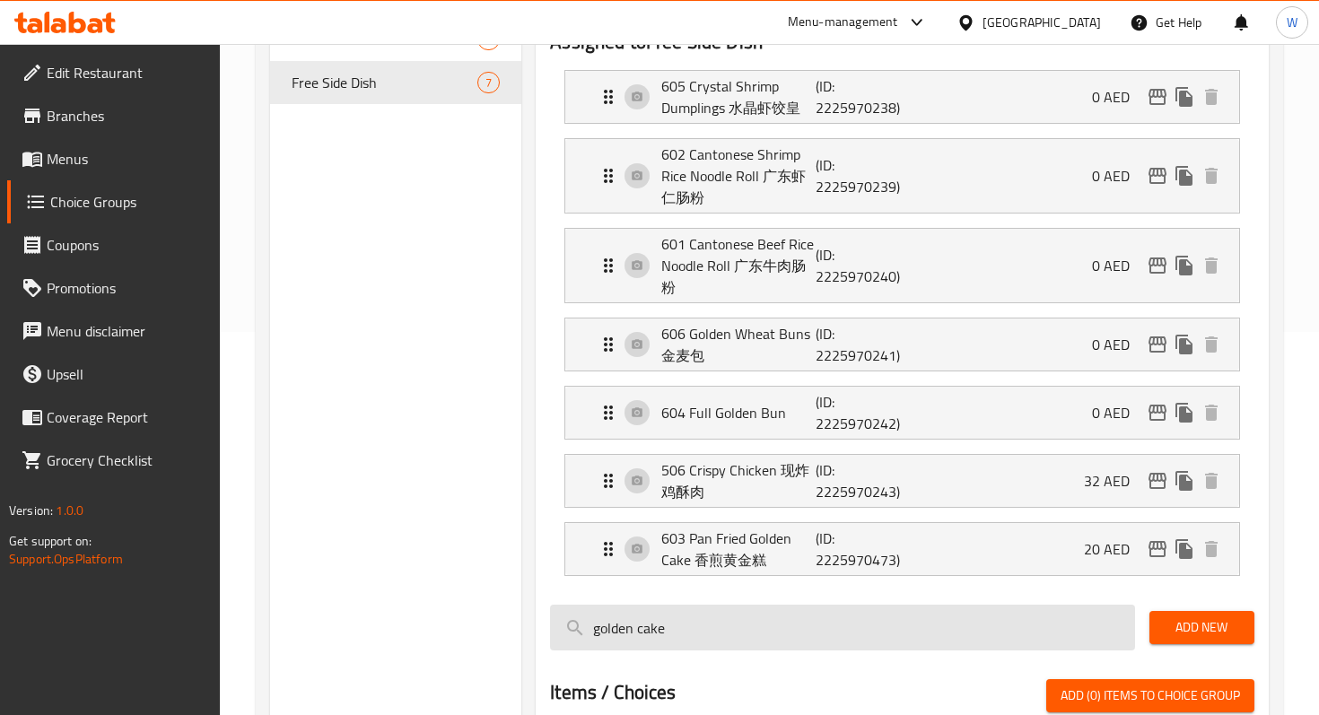
type input "0"
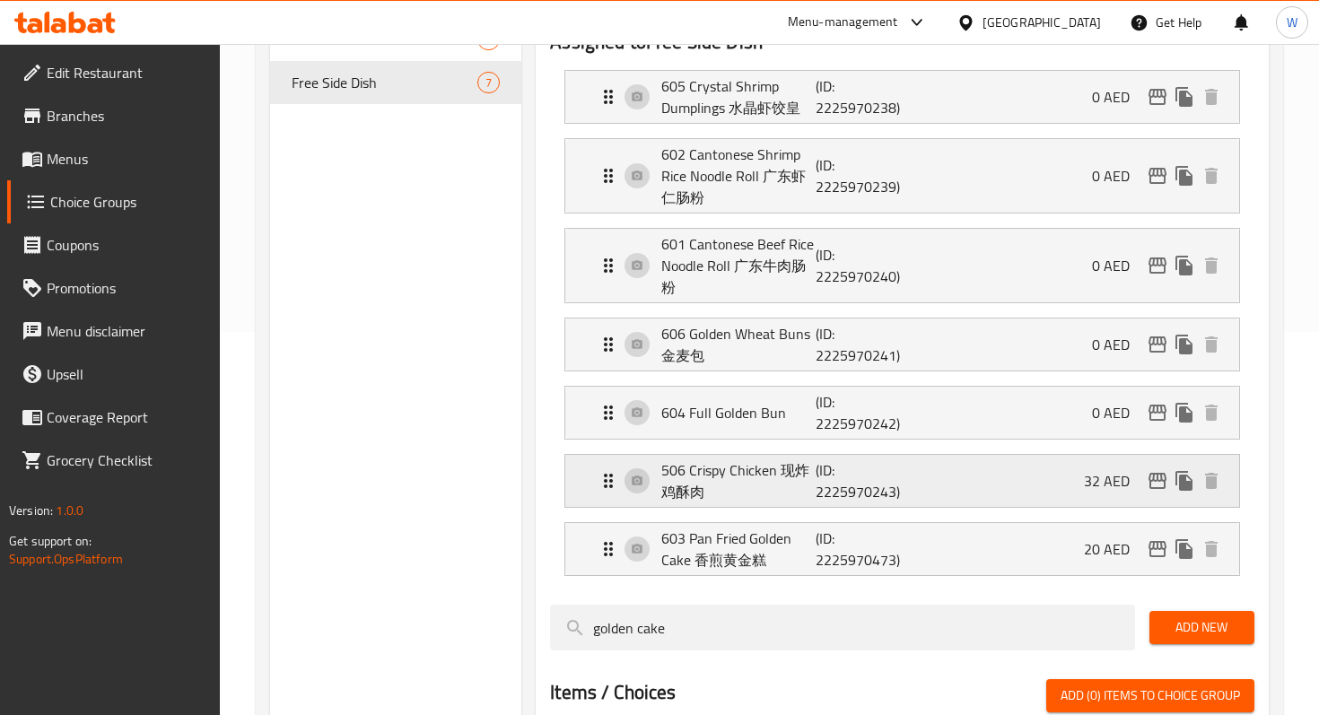
click at [841, 477] on p "(ID: 2225970243)" at bounding box center [867, 480] width 102 height 43
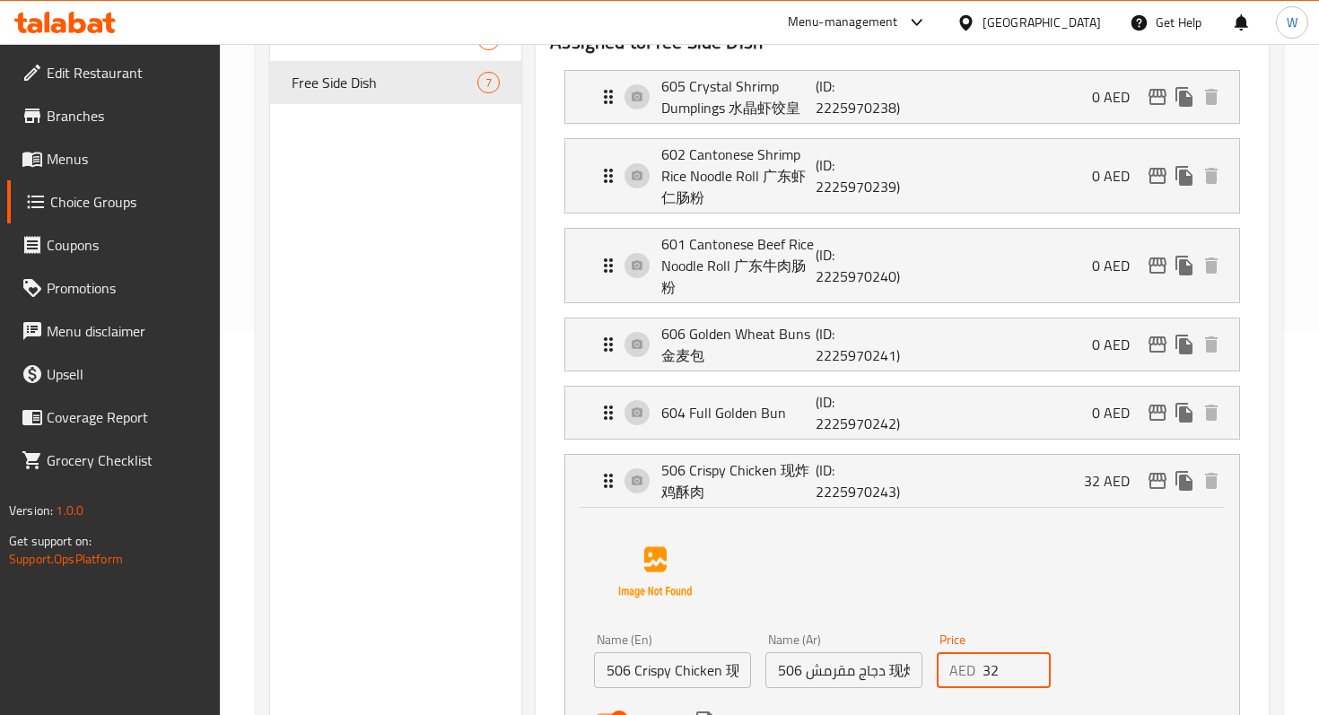
drag, startPoint x: 1000, startPoint y: 670, endPoint x: 968, endPoint y: 669, distance: 31.4
click at [968, 669] on div "AED 32 Price" at bounding box center [994, 670] width 114 height 36
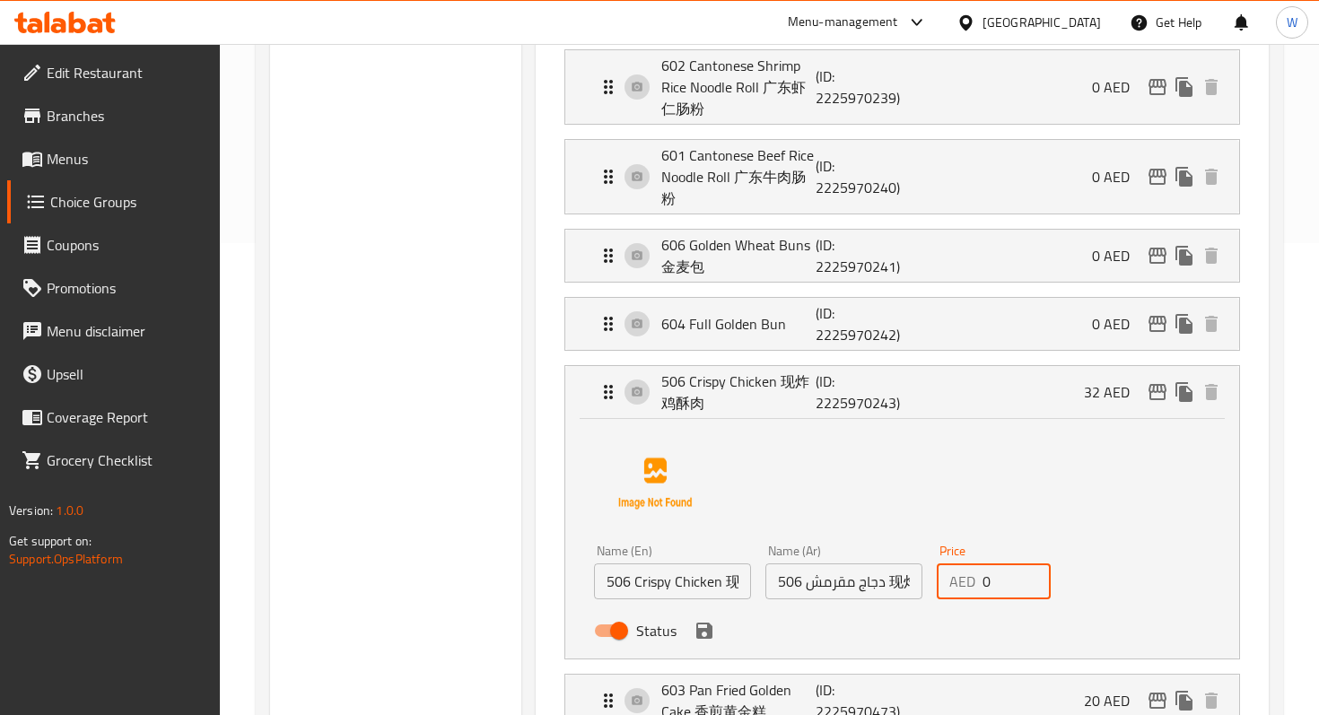
scroll to position [663, 0]
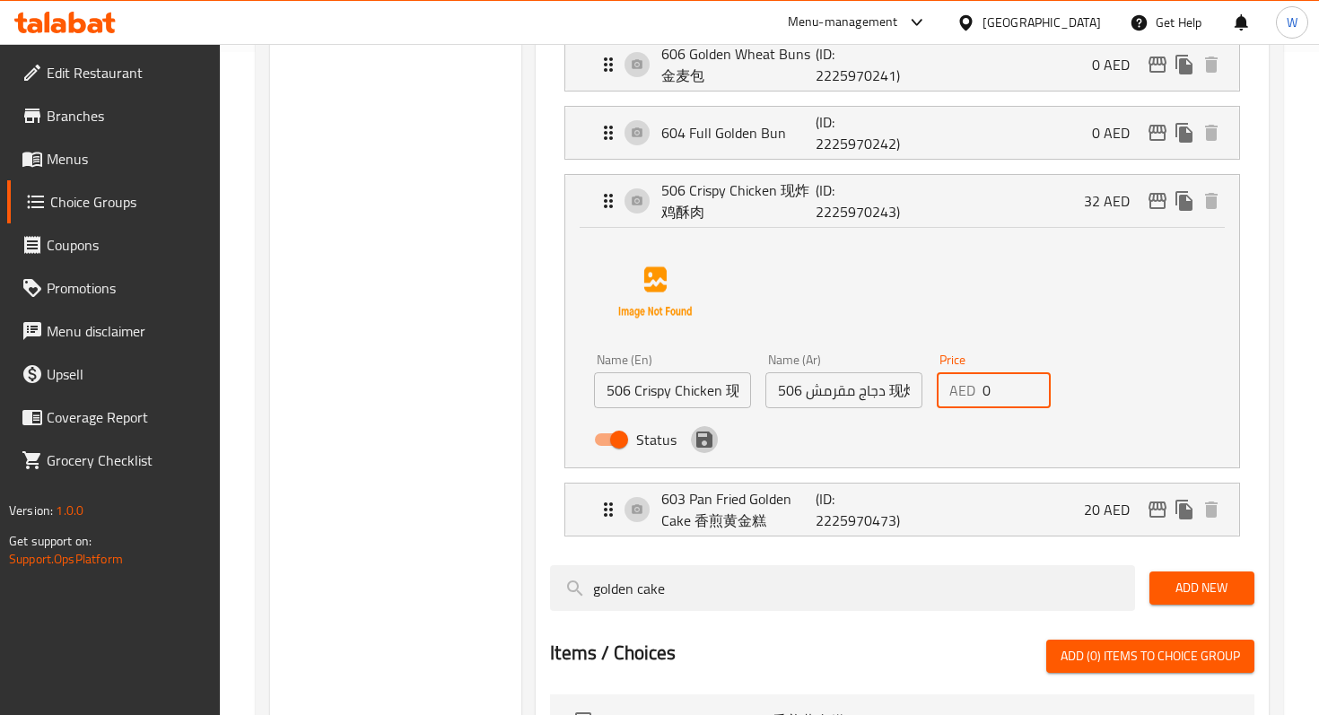
click at [712, 450] on icon "save" at bounding box center [705, 440] width 22 height 22
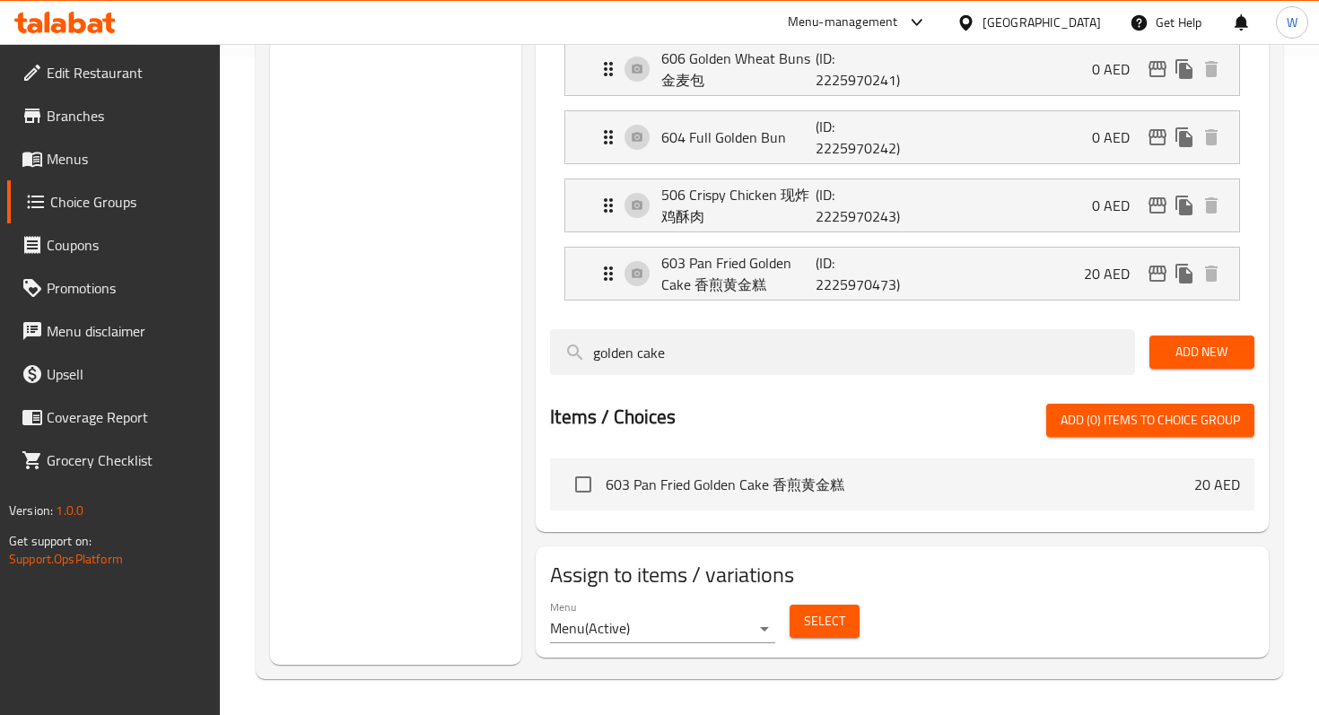
type input "0"
click at [886, 284] on p "(ID: 2225970473)" at bounding box center [867, 273] width 102 height 43
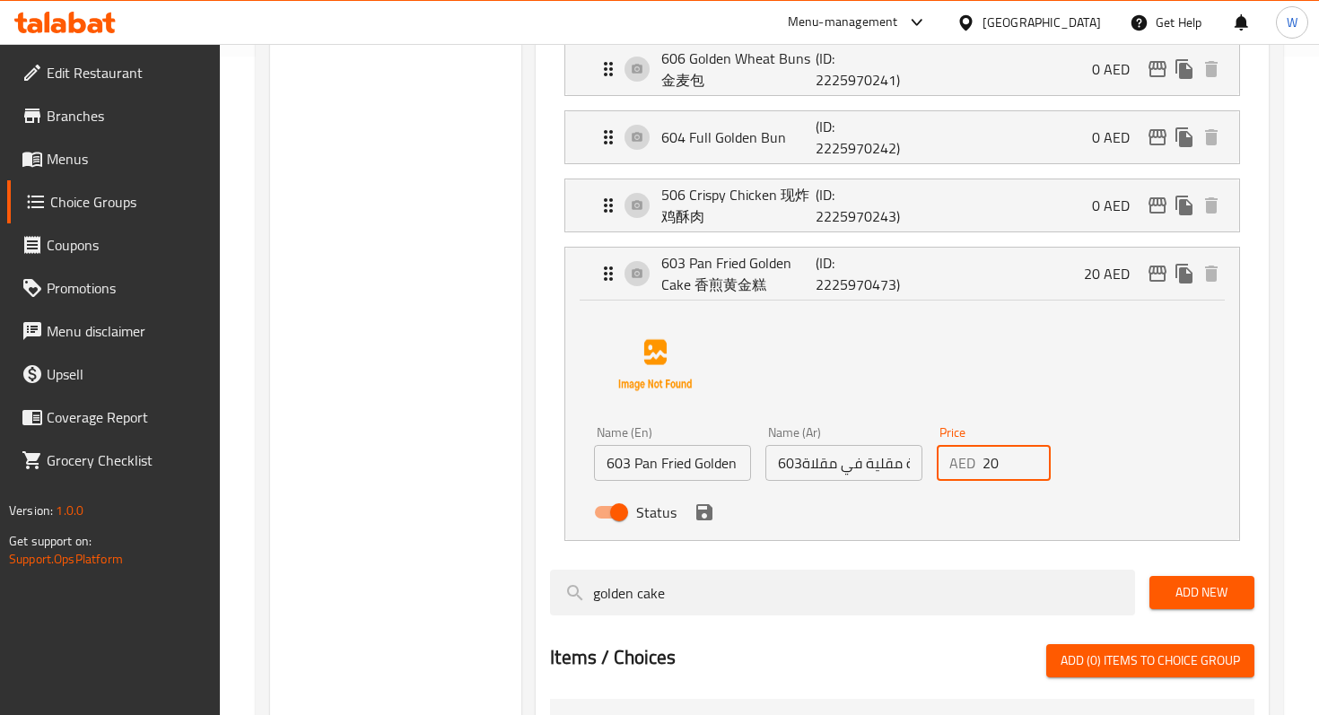
drag, startPoint x: 1008, startPoint y: 473, endPoint x: 971, endPoint y: 472, distance: 36.8
click at [972, 472] on div "AED 20 Price" at bounding box center [994, 463] width 114 height 36
click at [701, 519] on icon "save" at bounding box center [704, 512] width 16 height 16
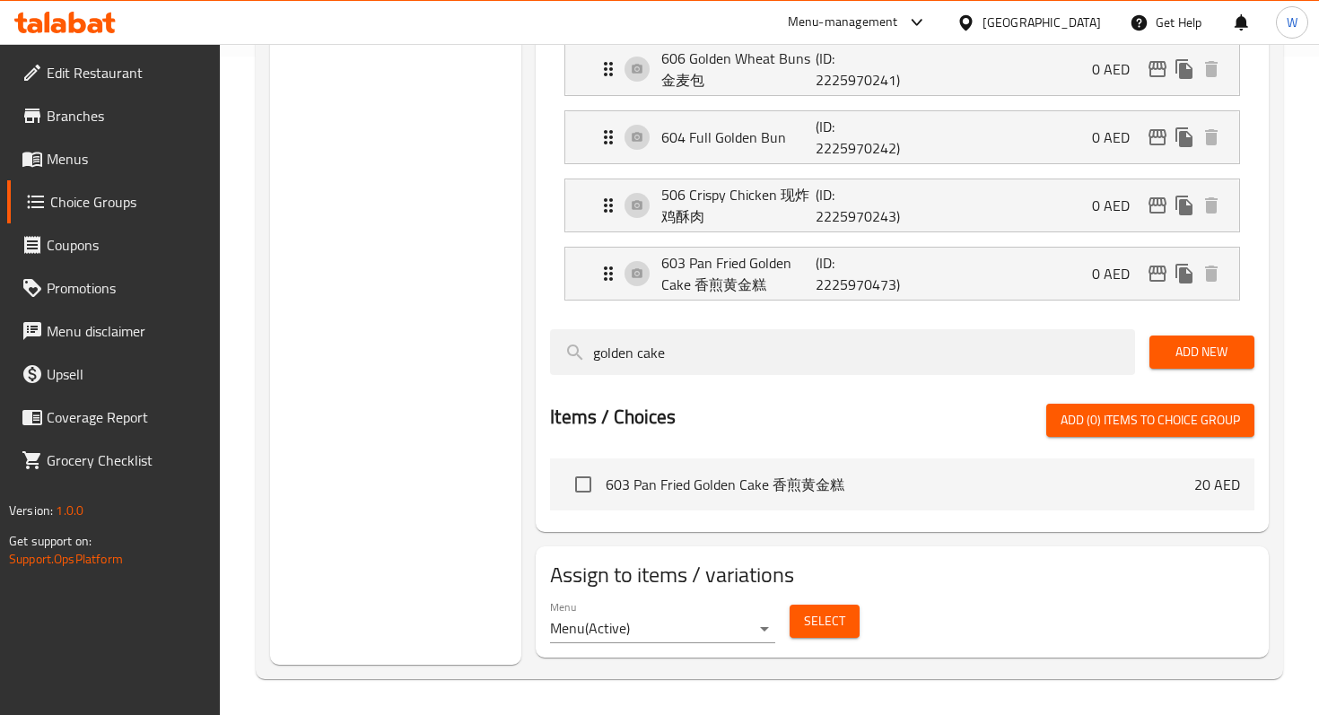
type input "0"
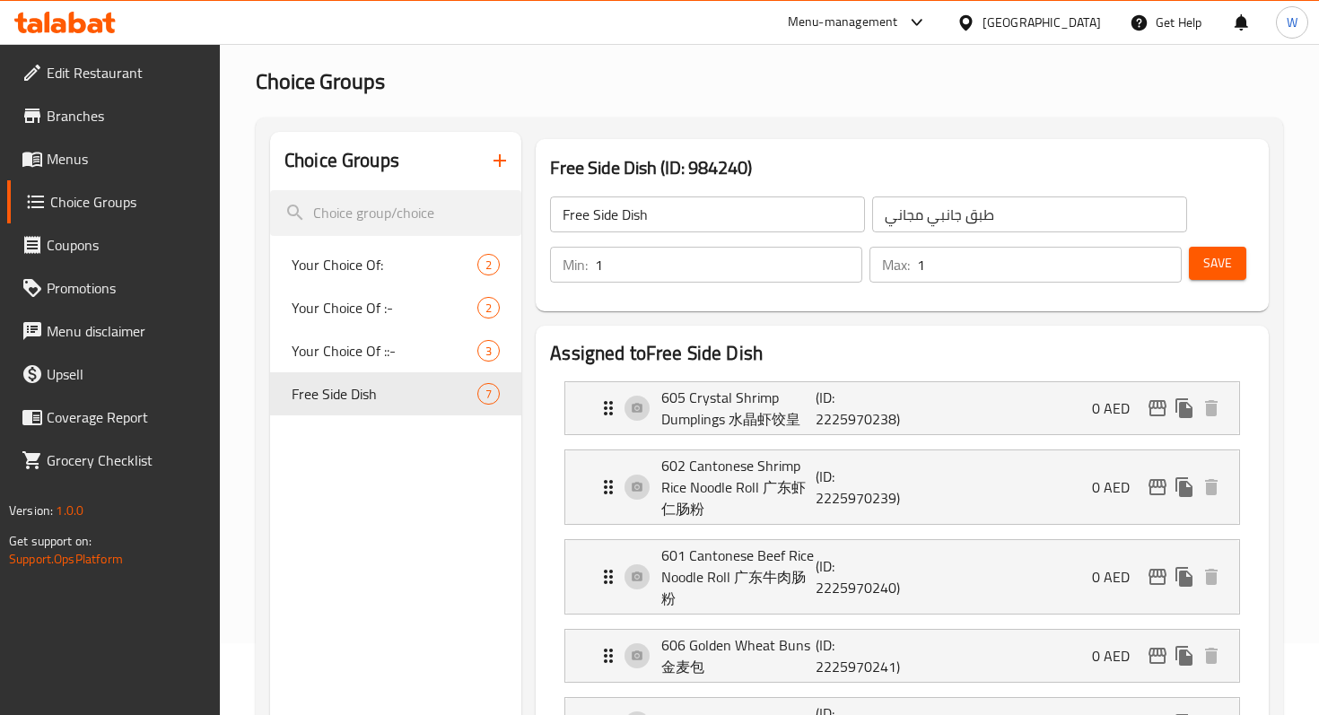
scroll to position [0, 0]
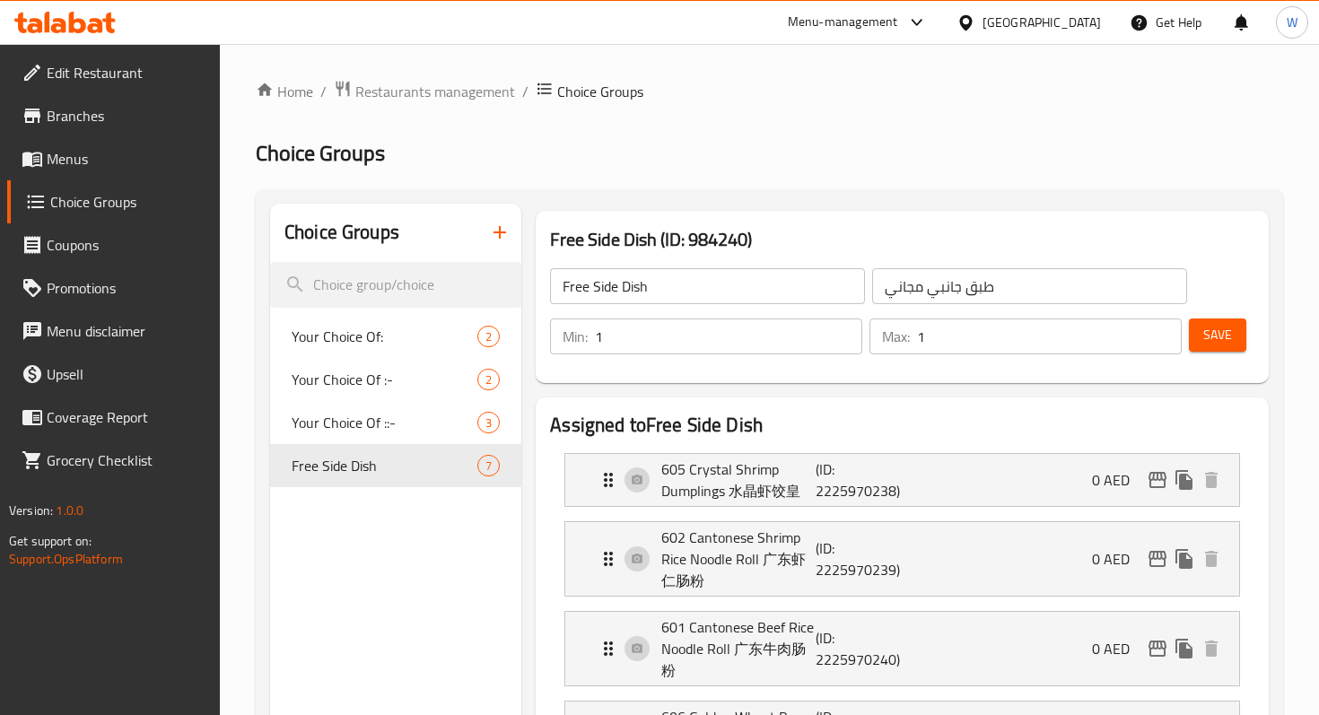
click at [1240, 327] on button "Save" at bounding box center [1217, 335] width 57 height 33
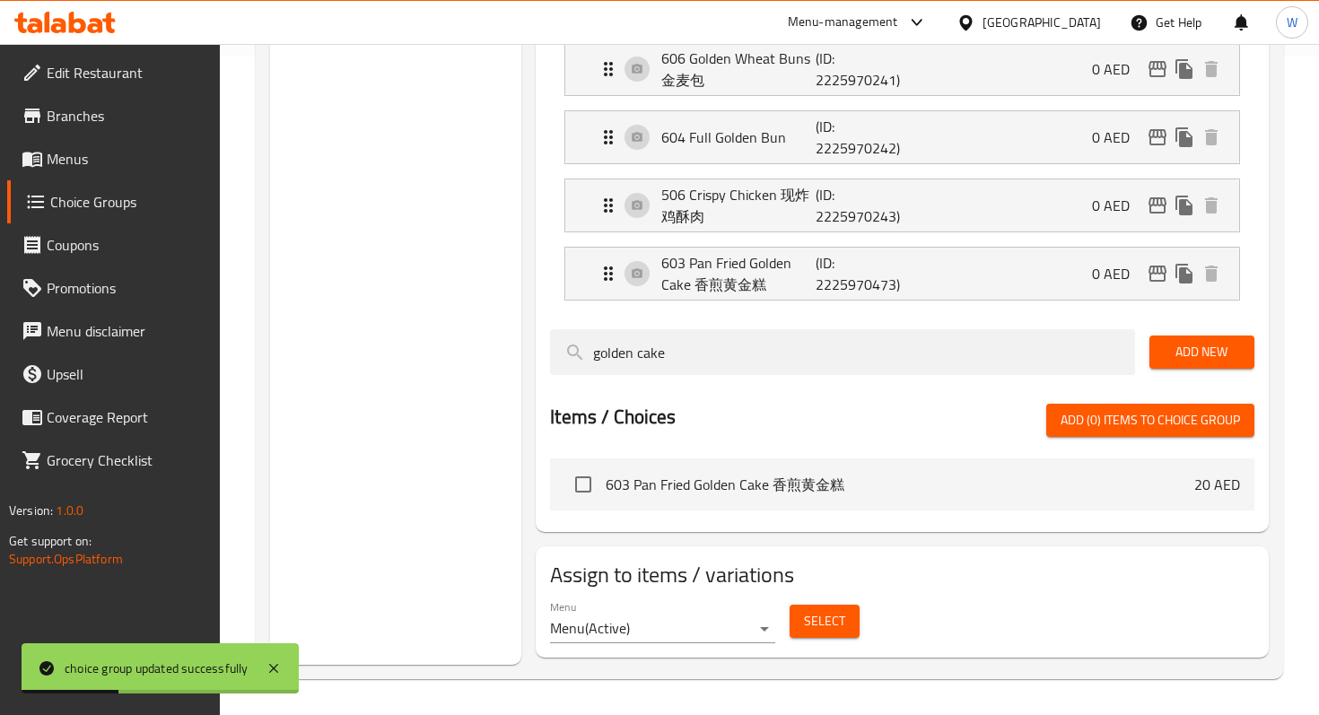
scroll to position [653, 0]
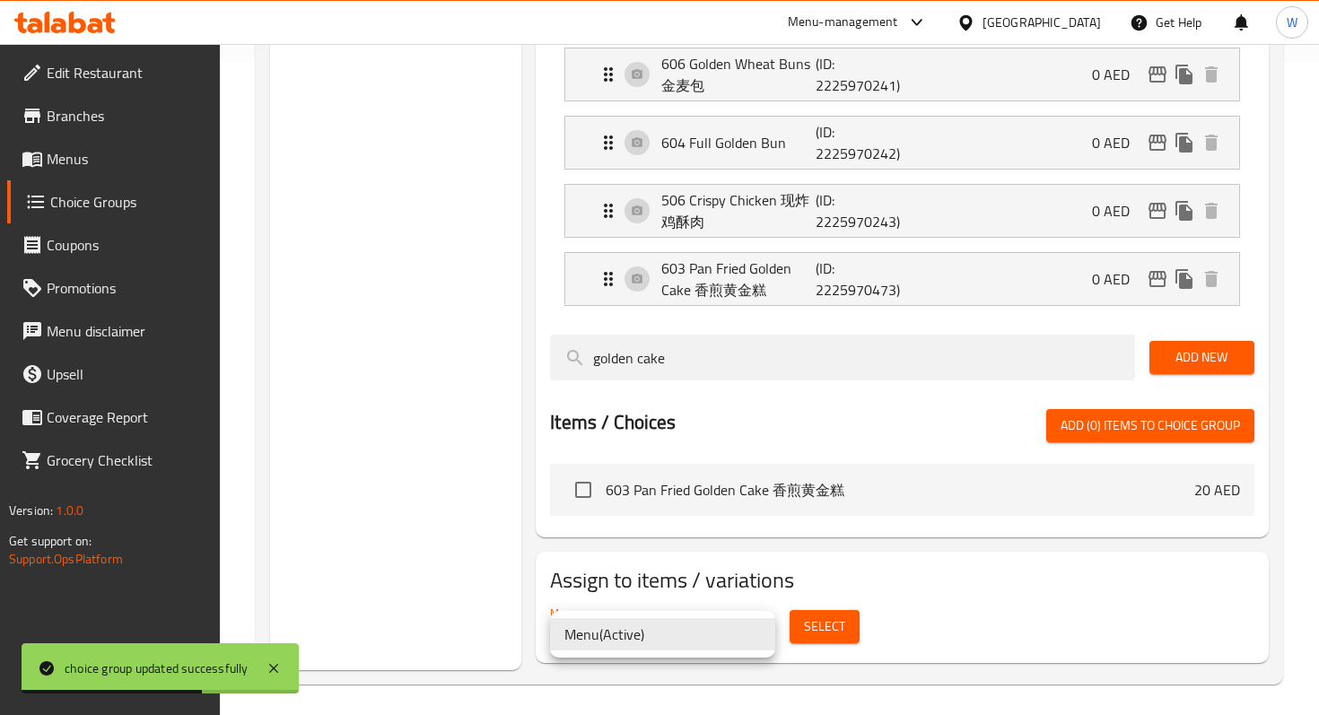
click at [740, 638] on li "Menu ( Active )" at bounding box center [662, 634] width 225 height 32
click at [800, 579] on div at bounding box center [659, 357] width 1319 height 715
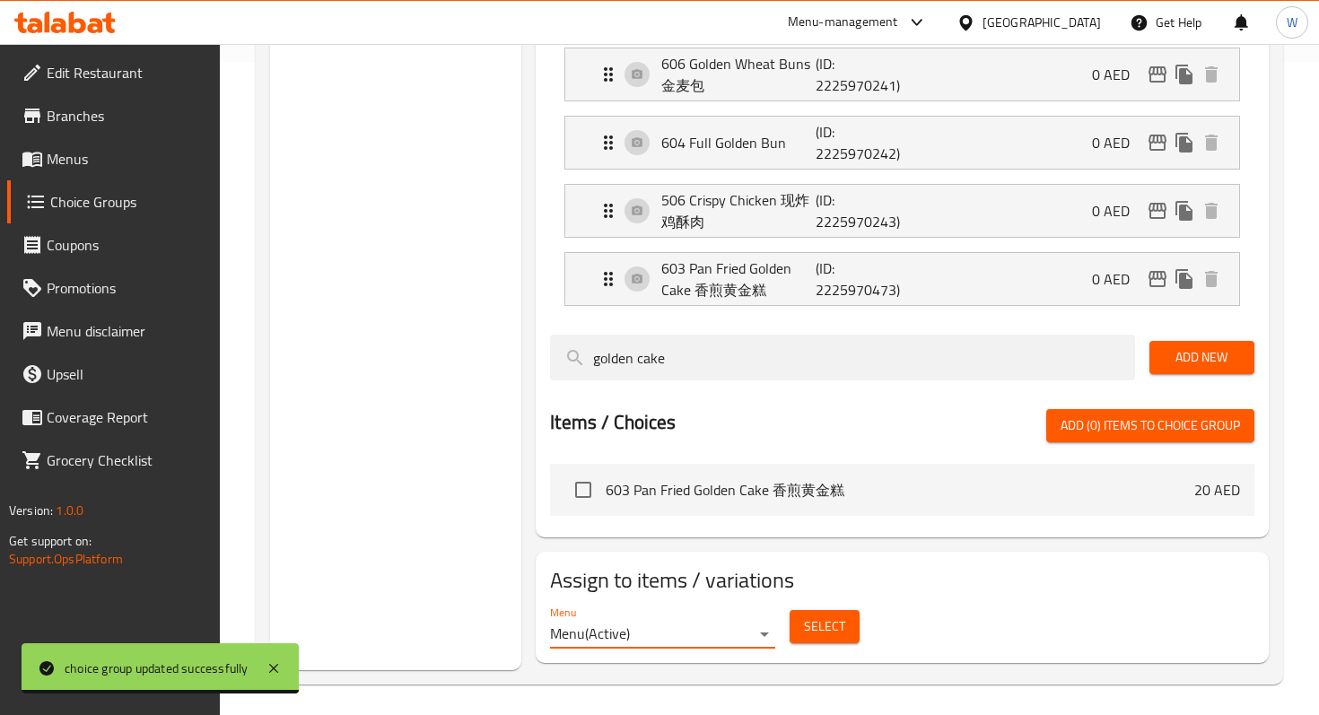
click at [819, 626] on span "Select" at bounding box center [824, 626] width 41 height 22
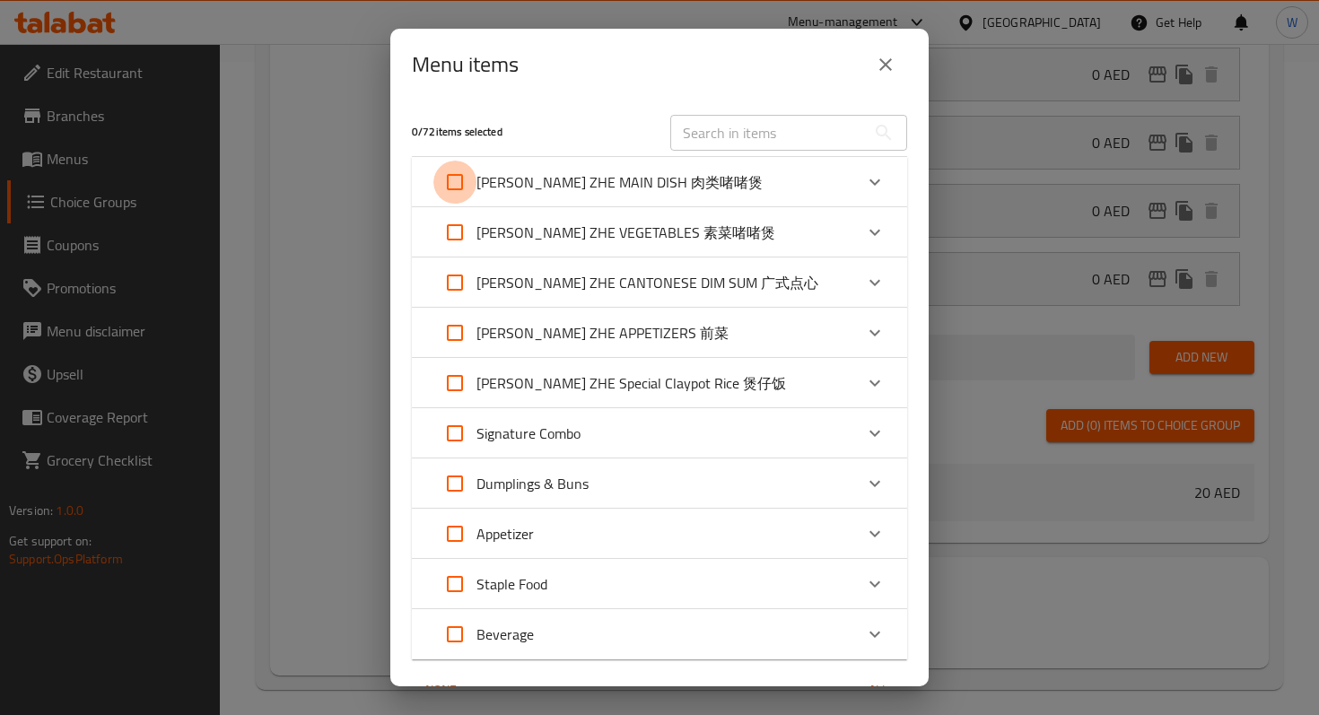
click at [456, 179] on input "Expand" at bounding box center [454, 182] width 43 height 43
checkbox input "true"
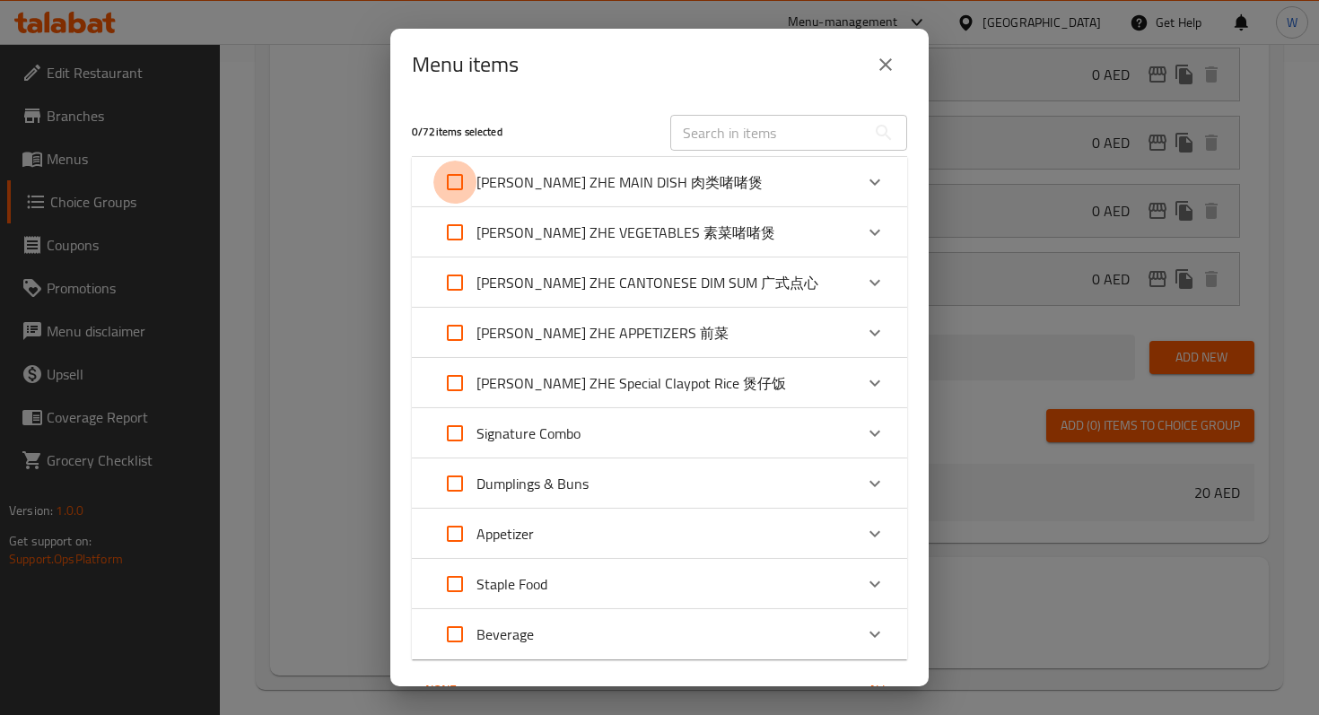
checkbox input "true"
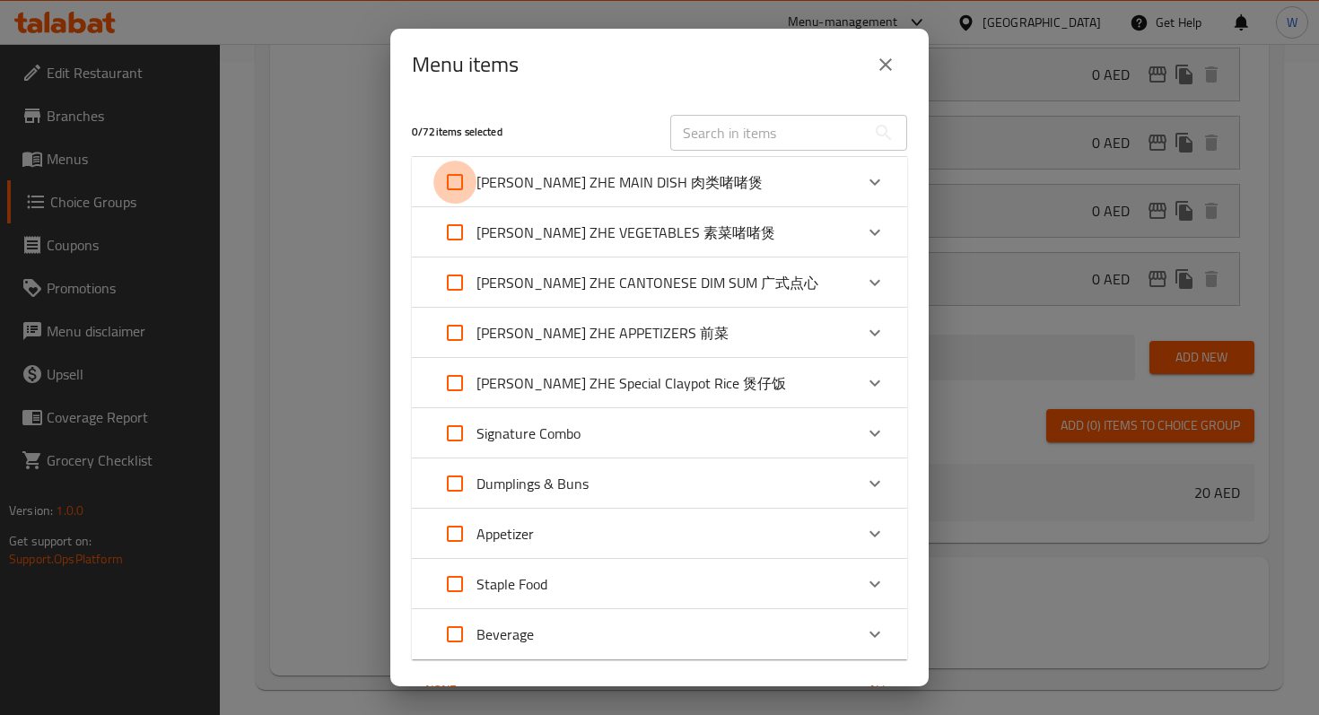
checkbox input "true"
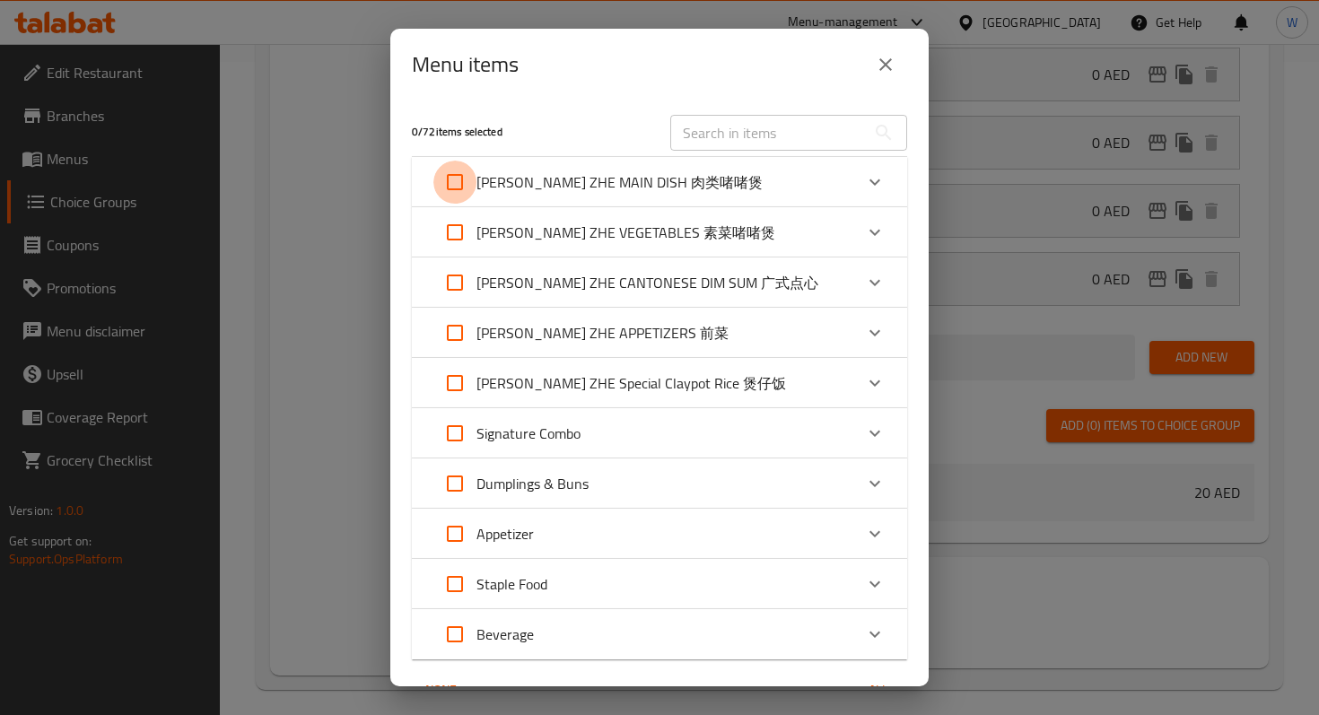
checkbox input "true"
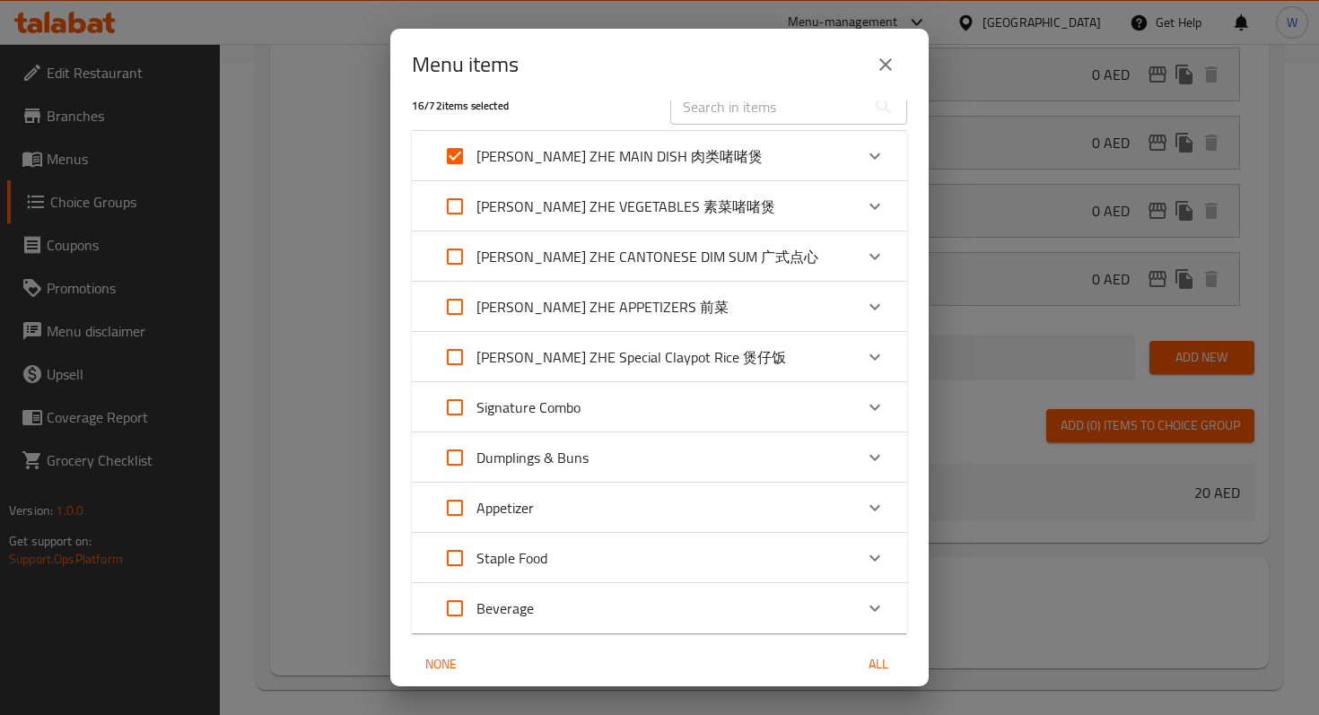
scroll to position [98, 0]
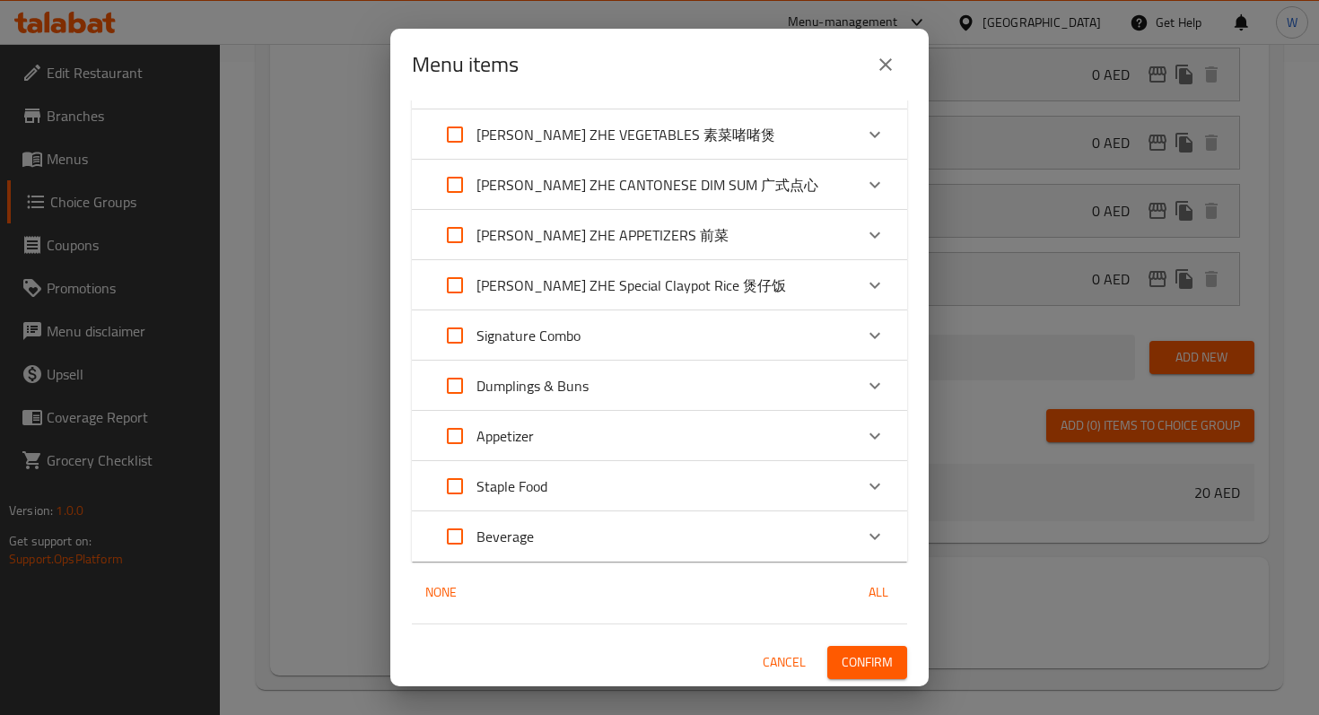
click at [887, 668] on span "Confirm" at bounding box center [867, 662] width 51 height 22
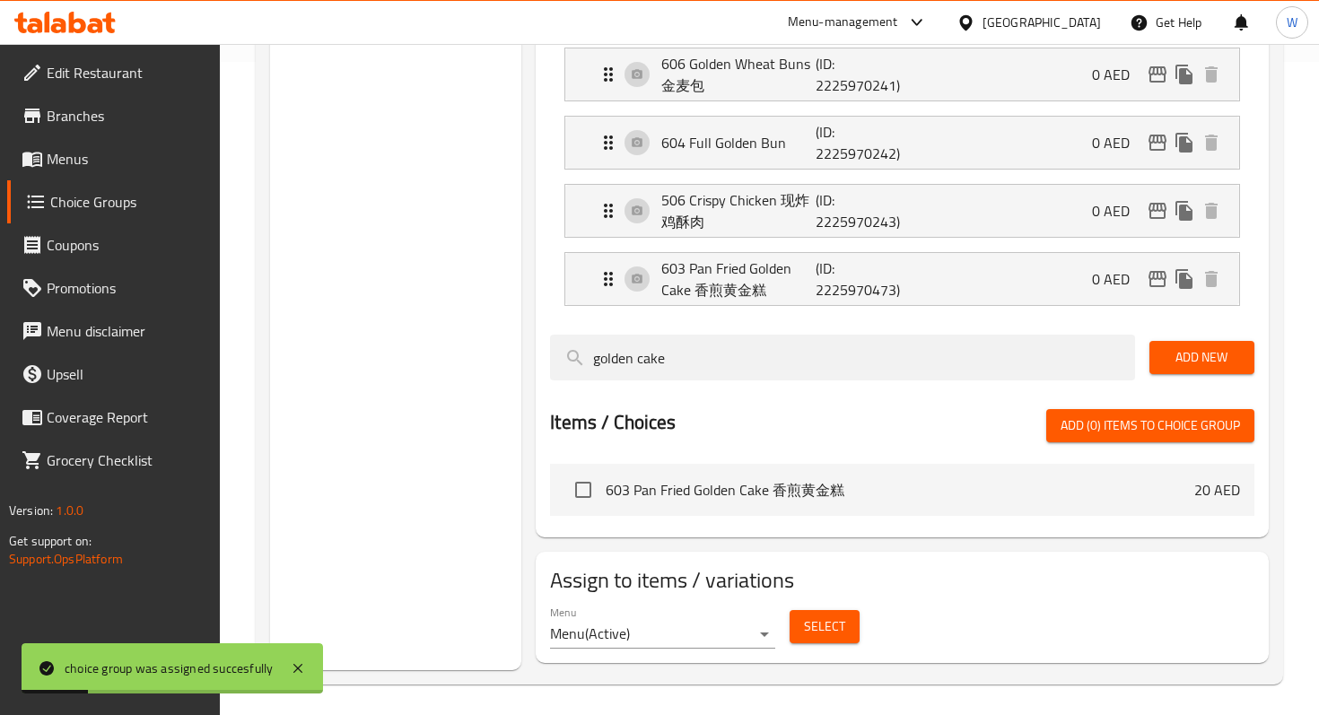
click at [106, 150] on span "Menus" at bounding box center [126, 159] width 159 height 22
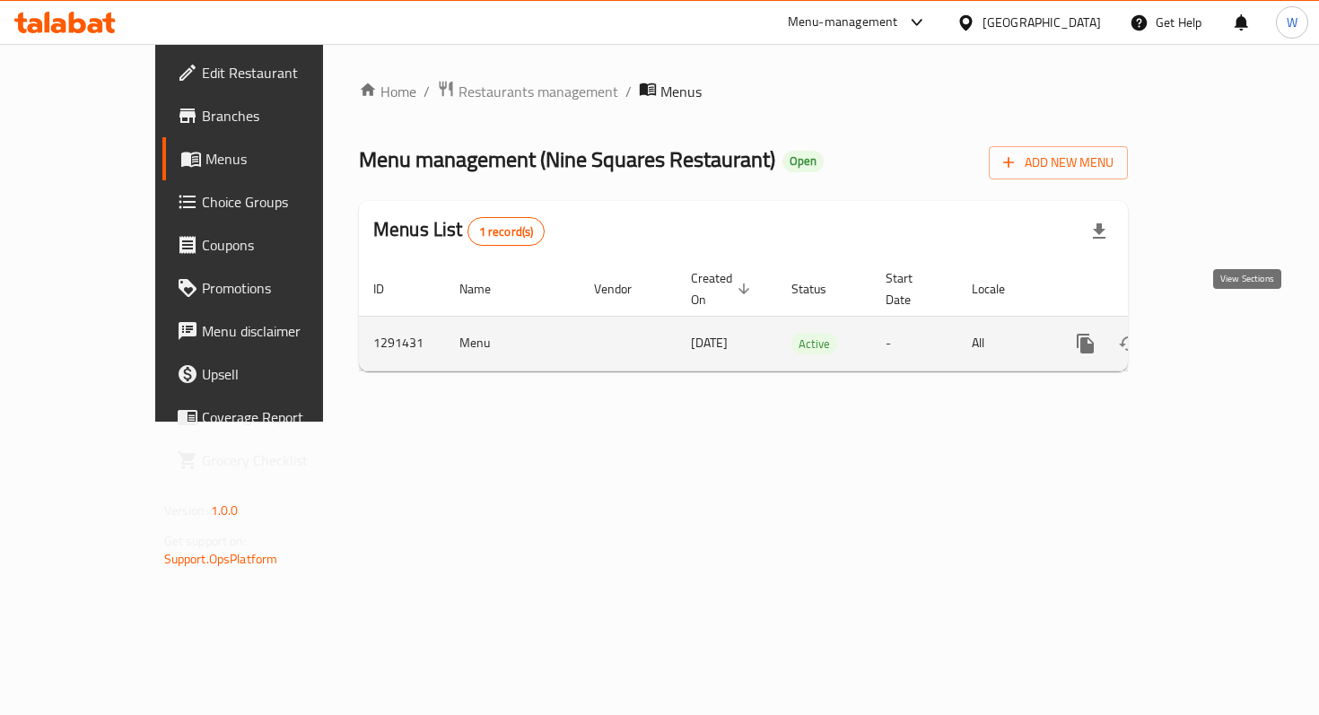
click at [1236, 331] on link "enhanced table" at bounding box center [1214, 343] width 43 height 43
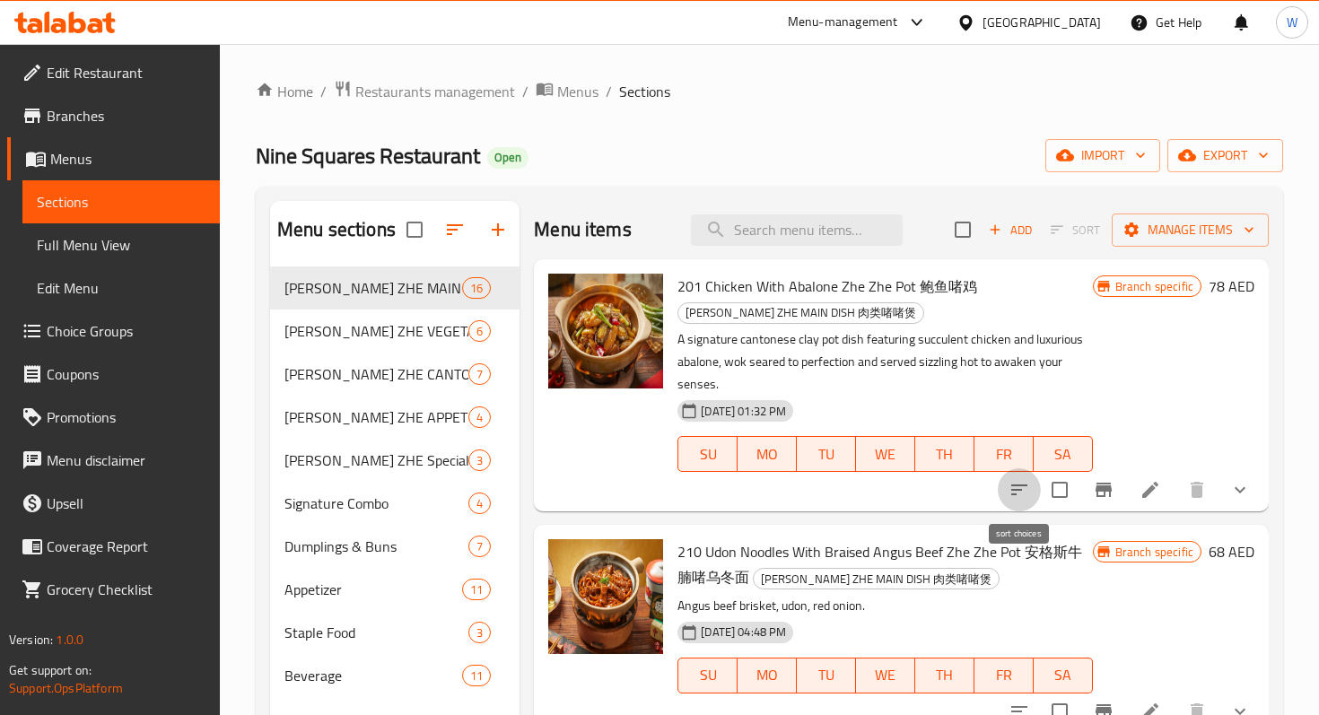
click at [1018, 495] on icon "sort-choices" at bounding box center [1019, 490] width 22 height 22
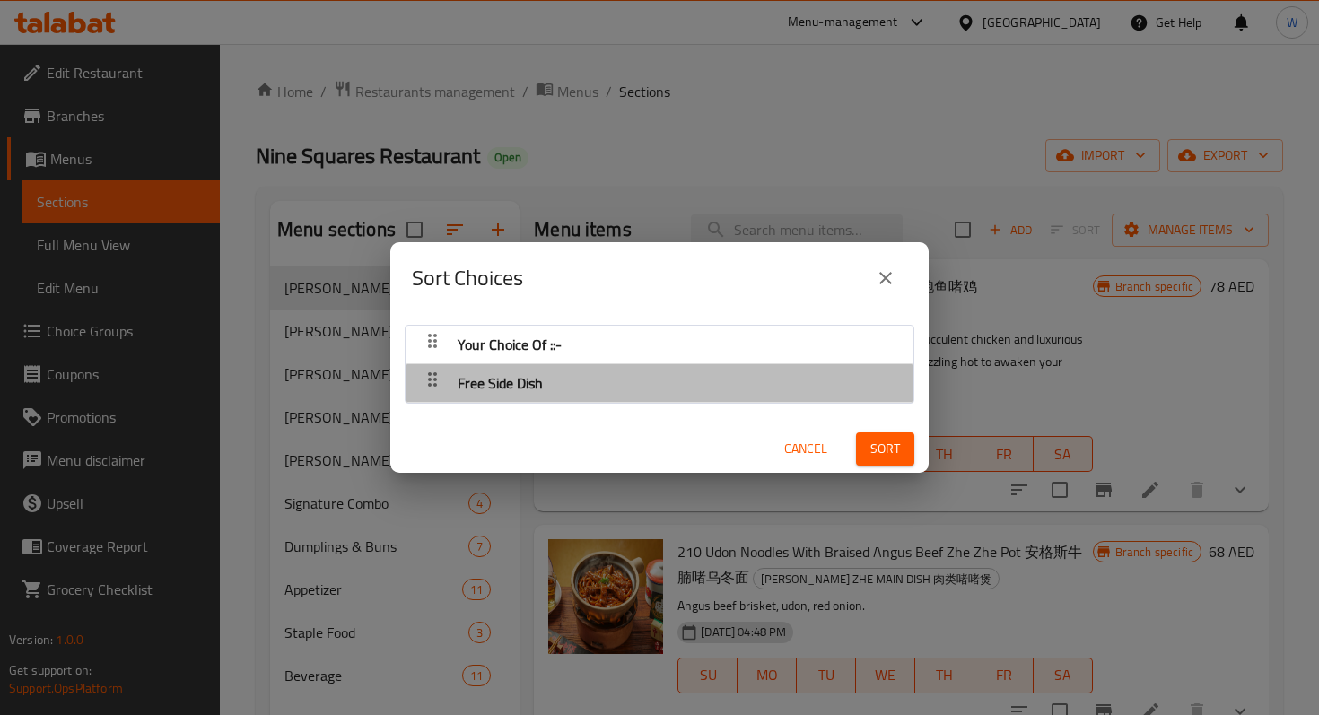
click at [430, 348] on icon "button" at bounding box center [432, 341] width 9 height 14
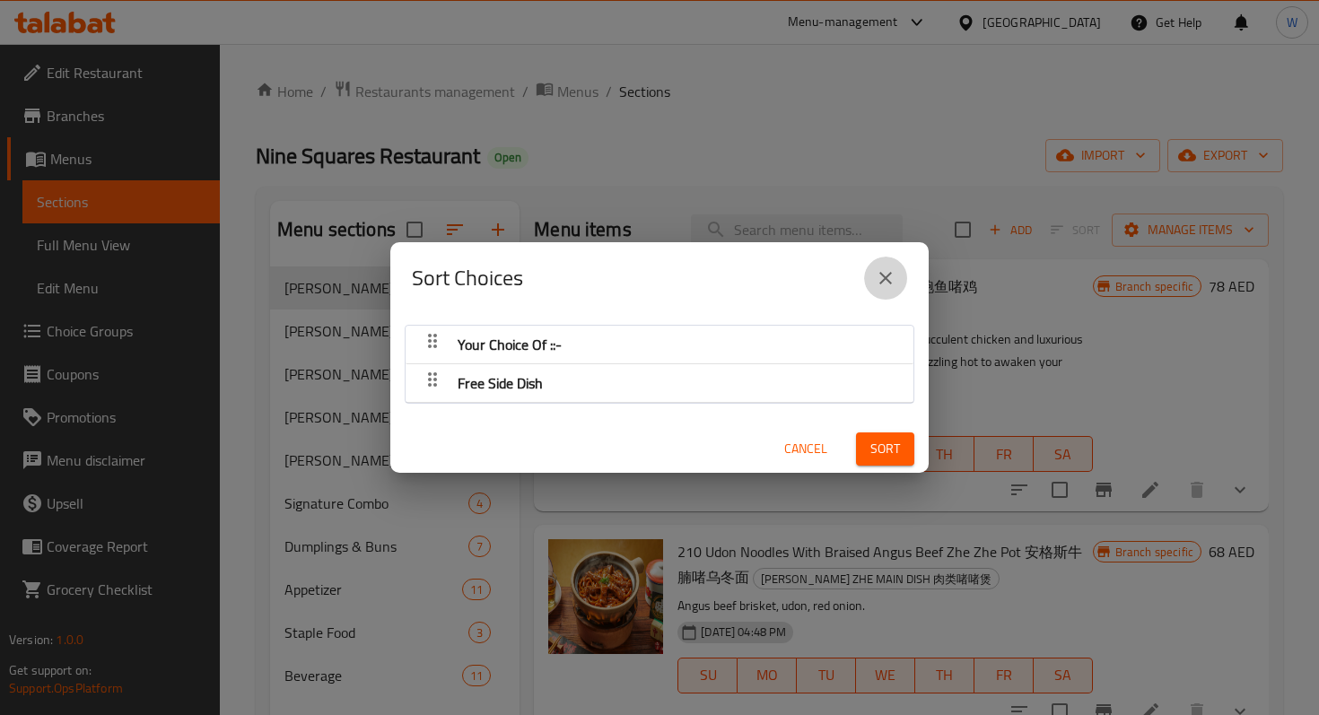
click at [884, 284] on icon "close" at bounding box center [886, 278] width 22 height 22
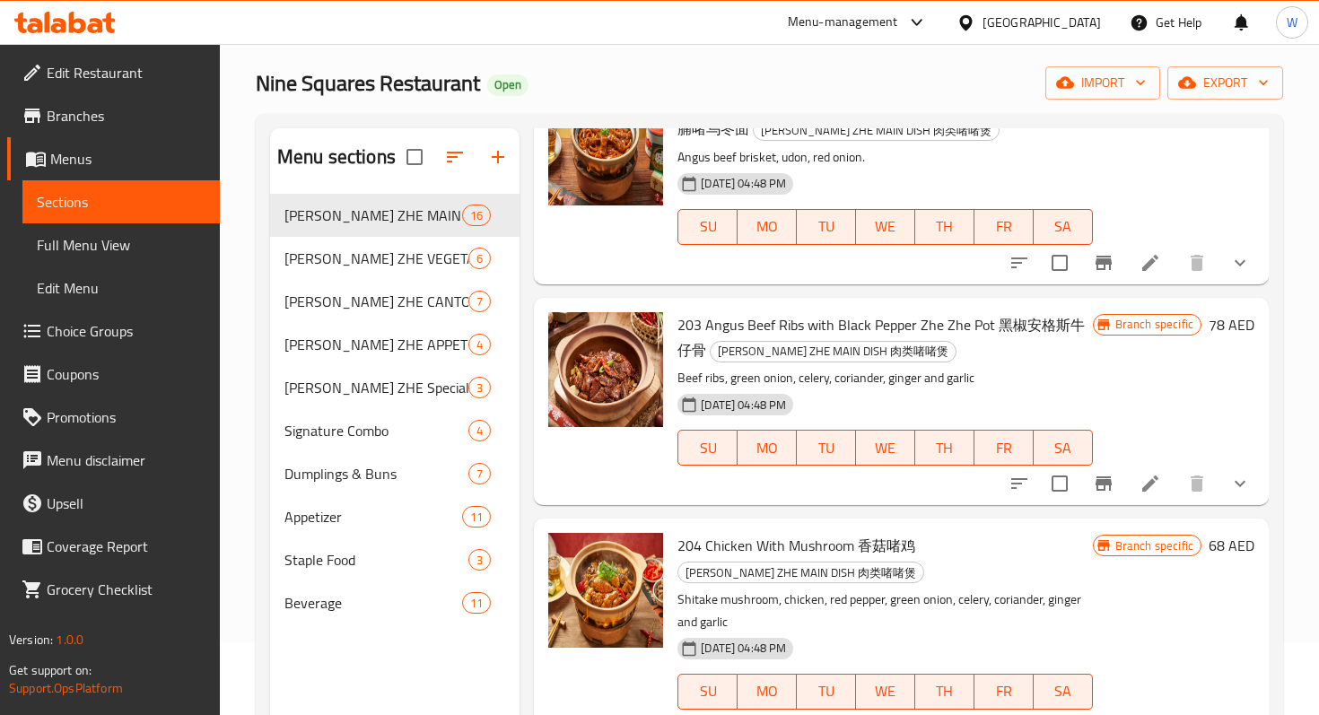
scroll to position [95, 0]
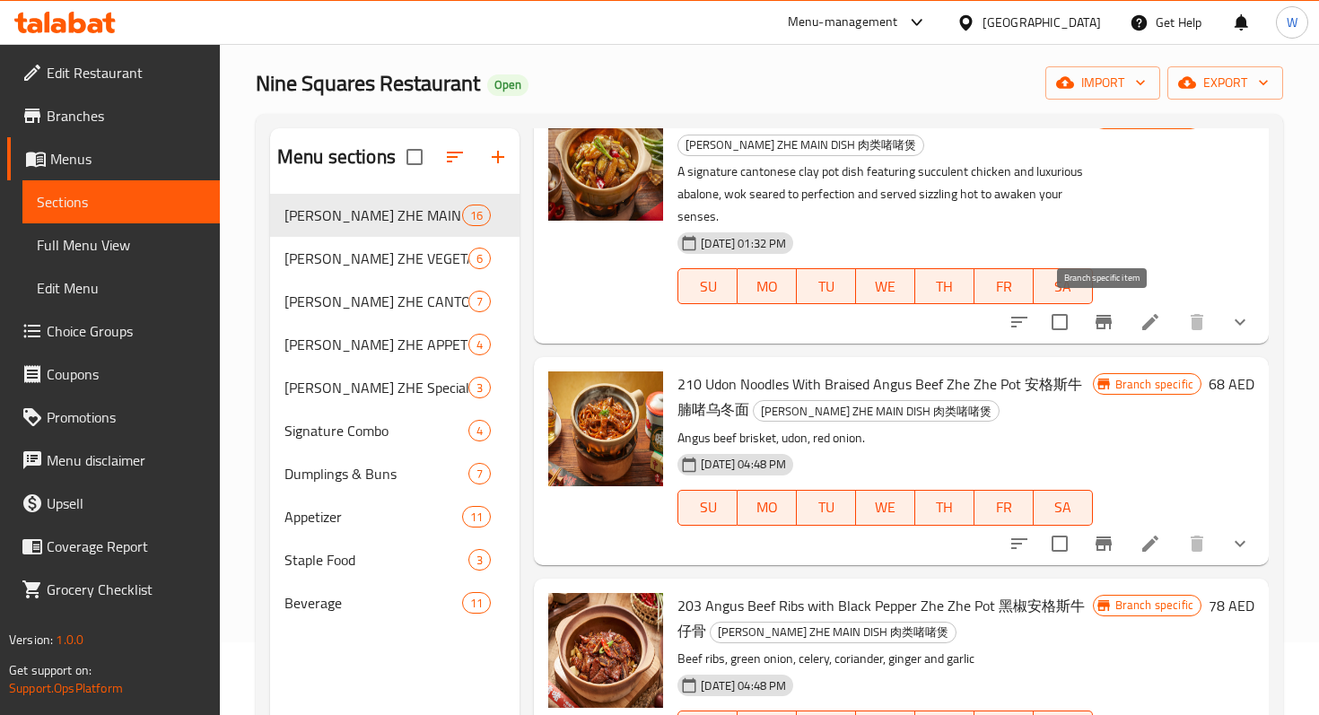
click at [1108, 326] on icon "Branch-specific-item" at bounding box center [1104, 322] width 22 height 22
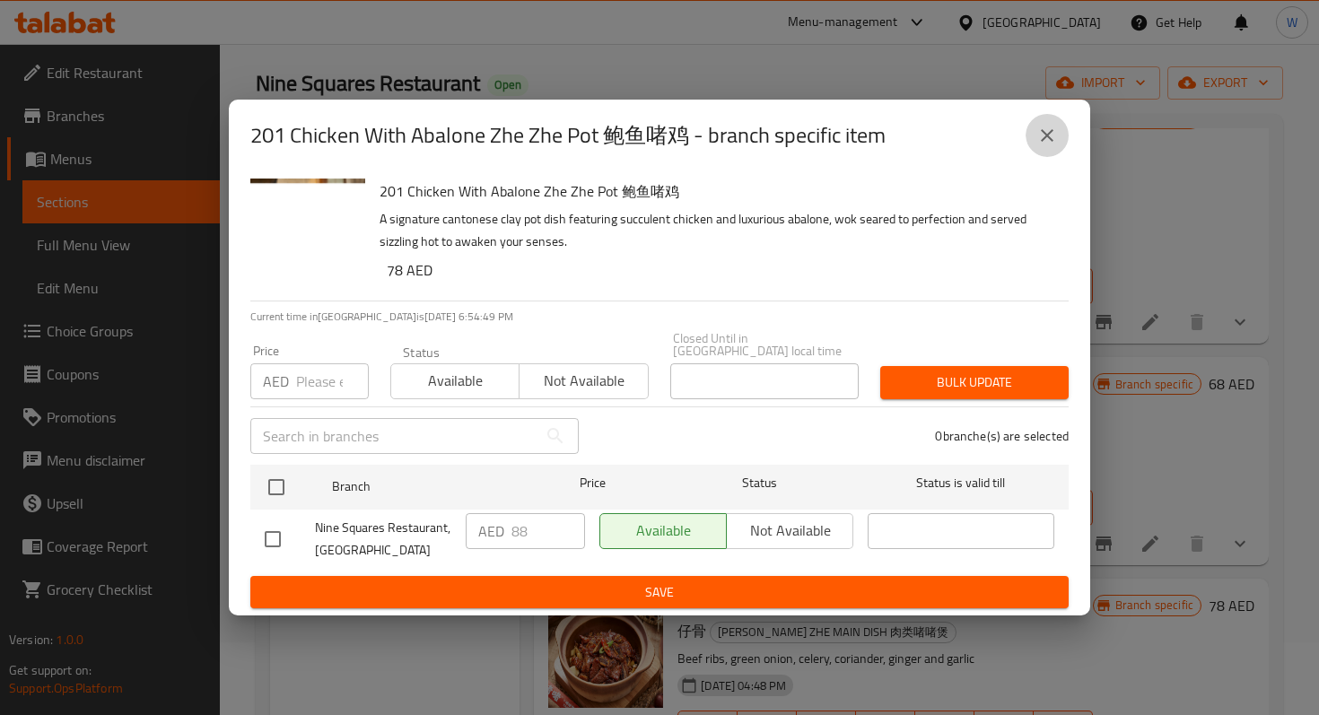
click at [1044, 136] on icon "close" at bounding box center [1047, 135] width 13 height 13
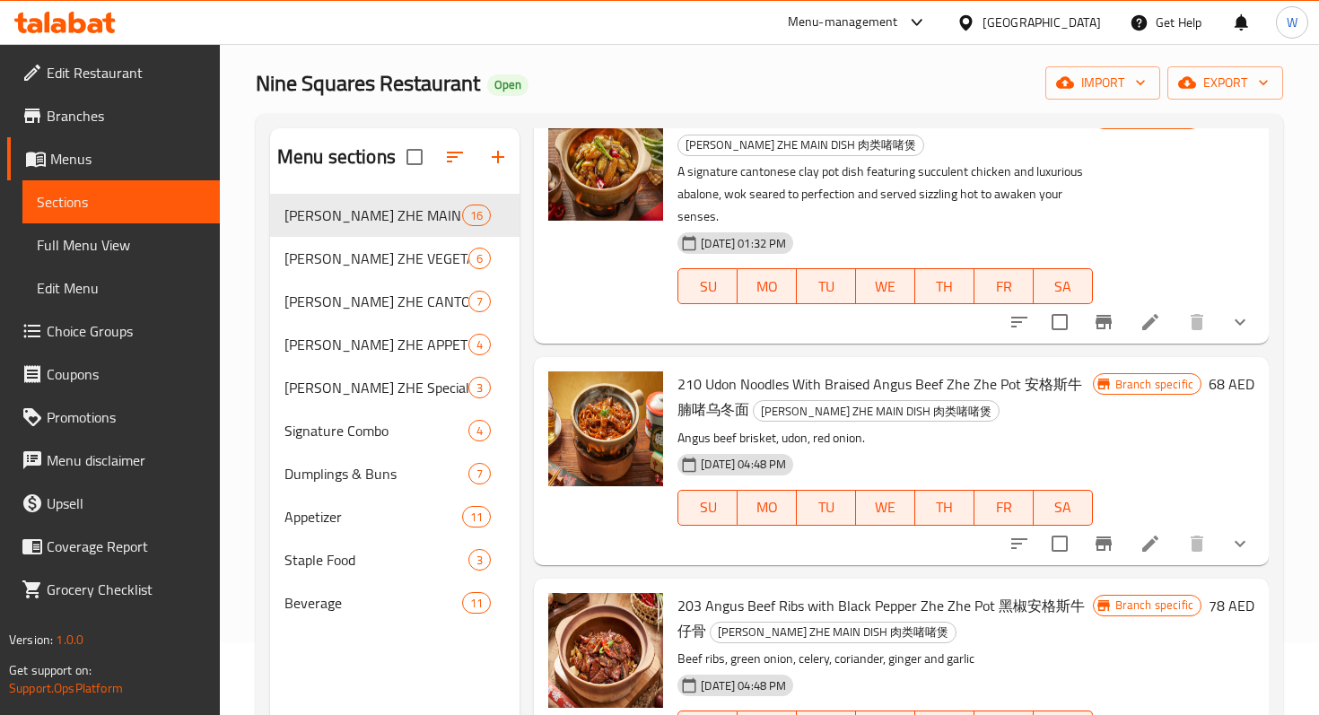
scroll to position [0, 0]
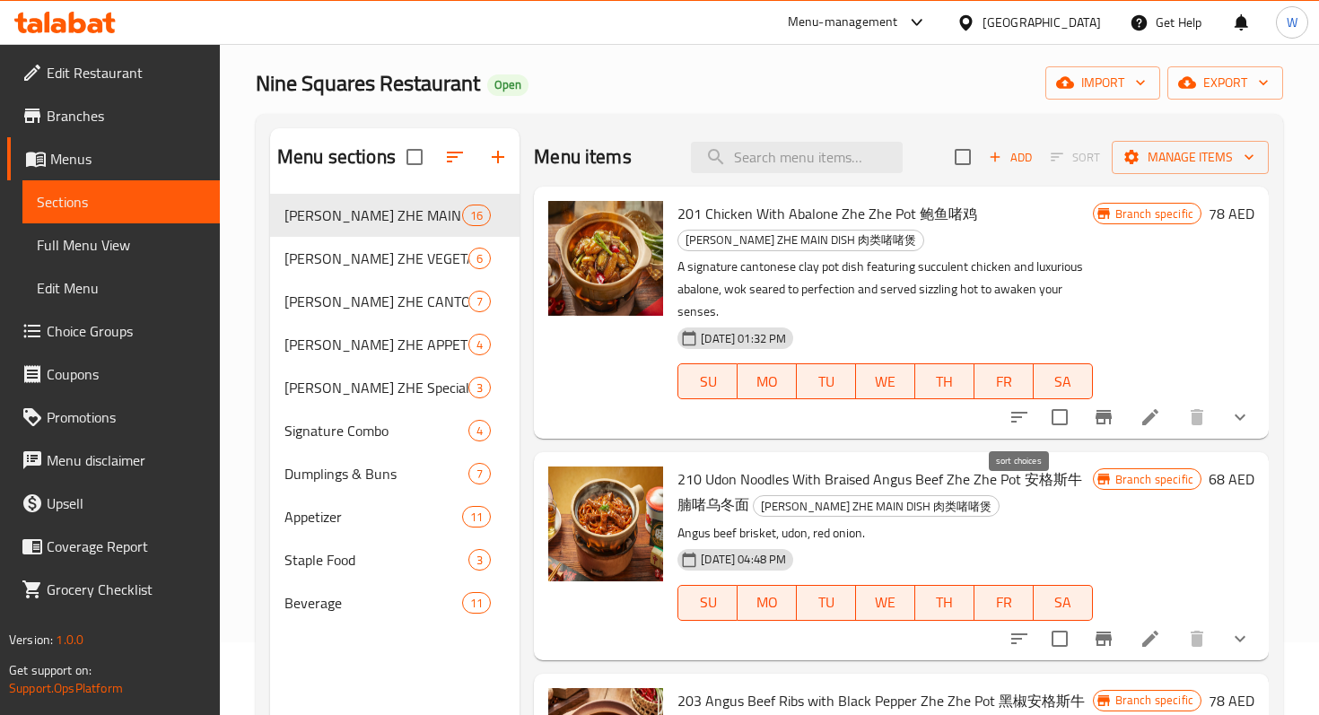
click at [1017, 420] on icon "sort-choices" at bounding box center [1019, 417] width 22 height 22
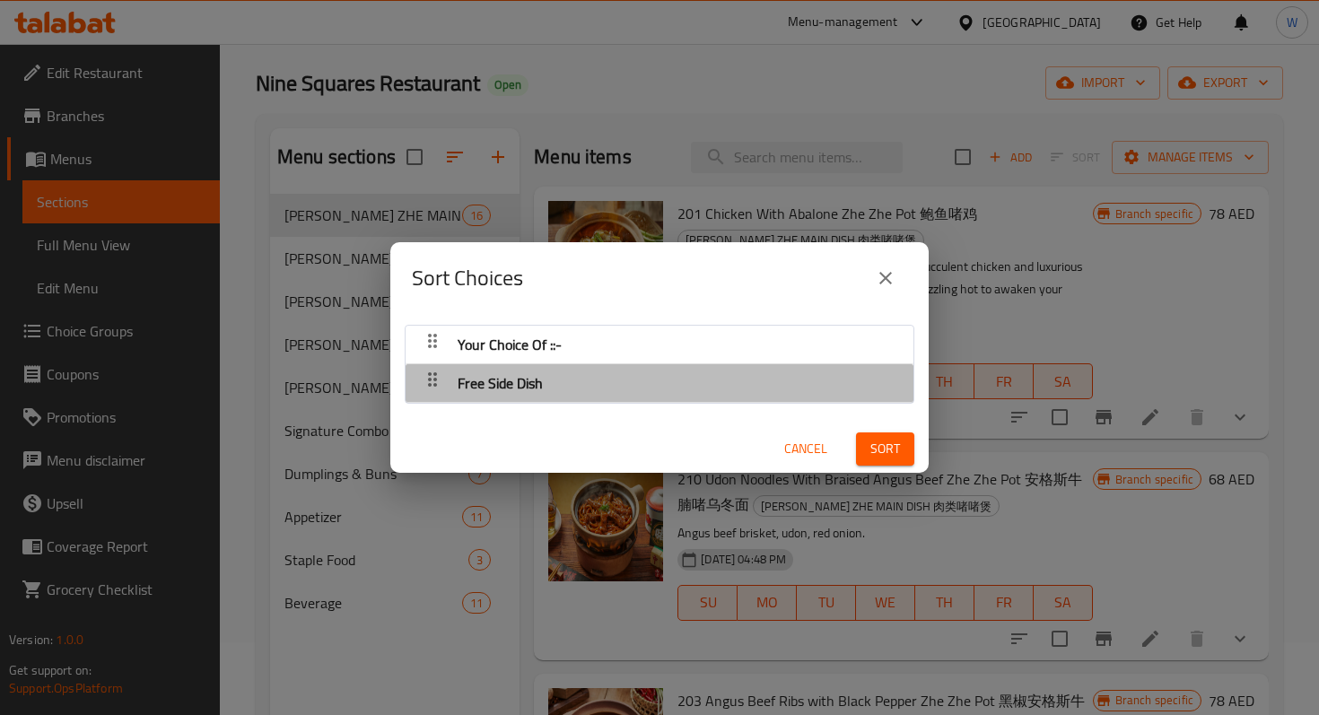
click at [432, 366] on div "button" at bounding box center [433, 344] width 36 height 43
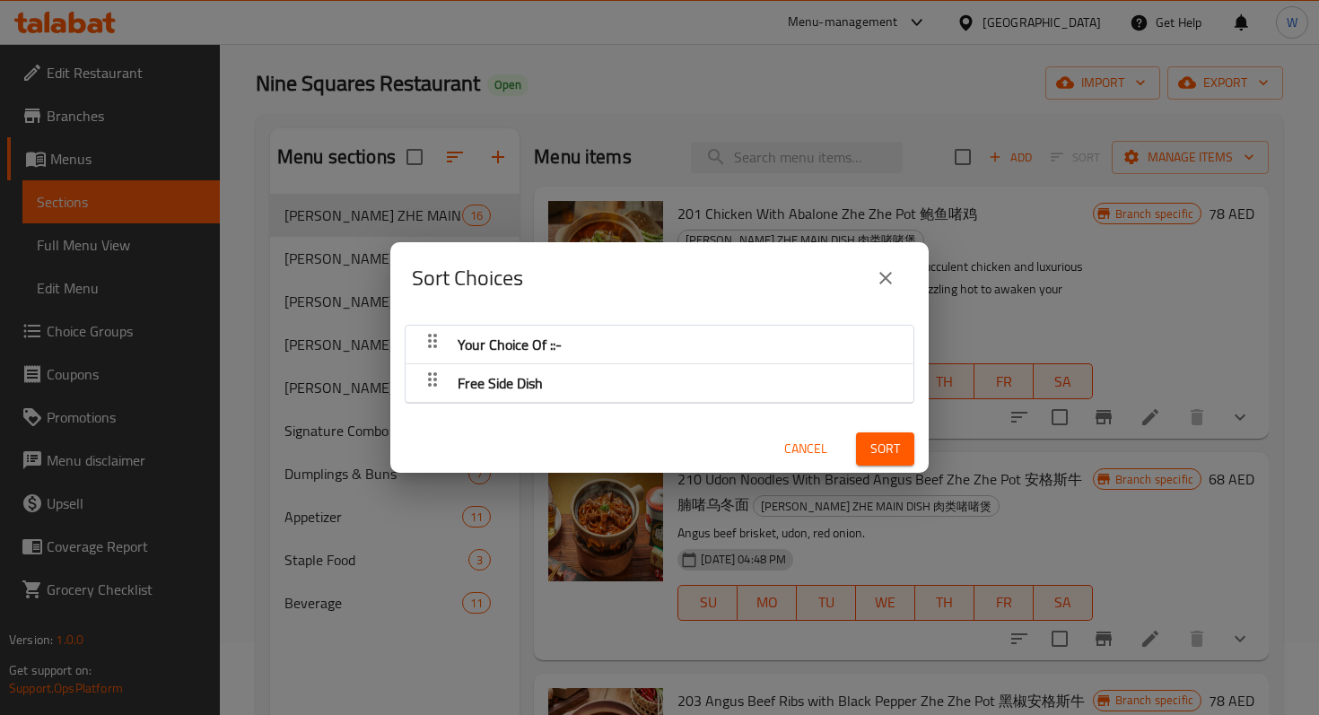
click at [437, 352] on icon "button" at bounding box center [433, 341] width 22 height 22
click at [432, 352] on icon "button" at bounding box center [433, 341] width 22 height 22
click at [885, 448] on span "Sort" at bounding box center [885, 449] width 30 height 22
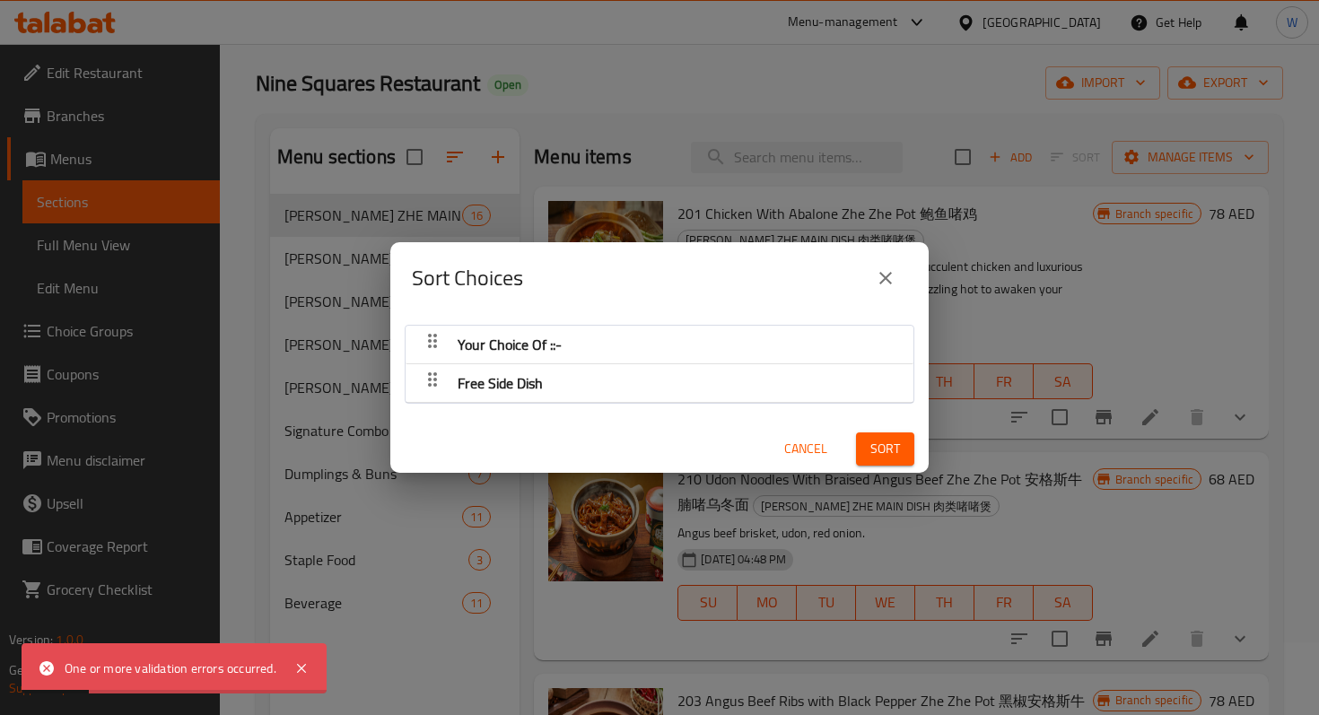
click at [891, 277] on icon "close" at bounding box center [886, 278] width 22 height 22
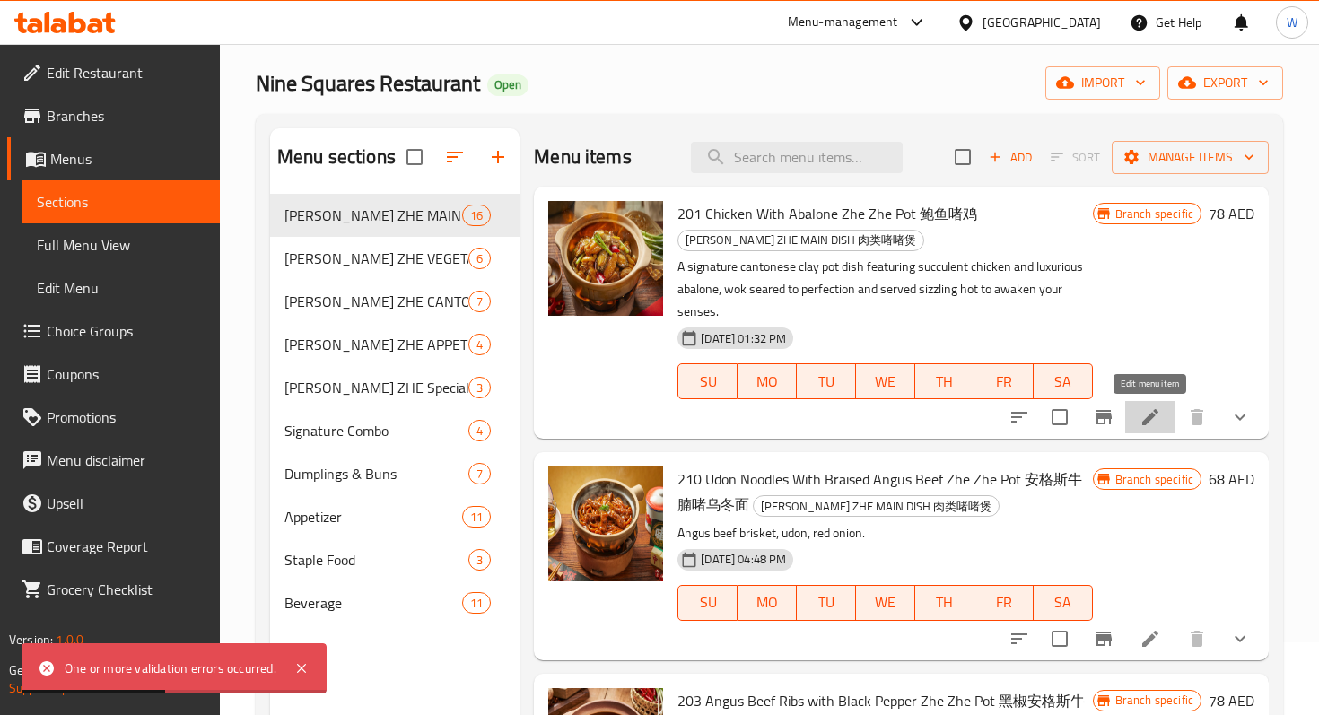
click at [1139, 423] on icon at bounding box center [1150, 417] width 22 height 22
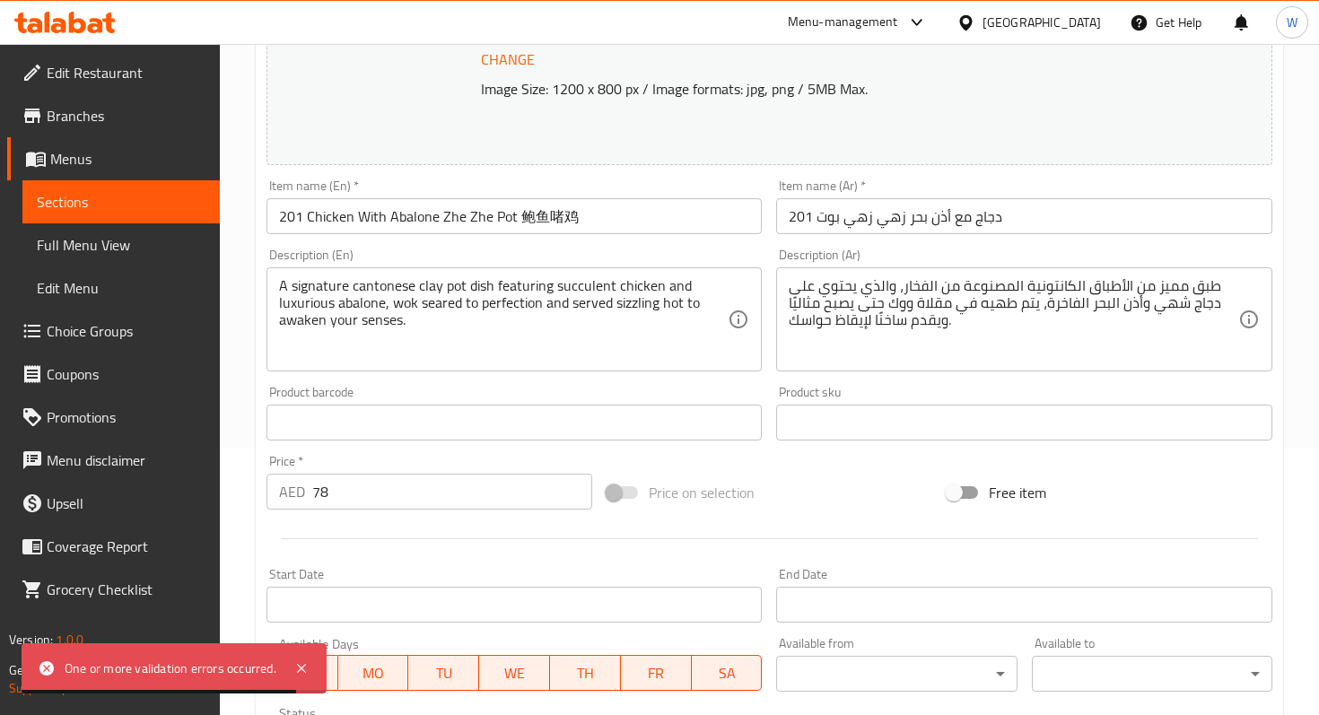
scroll to position [682, 0]
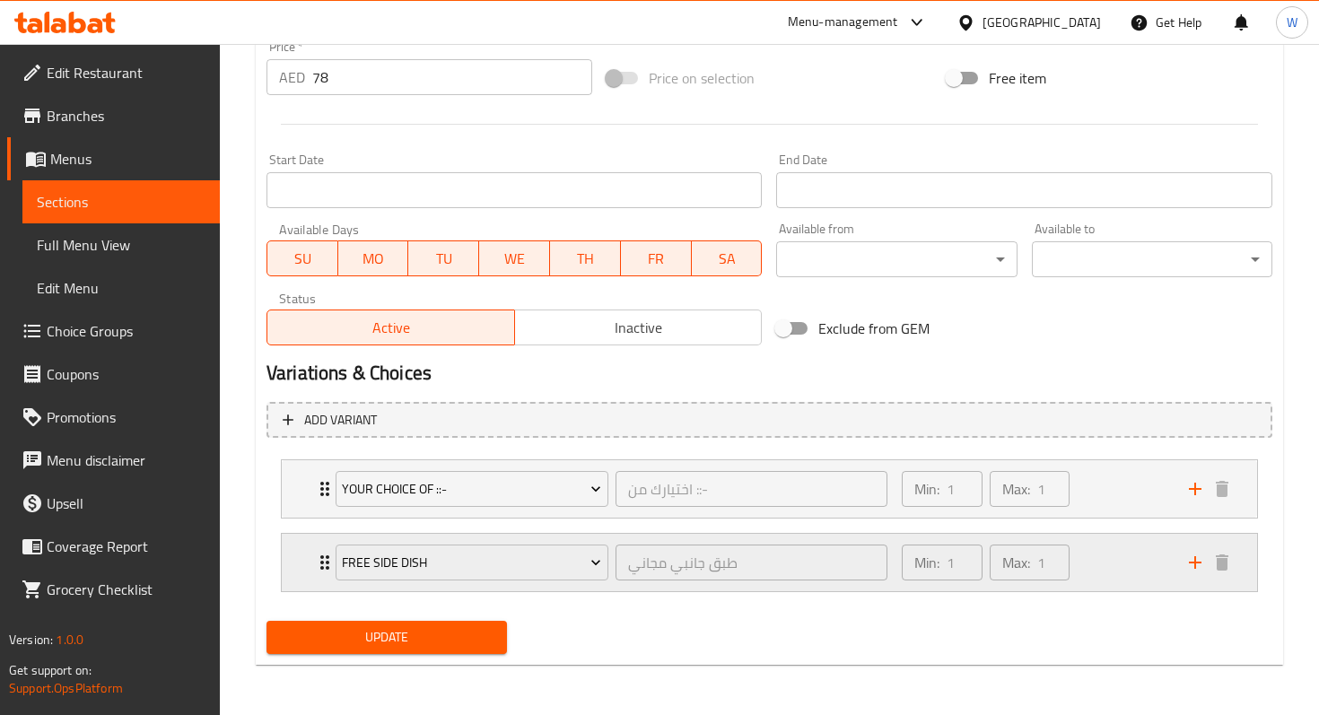
click at [324, 566] on icon "Expand" at bounding box center [325, 563] width 22 height 22
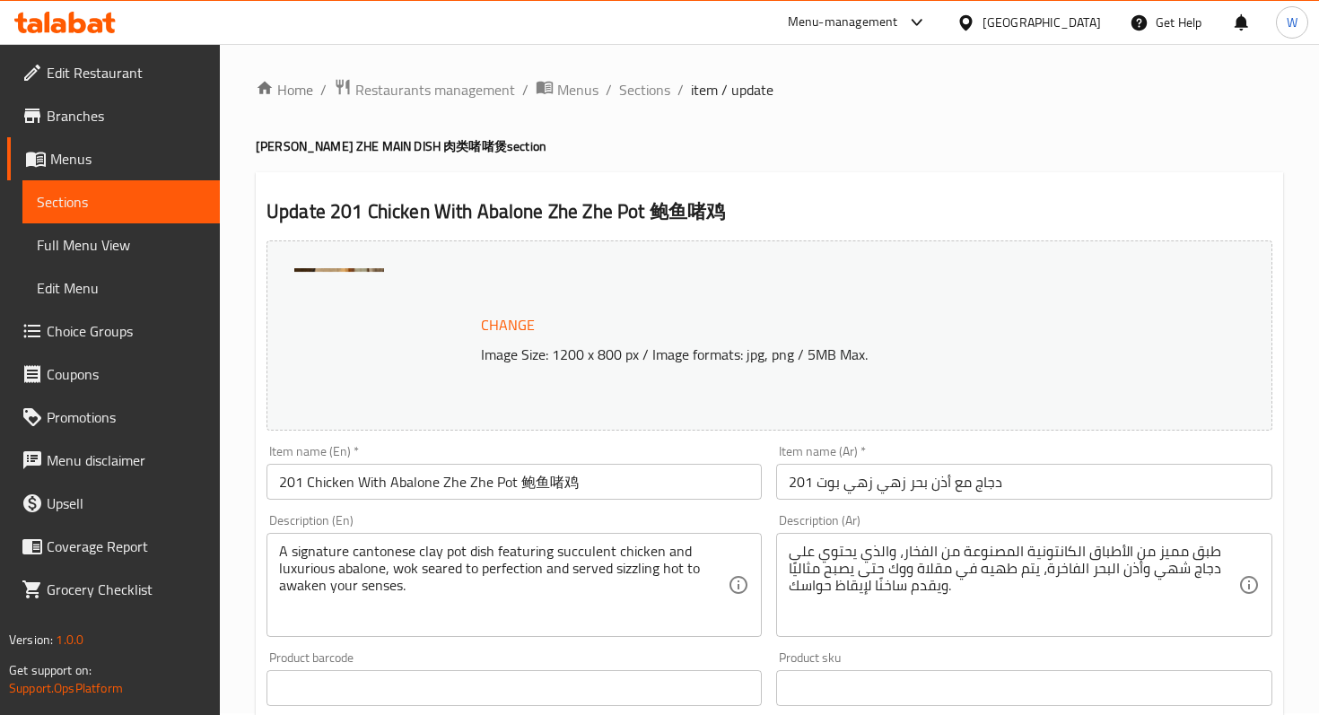
scroll to position [0, 0]
click at [62, 242] on span "Full Menu View" at bounding box center [121, 245] width 169 height 22
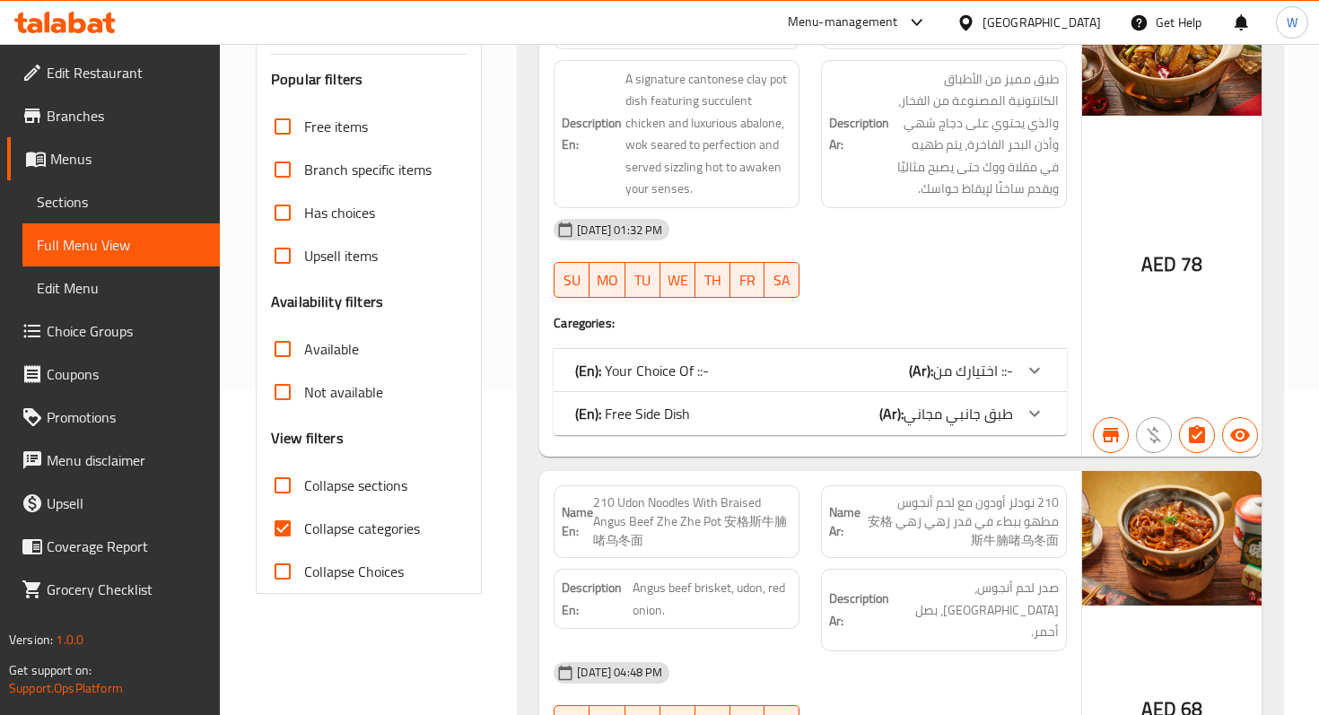
scroll to position [319, 0]
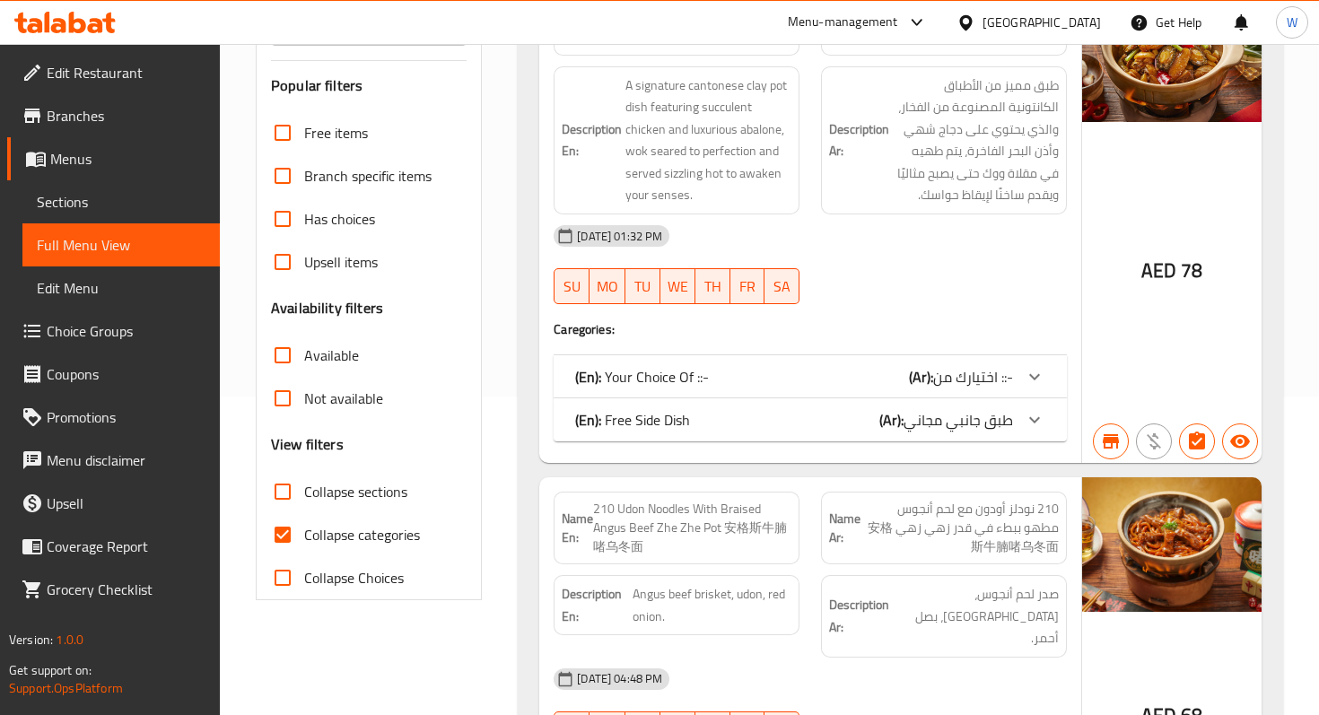
click at [1032, 388] on icon at bounding box center [1035, 377] width 22 height 22
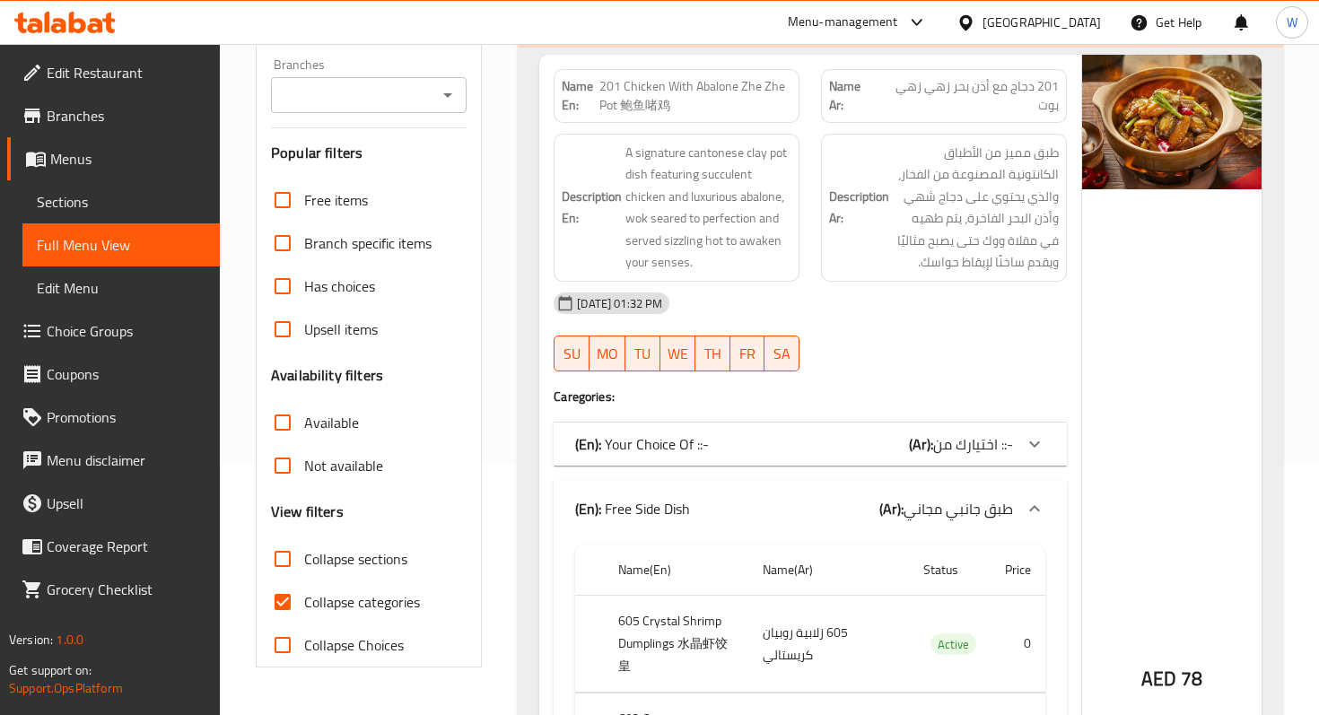
scroll to position [252, 0]
click at [70, 192] on span "Sections" at bounding box center [121, 202] width 169 height 22
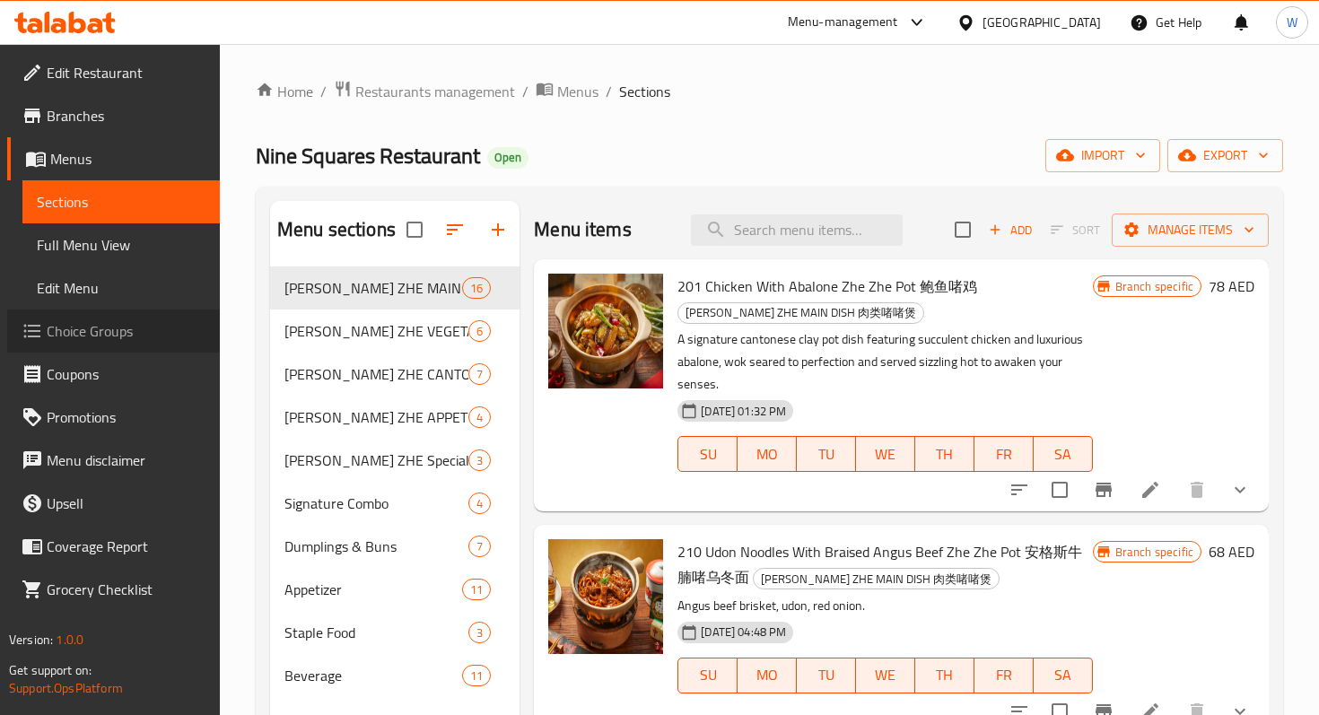
click at [93, 329] on span "Choice Groups" at bounding box center [126, 331] width 159 height 22
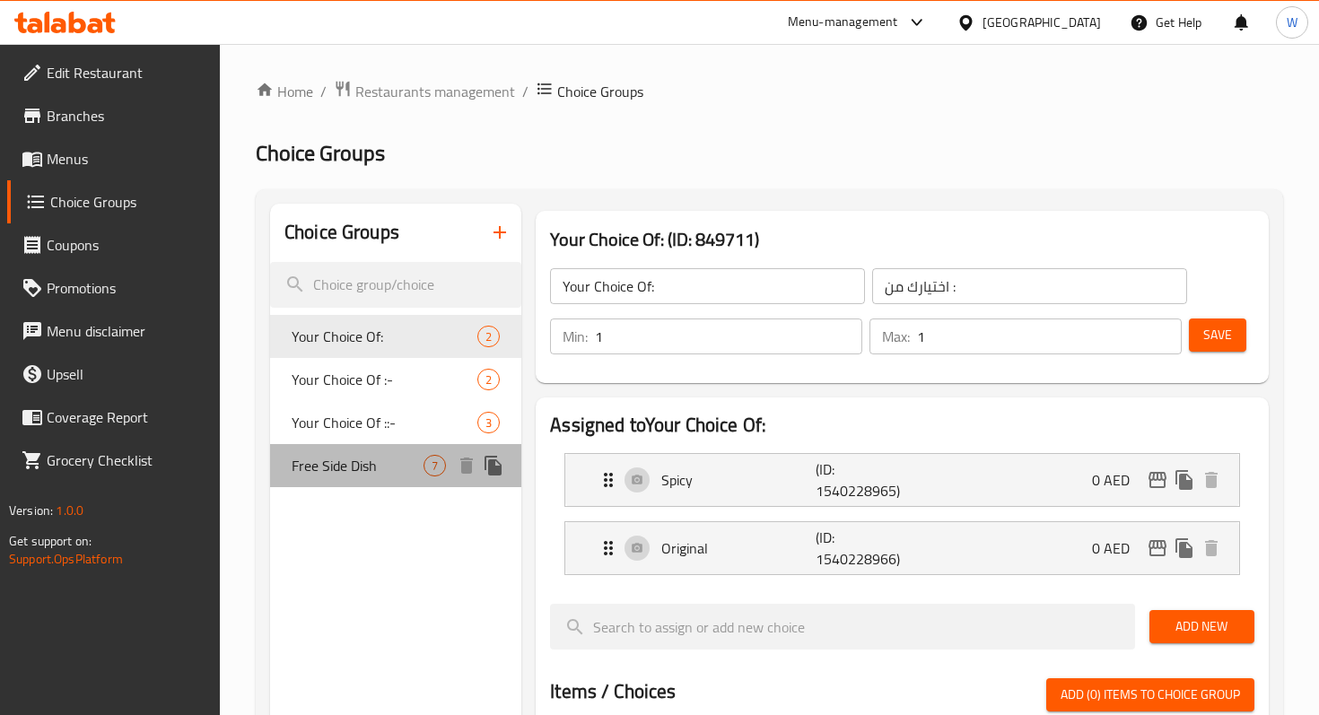
click at [395, 454] on div "Free Side Dish 7" at bounding box center [395, 465] width 251 height 43
type input "Free Side Dish"
type input "طبق جانبي مجاني"
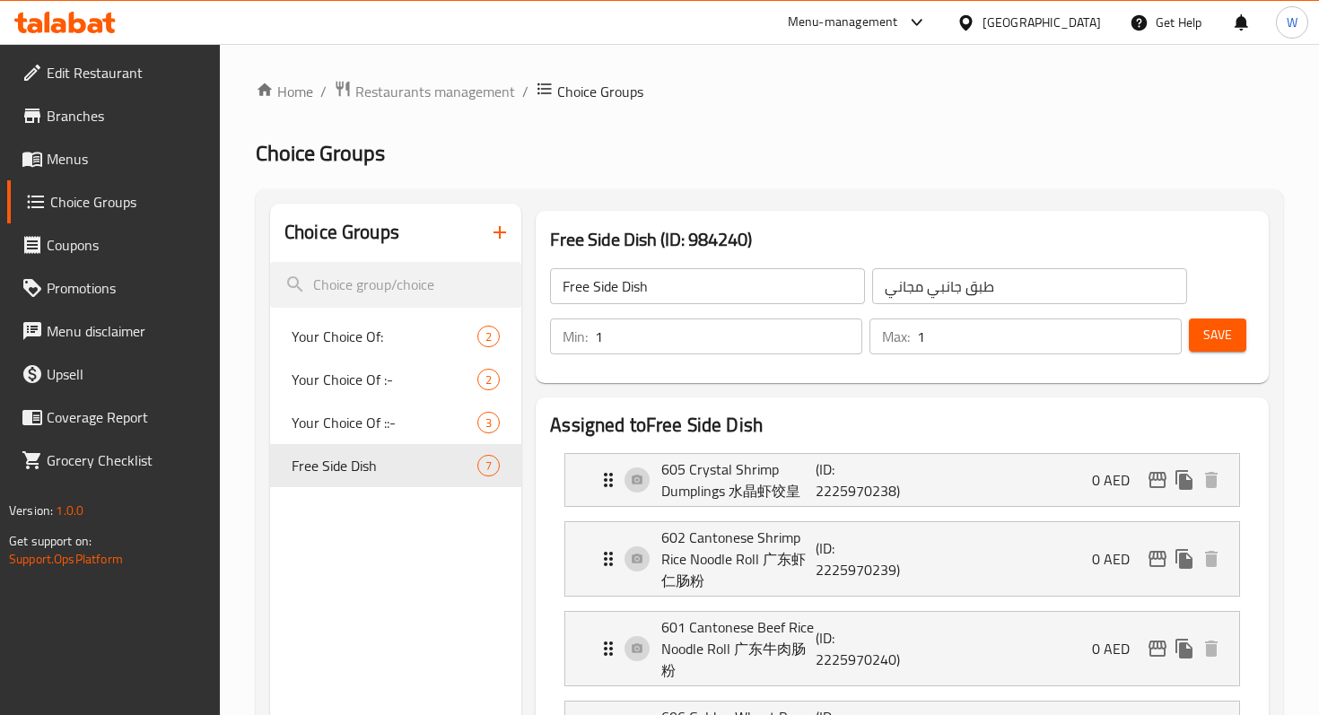
click at [1240, 345] on button "Save" at bounding box center [1217, 335] width 57 height 33
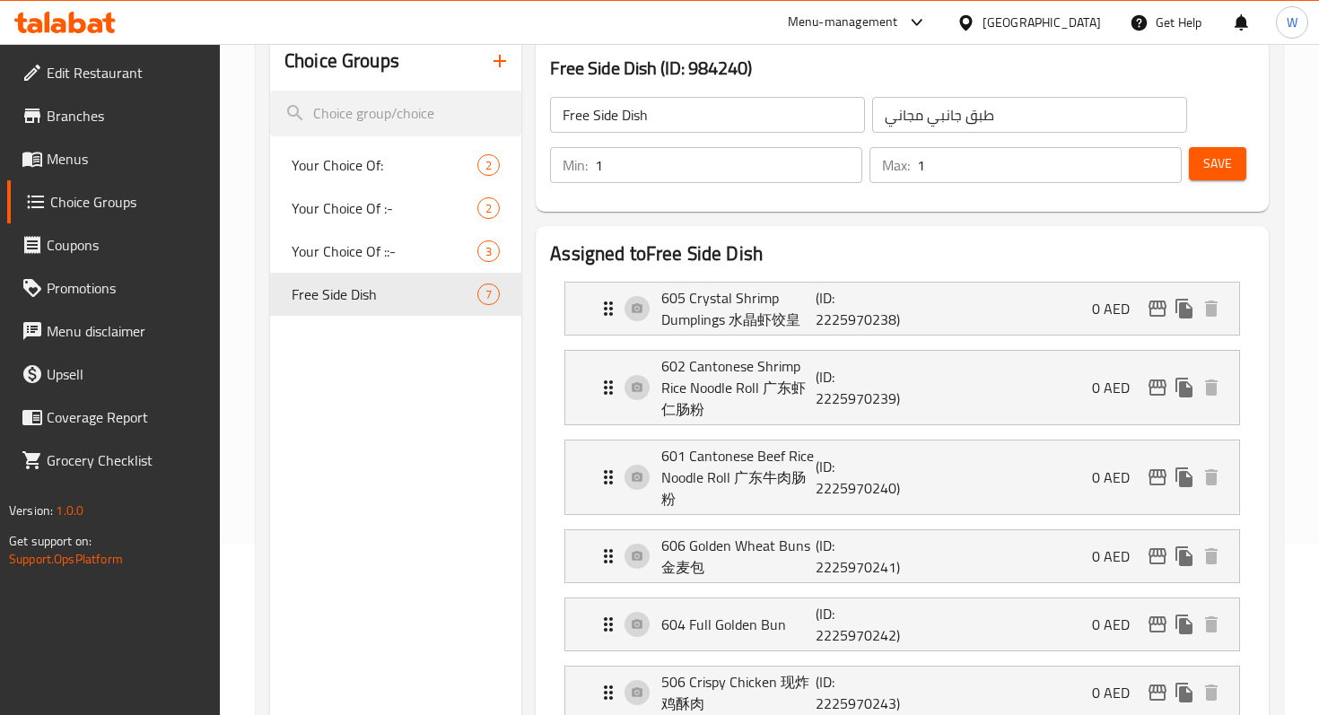
scroll to position [174, 0]
